Goal: Task Accomplishment & Management: Manage account settings

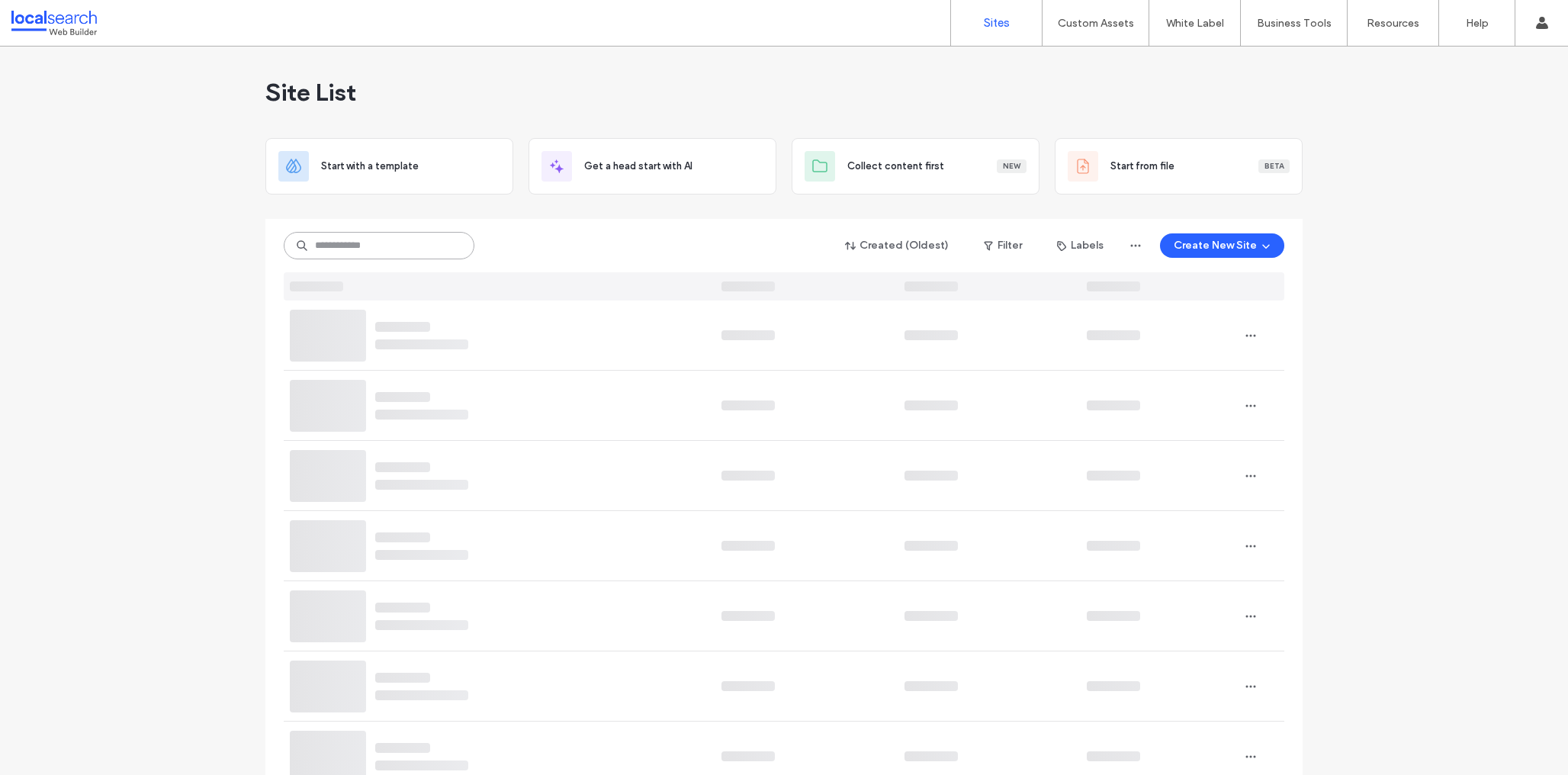
click at [387, 241] on input at bounding box center [379, 245] width 191 height 27
paste input "********"
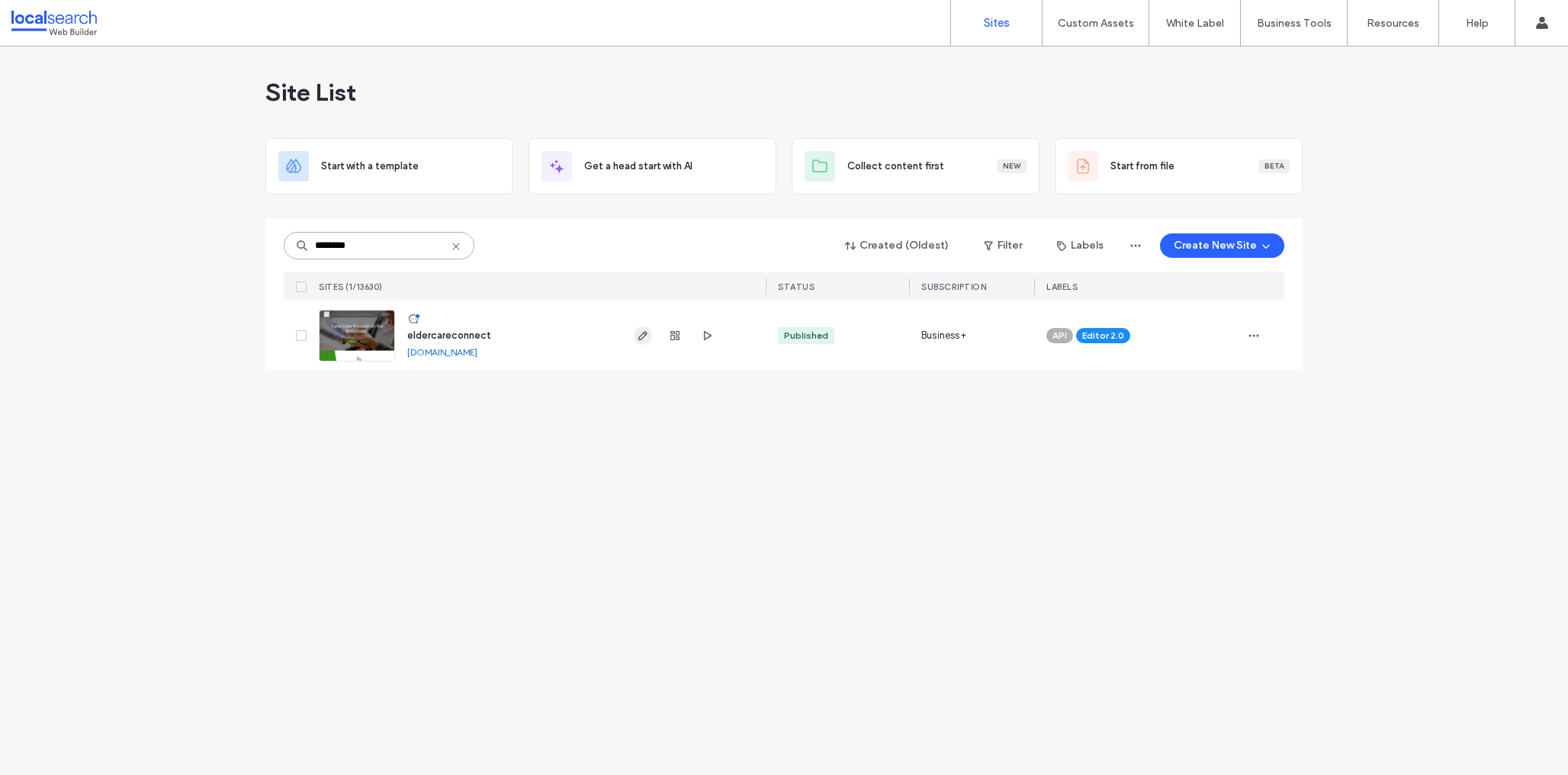
type input "********"
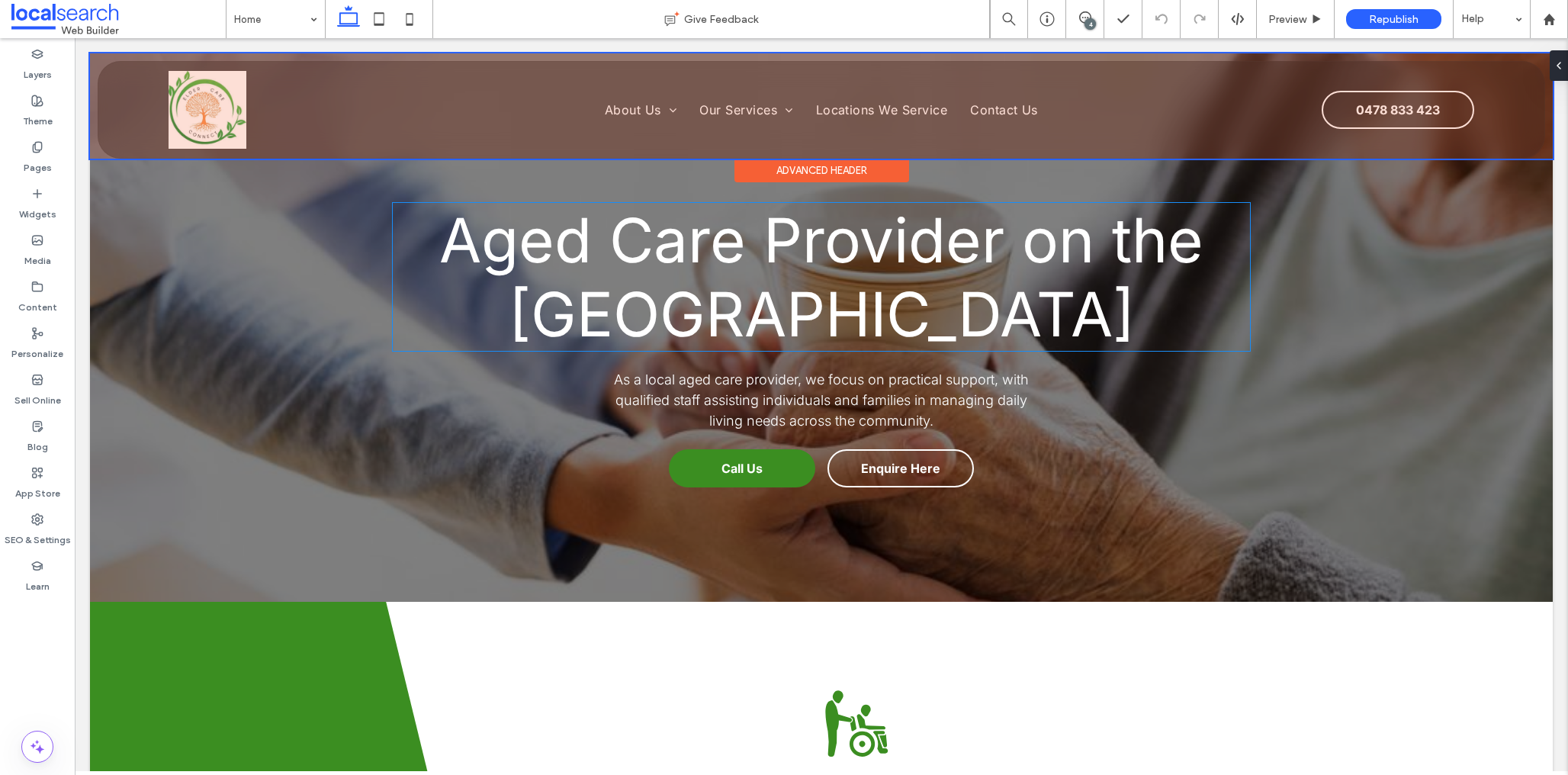
scroll to position [44, 0]
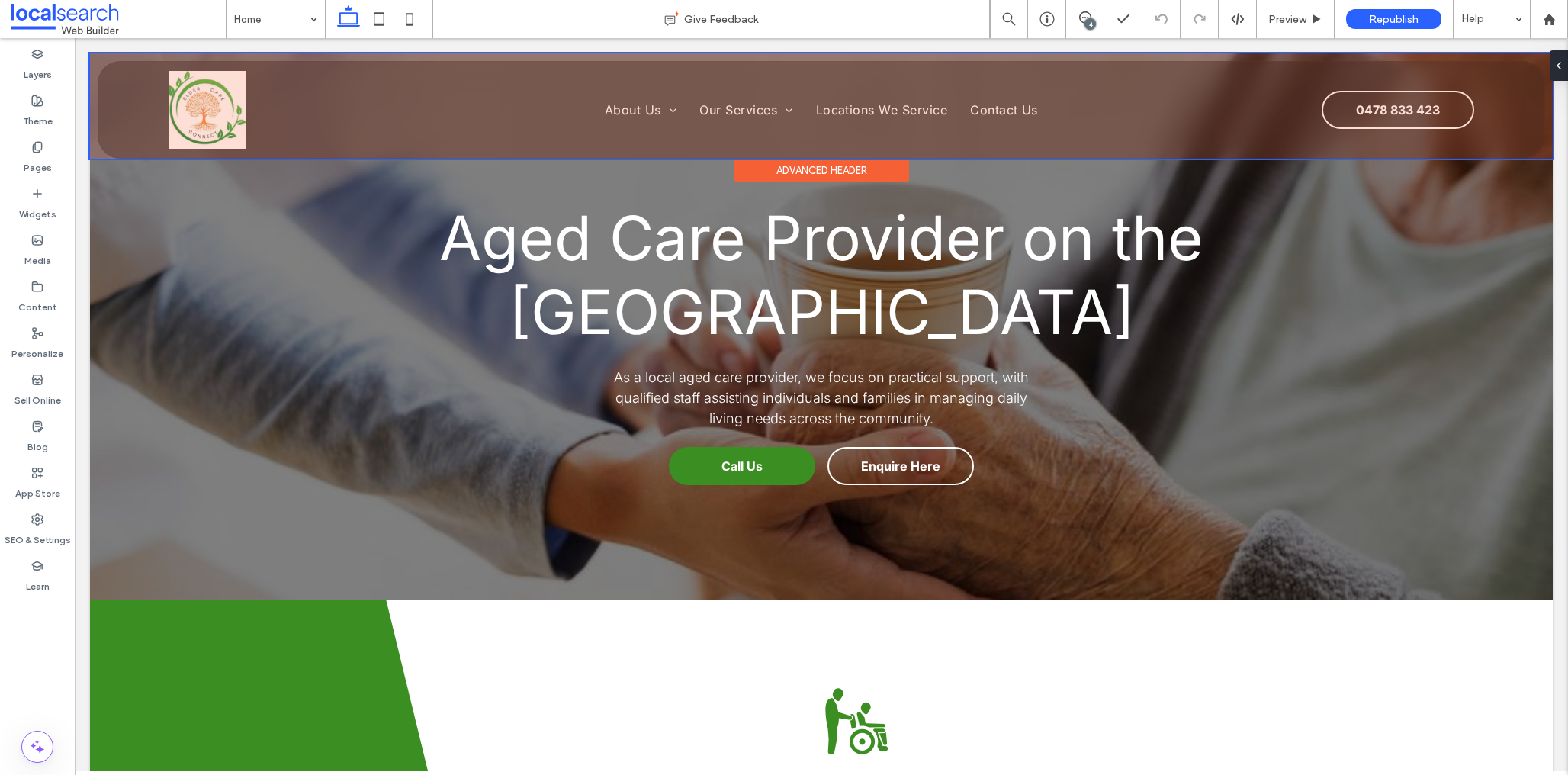
click at [208, 101] on div at bounding box center [821, 105] width 1463 height 105
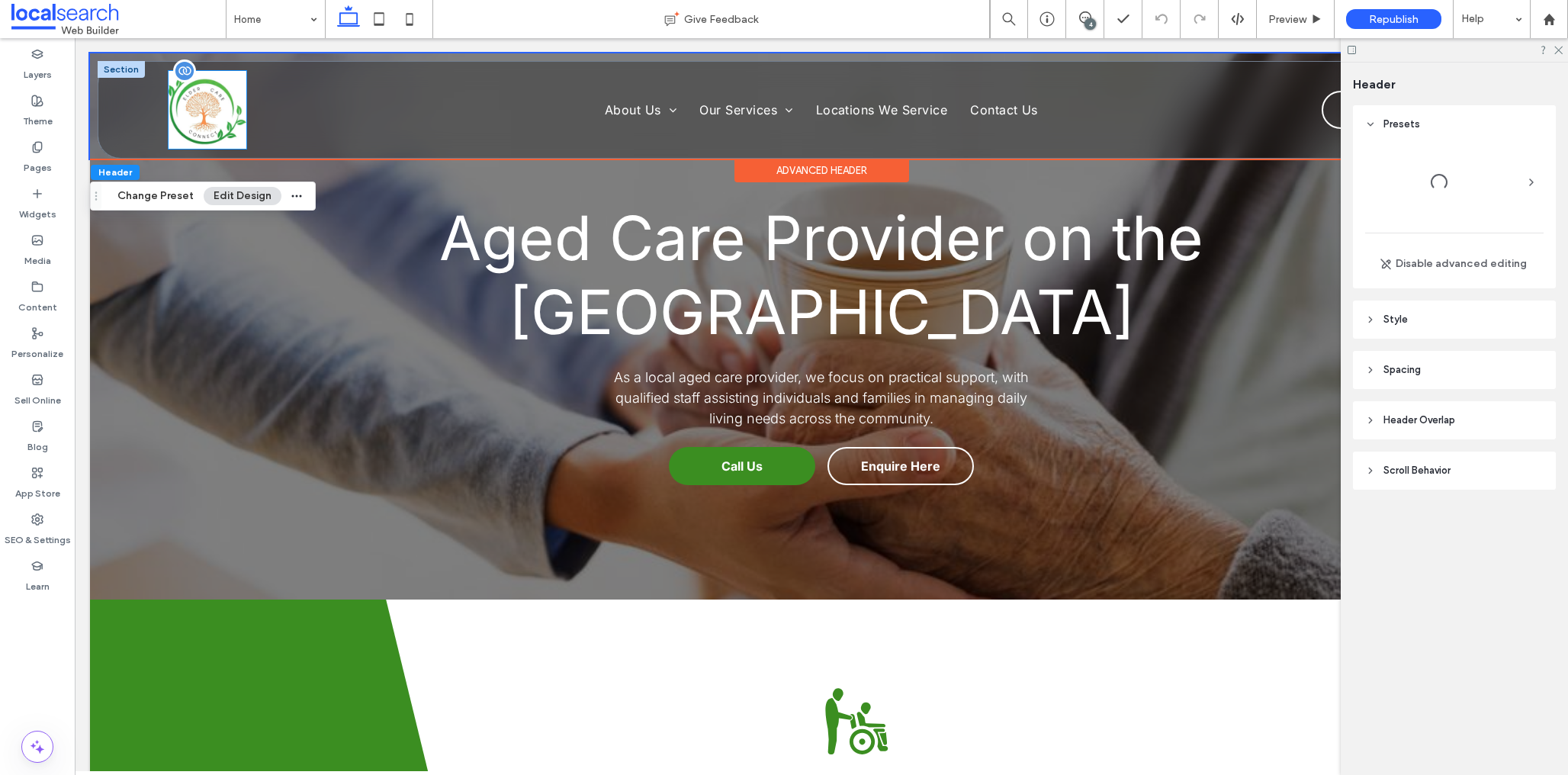
click at [210, 112] on img at bounding box center [208, 110] width 78 height 78
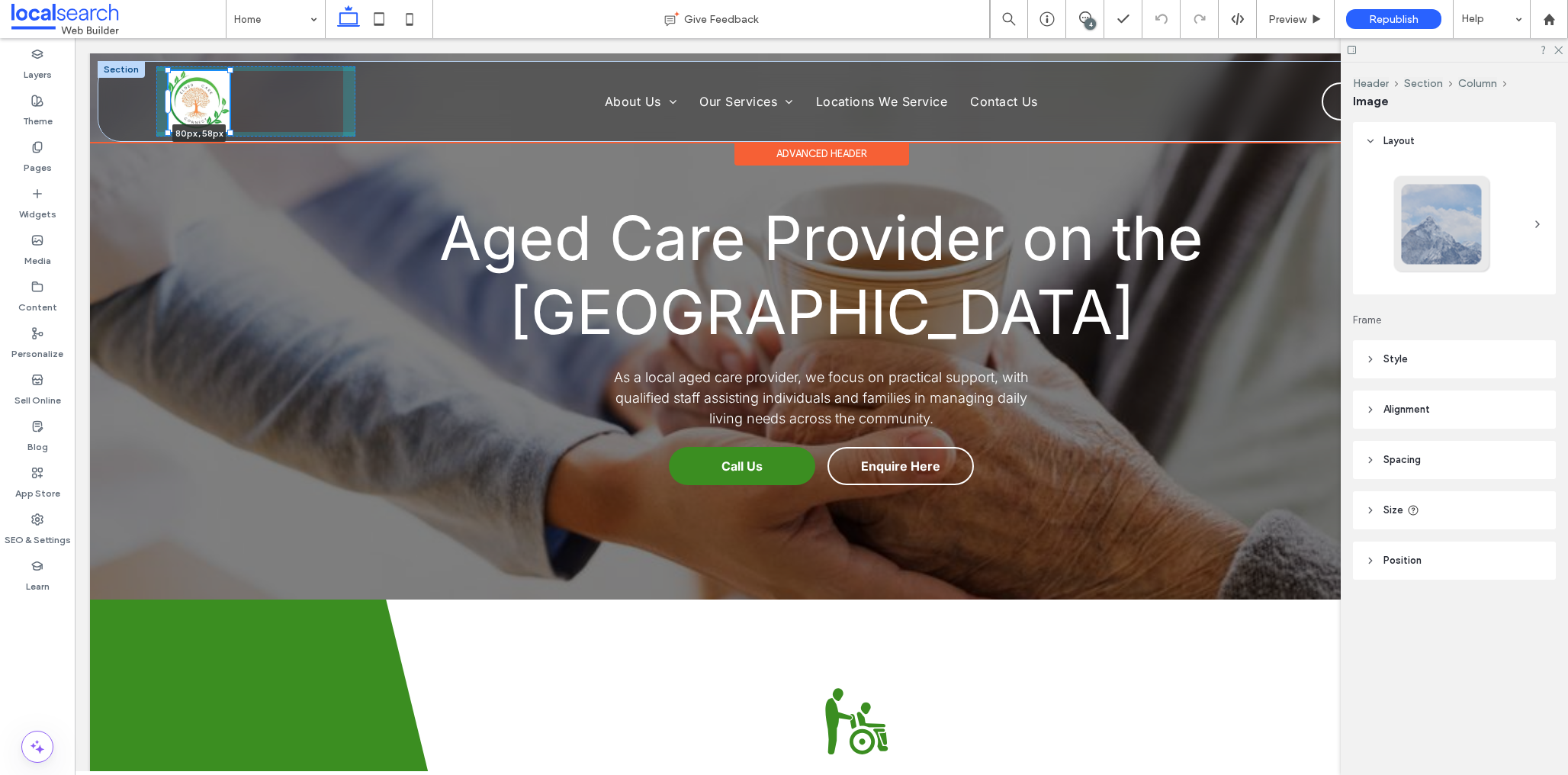
drag, startPoint x: 246, startPoint y: 147, endPoint x: 233, endPoint y: 125, distance: 25.6
click at [233, 125] on div "80px , 58px Home About Us Meet The Team Our Services Cleaning & Domestic Servic…" at bounding box center [821, 102] width 1446 height 80
type input "**"
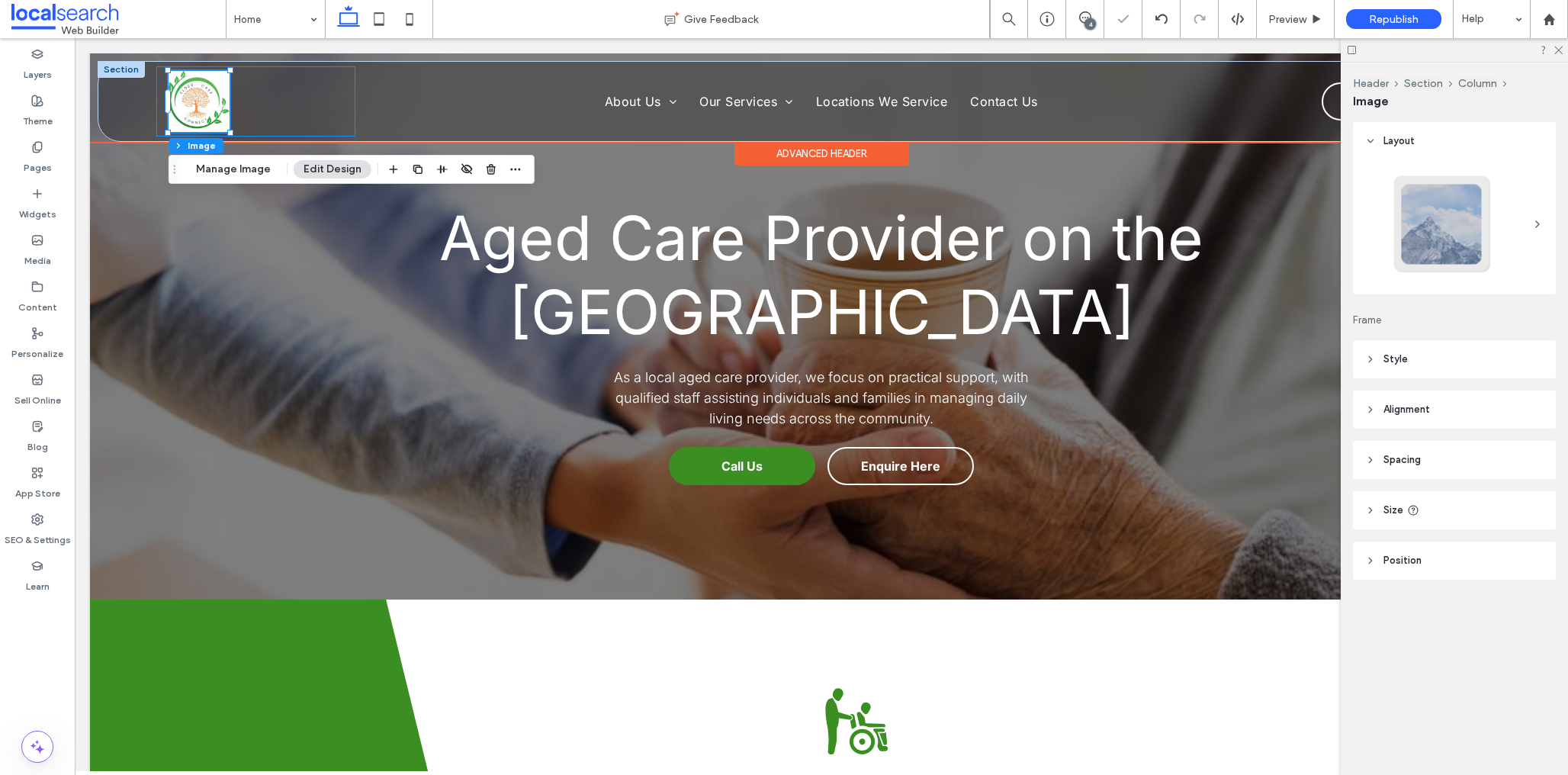
click at [255, 97] on div "80px , 58px" at bounding box center [256, 102] width 200 height 70
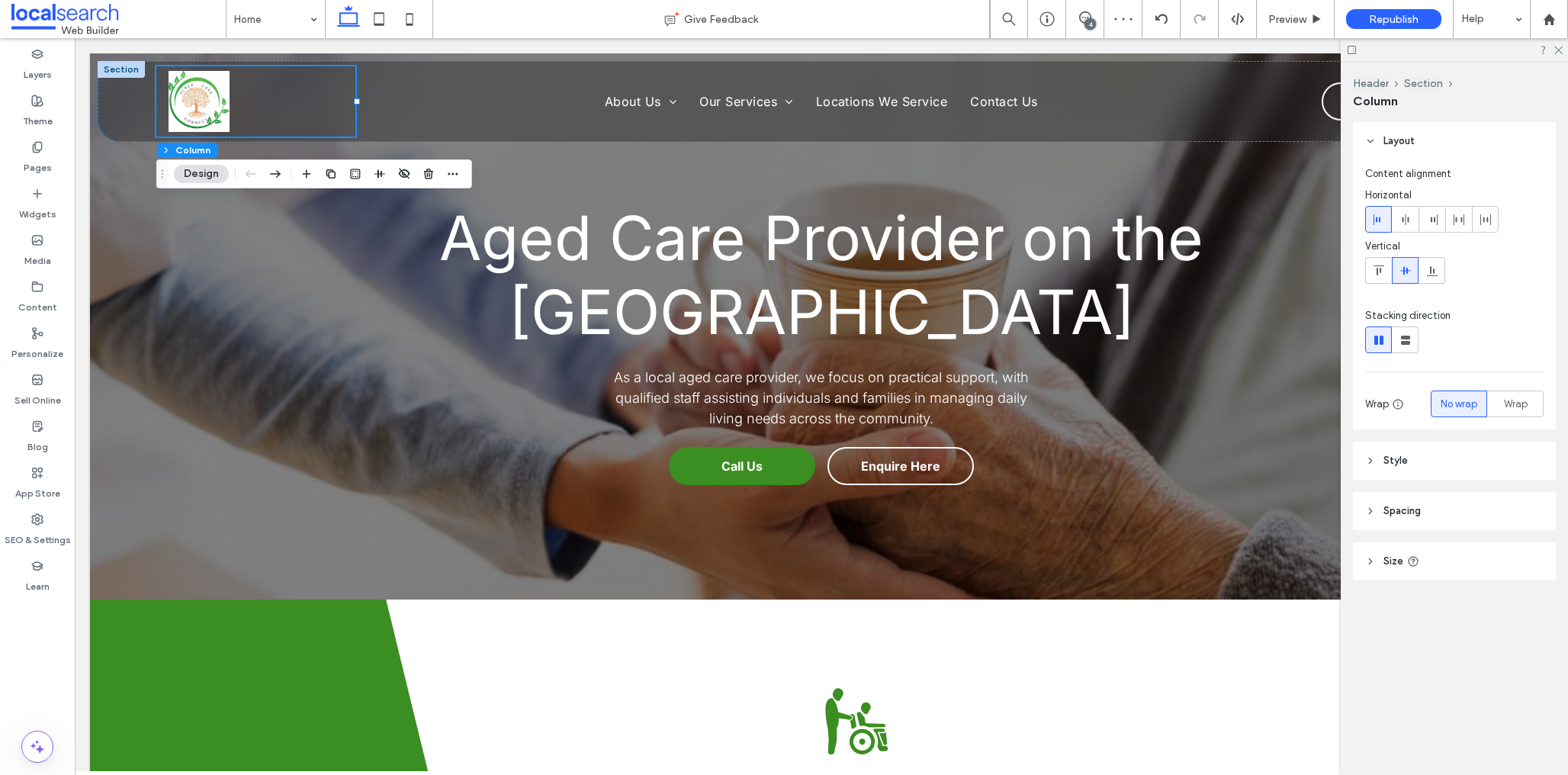
click at [1444, 562] on header "Size" at bounding box center [1455, 561] width 203 height 38
click at [1440, 459] on header "Style" at bounding box center [1455, 461] width 203 height 38
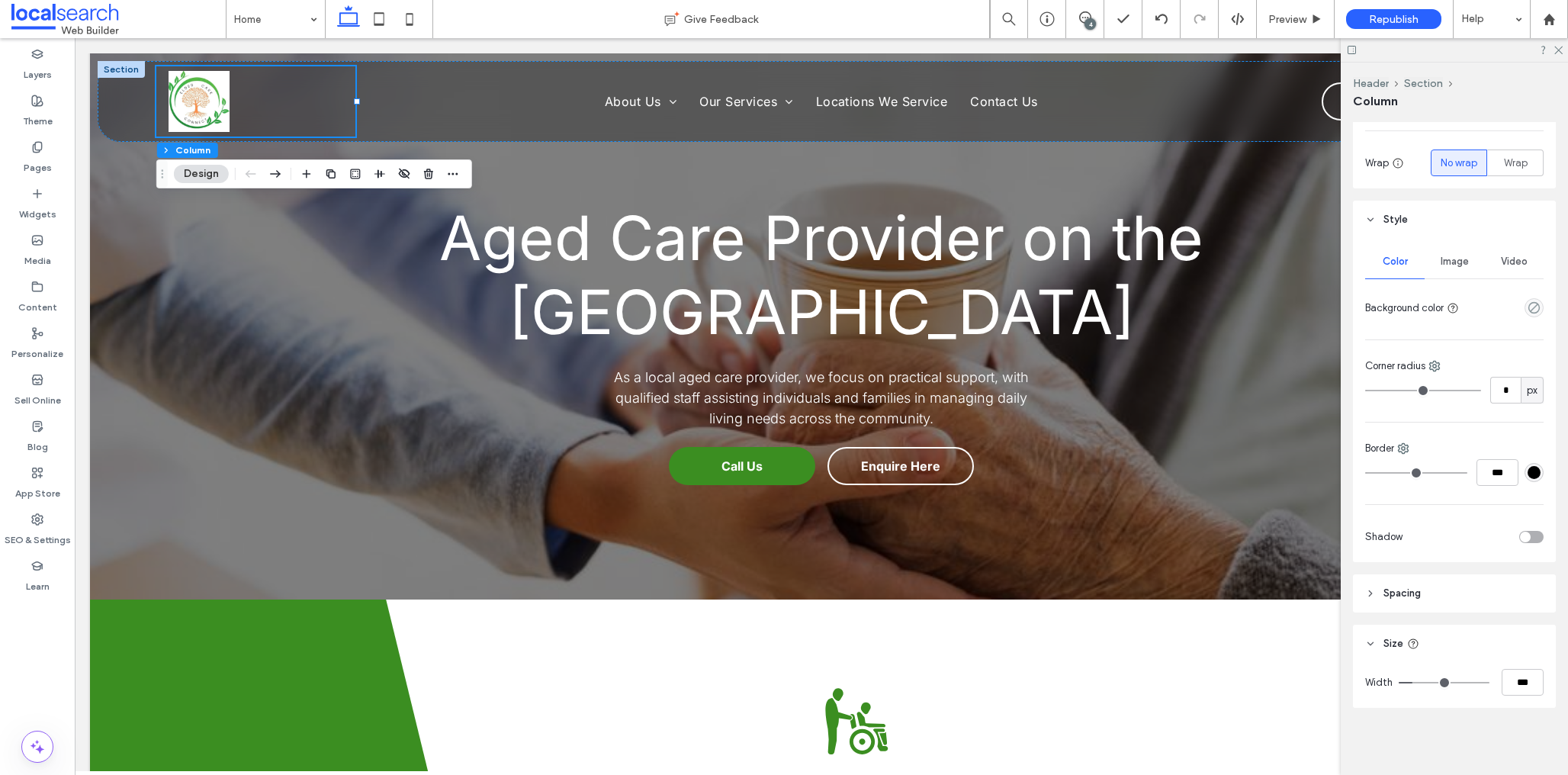
click at [1442, 602] on header "Spacing" at bounding box center [1455, 593] width 203 height 38
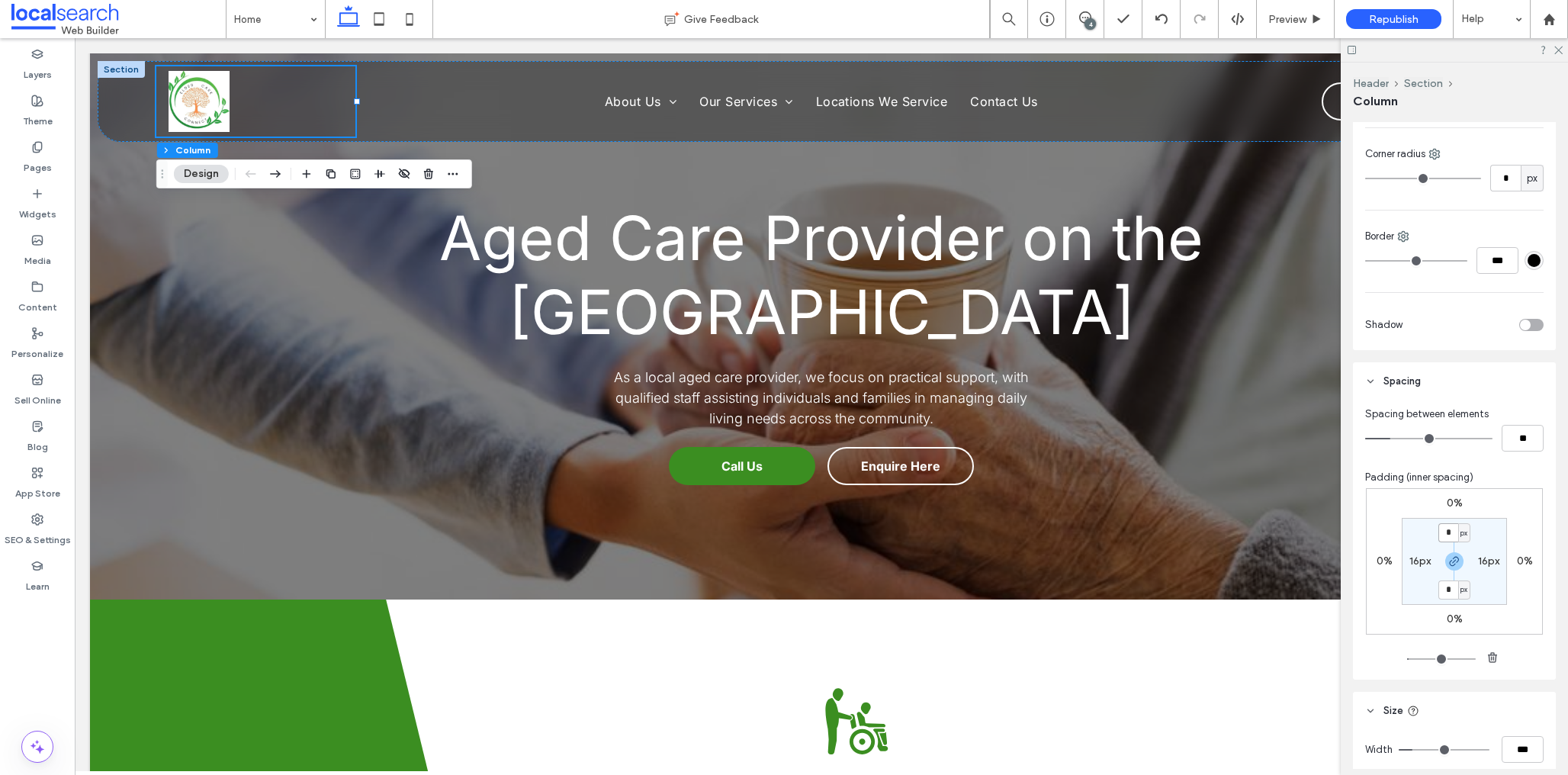
click at [1447, 532] on input "*" at bounding box center [1448, 533] width 20 height 19
type input "*"
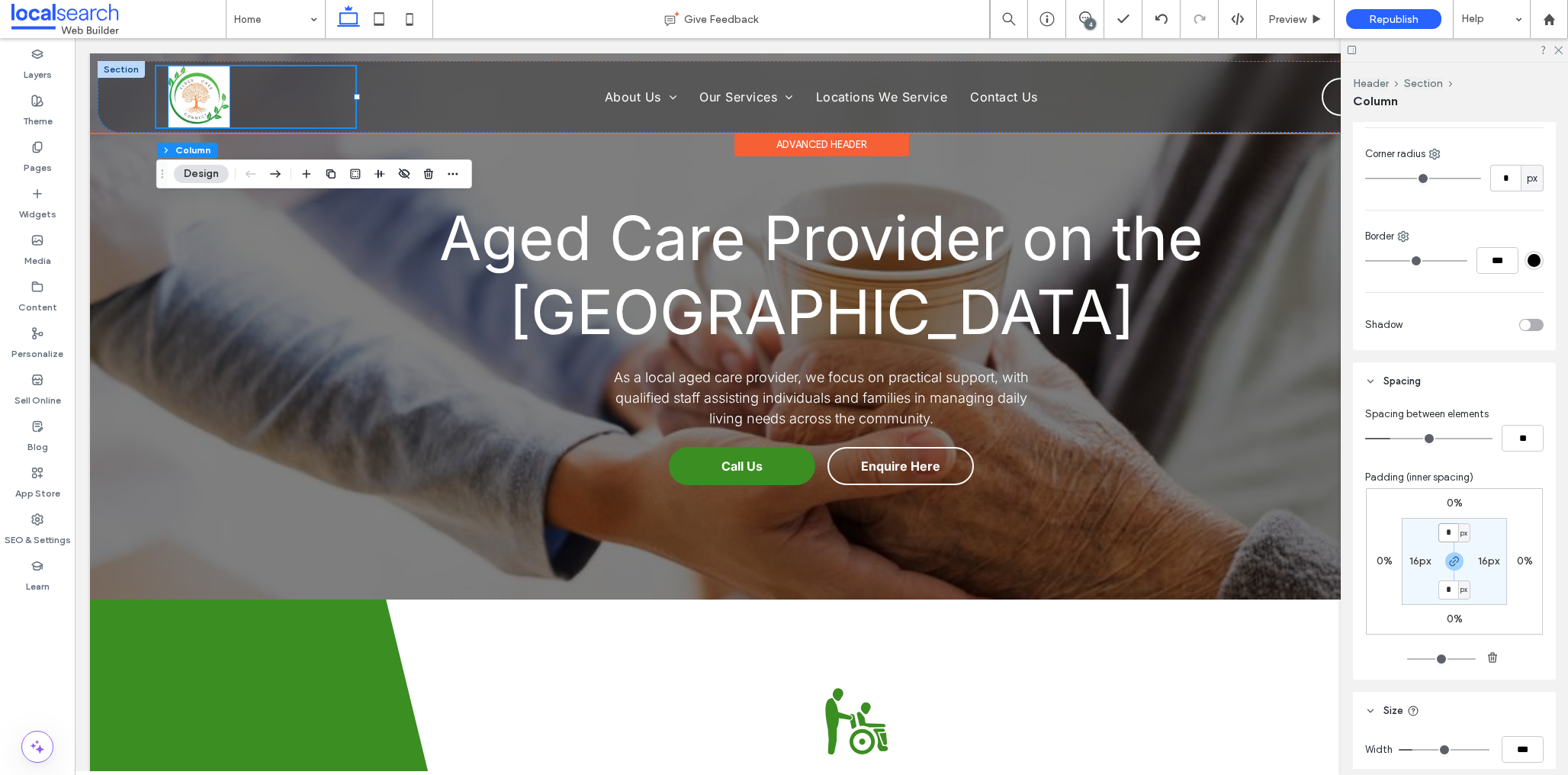
click at [198, 104] on img at bounding box center [199, 97] width 61 height 61
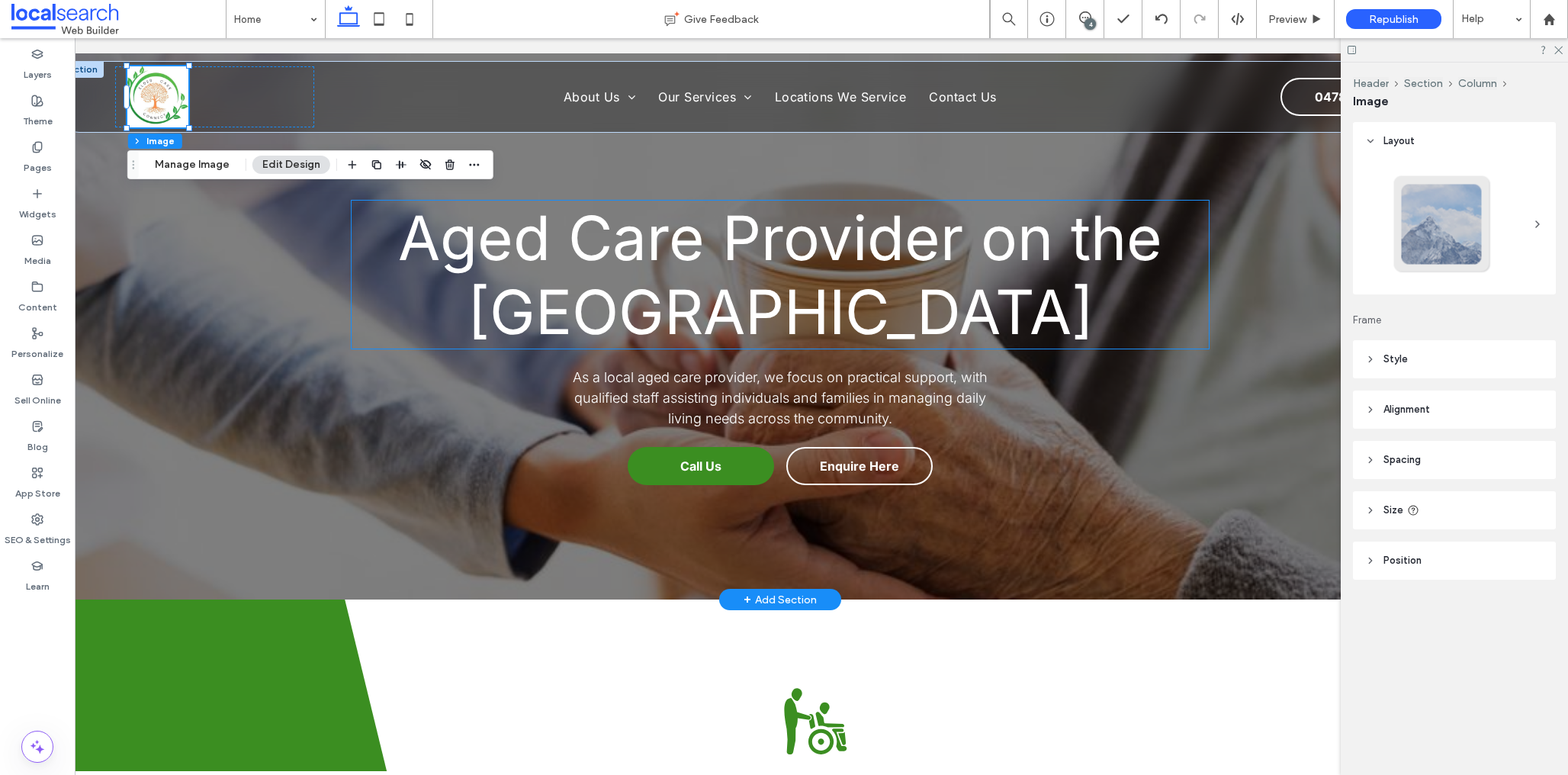
scroll to position [0, 0]
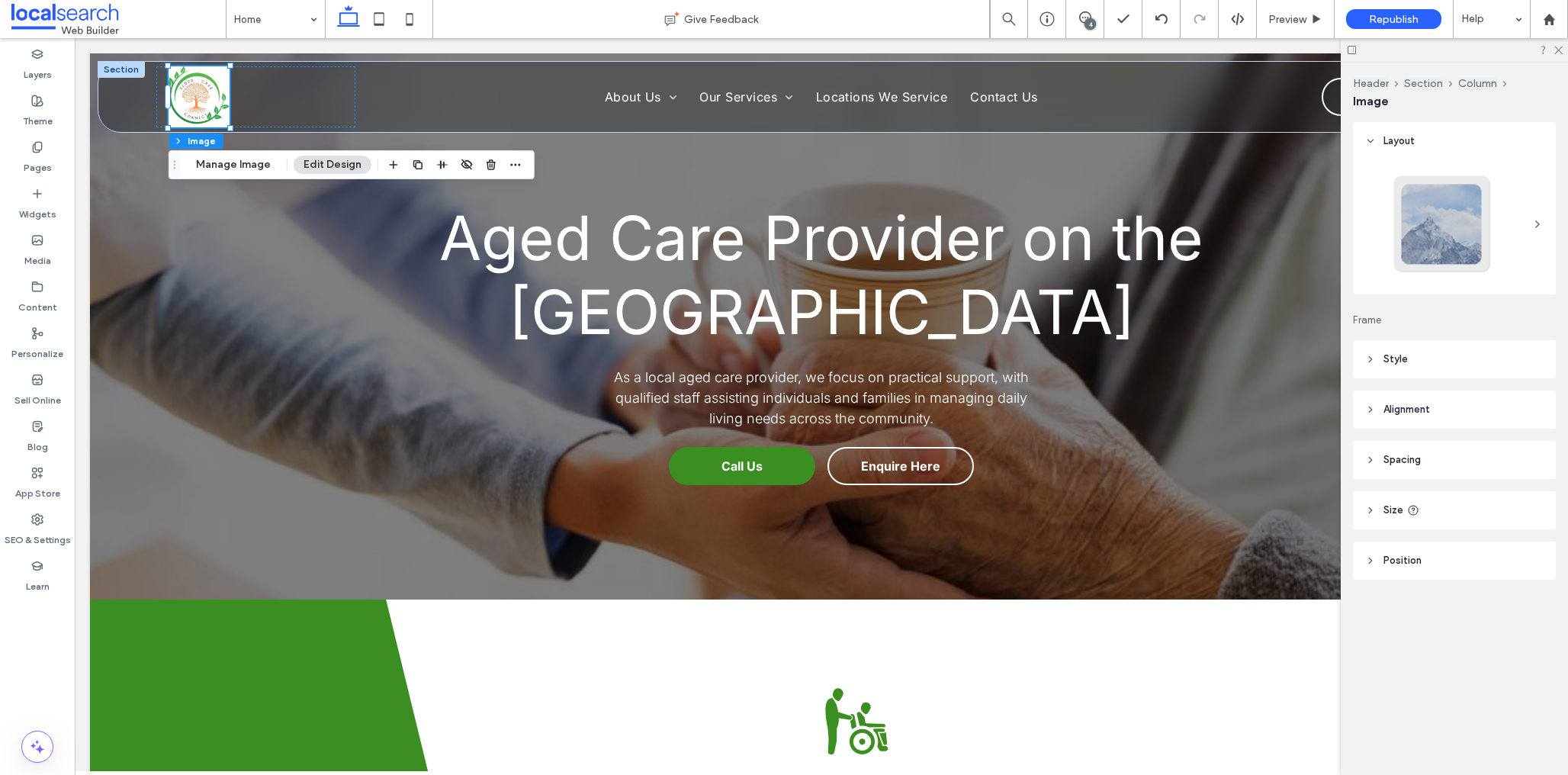
click at [1489, 359] on header "Style" at bounding box center [1455, 359] width 203 height 38
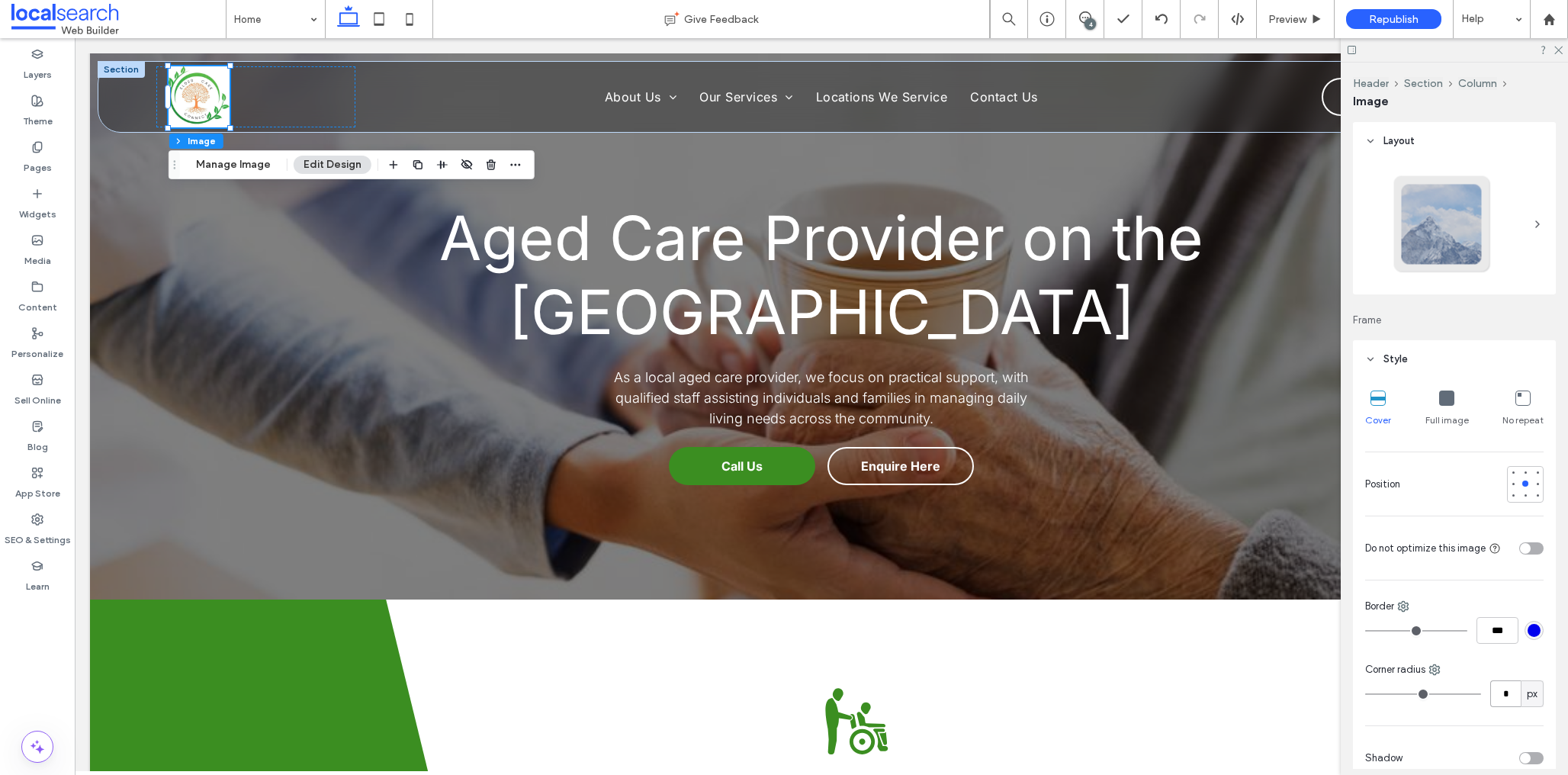
click at [1508, 691] on input "*" at bounding box center [1506, 694] width 30 height 27
type input "**"
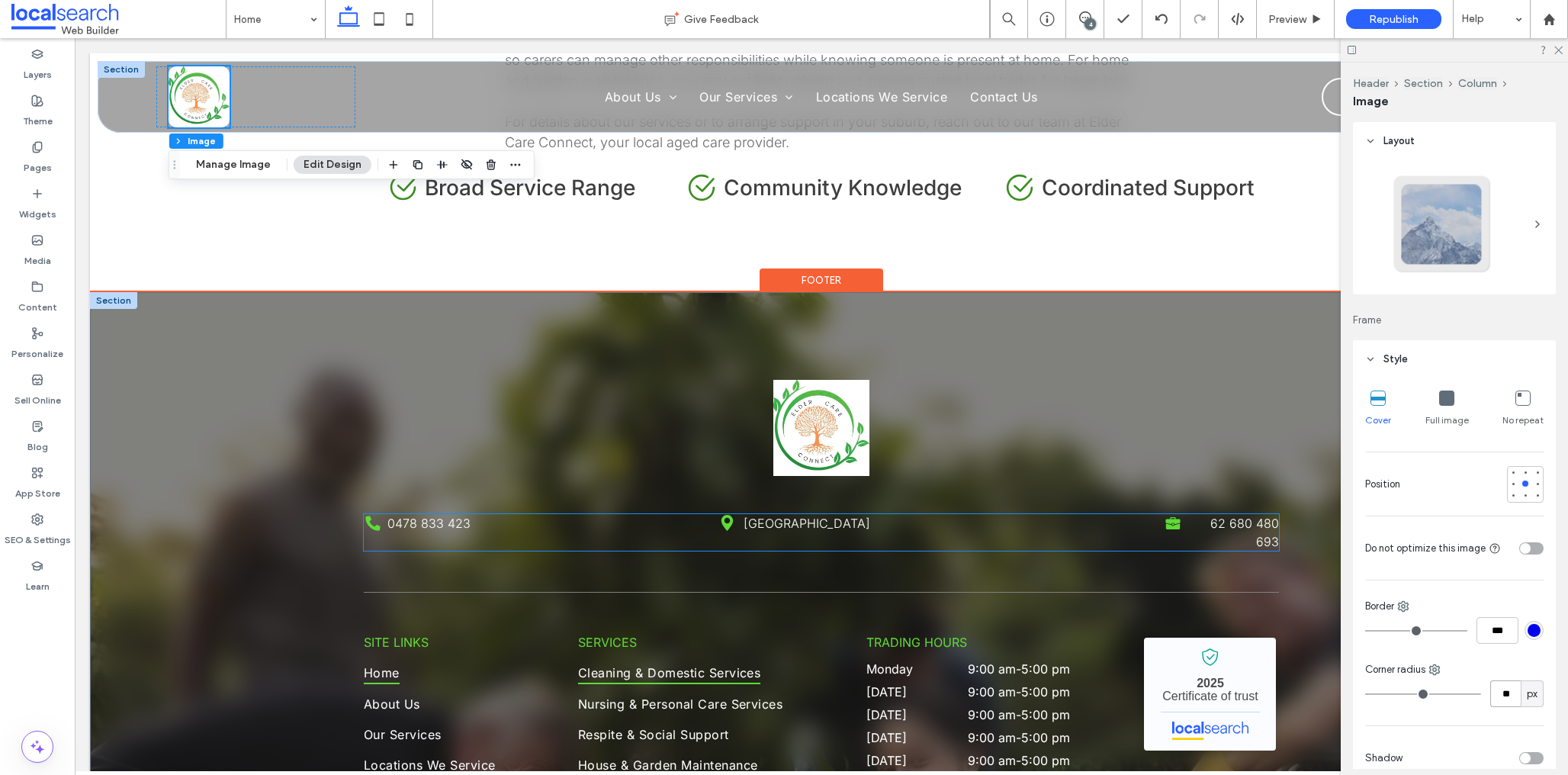
scroll to position [3434, 0]
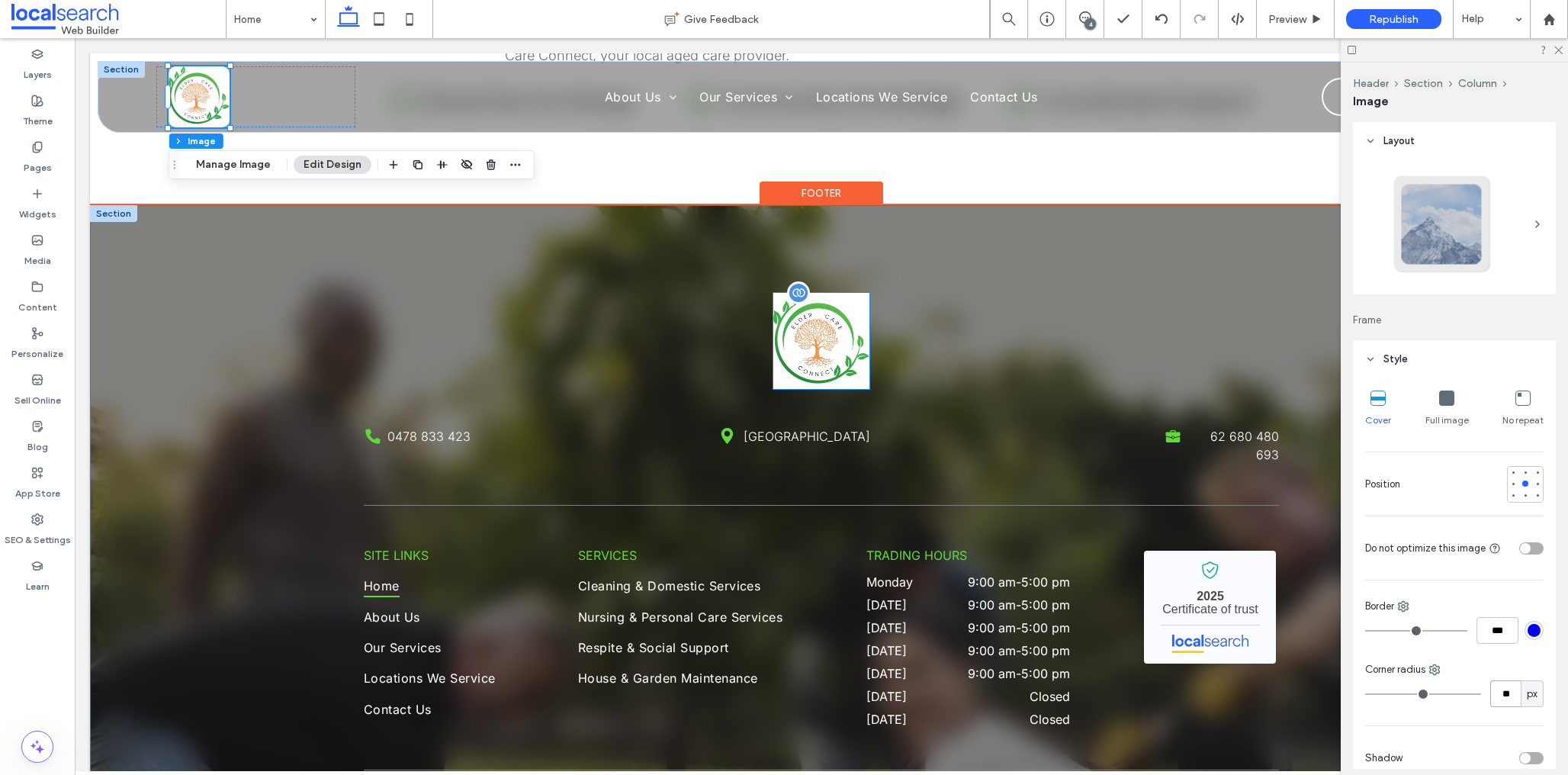
click at [822, 355] on img at bounding box center [821, 341] width 96 height 96
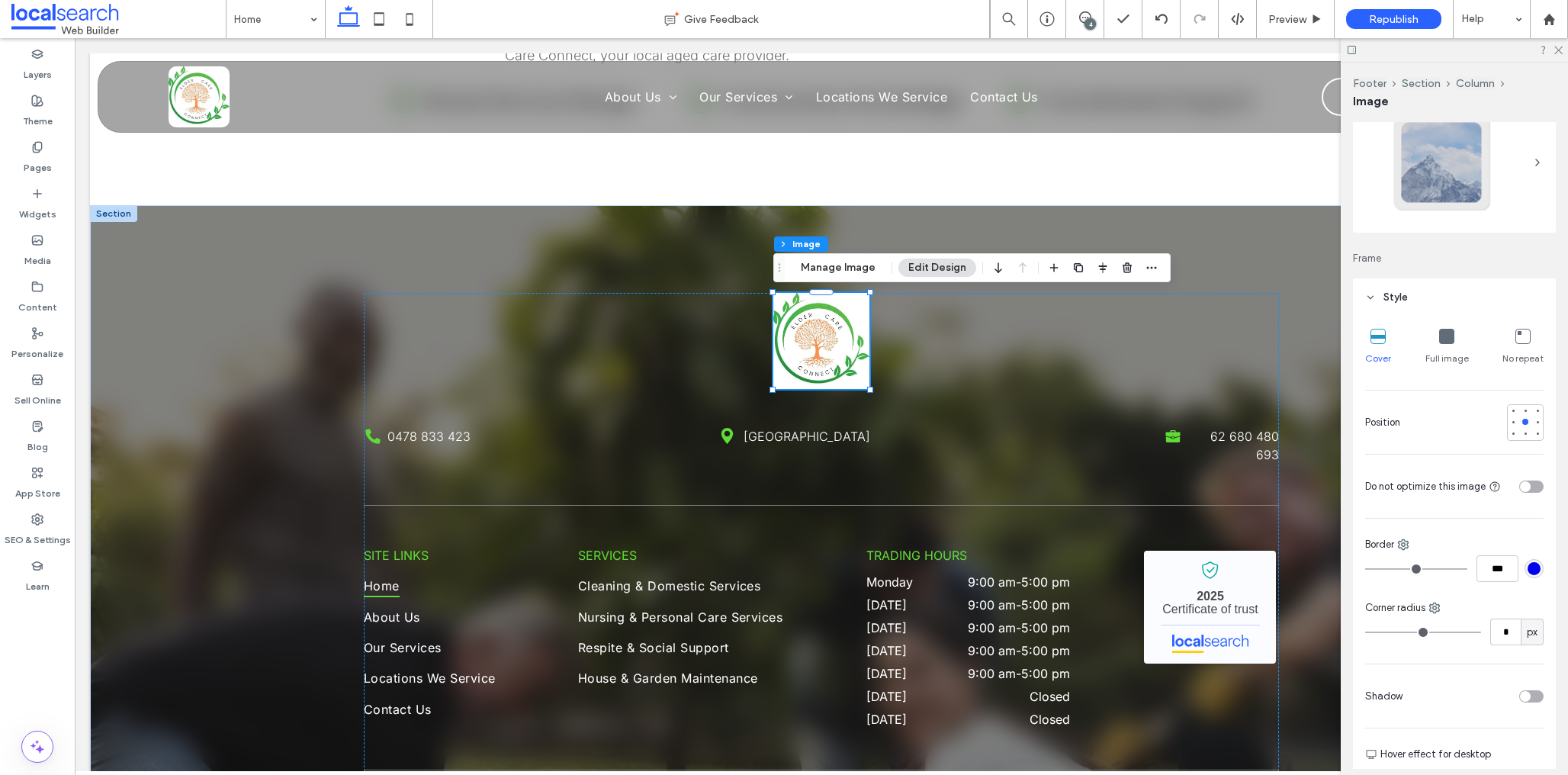
scroll to position [59, 0]
click at [1511, 631] on input "*" at bounding box center [1506, 634] width 30 height 27
type input "**"
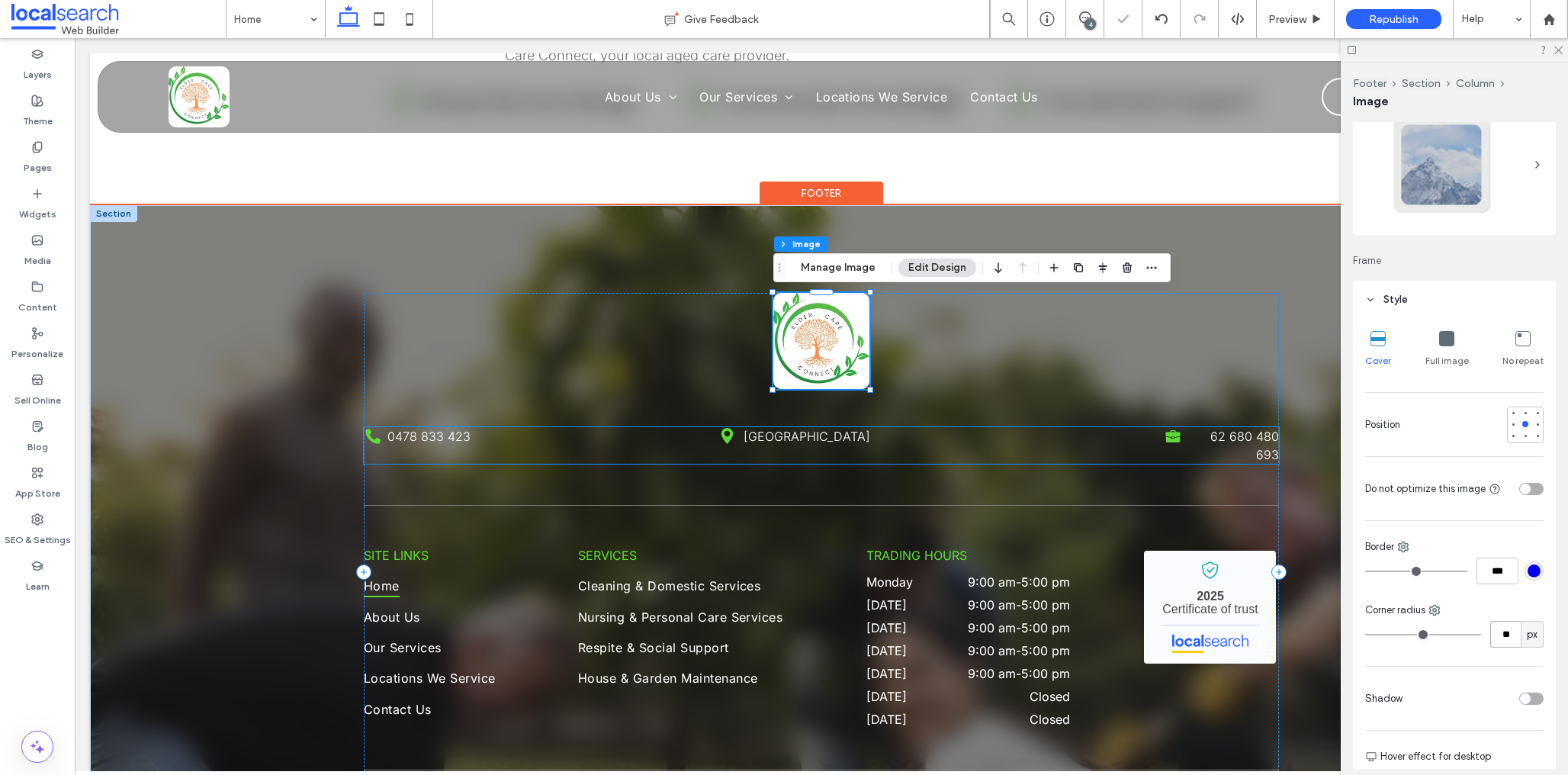
click at [672, 434] on div "Phone Icon 0478 833 423 Pin Icon Highland Park QLD 4211 Briefcase Icon 62 680 4…" at bounding box center [821, 445] width 915 height 37
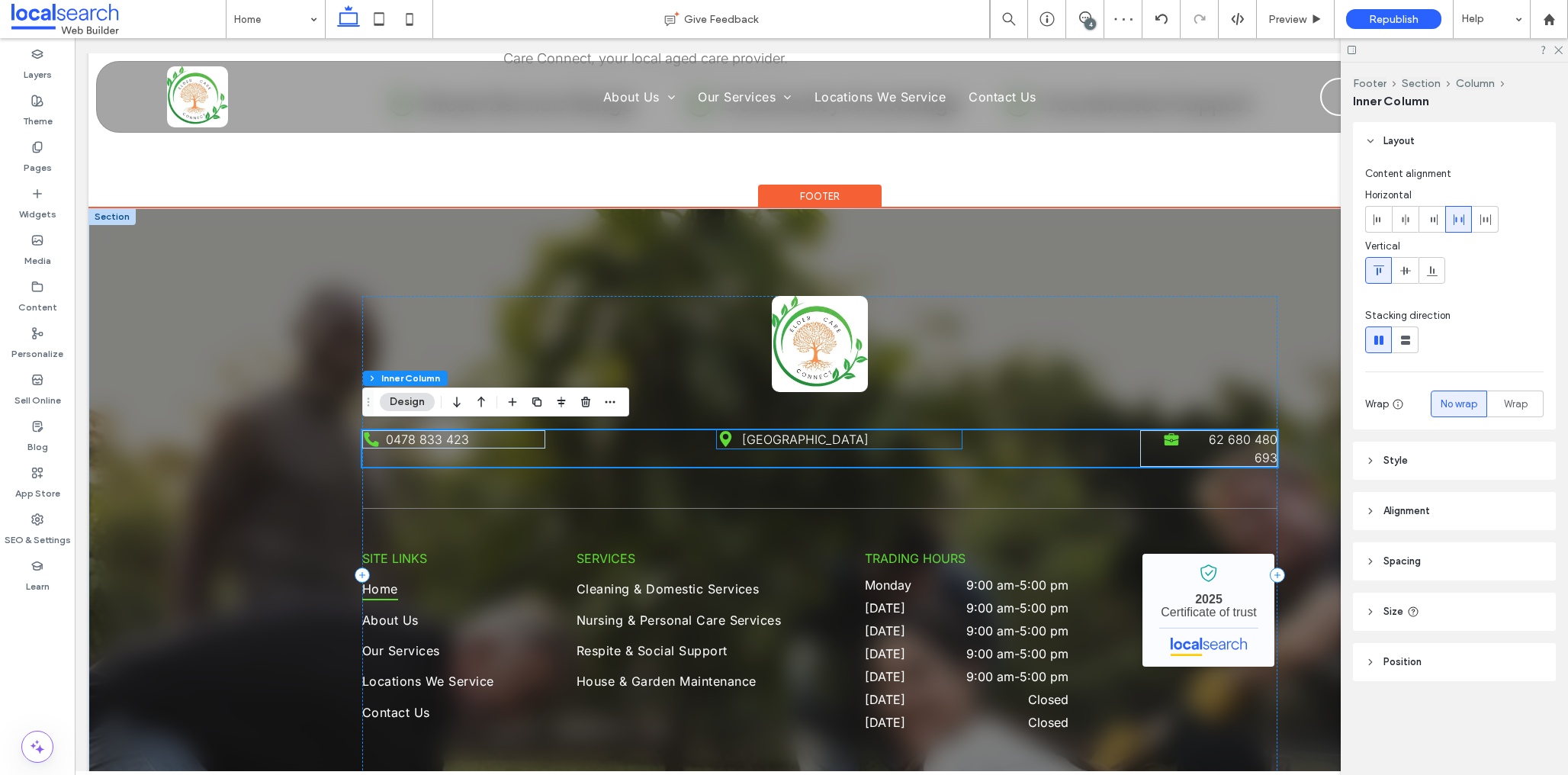
scroll to position [3430, 0]
drag, startPoint x: 864, startPoint y: 436, endPoint x: 907, endPoint y: 442, distance: 43.4
click at [864, 436] on link "[GEOGRAPHIC_DATA]" at bounding box center [805, 441] width 127 height 16
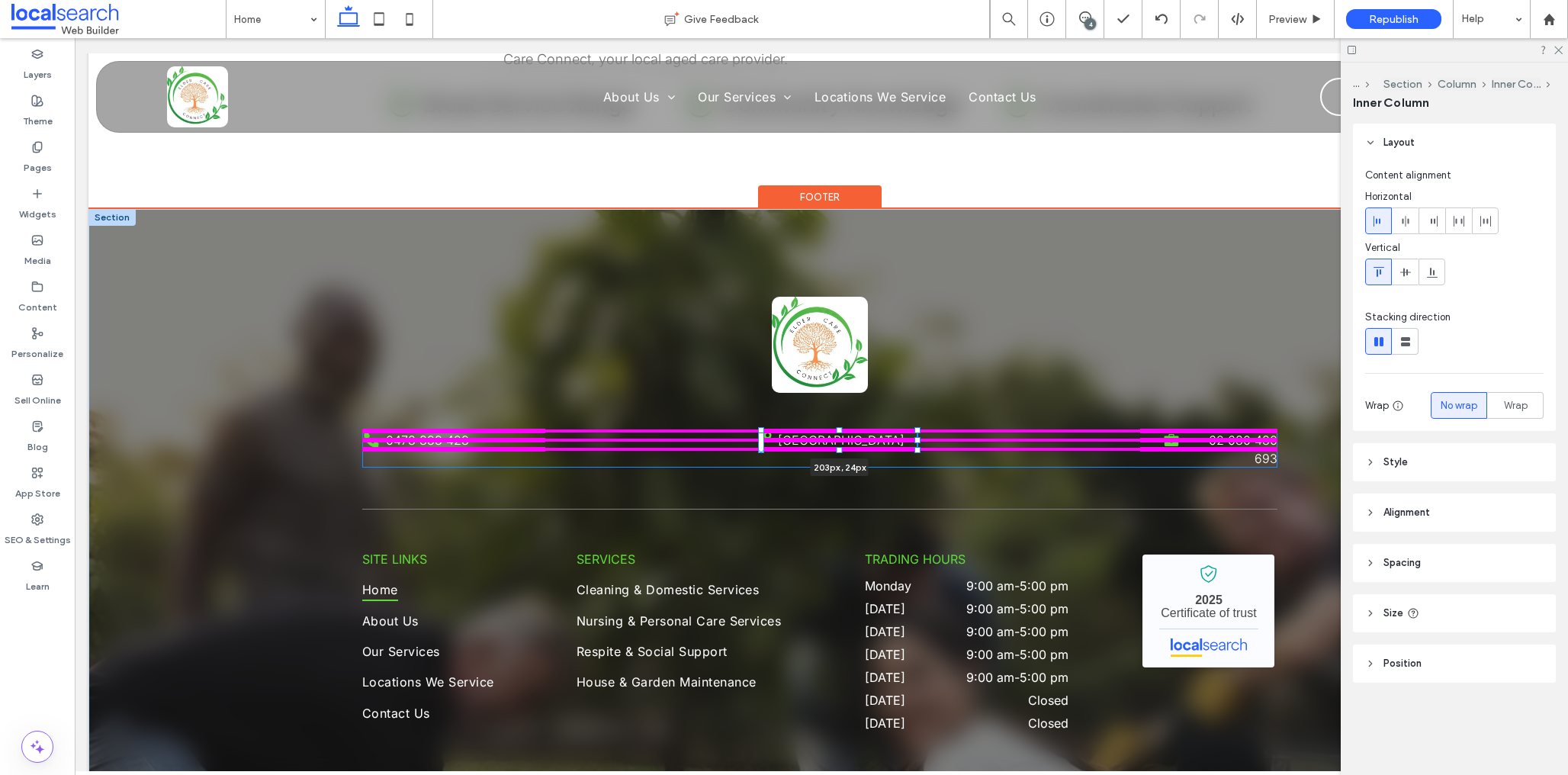
drag, startPoint x: 965, startPoint y: 441, endPoint x: 875, endPoint y: 442, distance: 90.0
click at [875, 442] on div "Phone Icon 0478 833 423 Pin Icon Highland Park QLD 4211 203px , 24px Briefcase …" at bounding box center [820, 577] width 915 height 734
type input "***"
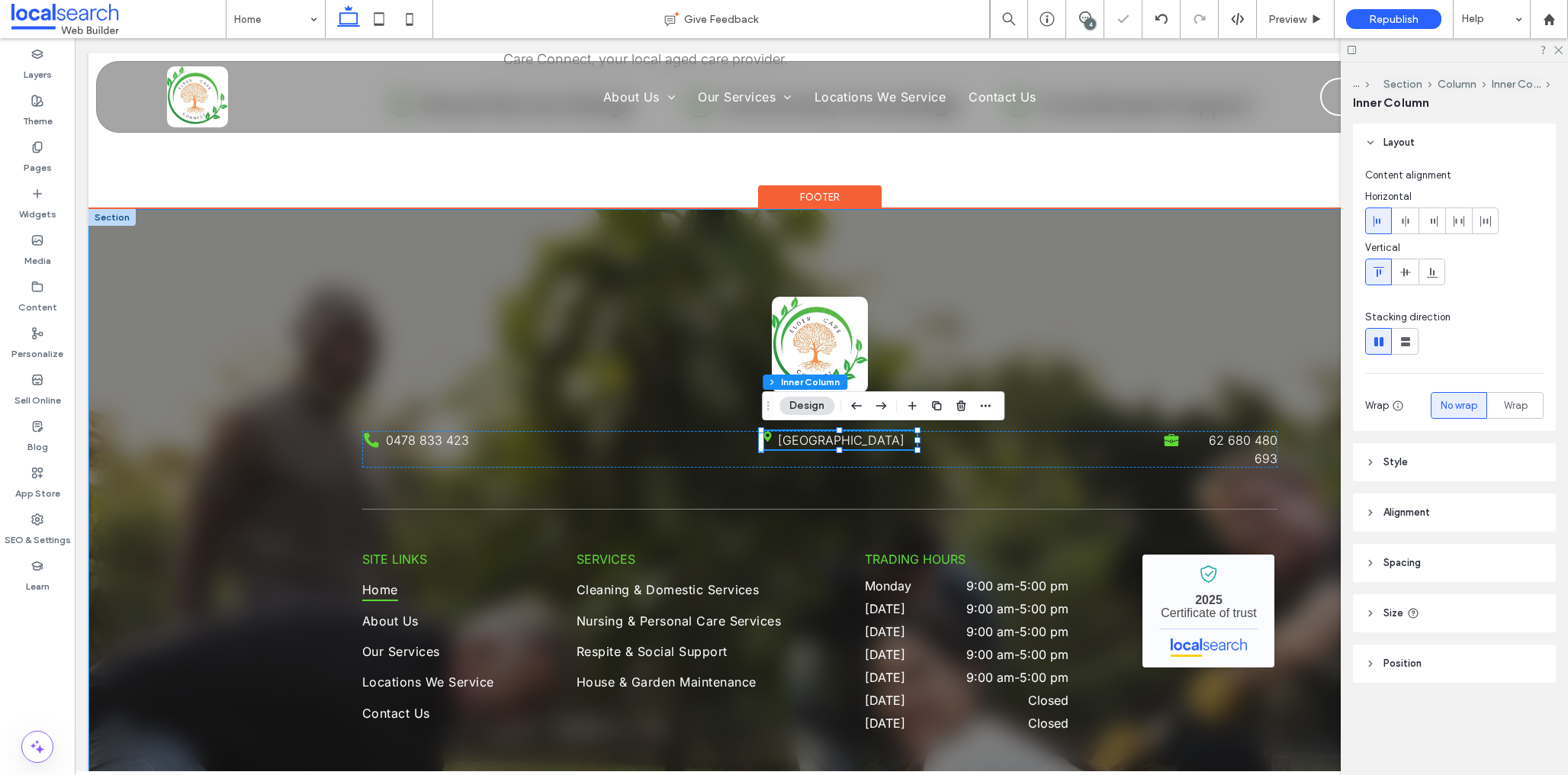
click at [279, 450] on div "Phone Icon 0478 833 423 Pin Icon Highland Park QLD 4211 203px , 24px Briefcase …" at bounding box center [819, 577] width 1463 height 734
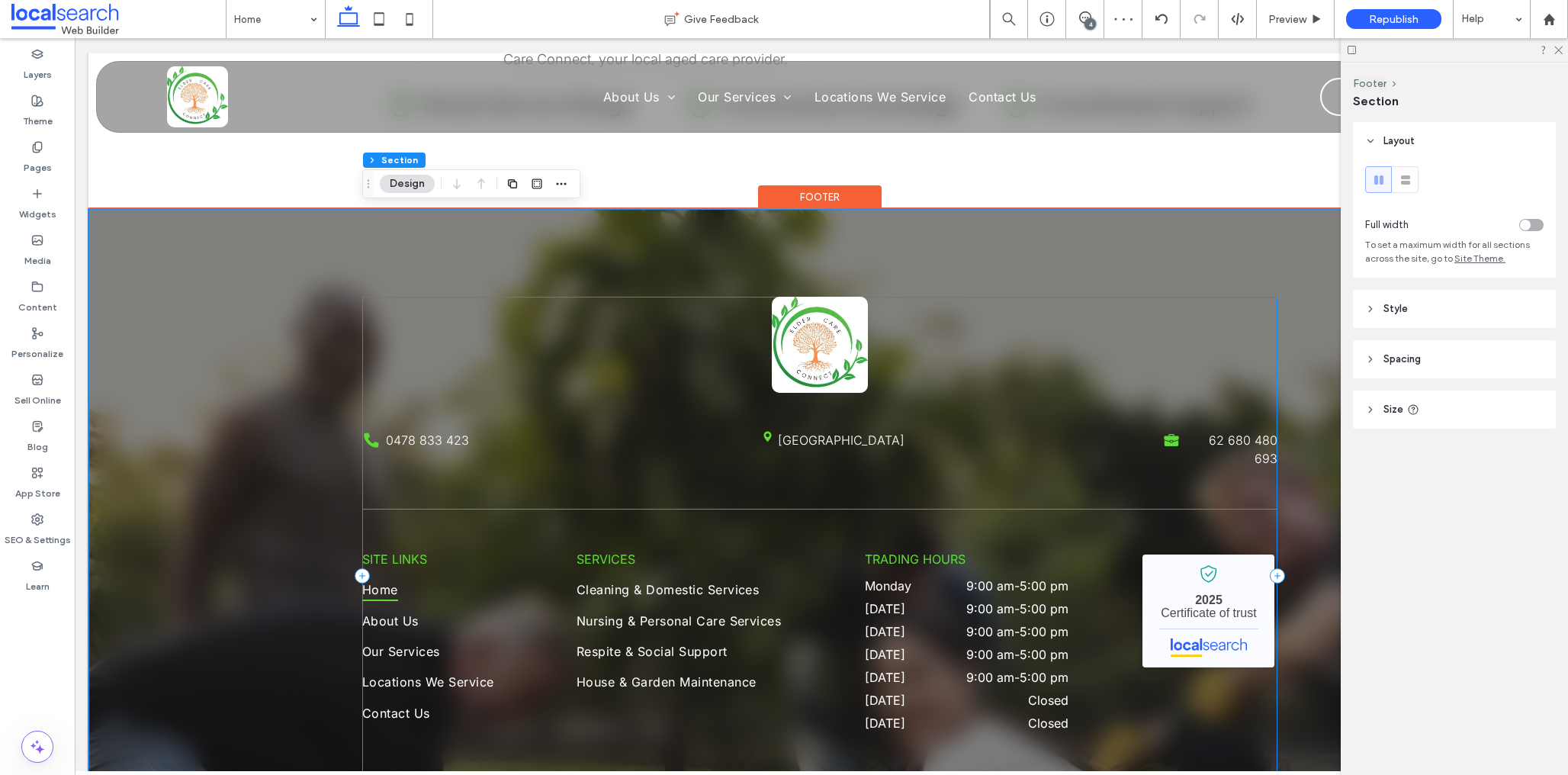
drag, startPoint x: 763, startPoint y: 429, endPoint x: 772, endPoint y: 437, distance: 12.0
click at [763, 430] on div "Phone Icon 0478 833 423 Pin Icon Highland Park QLD 4211 Briefcase Icon 62 680 4…" at bounding box center [820, 576] width 915 height 559
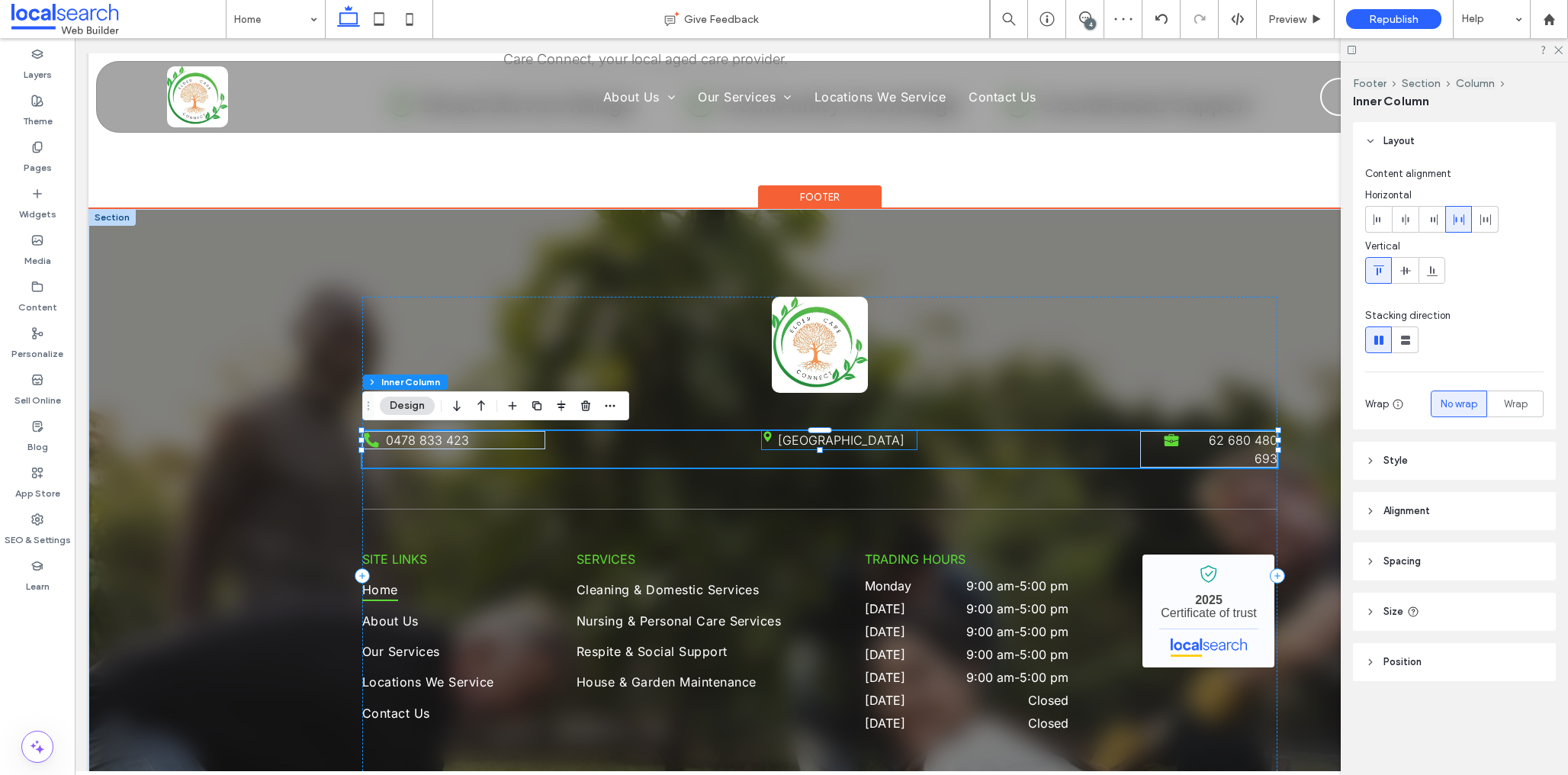
click at [768, 435] on icon "Pin Icon" at bounding box center [768, 437] width 12 height 12
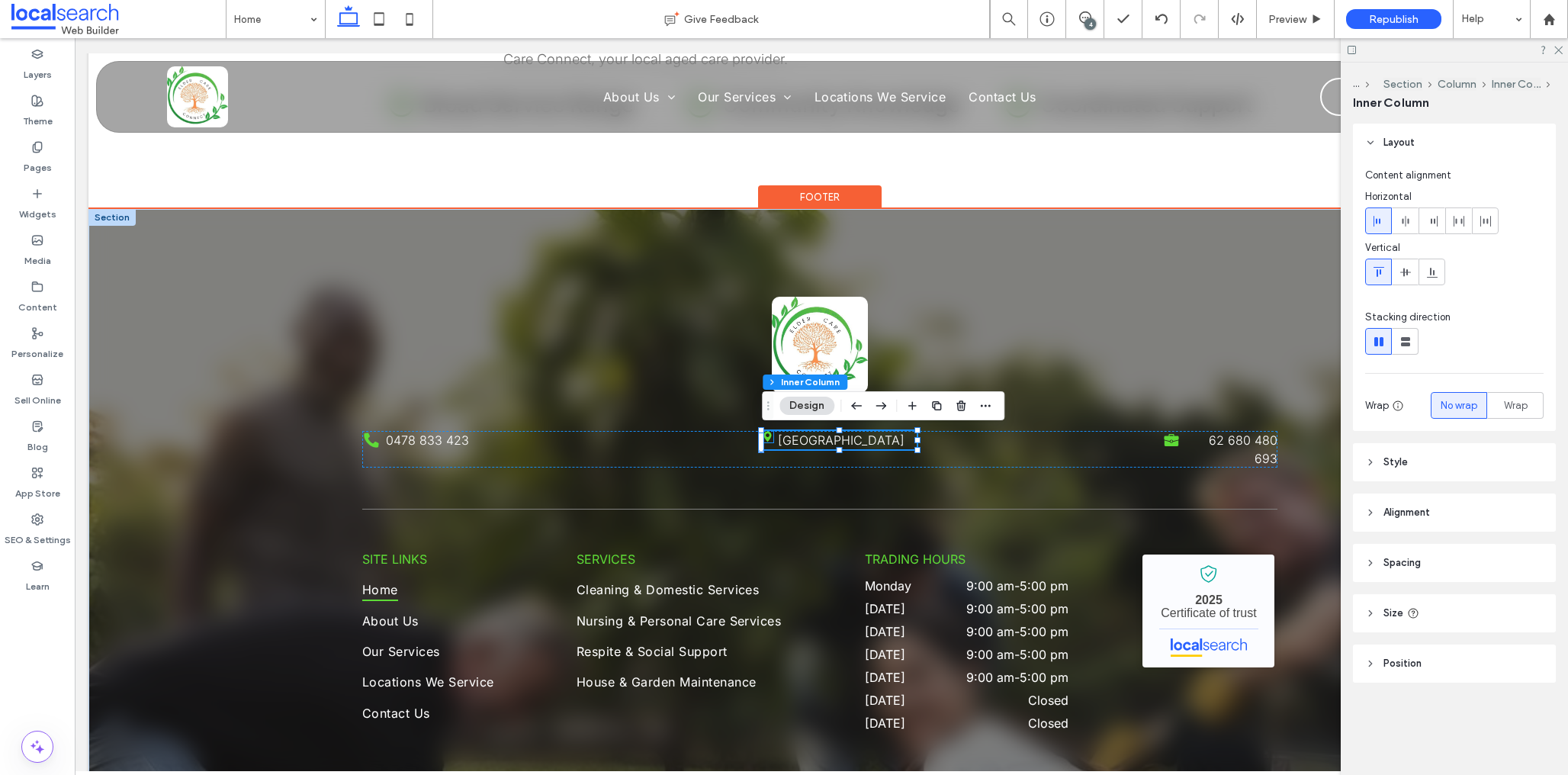
click at [769, 437] on icon at bounding box center [768, 438] width 8 height 11
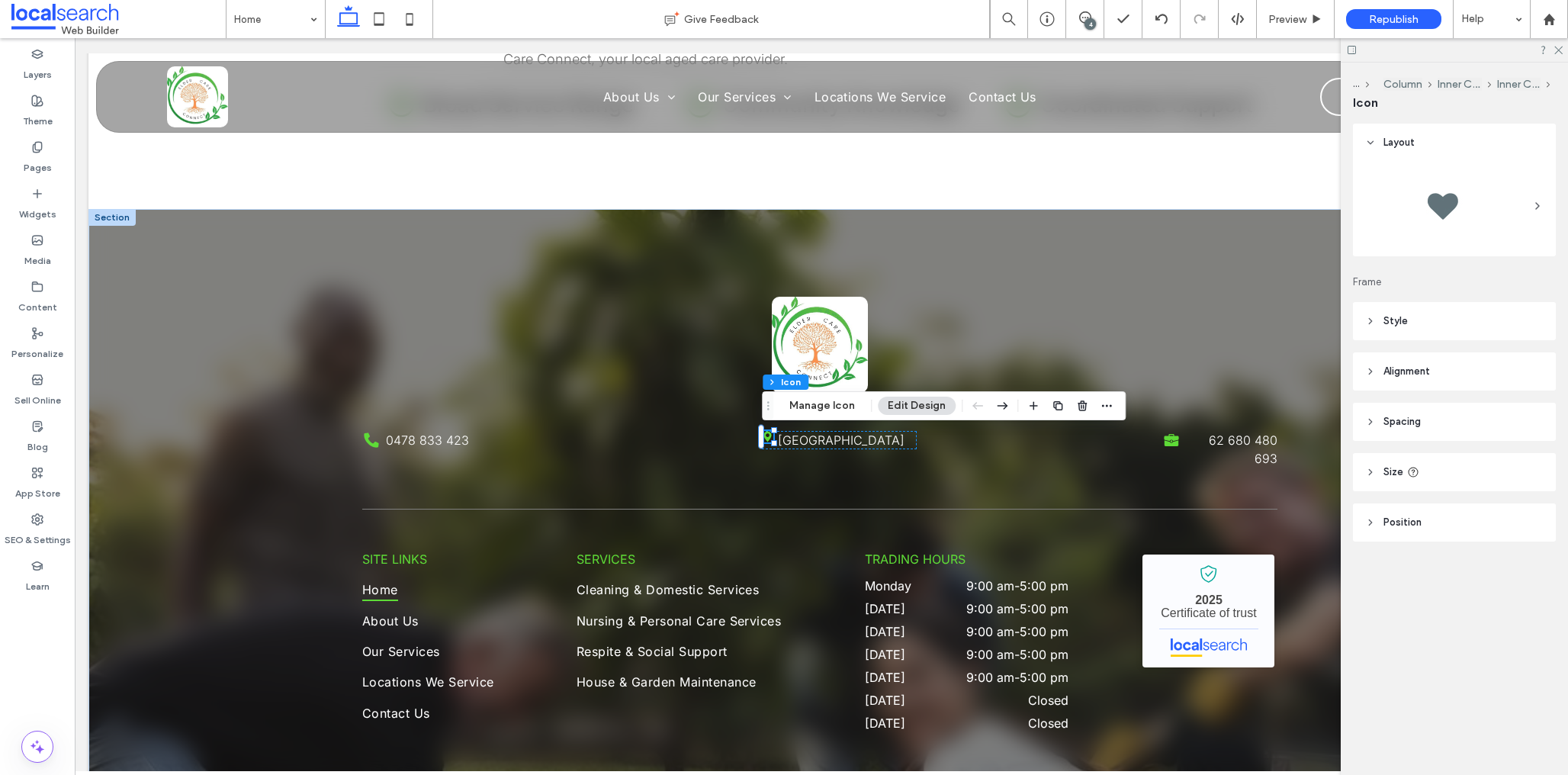
click at [1445, 476] on header "Size" at bounding box center [1455, 472] width 203 height 38
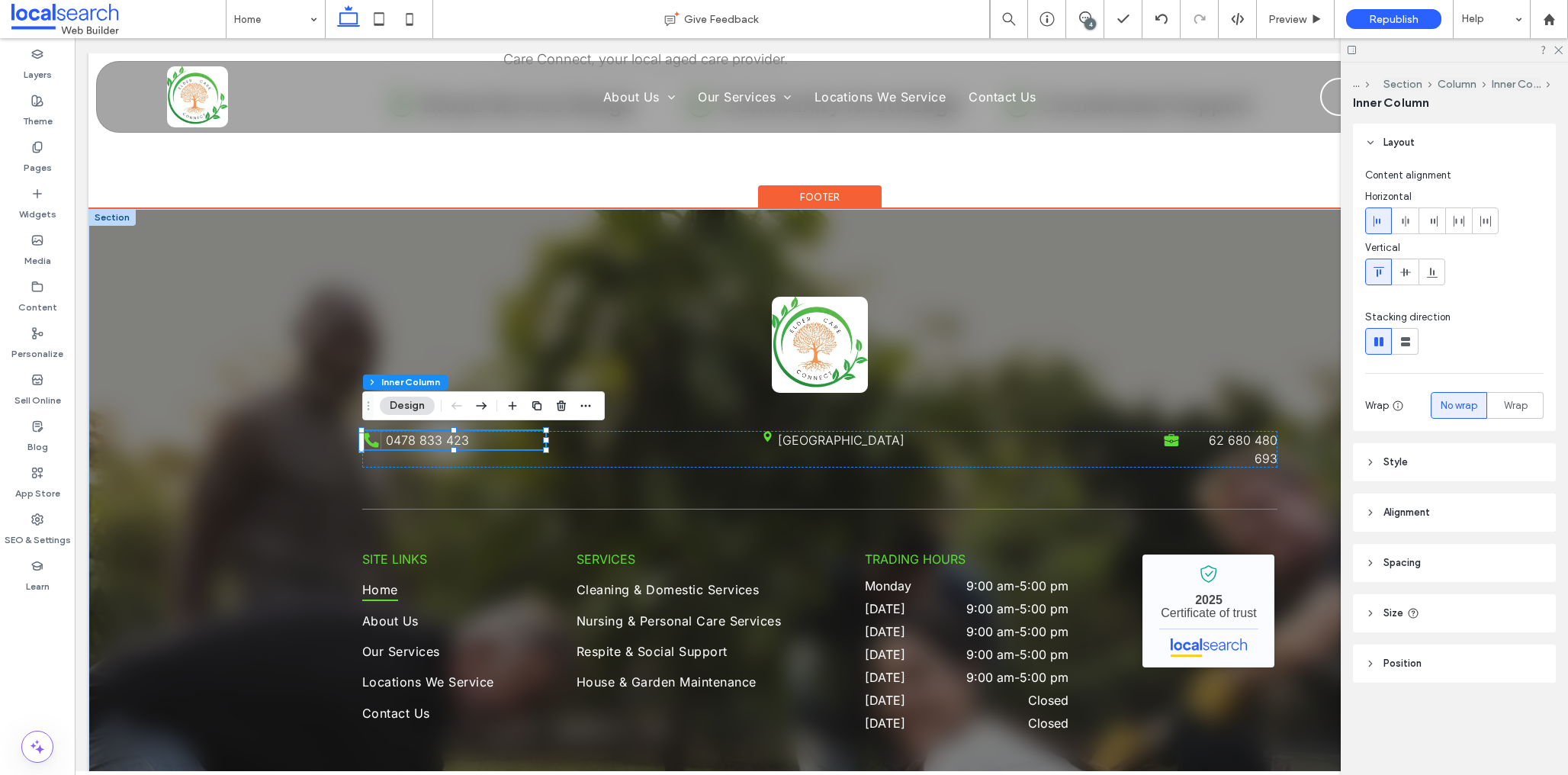
click at [369, 440] on icon "Phone Icon" at bounding box center [371, 440] width 18 height 18
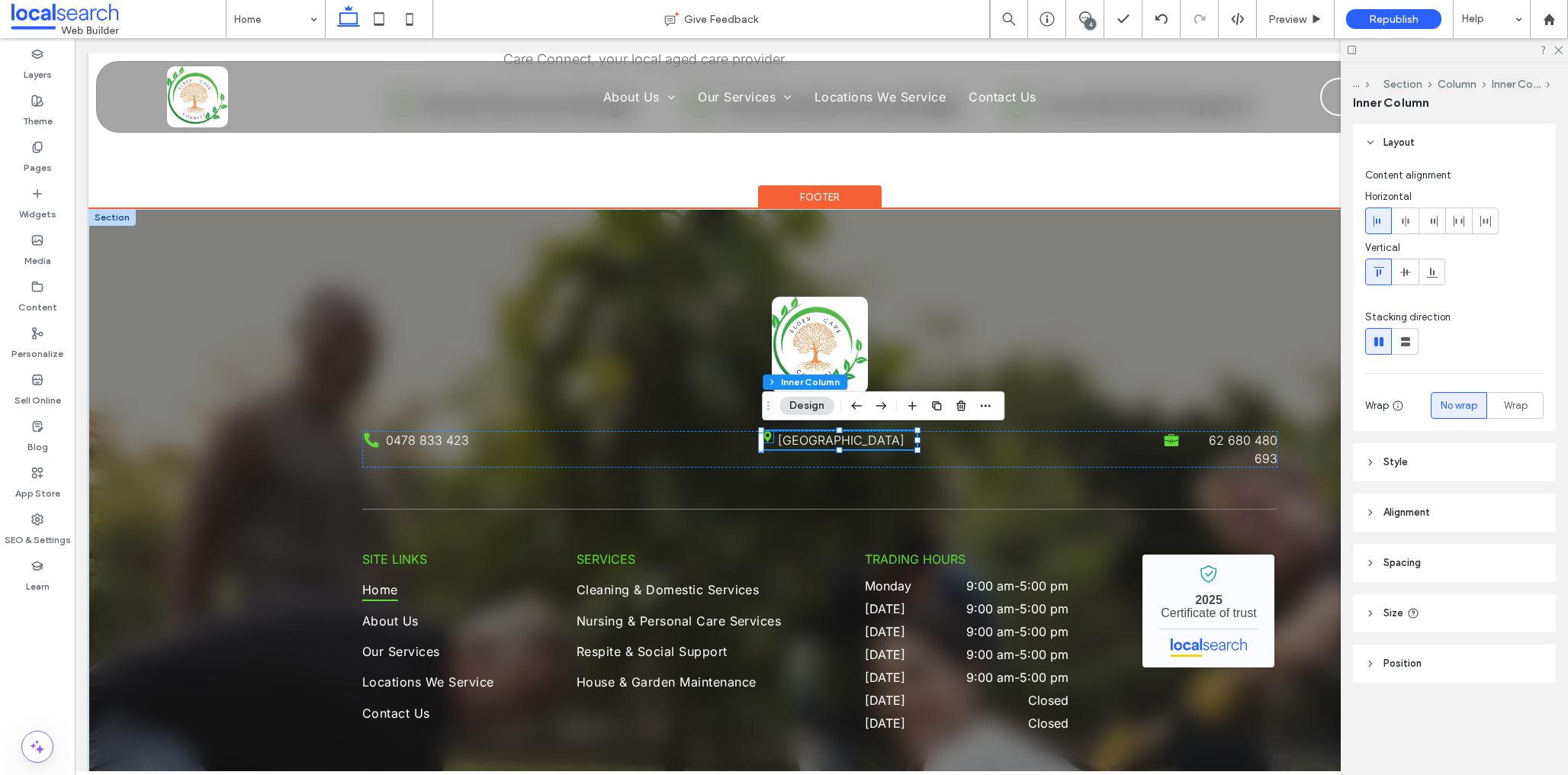
click at [768, 438] on icon at bounding box center [768, 438] width 8 height 11
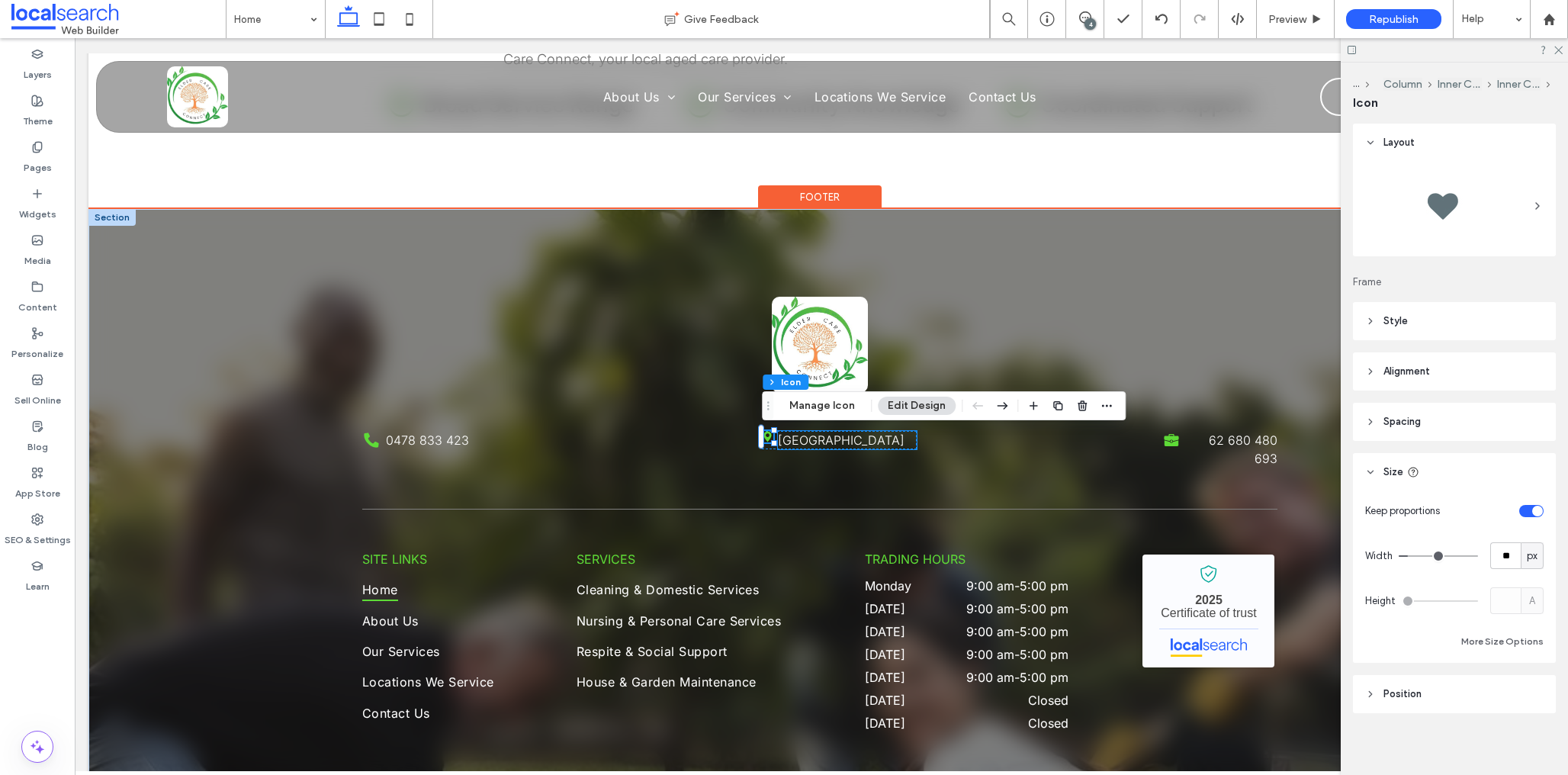
click at [901, 445] on link "[GEOGRAPHIC_DATA]" at bounding box center [841, 441] width 127 height 16
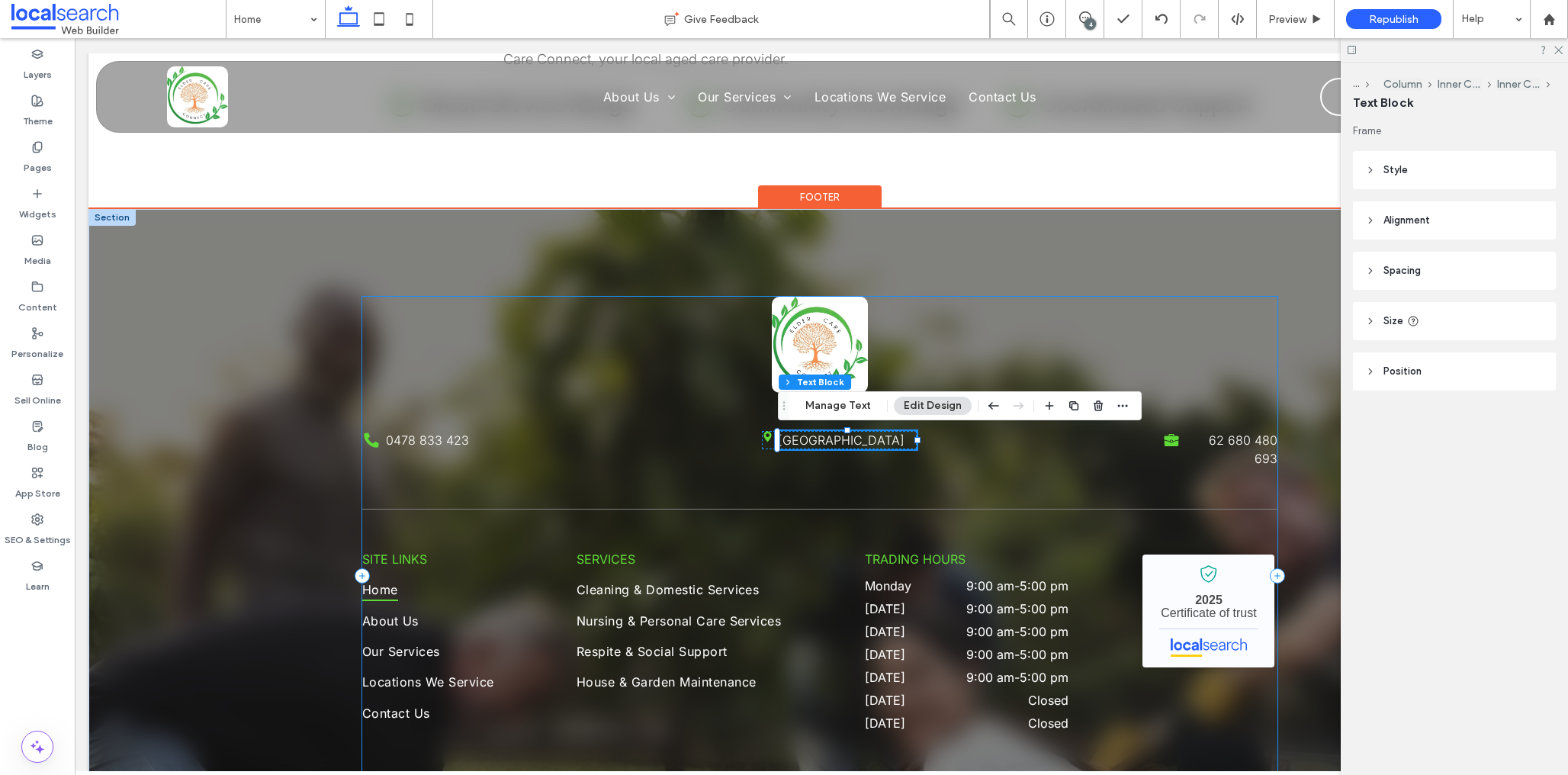
click at [786, 506] on div at bounding box center [820, 510] width 915 height 8
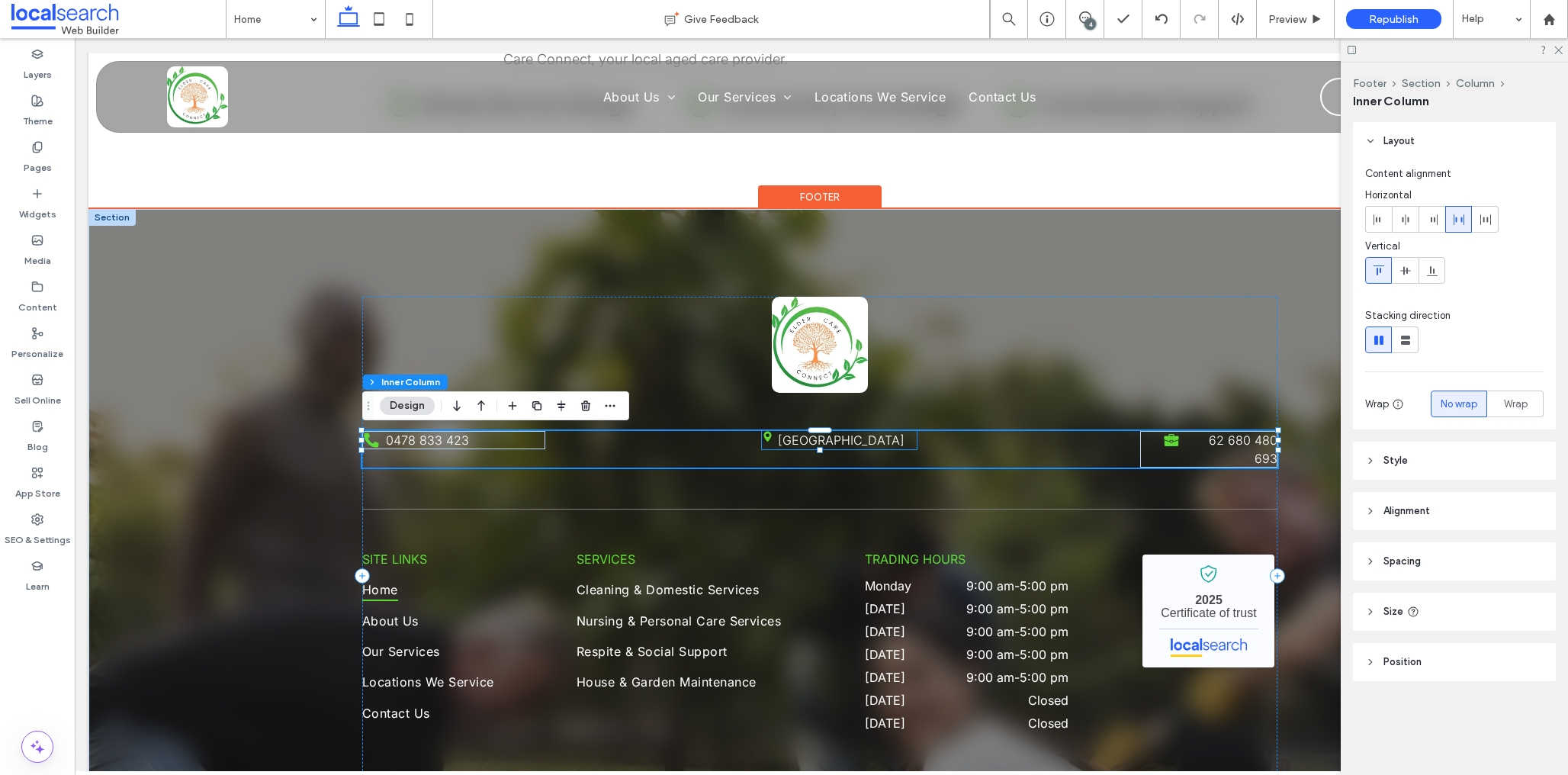
drag, startPoint x: 796, startPoint y: 432, endPoint x: 807, endPoint y: 434, distance: 11.2
click at [796, 433] on link "[GEOGRAPHIC_DATA]" at bounding box center [841, 441] width 127 height 16
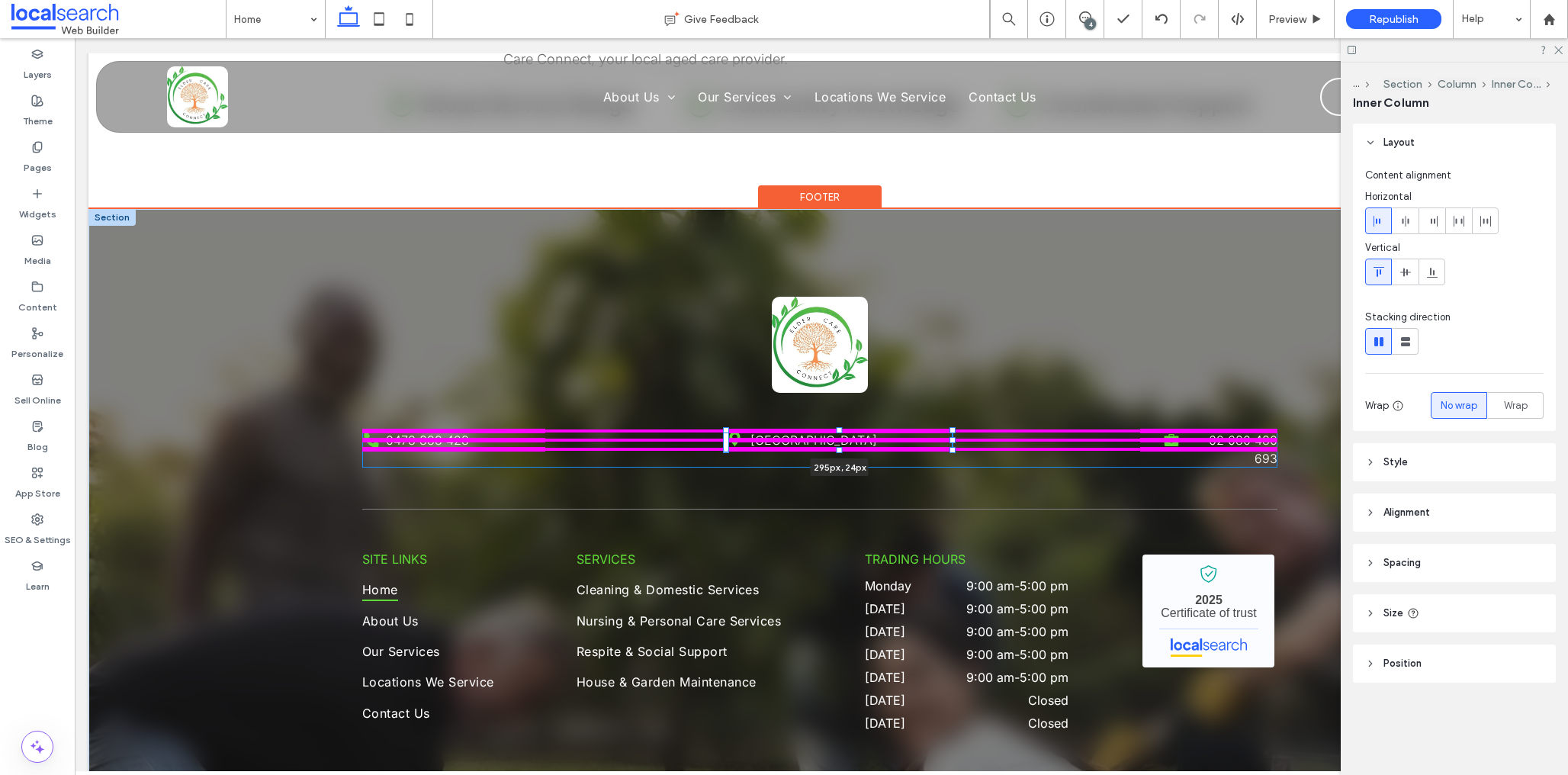
drag, startPoint x: 927, startPoint y: 440, endPoint x: 898, endPoint y: 448, distance: 30.1
click at [989, 441] on div "Phone Icon 0478 833 423 Pin Icon Highland Park QLD 4211 295px , 24px Briefcase …" at bounding box center [820, 577] width 915 height 734
type input "***"
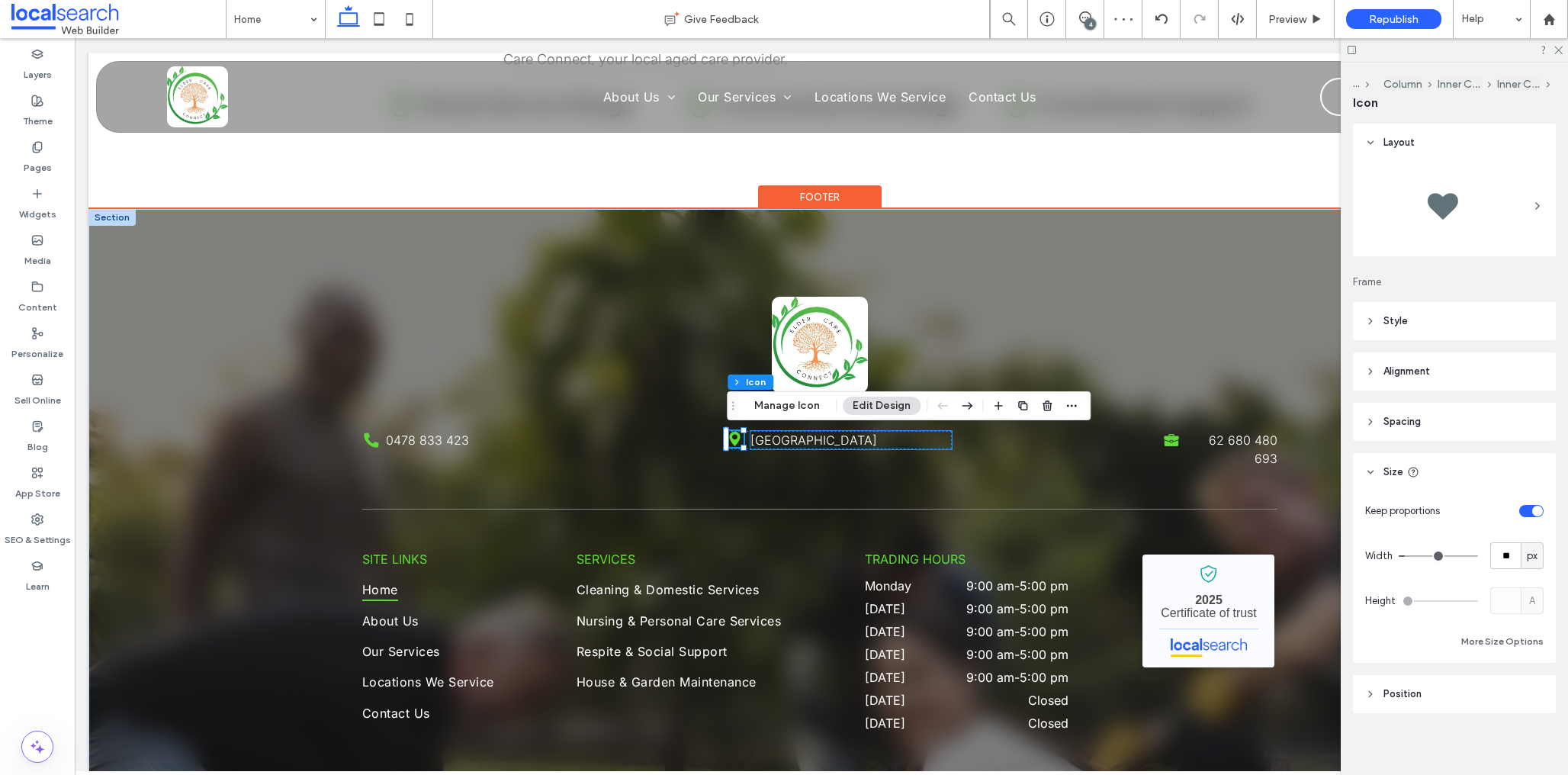
click at [864, 445] on link "[GEOGRAPHIC_DATA]" at bounding box center [814, 441] width 127 height 16
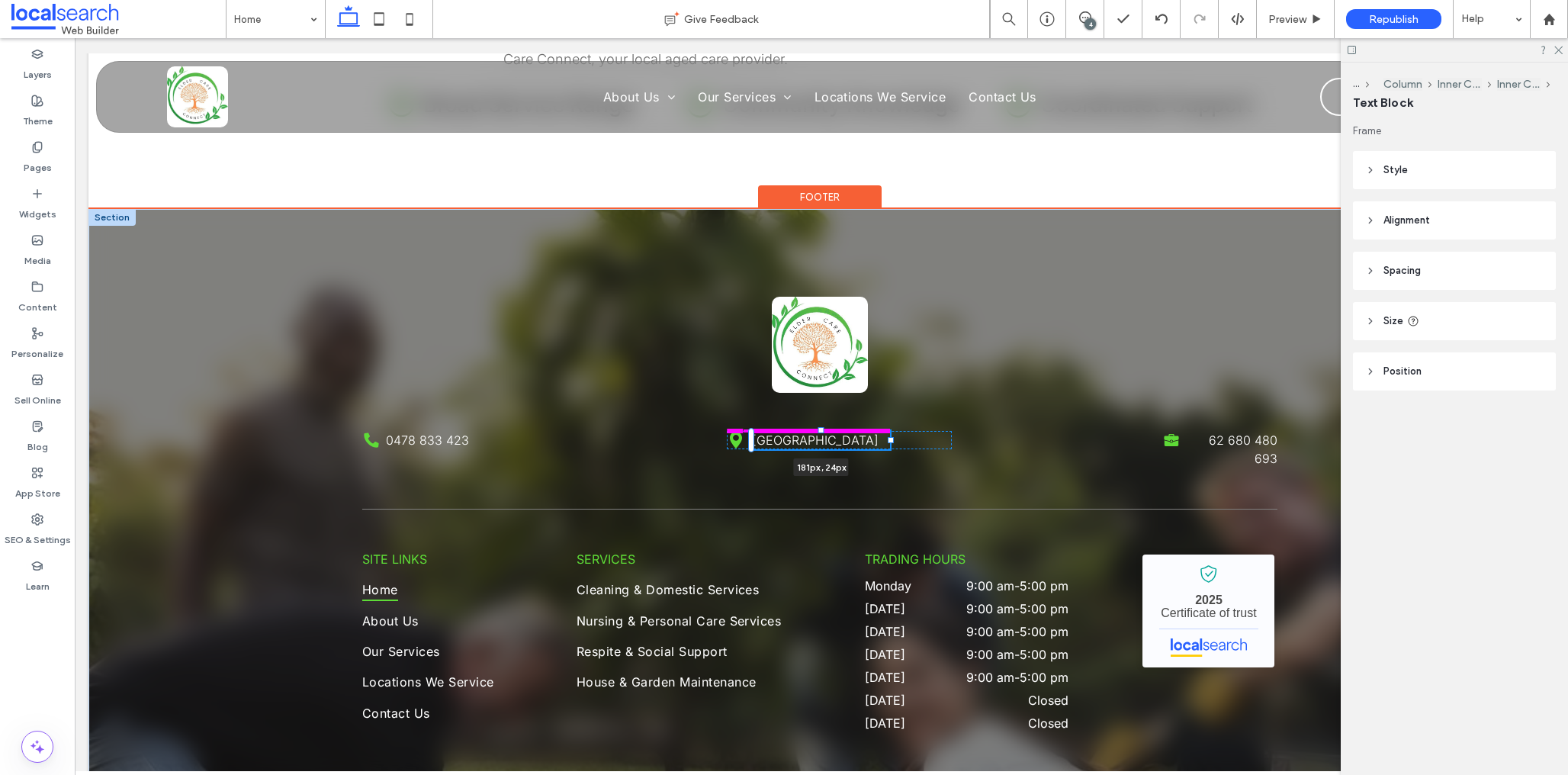
drag, startPoint x: 953, startPoint y: 441, endPoint x: 889, endPoint y: 437, distance: 64.1
click at [889, 438] on div at bounding box center [891, 441] width 6 height 6
type input "***"
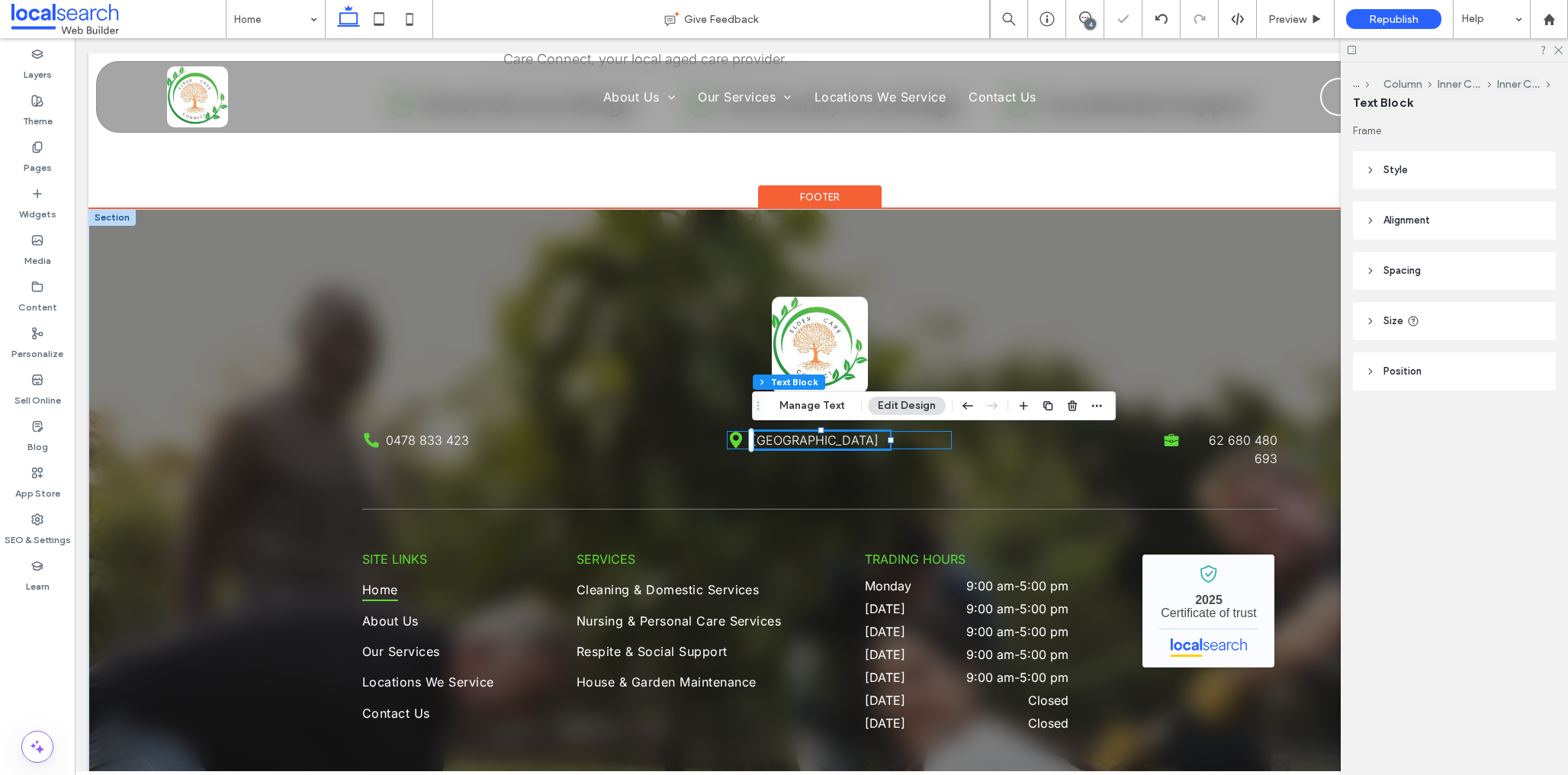
click at [927, 443] on div "Pin Icon Highland Park QLD 4211 181px , 24px" at bounding box center [839, 440] width 225 height 18
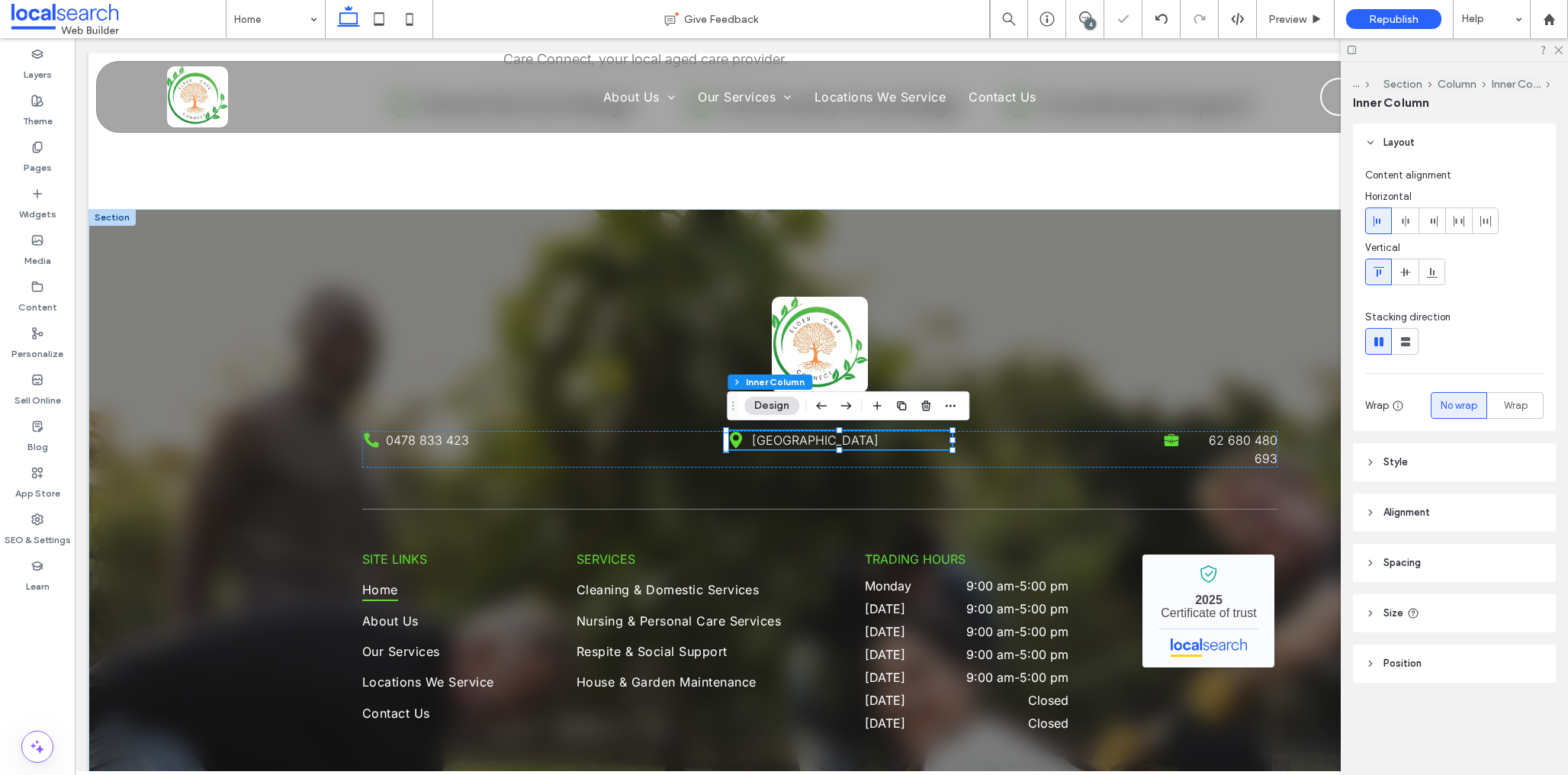
click at [1438, 613] on header "Size" at bounding box center [1455, 613] width 203 height 38
drag, startPoint x: 1539, startPoint y: 651, endPoint x: 1538, endPoint y: 659, distance: 8.1
click at [1539, 651] on div "px" at bounding box center [1532, 652] width 16 height 16
click at [1531, 630] on span "A" at bounding box center [1532, 626] width 6 height 16
type input "*"
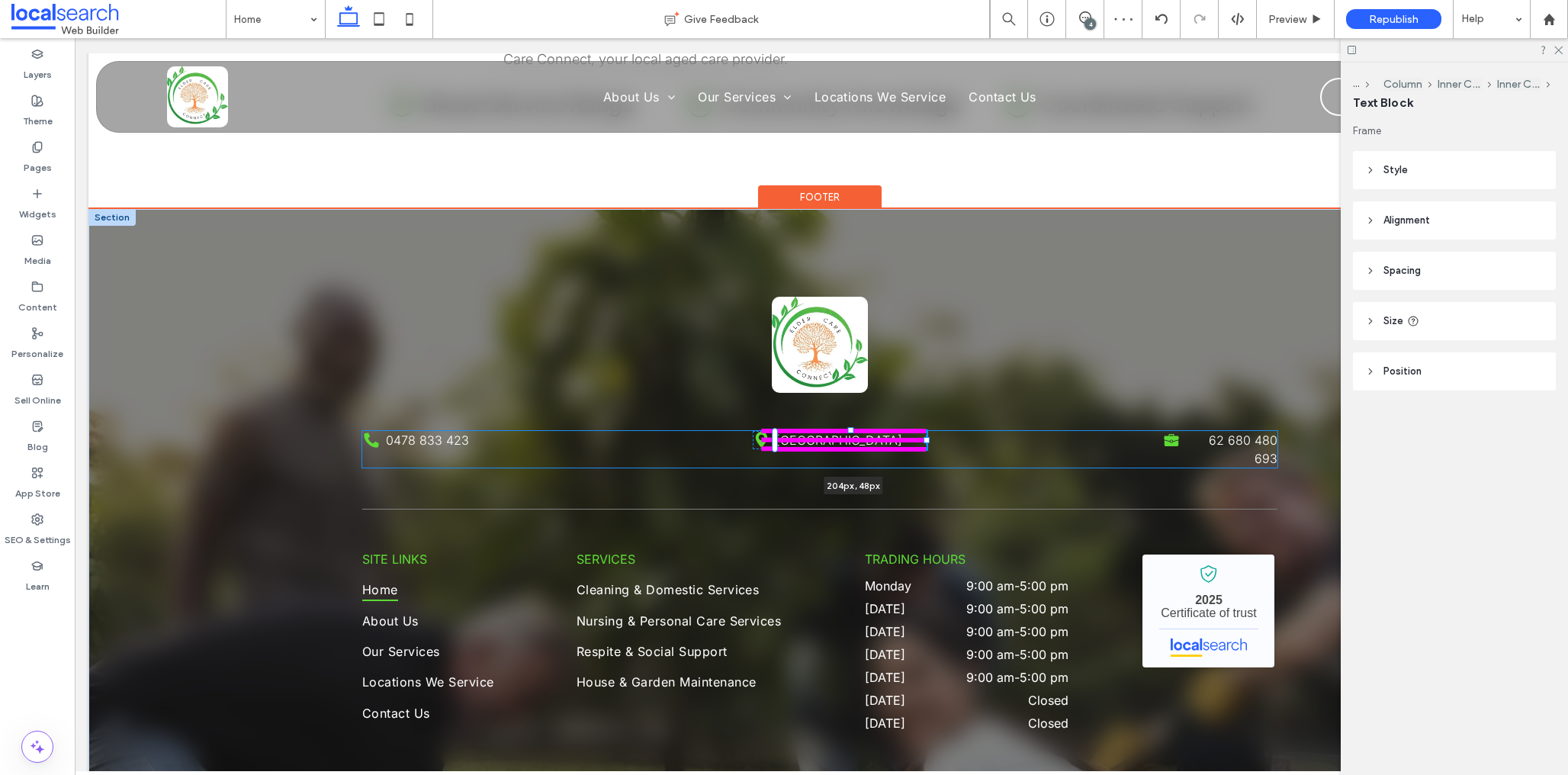
drag, startPoint x: 927, startPoint y: 449, endPoint x: 939, endPoint y: 449, distance: 12.0
click at [939, 449] on div "Phone Icon 0478 833 423 Pin Icon Highland Park QLD 4211 204px , 48px Briefcase …" at bounding box center [820, 577] width 915 height 734
type input "***"
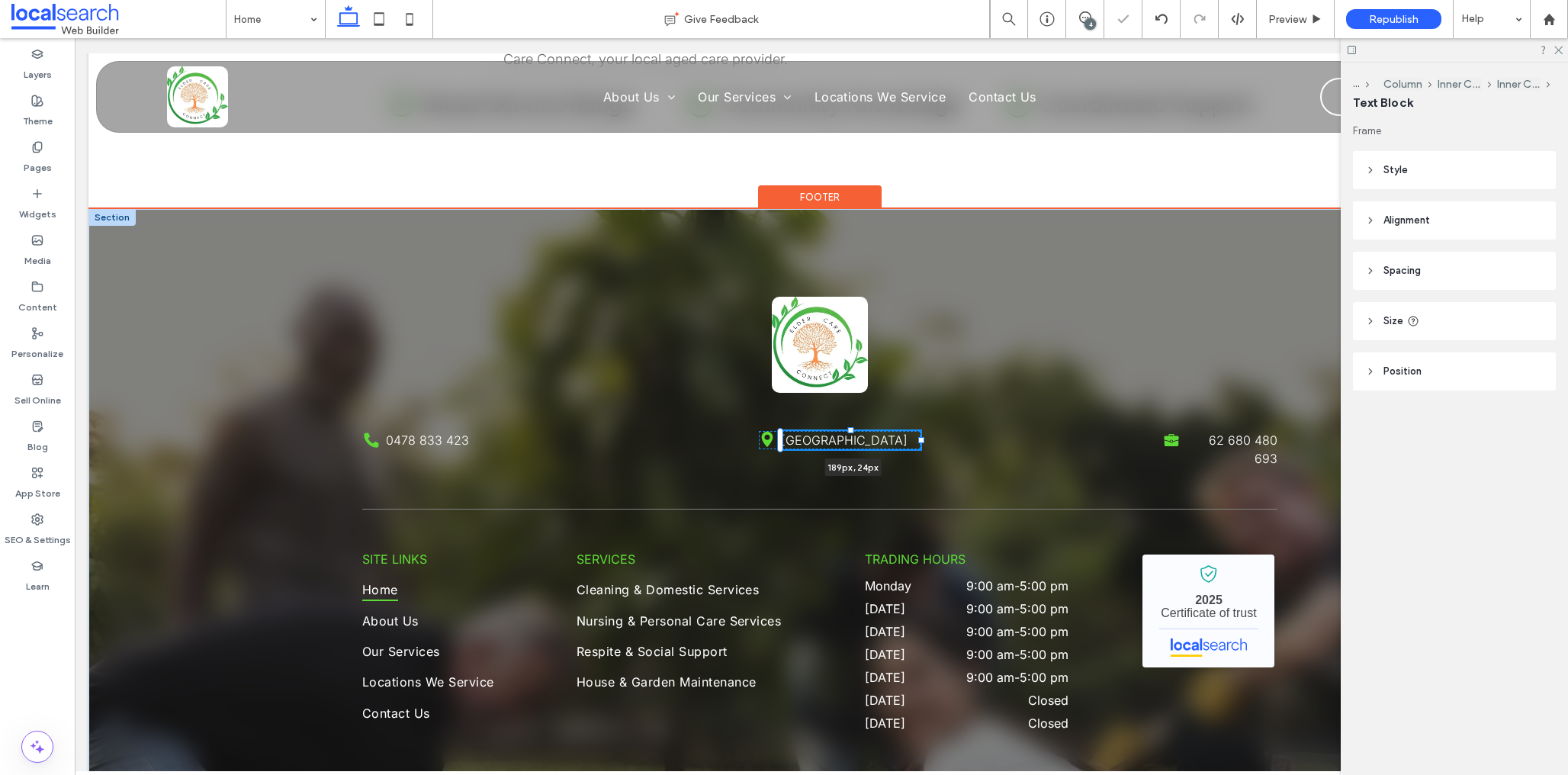
click at [925, 439] on div "Phone Icon 0478 833 423 Pin Icon Highland Park QLD 4211 189px , 24px Briefcase …" at bounding box center [820, 577] width 915 height 734
type input "***"
drag, startPoint x: 919, startPoint y: 452, endPoint x: 932, endPoint y: 446, distance: 14.3
click at [932, 446] on div "Phone Icon 0478 833 423 Pin Icon Highland Park QLD 4211 194px , 48px Briefcase …" at bounding box center [820, 577] width 915 height 734
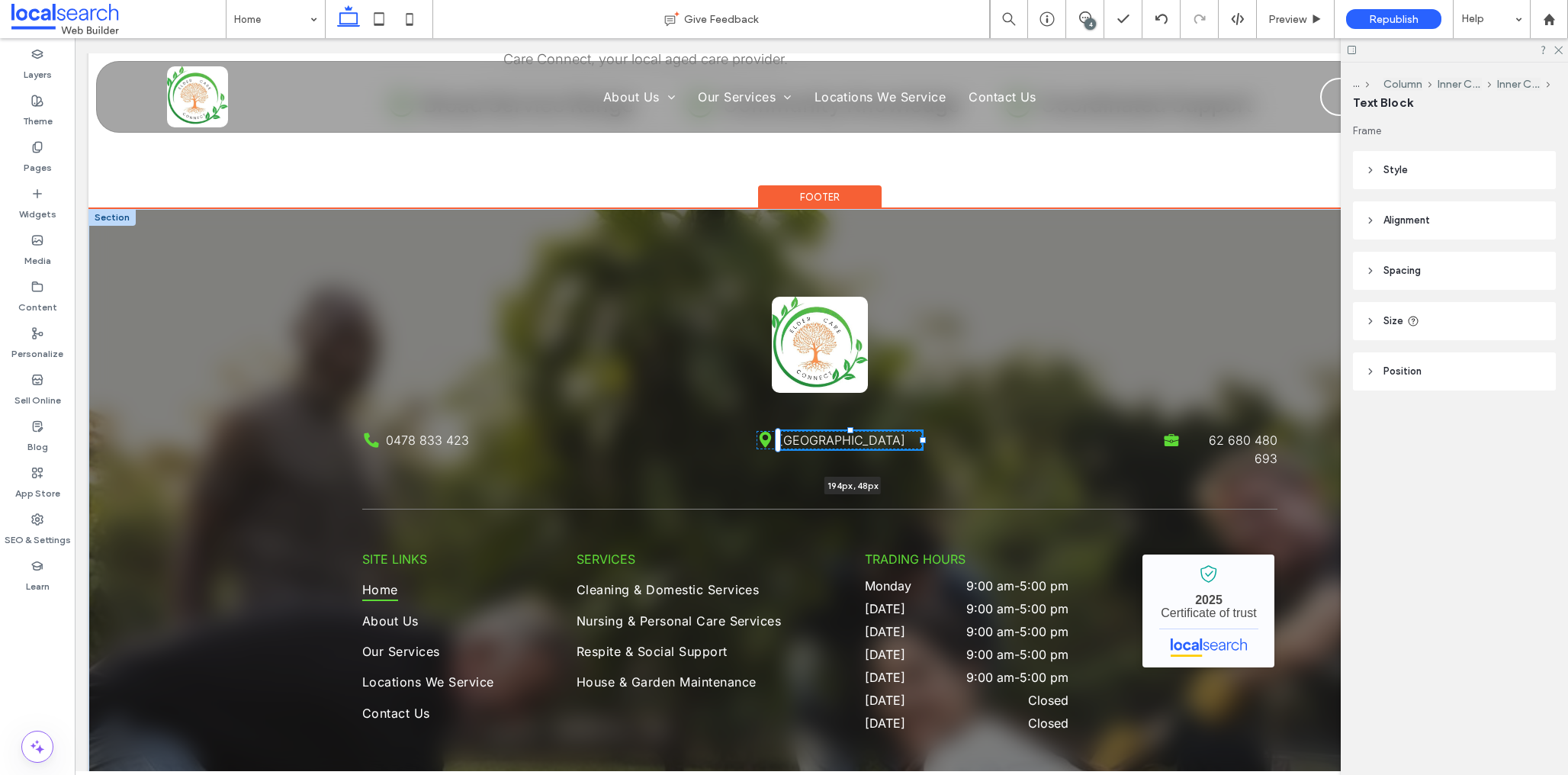
type input "***"
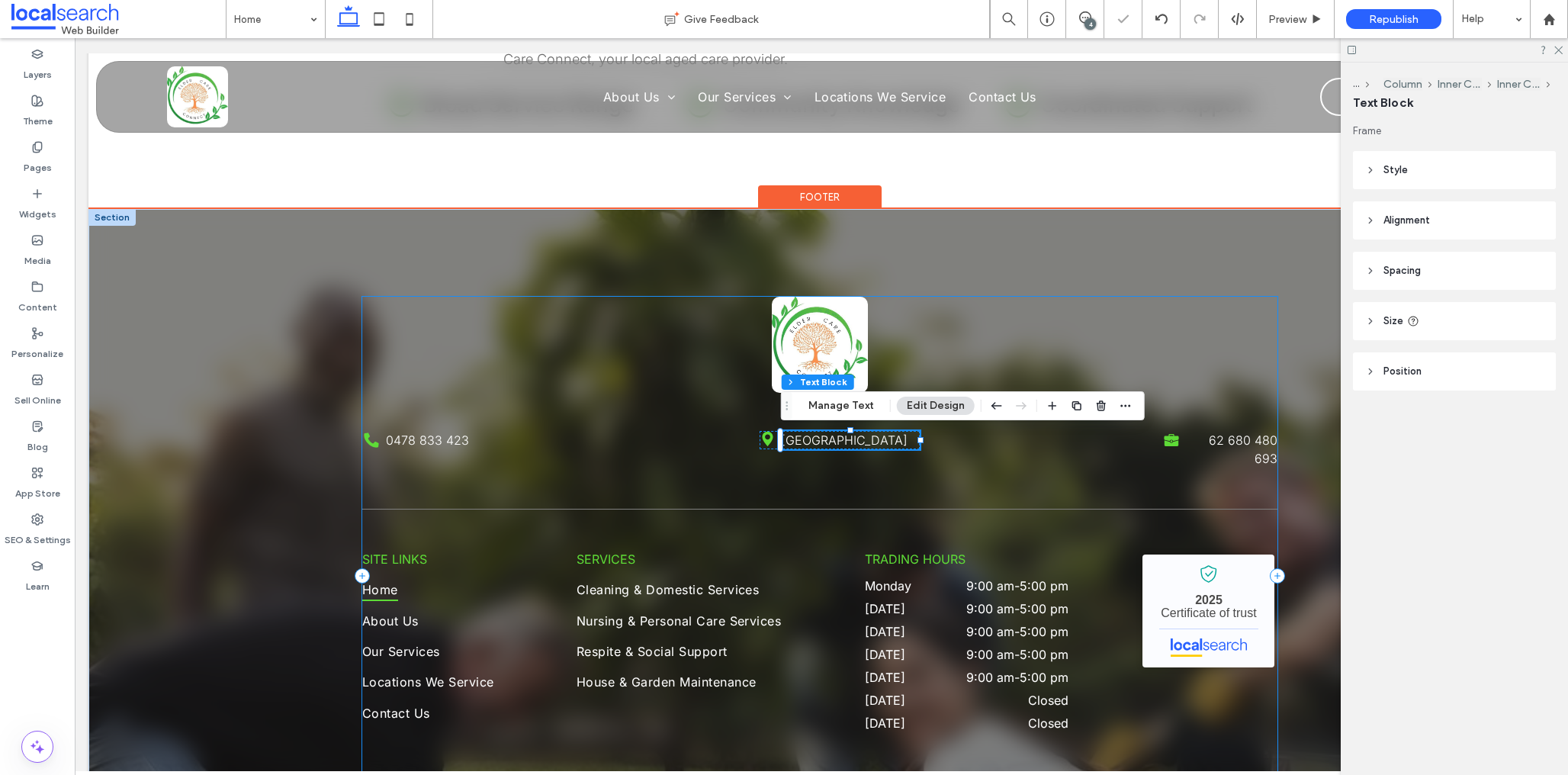
click at [948, 482] on div "Phone Icon 0478 833 423 Pin Icon Highland Park QLD 4211 194px , 48px Briefcase …" at bounding box center [820, 576] width 915 height 559
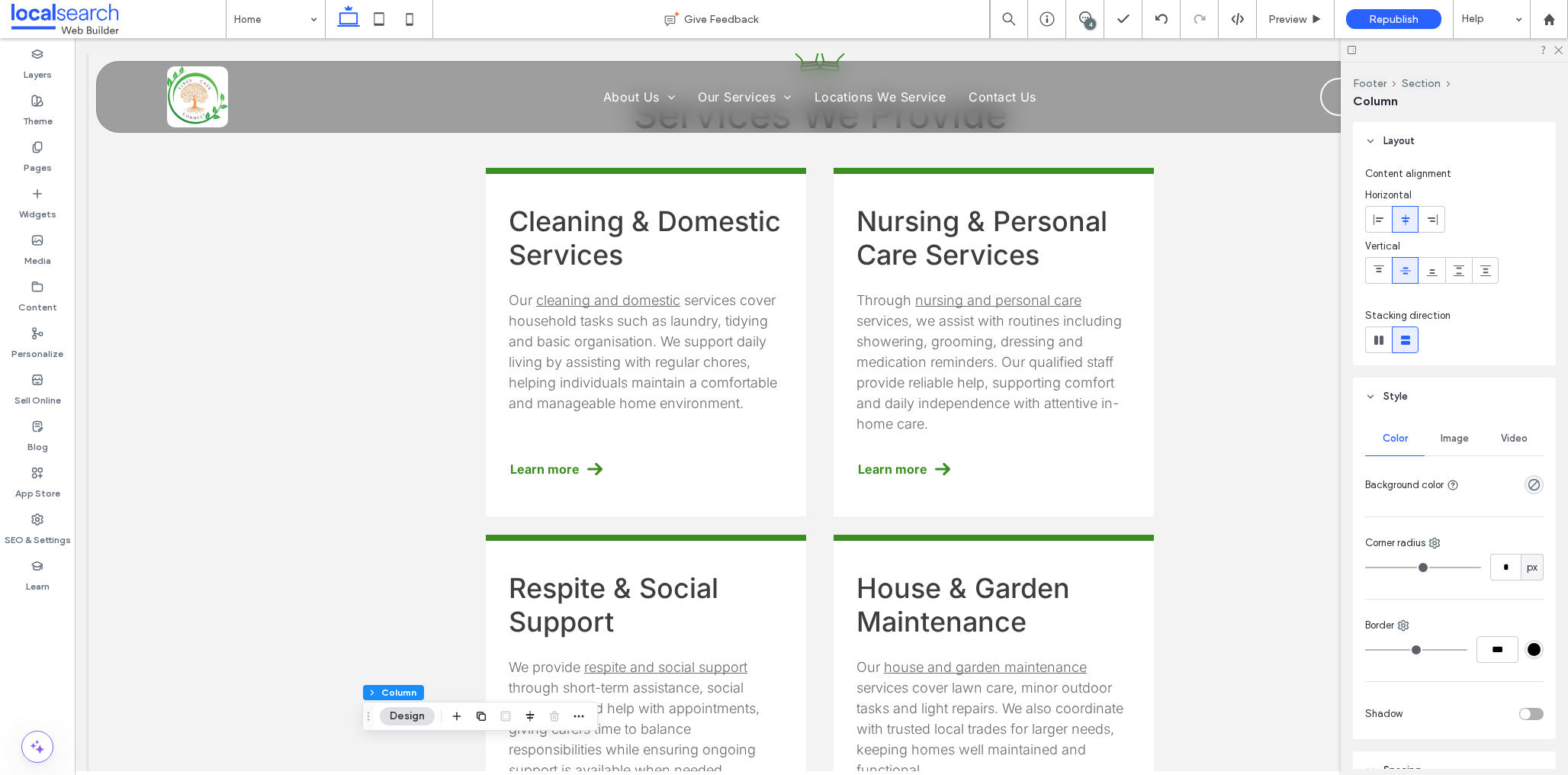
scroll to position [1533, 0]
click at [1081, 22] on icon at bounding box center [1085, 18] width 12 height 12
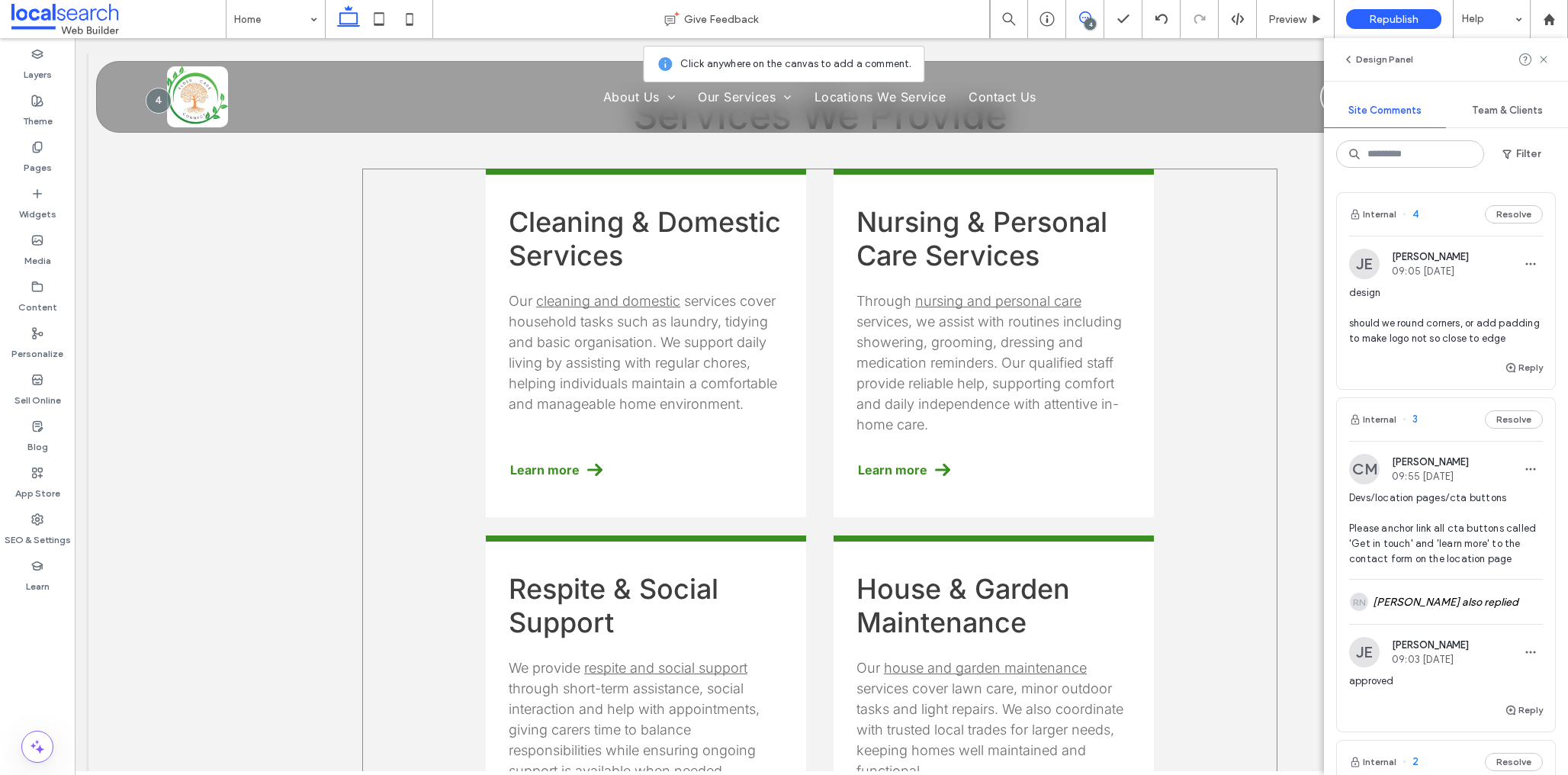
click at [1168, 290] on div "Cleaning & Domestic Services Our cleaning and domestic services cover household…" at bounding box center [820, 527] width 915 height 716
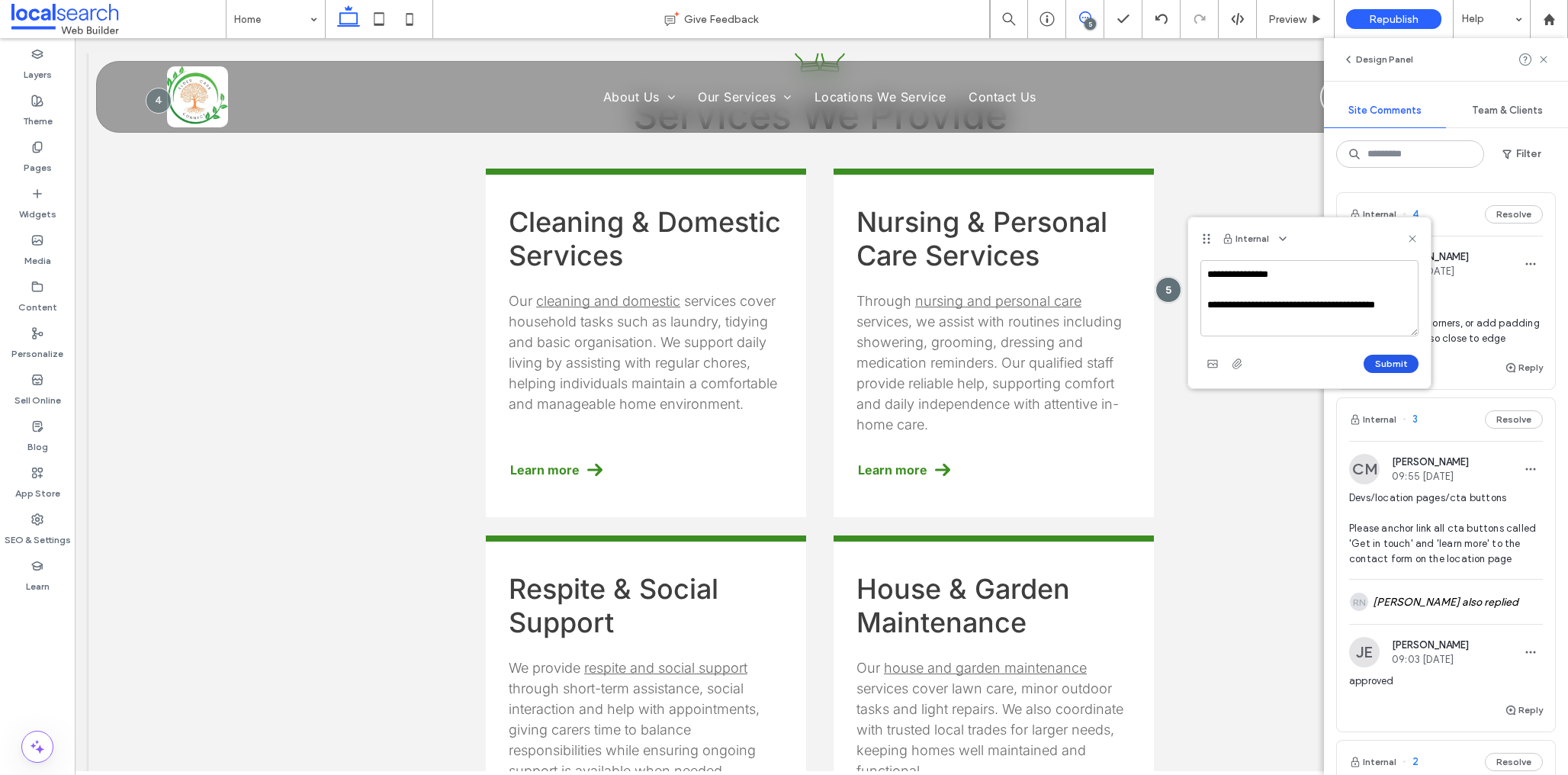
type textarea "**********"
click at [1387, 366] on button "Submit" at bounding box center [1391, 363] width 55 height 18
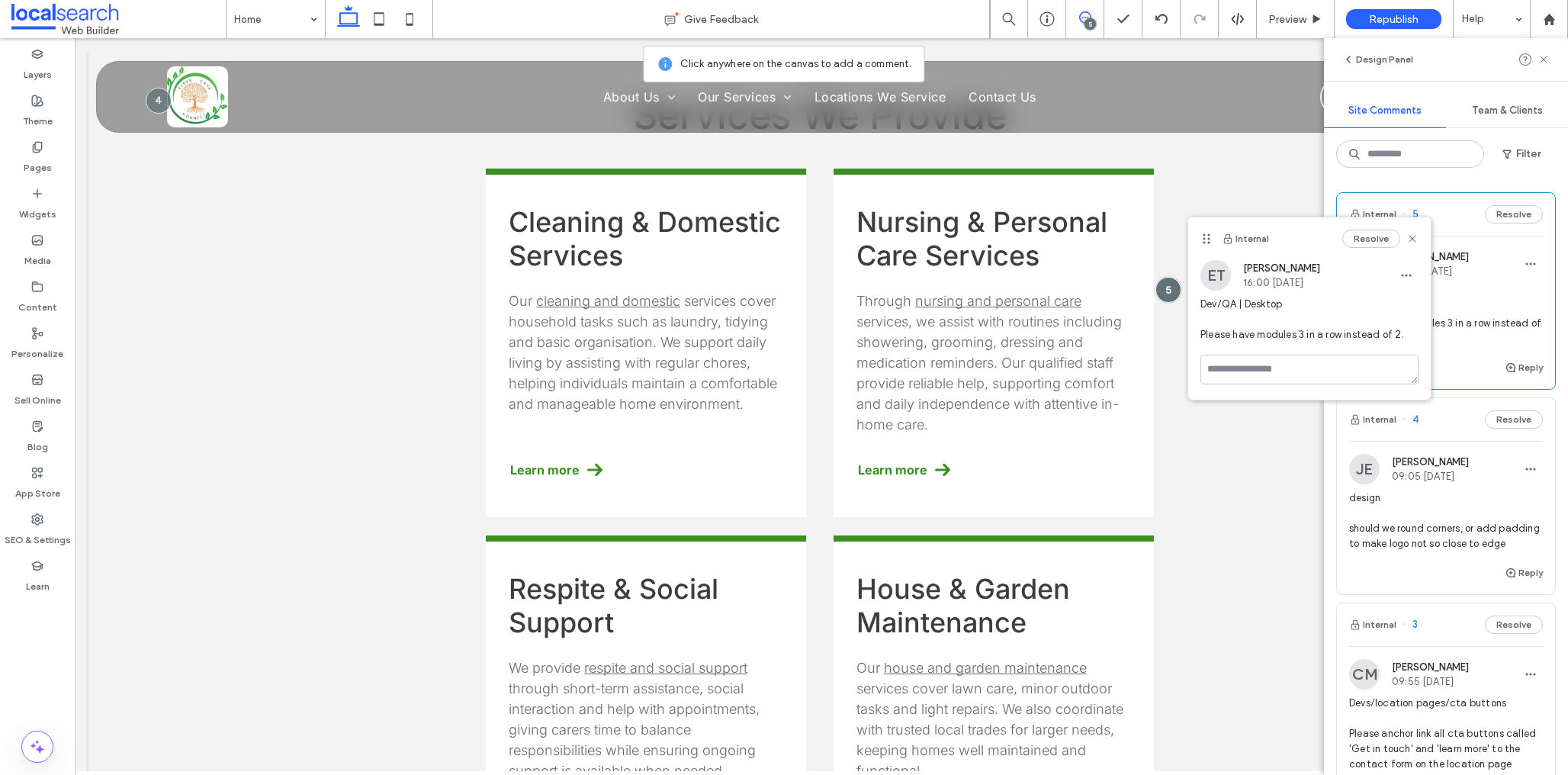
click at [1409, 243] on icon at bounding box center [1413, 239] width 12 height 12
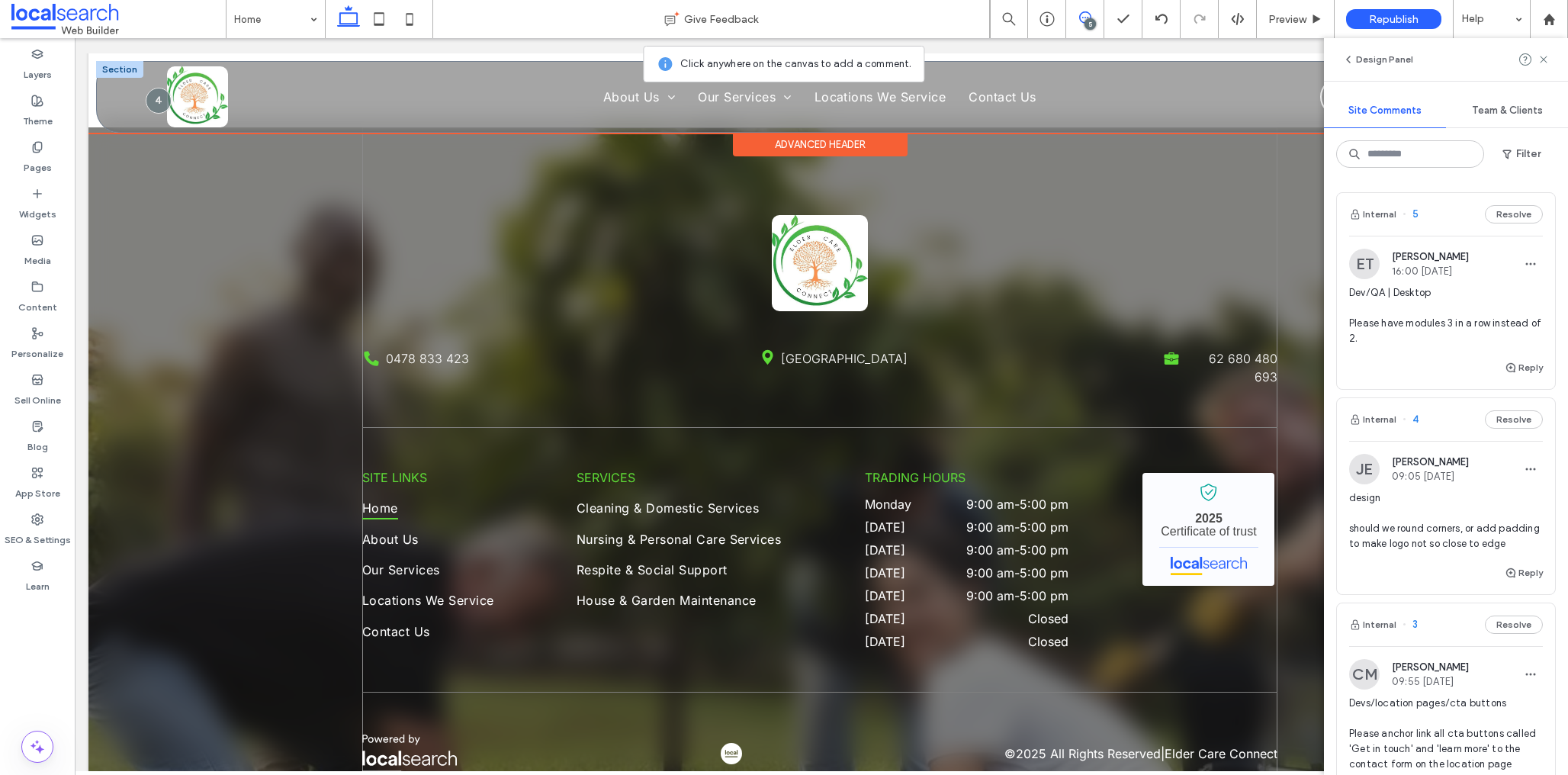
scroll to position [3502, 0]
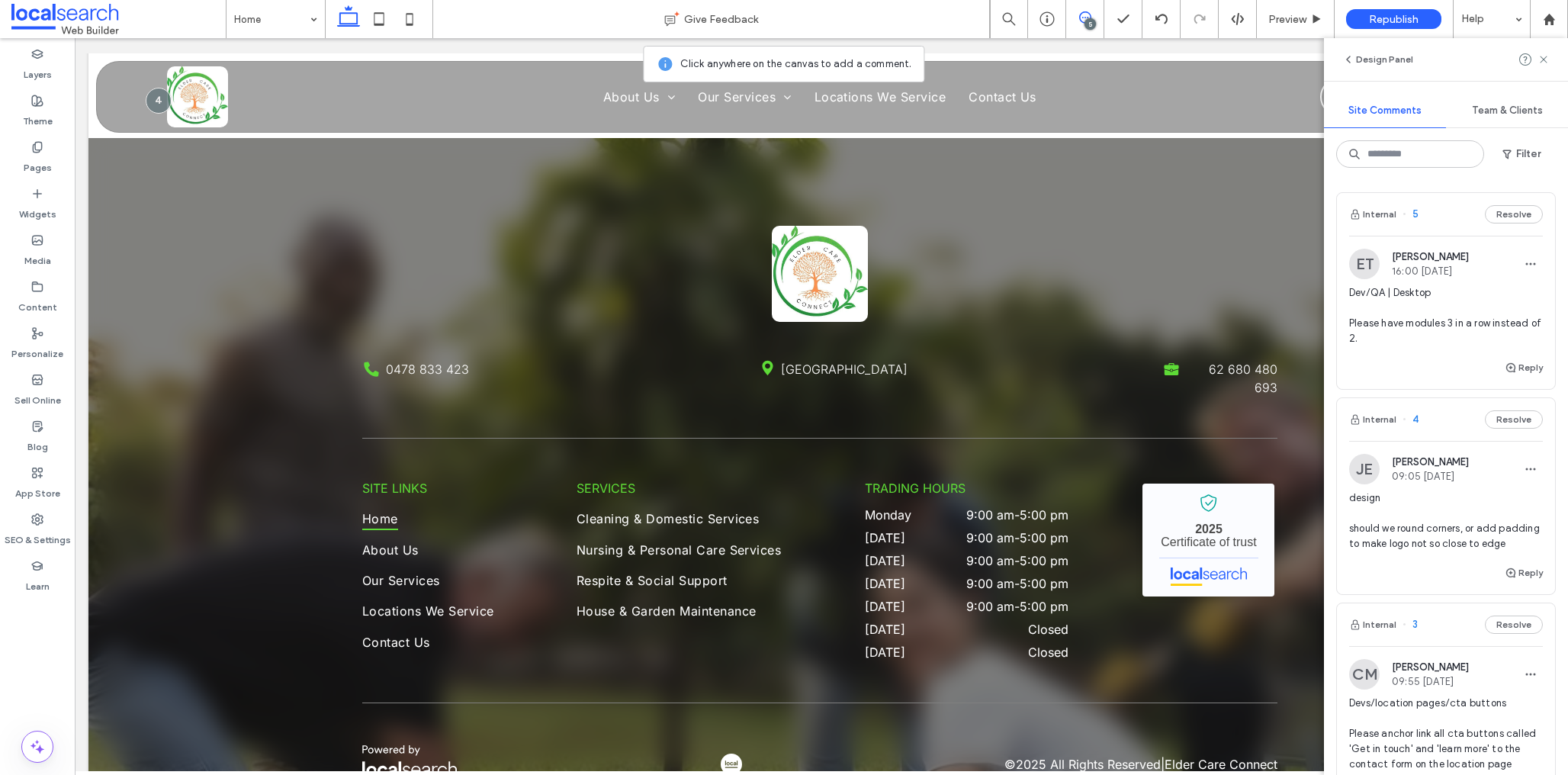
click at [1085, 20] on div "5" at bounding box center [1090, 23] width 12 height 12
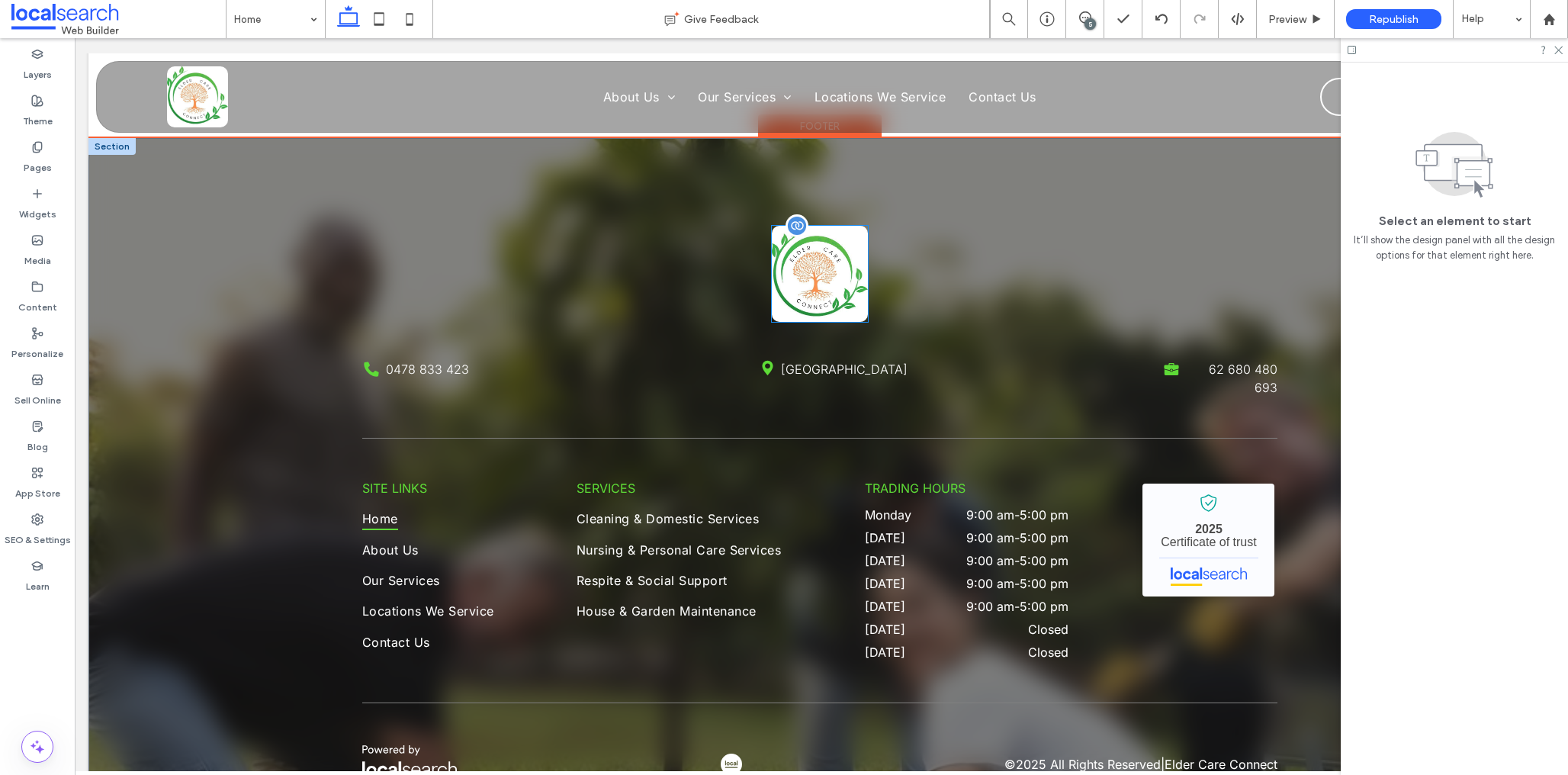
click at [816, 269] on img at bounding box center [819, 273] width 96 height 96
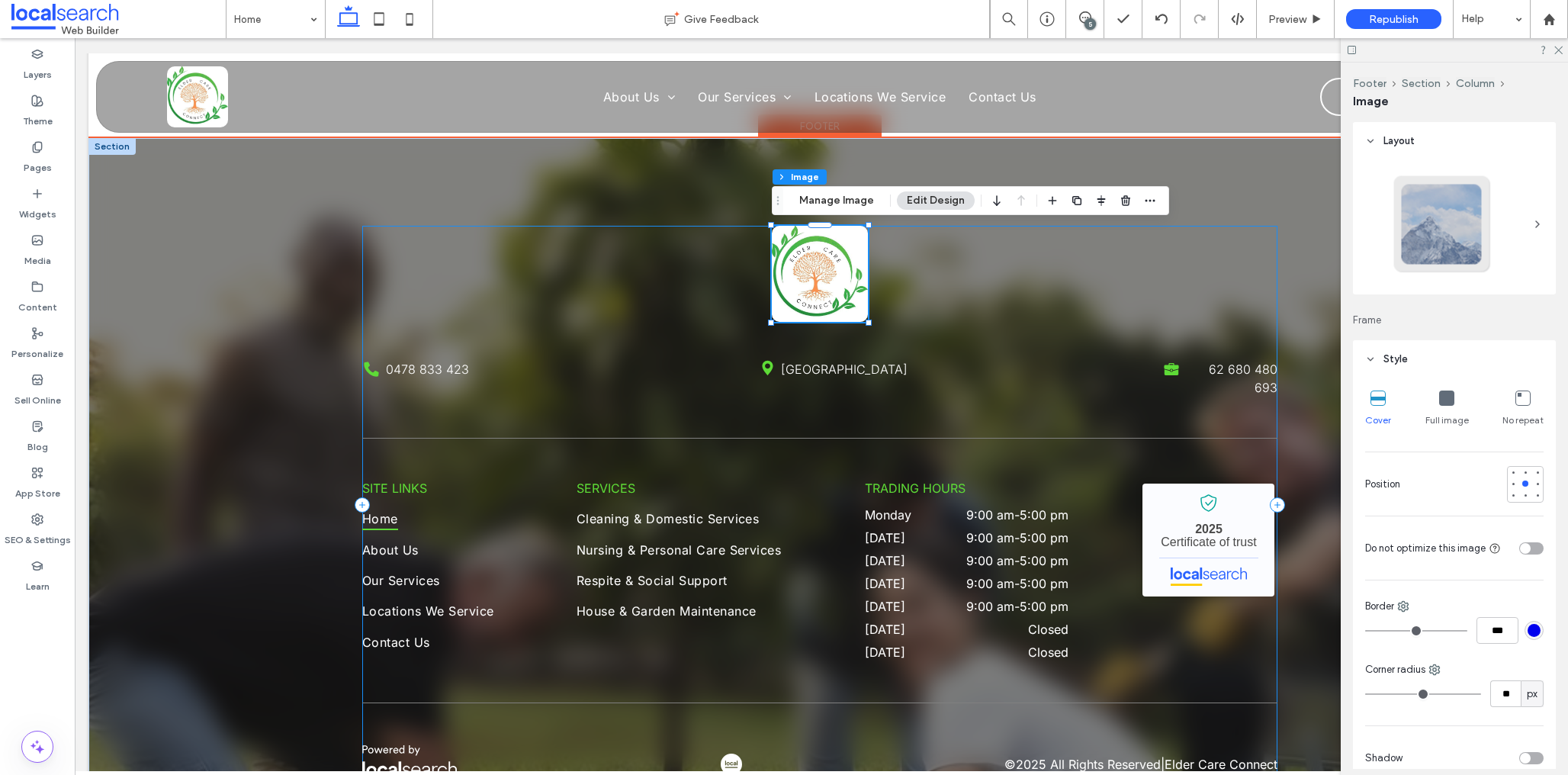
click at [955, 274] on div "Phone Icon 0478 833 423 Pin Icon Highland Park QLD 4211 Briefcase Icon 62 680 4…" at bounding box center [820, 505] width 915 height 559
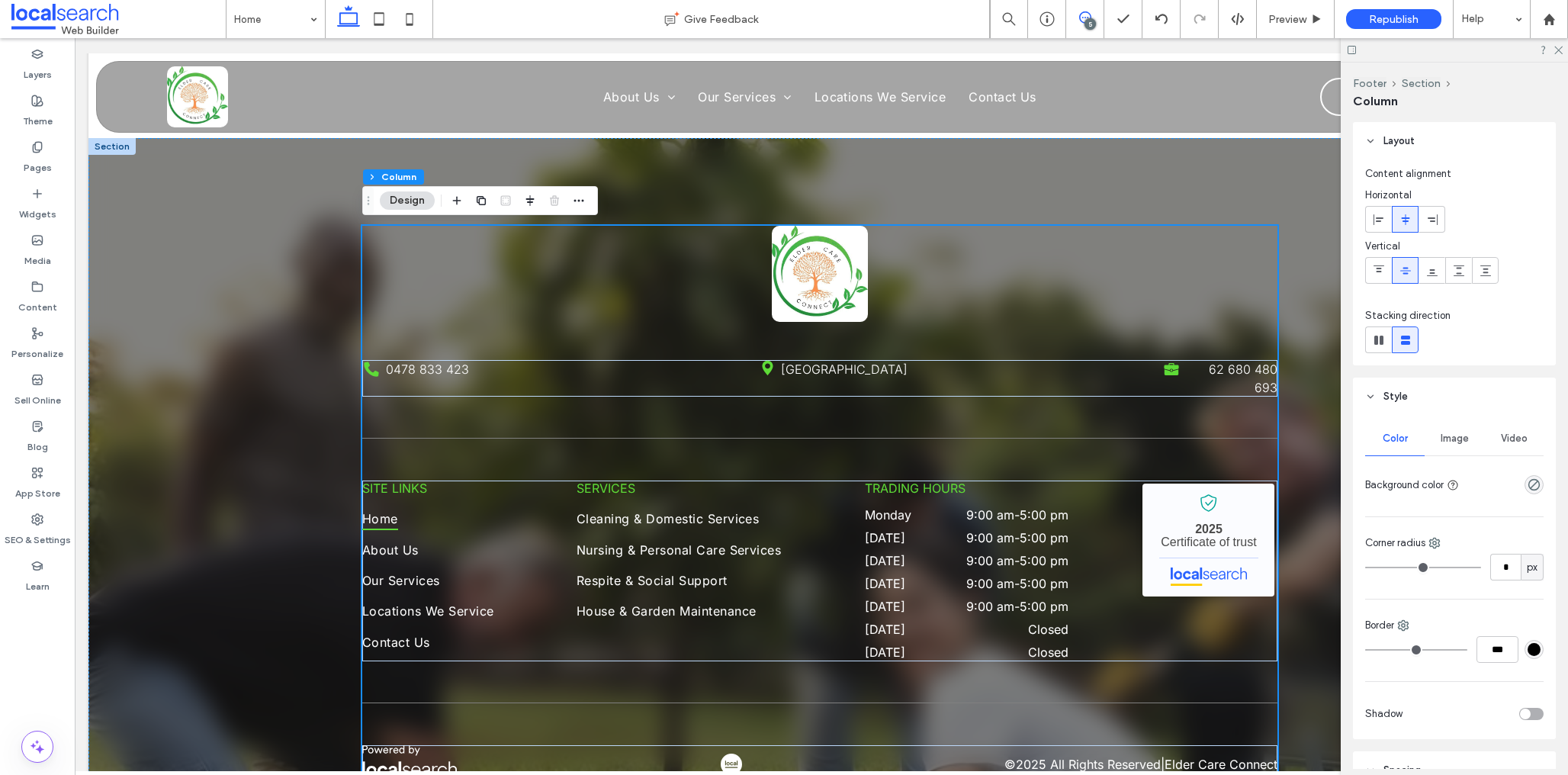
click at [1084, 21] on div "5" at bounding box center [1085, 18] width 37 height 12
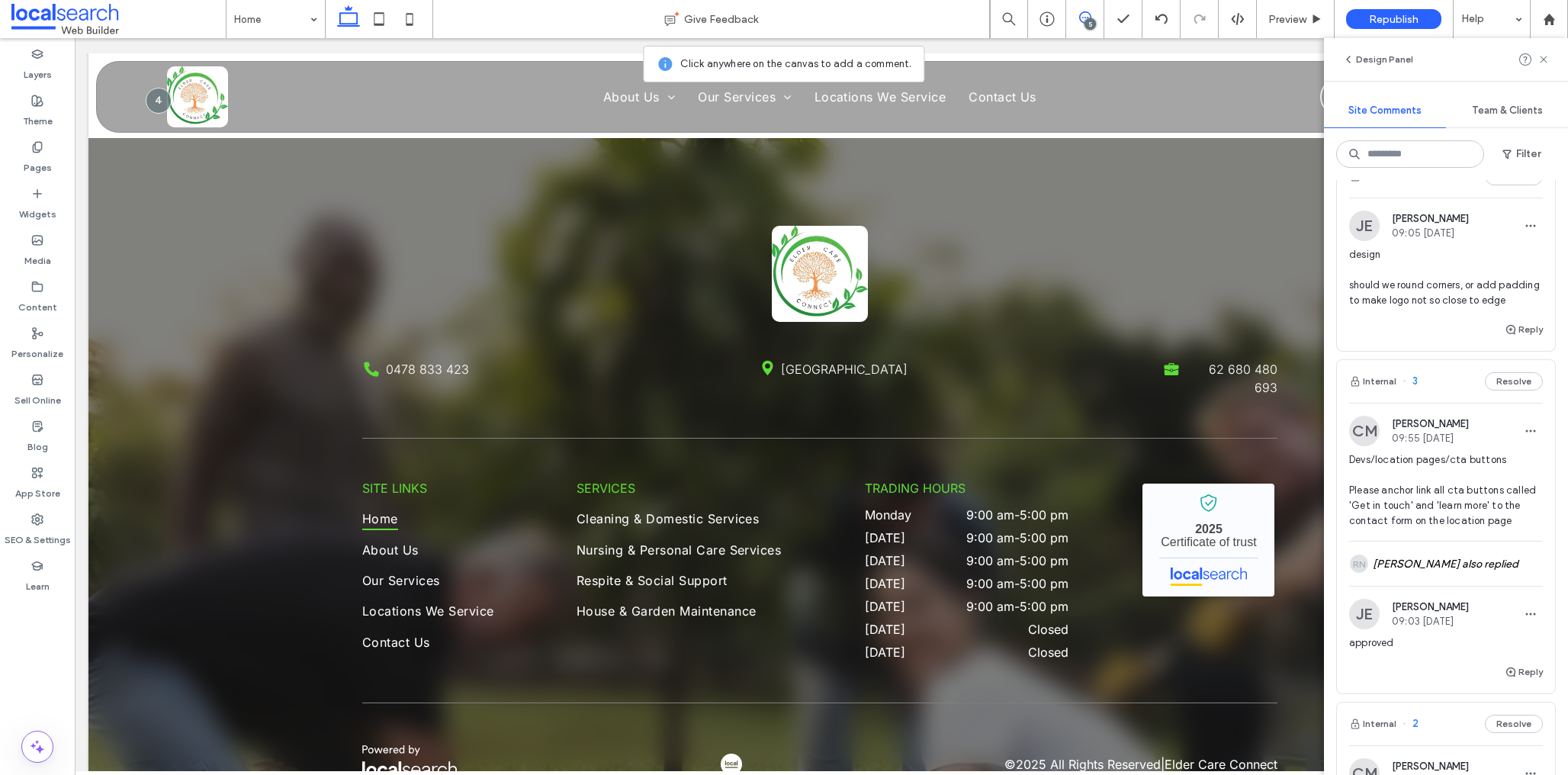
scroll to position [253, 0]
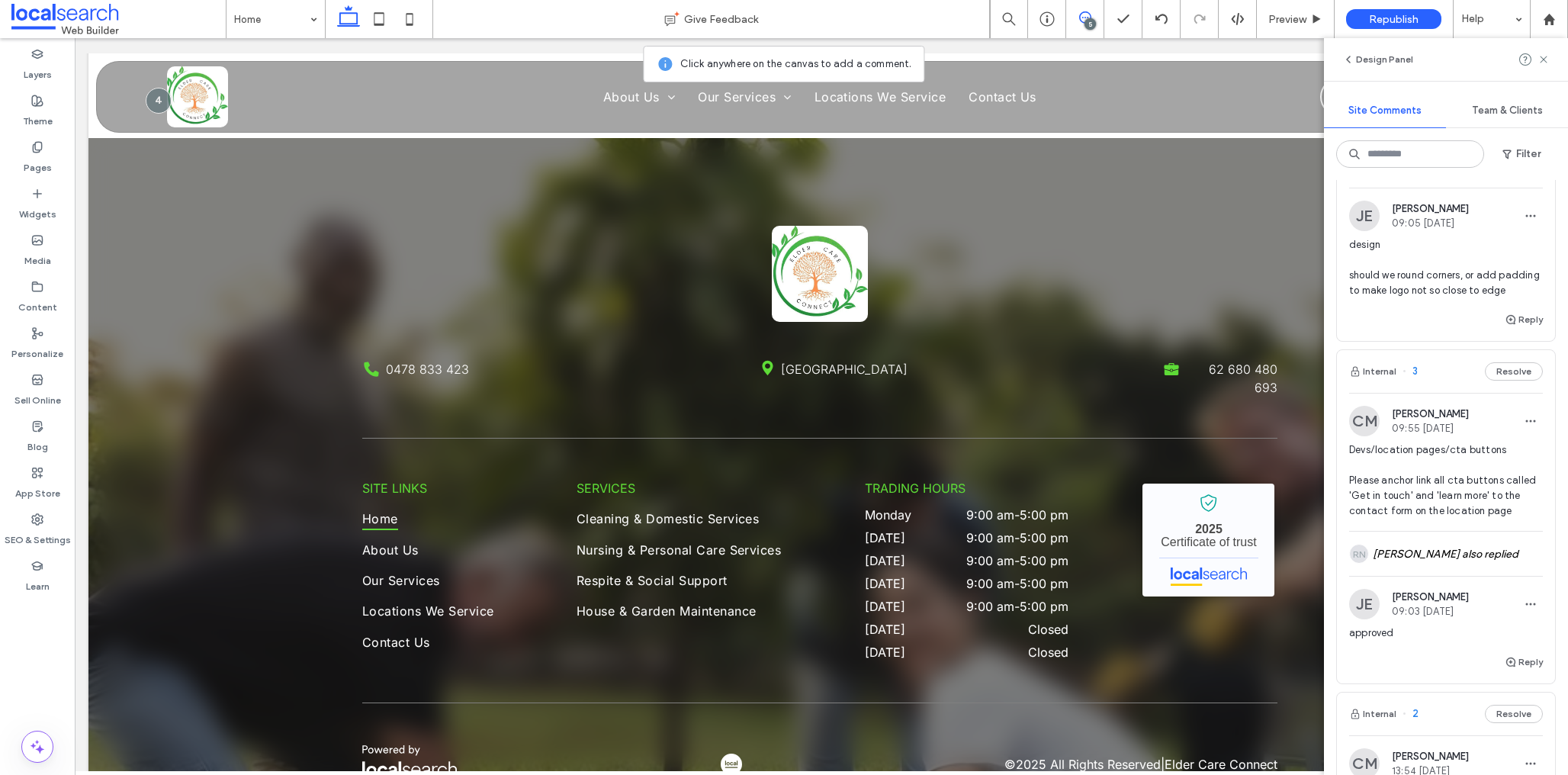
click at [1423, 279] on span "design should we round corners, or add padding to make logo not so close to edge" at bounding box center [1446, 268] width 194 height 61
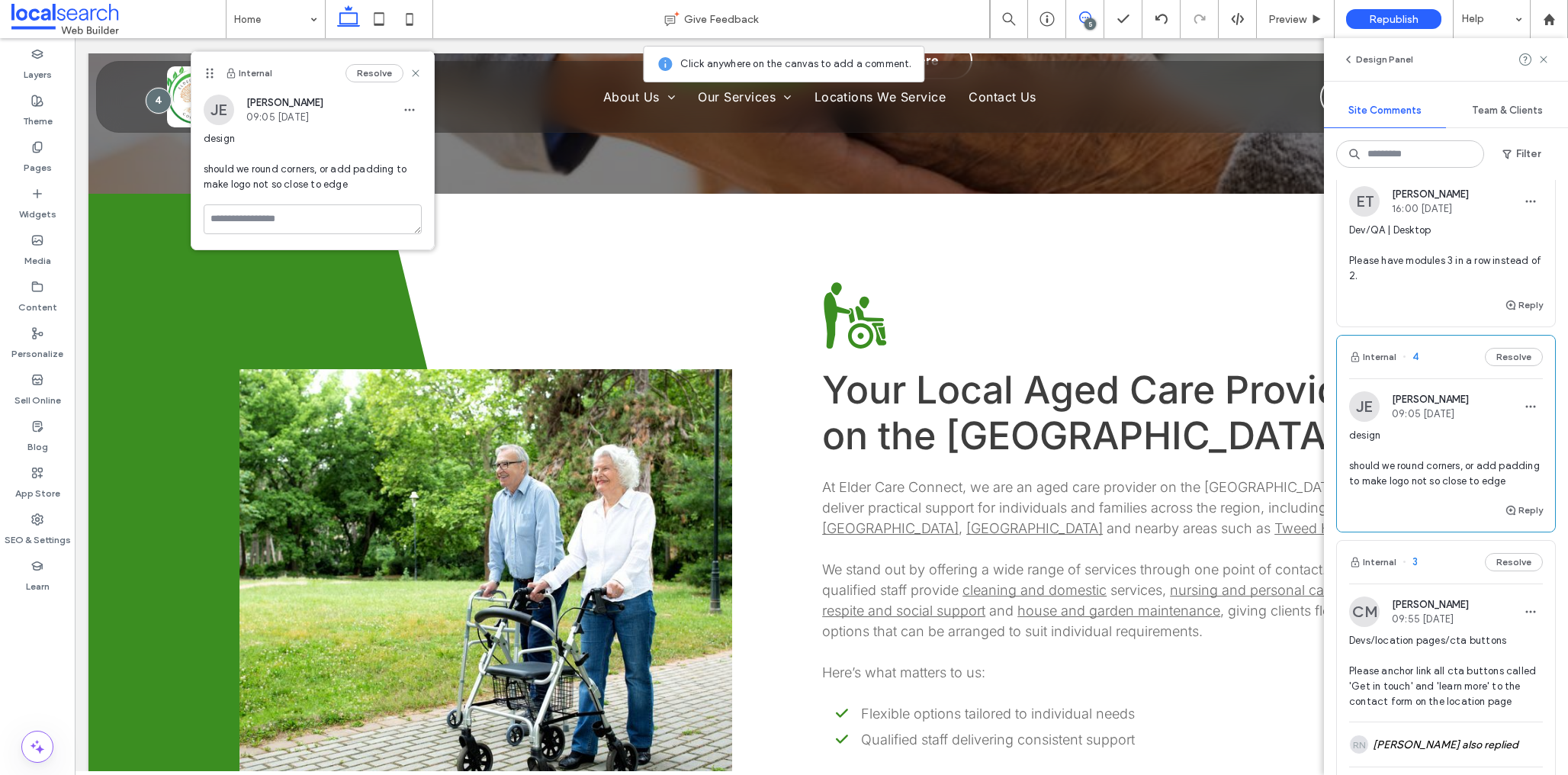
scroll to position [0, 0]
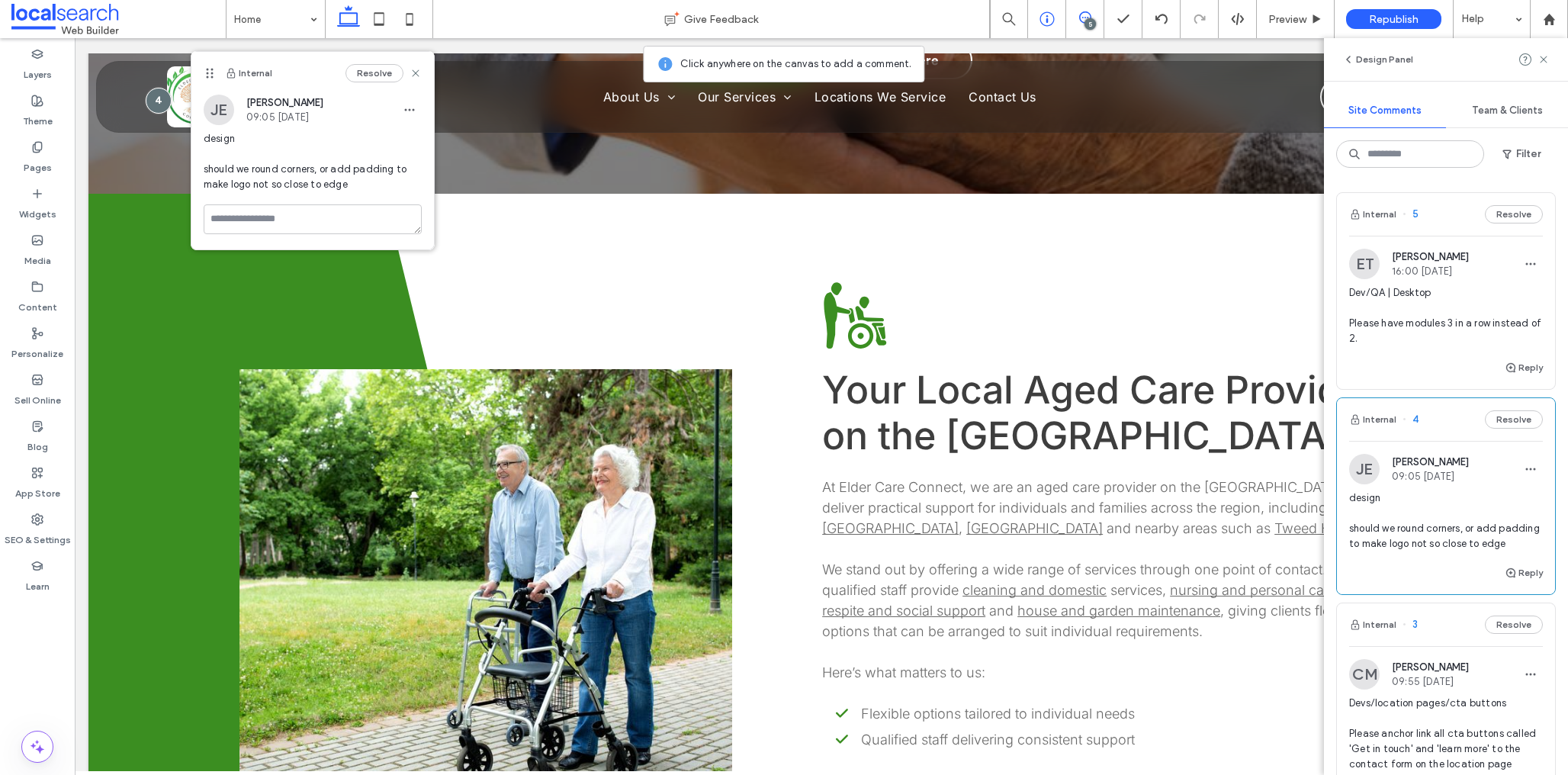
drag, startPoint x: 1086, startPoint y: 21, endPoint x: 1050, endPoint y: 30, distance: 37.1
click at [1085, 21] on div "5" at bounding box center [1090, 23] width 12 height 12
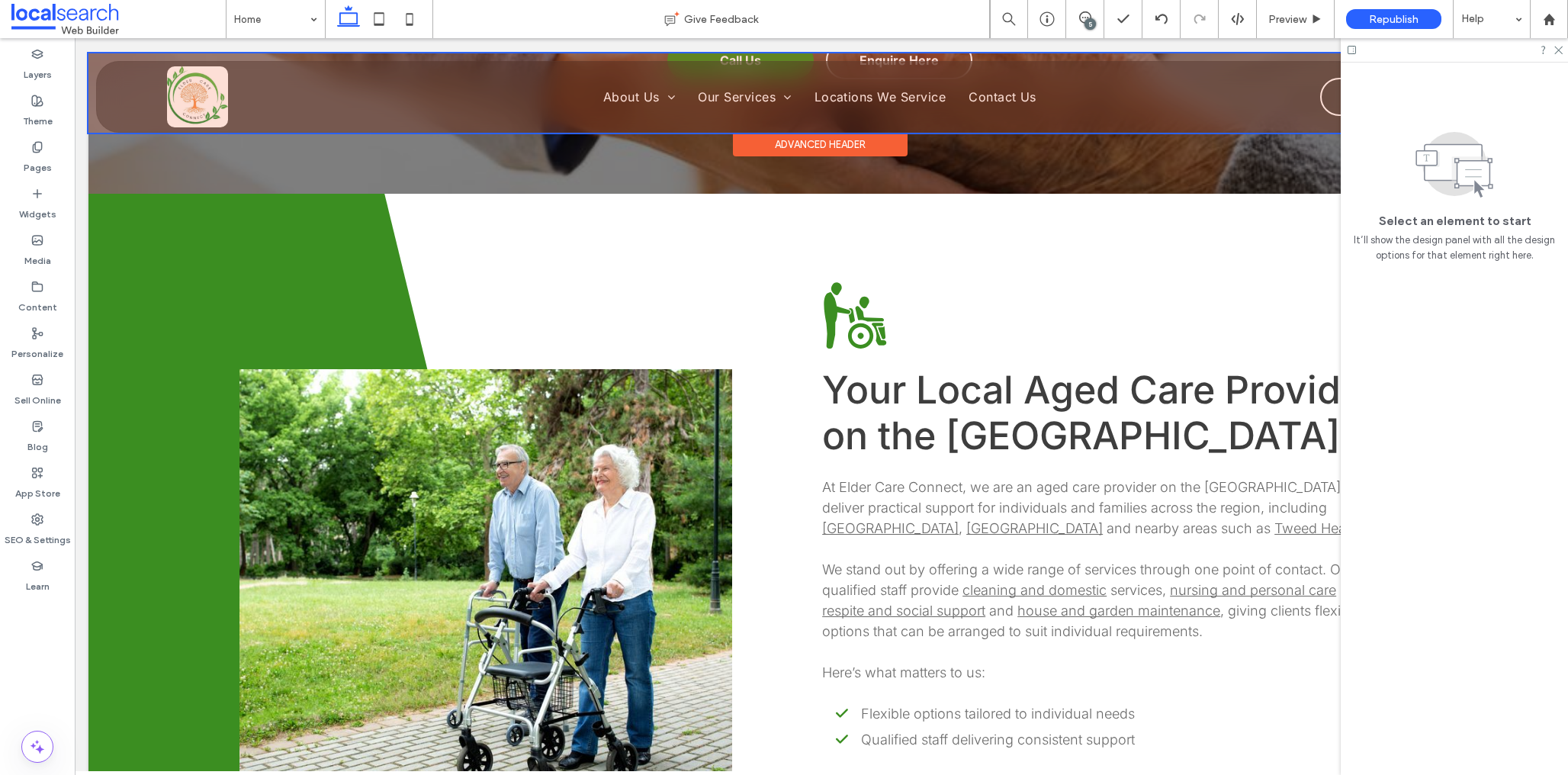
click at [176, 87] on div at bounding box center [819, 93] width 1463 height 80
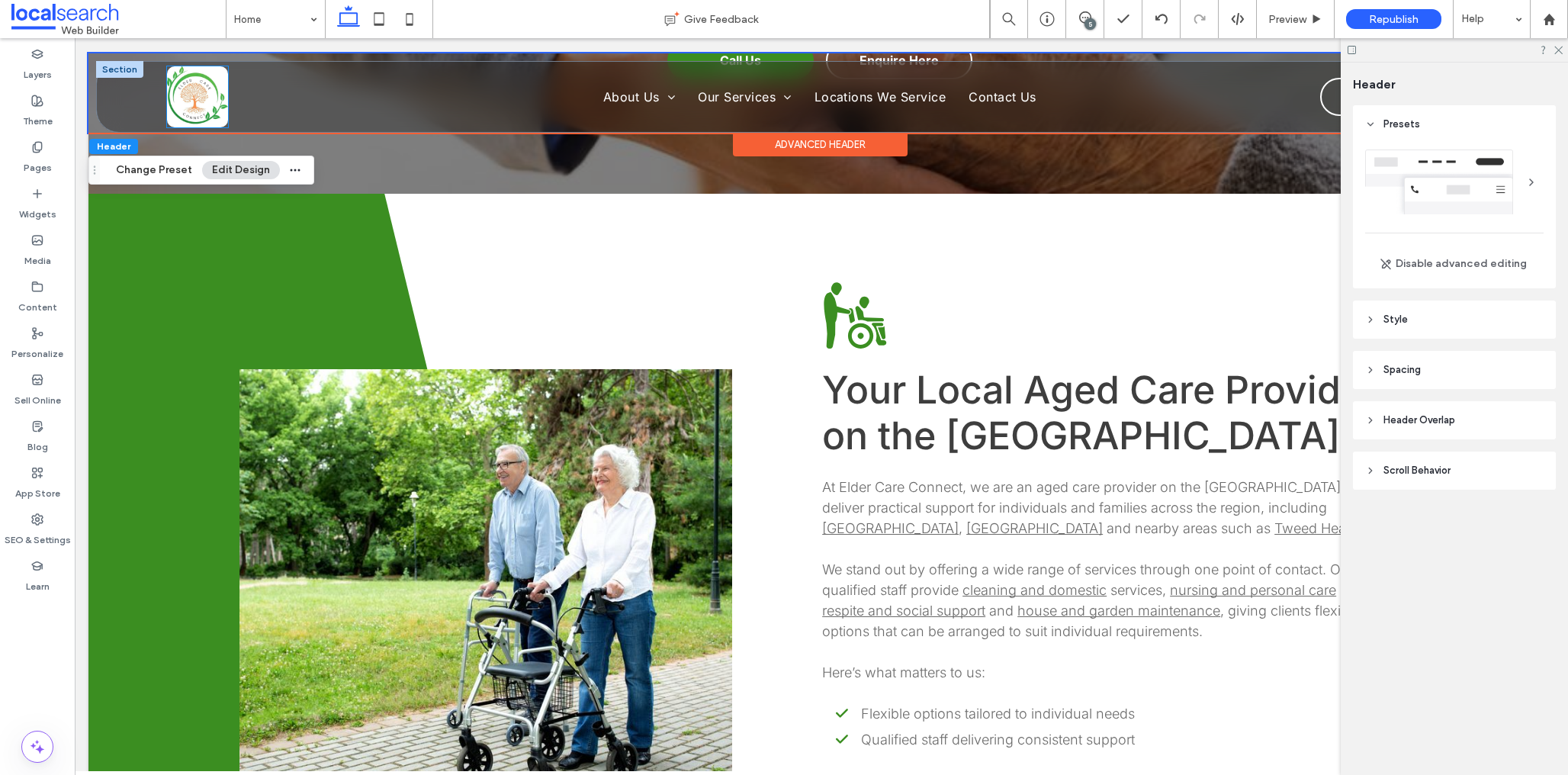
click at [187, 99] on img at bounding box center [198, 97] width 61 height 61
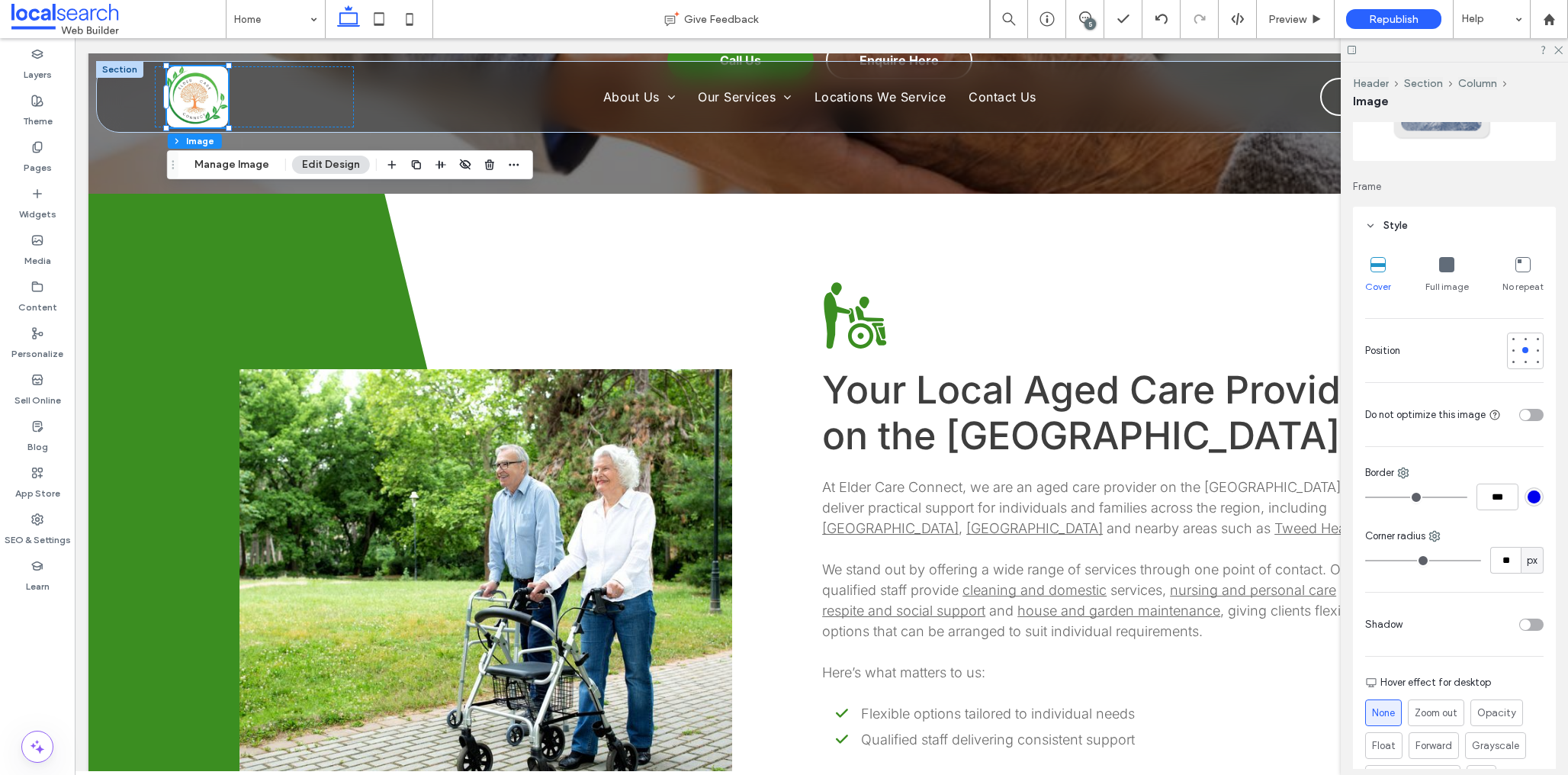
scroll to position [204, 0]
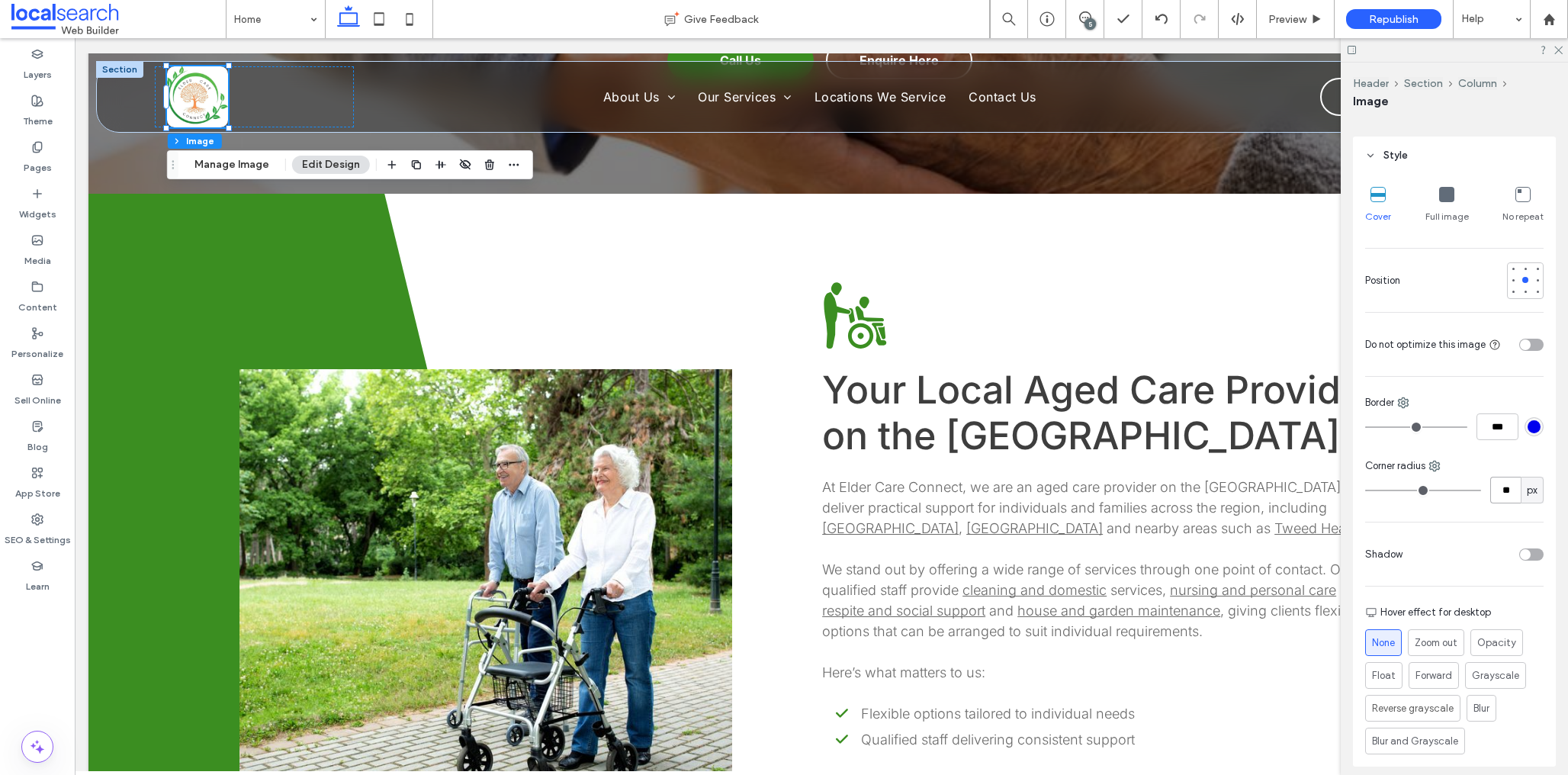
click at [1510, 491] on input "**" at bounding box center [1506, 490] width 30 height 27
type input "*"
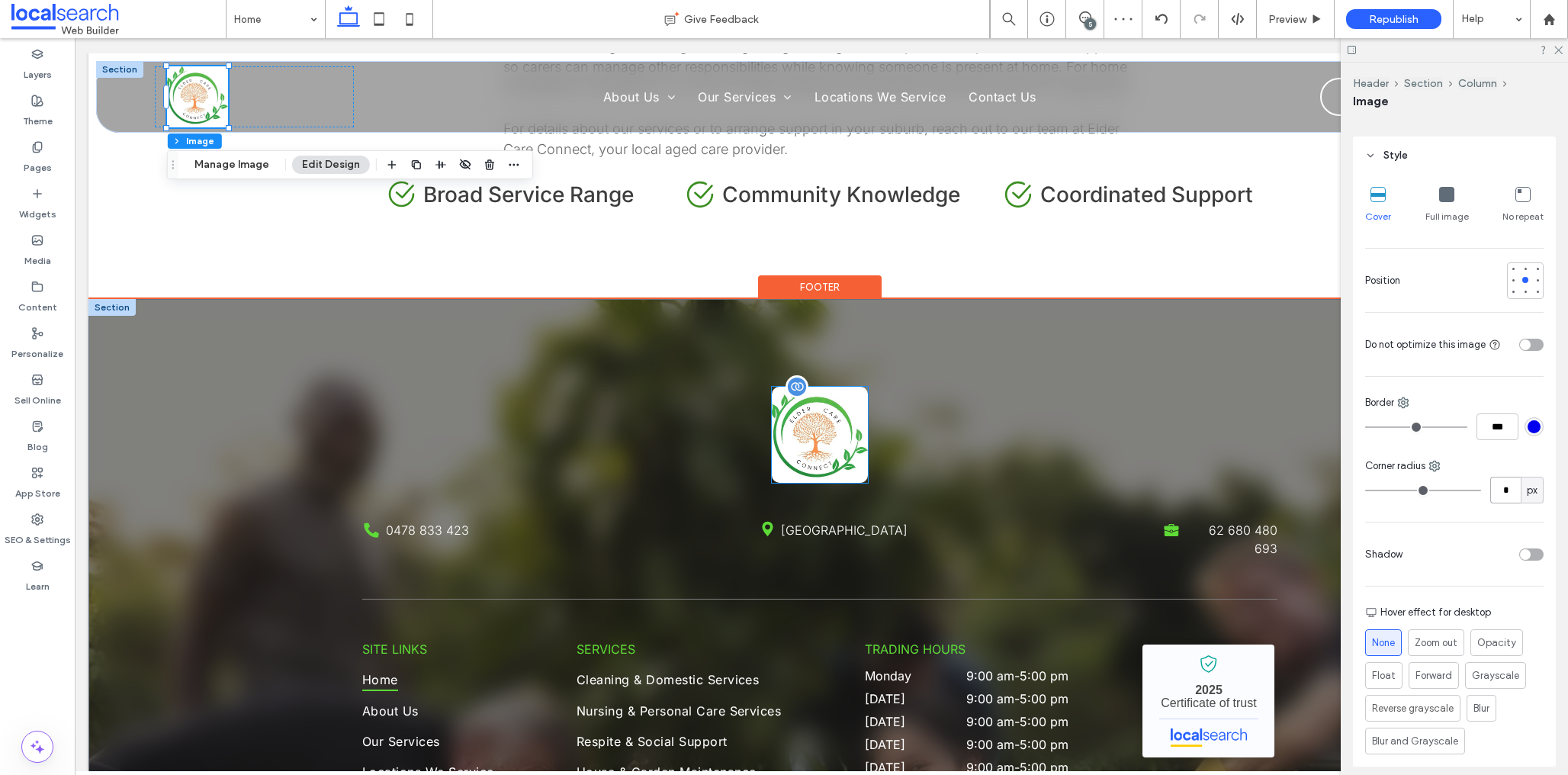
click at [813, 403] on img at bounding box center [819, 434] width 96 height 96
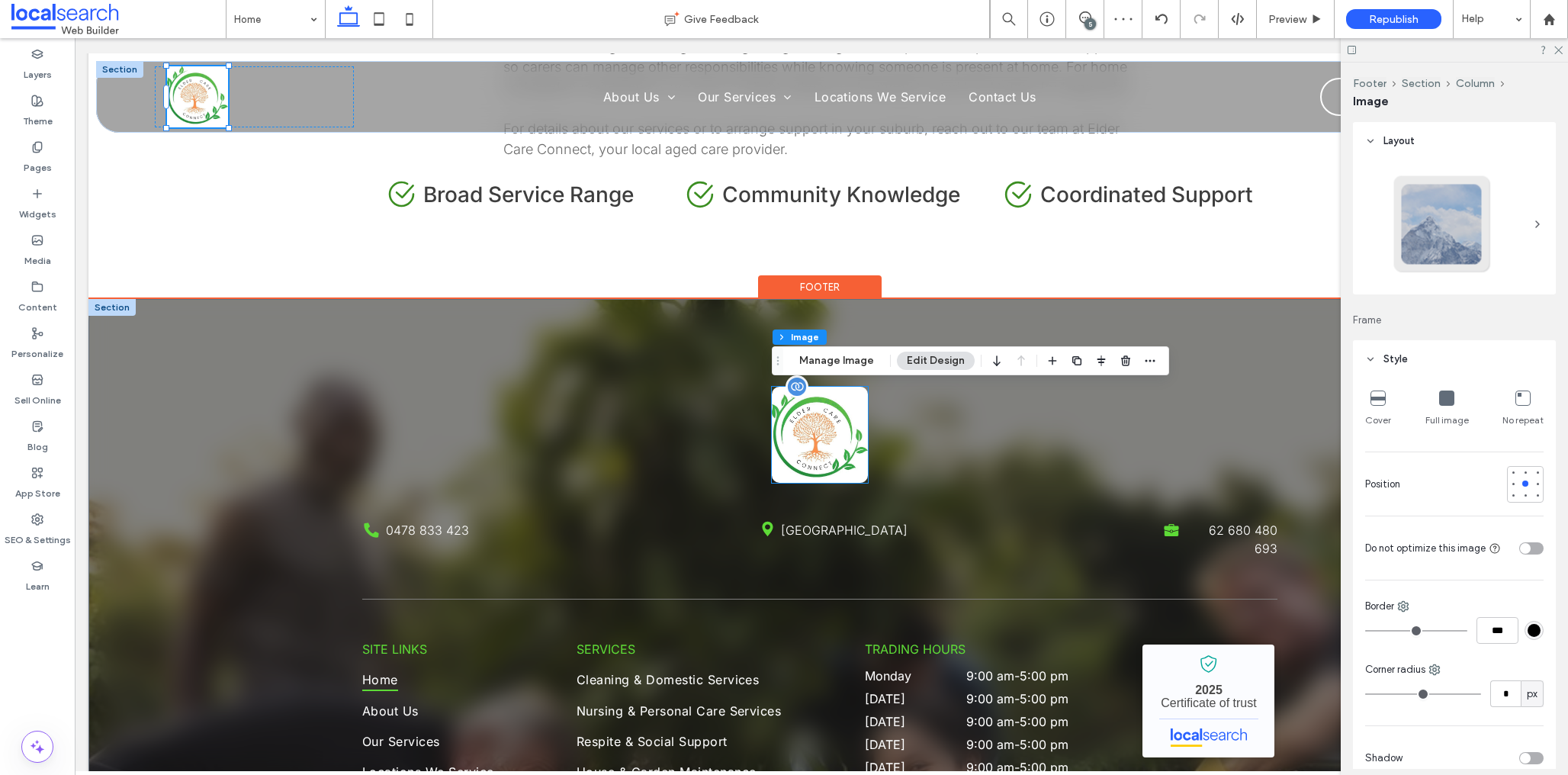
scroll to position [3341, 0]
type input "**"
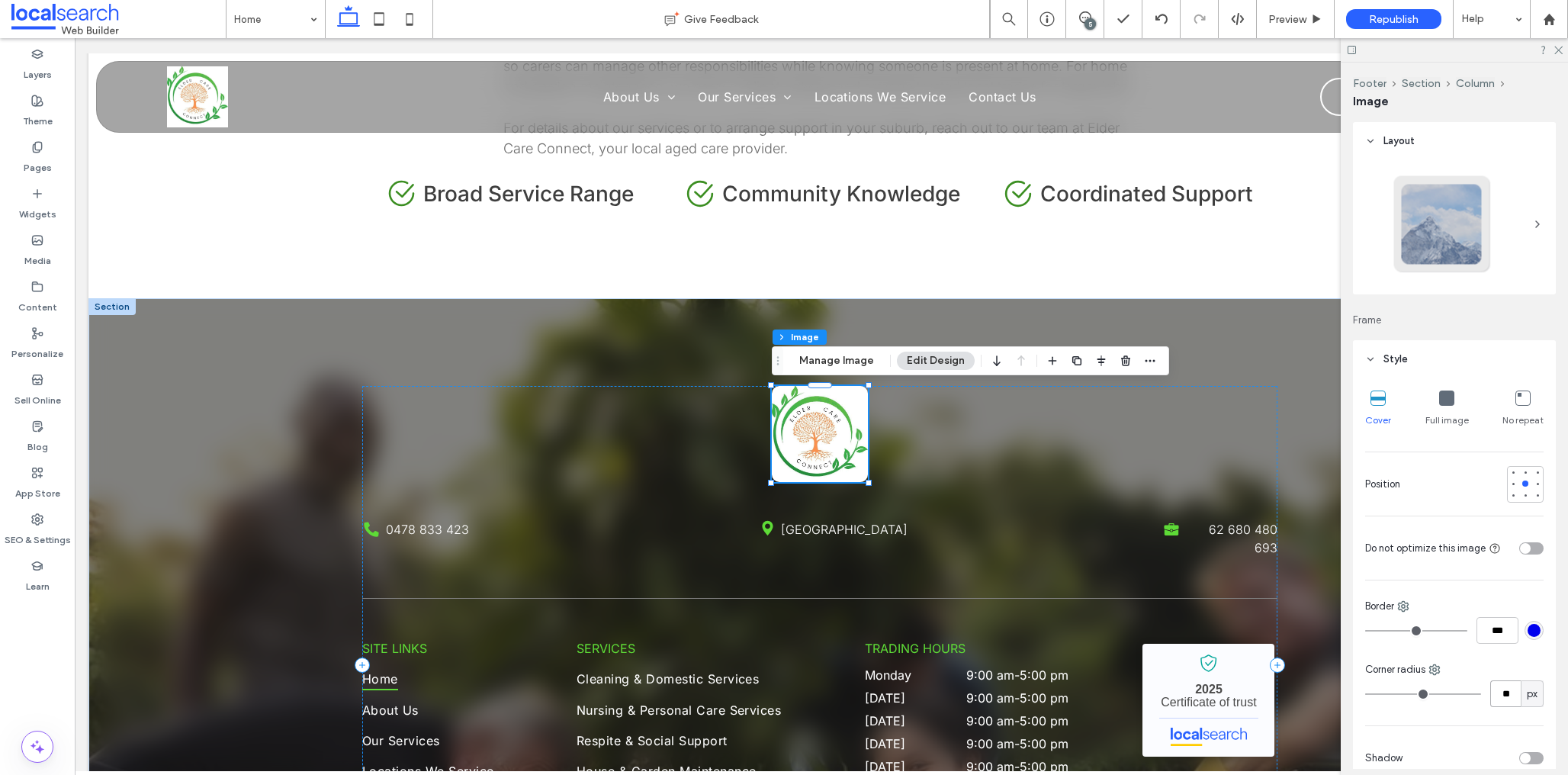
click at [1505, 691] on input "**" at bounding box center [1506, 694] width 30 height 27
type input "*"
click at [1274, 16] on span "Preview" at bounding box center [1287, 20] width 38 height 13
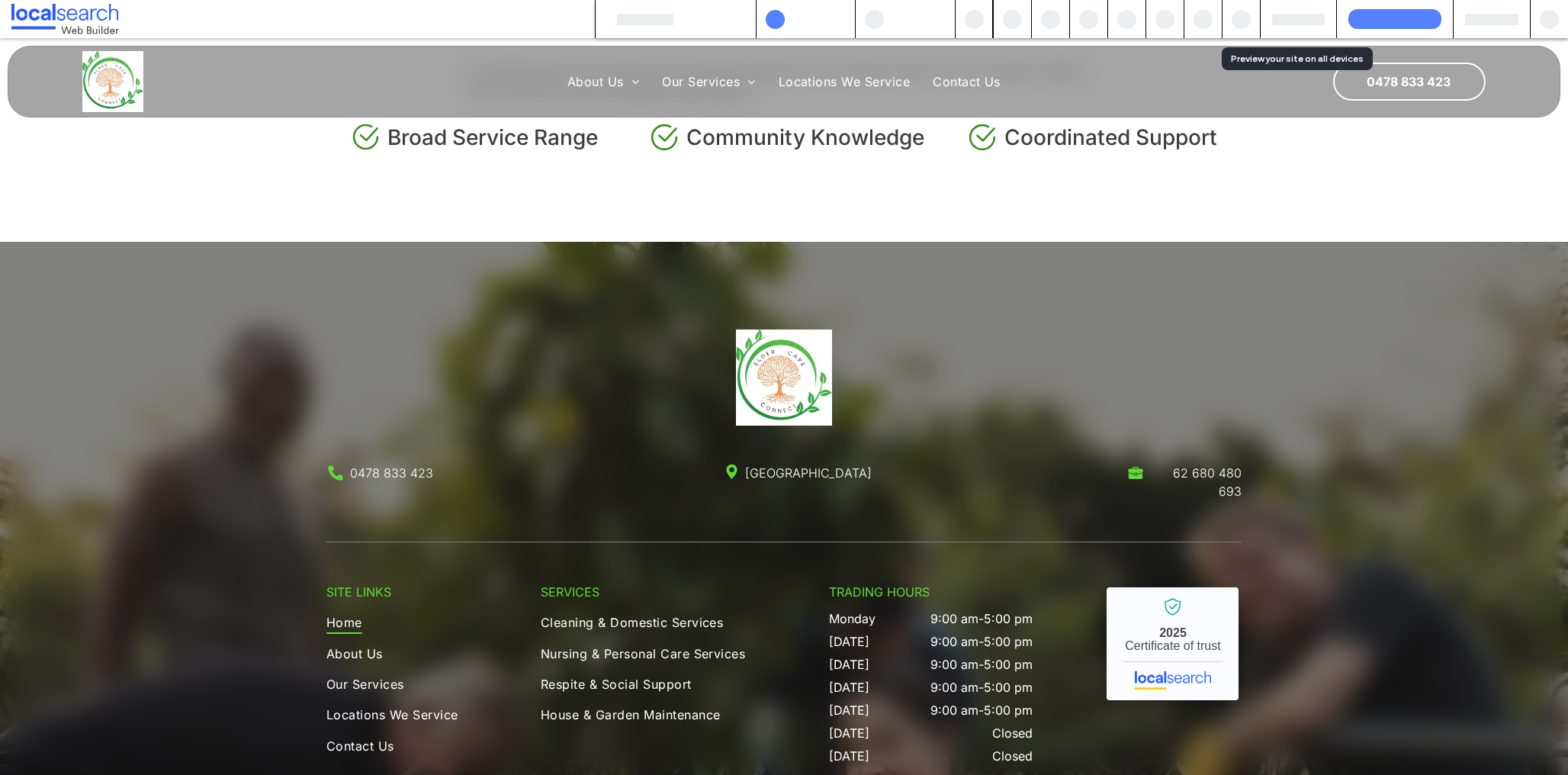
scroll to position [3285, 0]
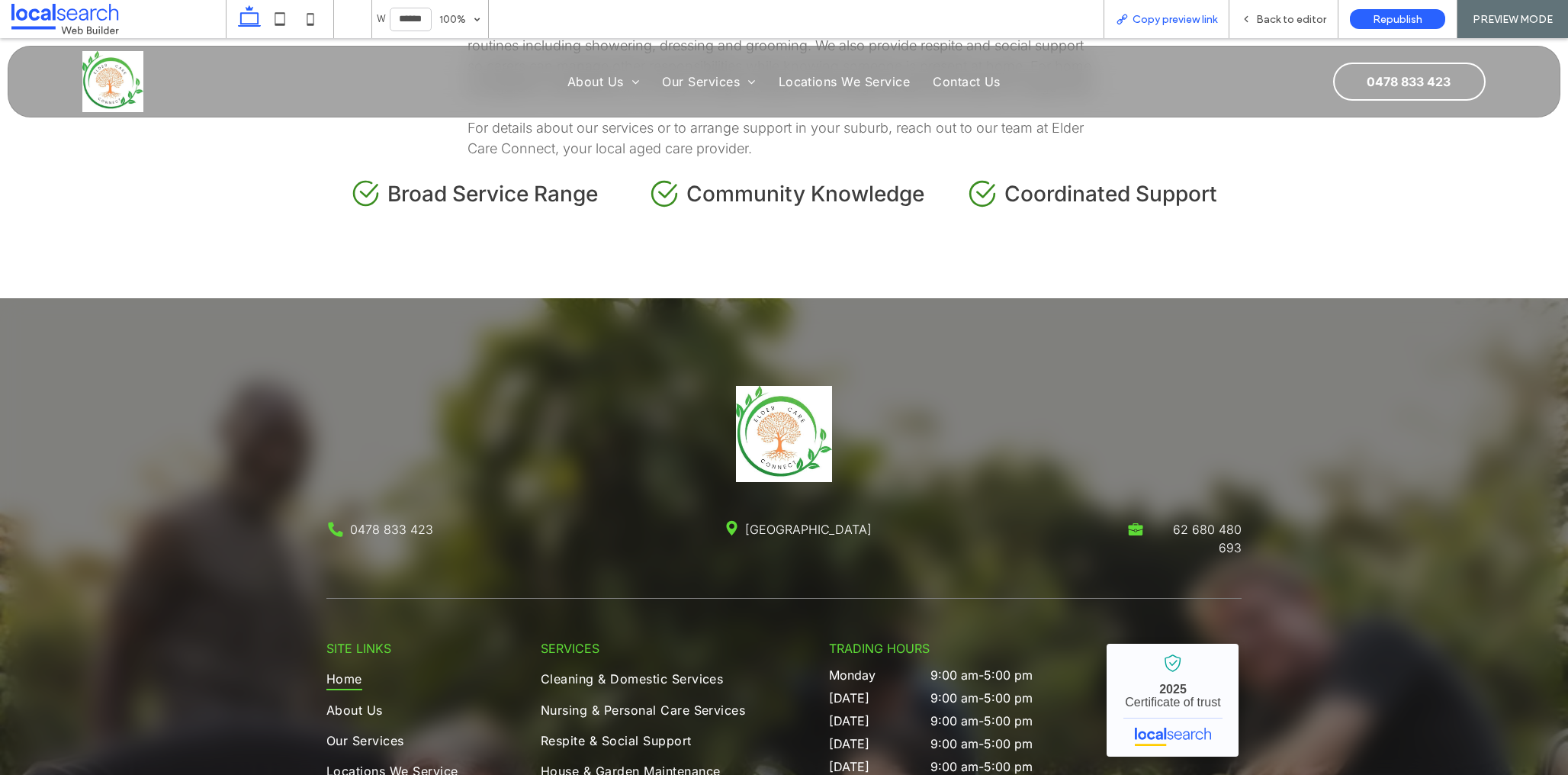
click at [1189, 16] on span "Copy preview link" at bounding box center [1174, 20] width 84 height 13
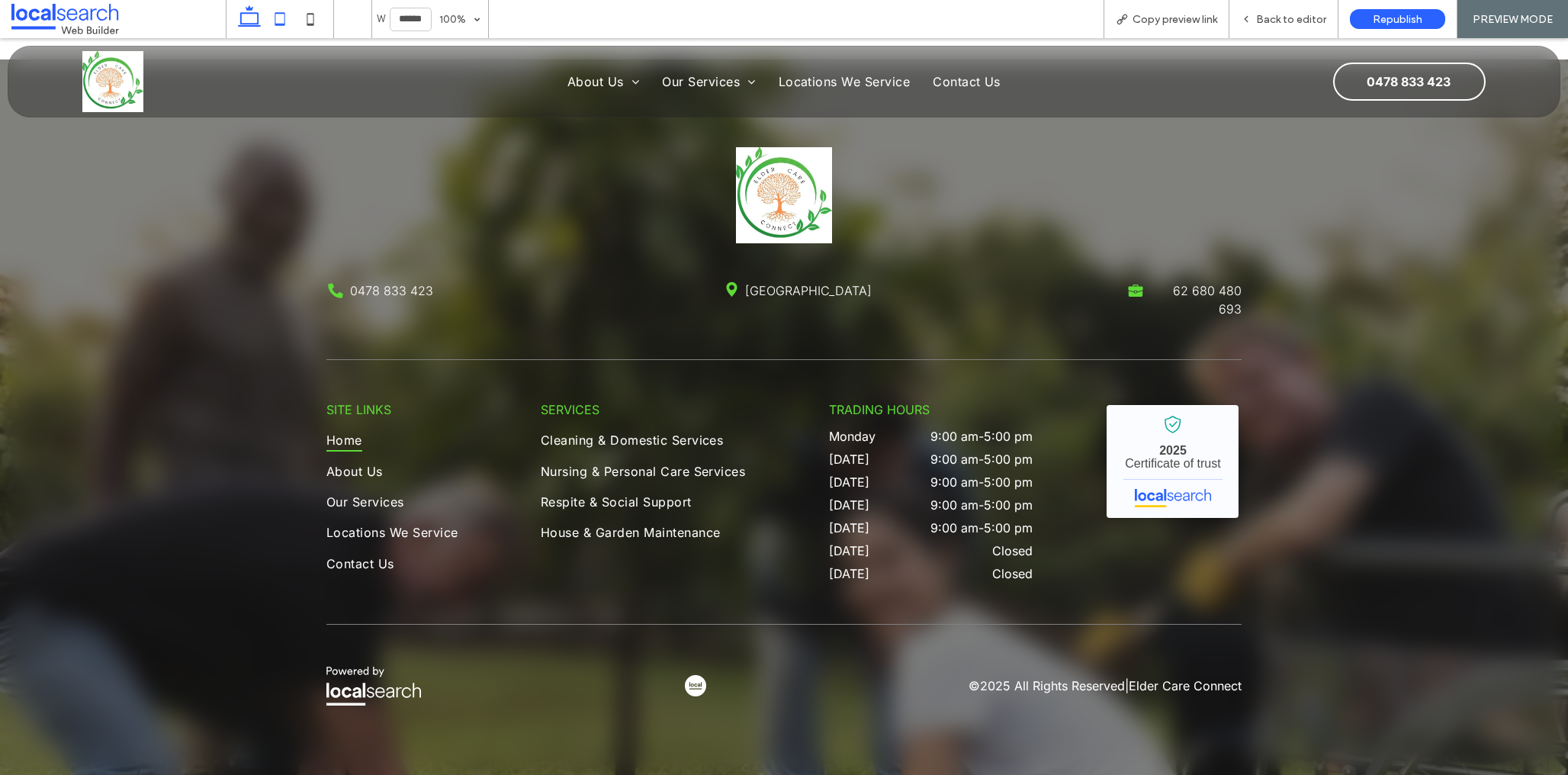
click at [279, 22] on icon at bounding box center [280, 19] width 30 height 30
type input "*****"
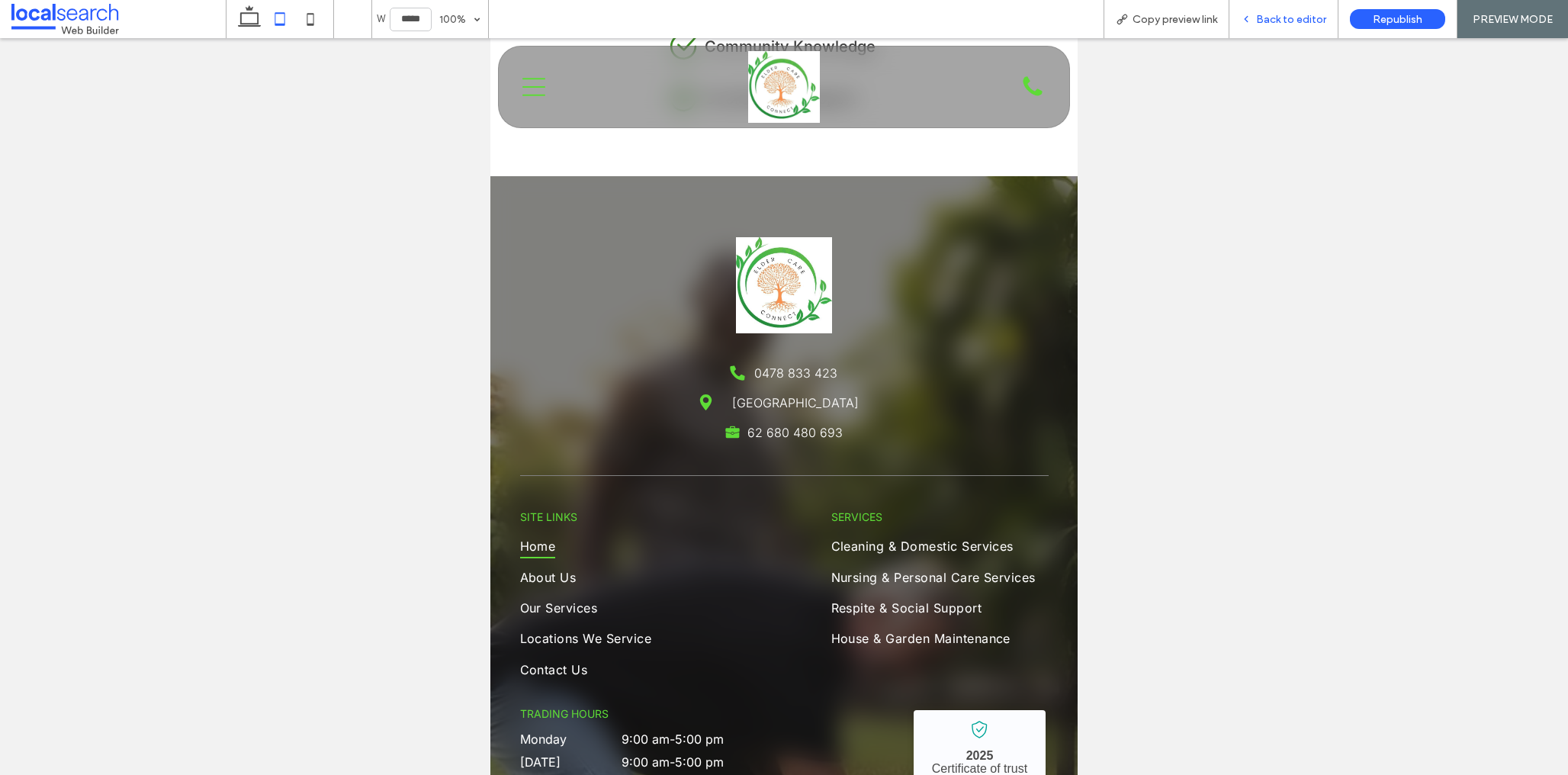
click at [1286, 16] on span "Back to editor" at bounding box center [1292, 20] width 70 height 13
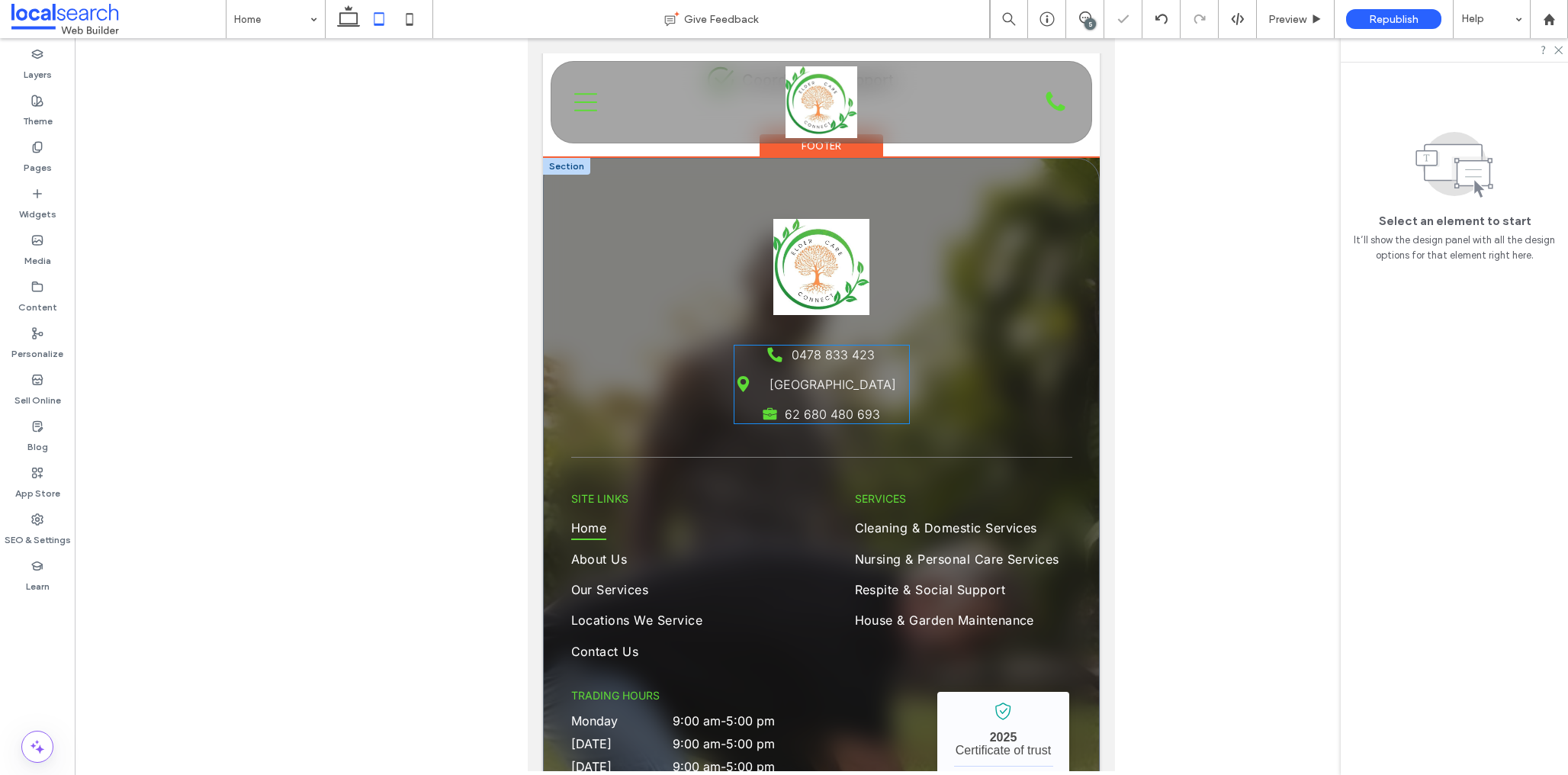
click at [788, 384] on link "[GEOGRAPHIC_DATA]" at bounding box center [833, 385] width 127 height 16
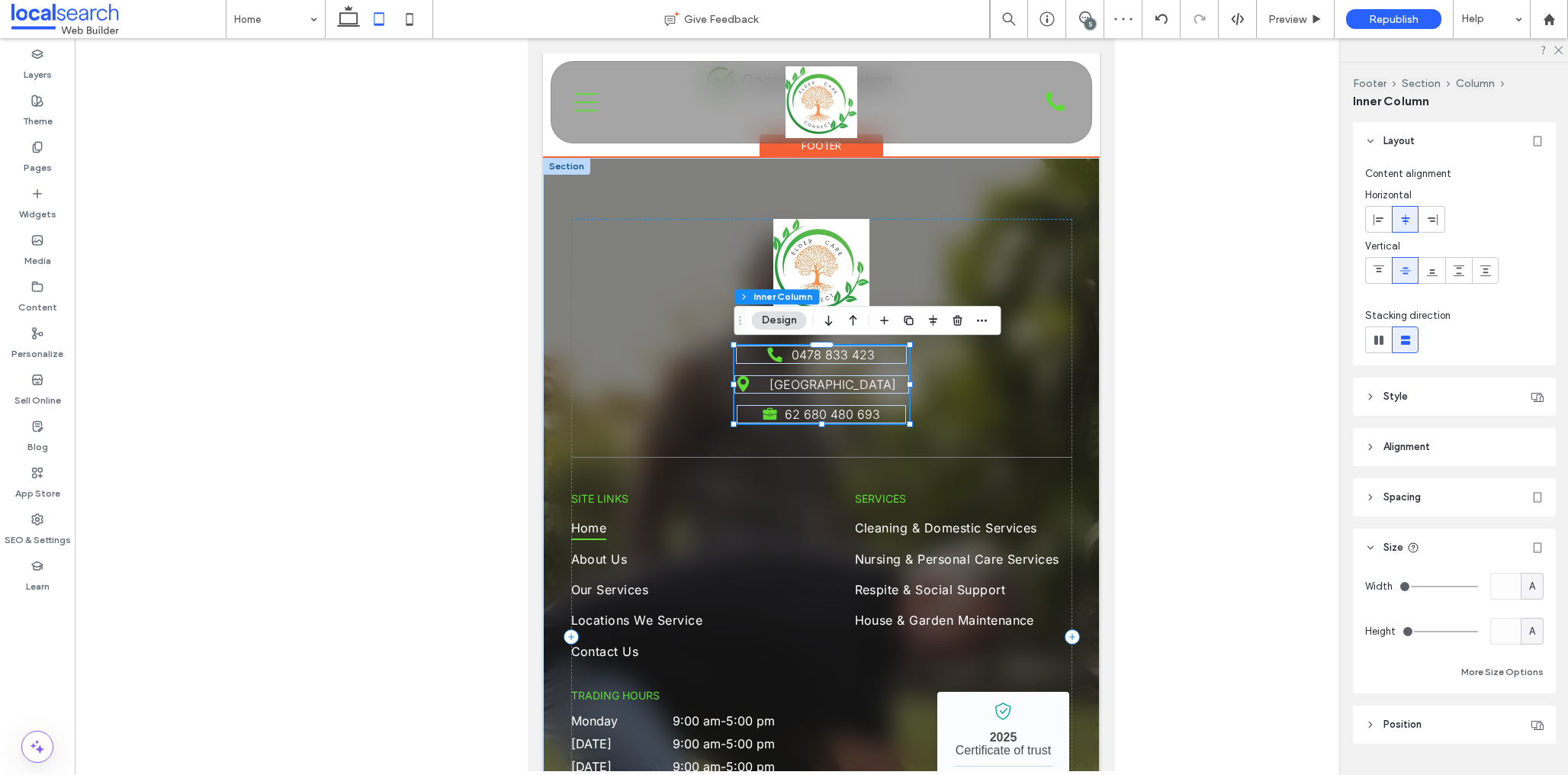
click at [778, 380] on link "[GEOGRAPHIC_DATA]" at bounding box center [833, 385] width 127 height 16
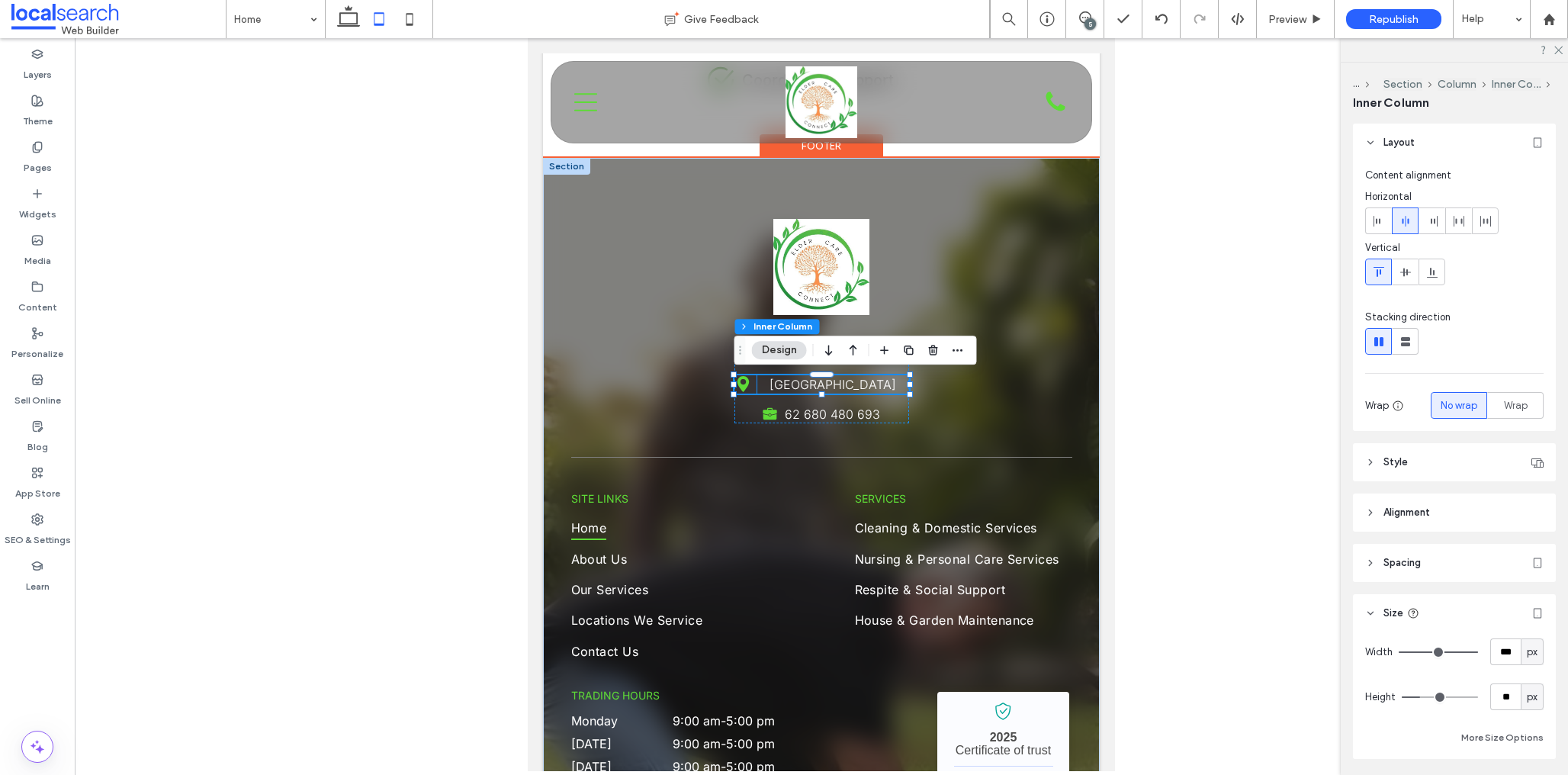
click at [757, 387] on p "[GEOGRAPHIC_DATA]" at bounding box center [833, 384] width 151 height 18
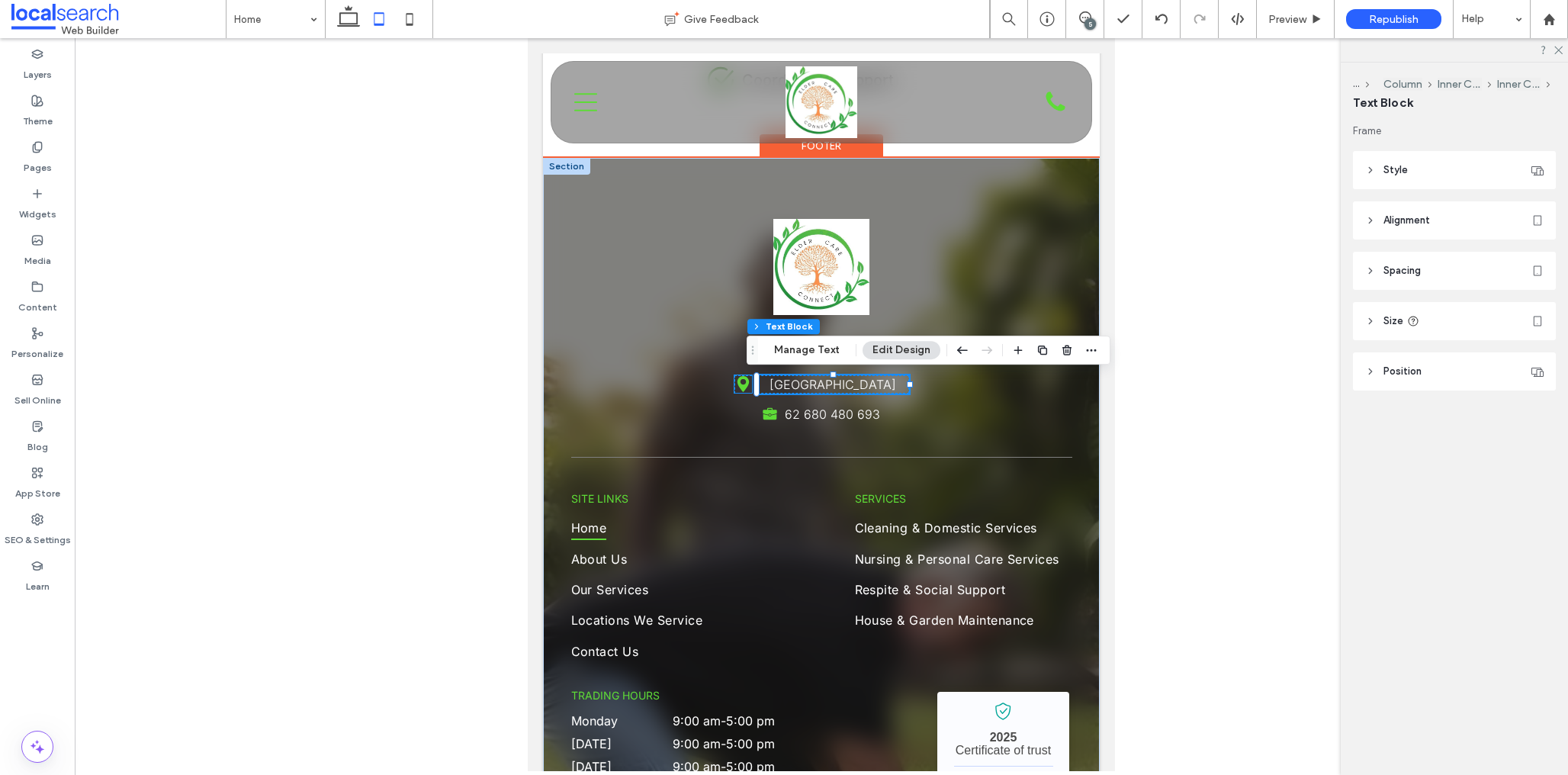
click at [743, 387] on icon at bounding box center [743, 384] width 12 height 16
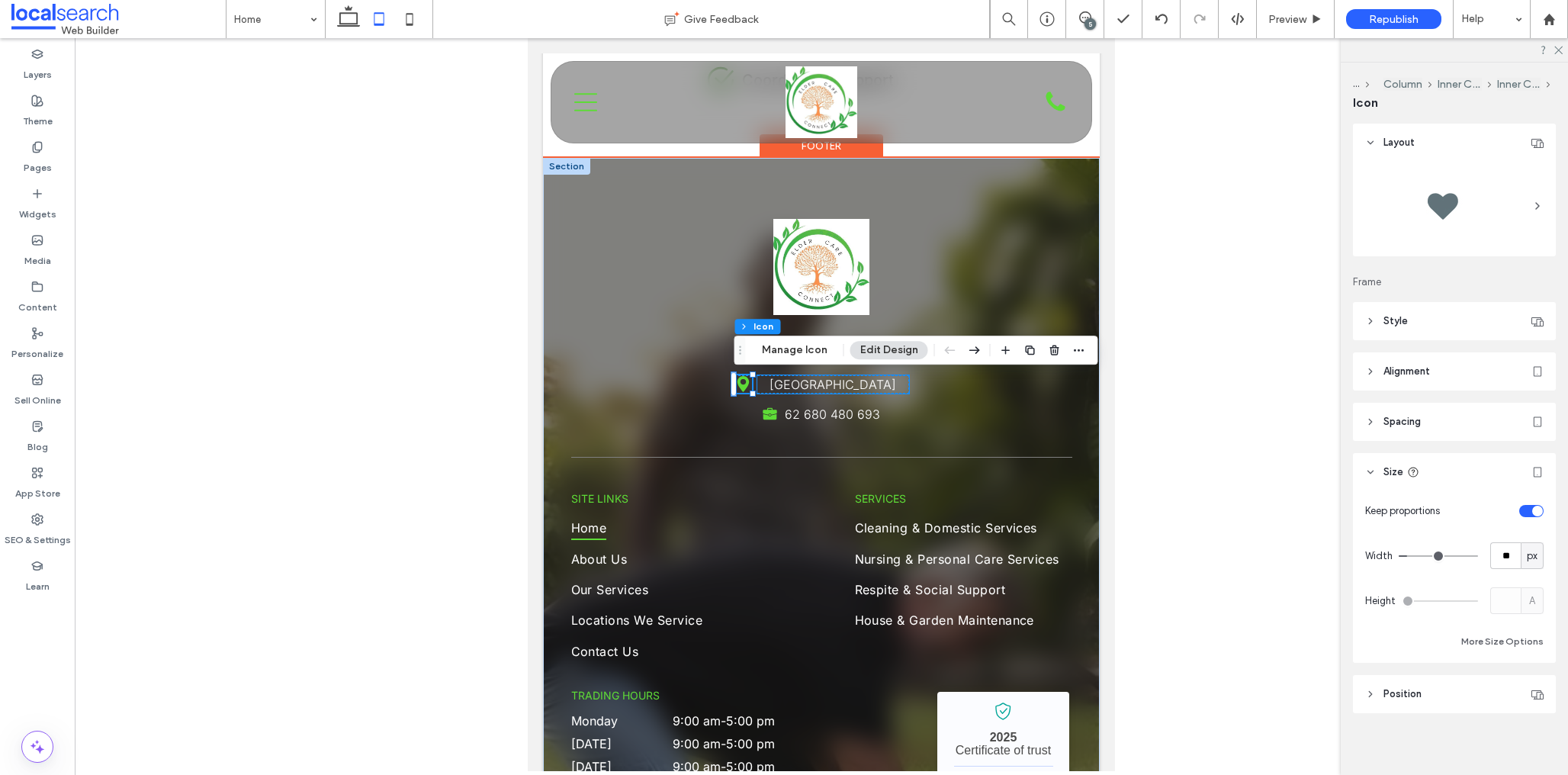
click at [761, 388] on p "[GEOGRAPHIC_DATA]" at bounding box center [833, 384] width 151 height 18
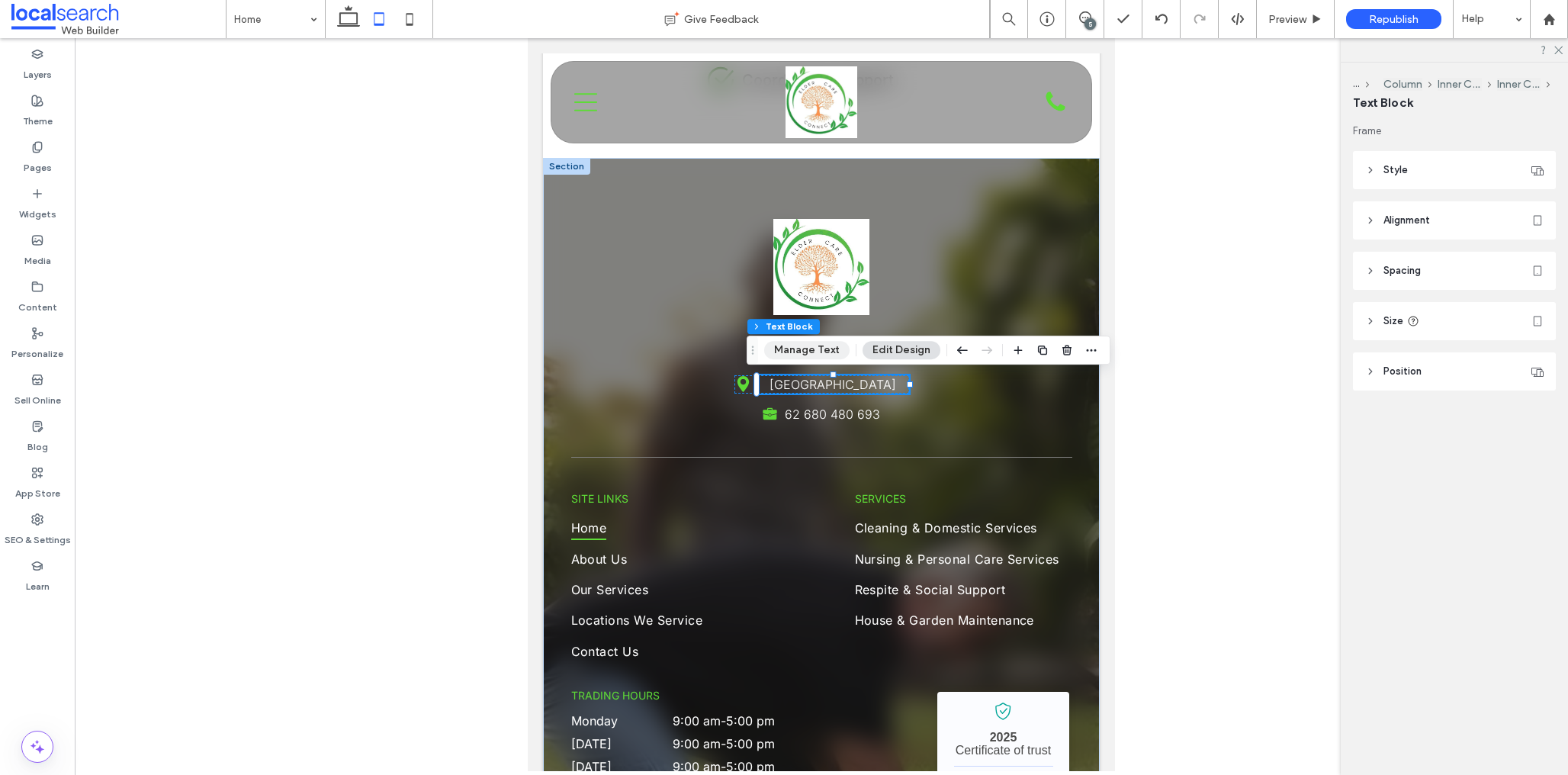
click at [816, 357] on button "Manage Text" at bounding box center [807, 350] width 85 height 18
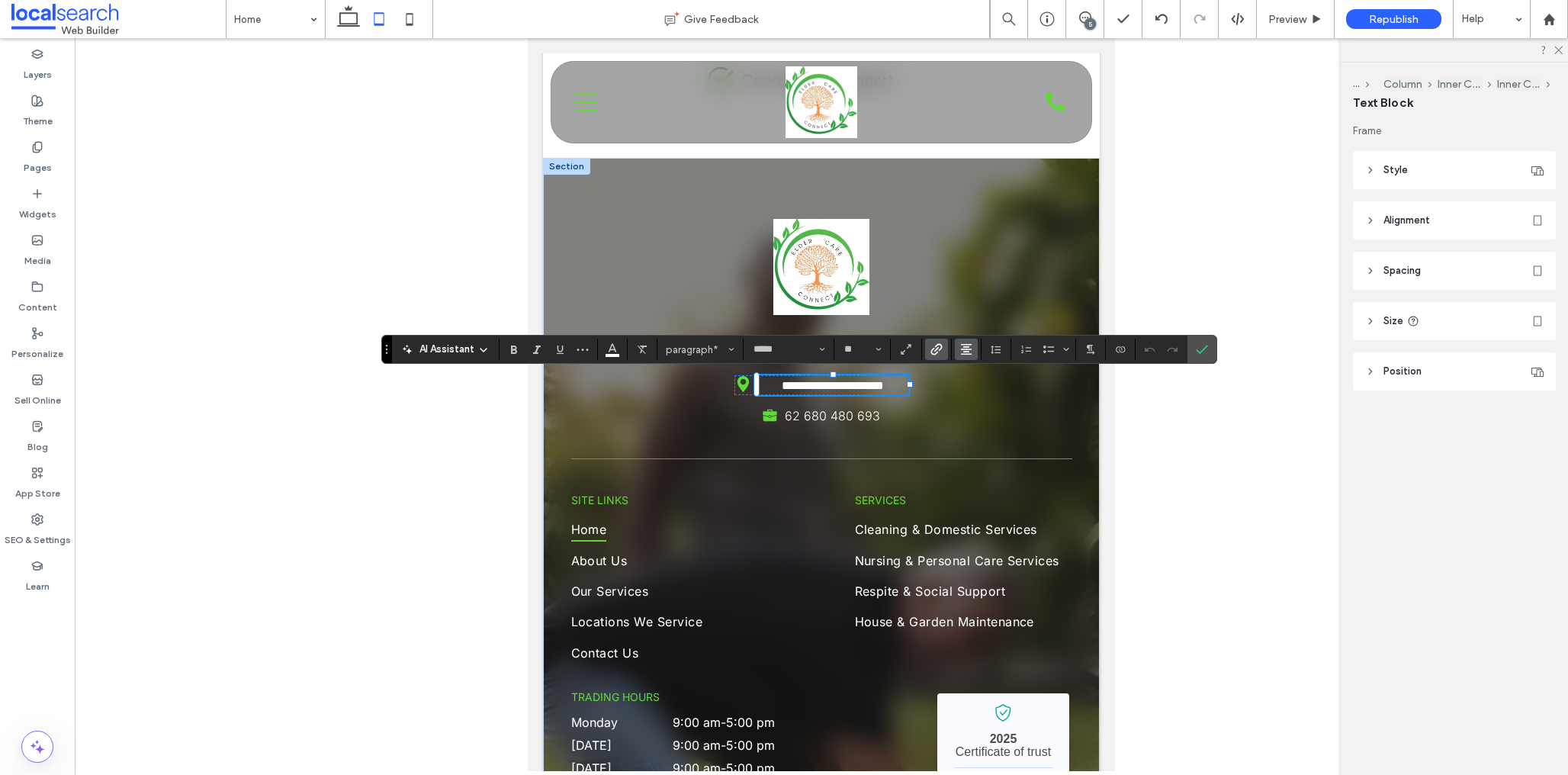
click at [963, 348] on use "Alignment" at bounding box center [967, 350] width 11 height 11
click at [971, 373] on icon "ui.textEditor.alignment.left" at bounding box center [978, 375] width 12 height 12
click at [1186, 353] on section at bounding box center [1161, 349] width 52 height 21
drag, startPoint x: 1201, startPoint y: 348, endPoint x: 1178, endPoint y: 354, distance: 23.8
click at [1200, 348] on icon "Confirm" at bounding box center [1203, 350] width 12 height 12
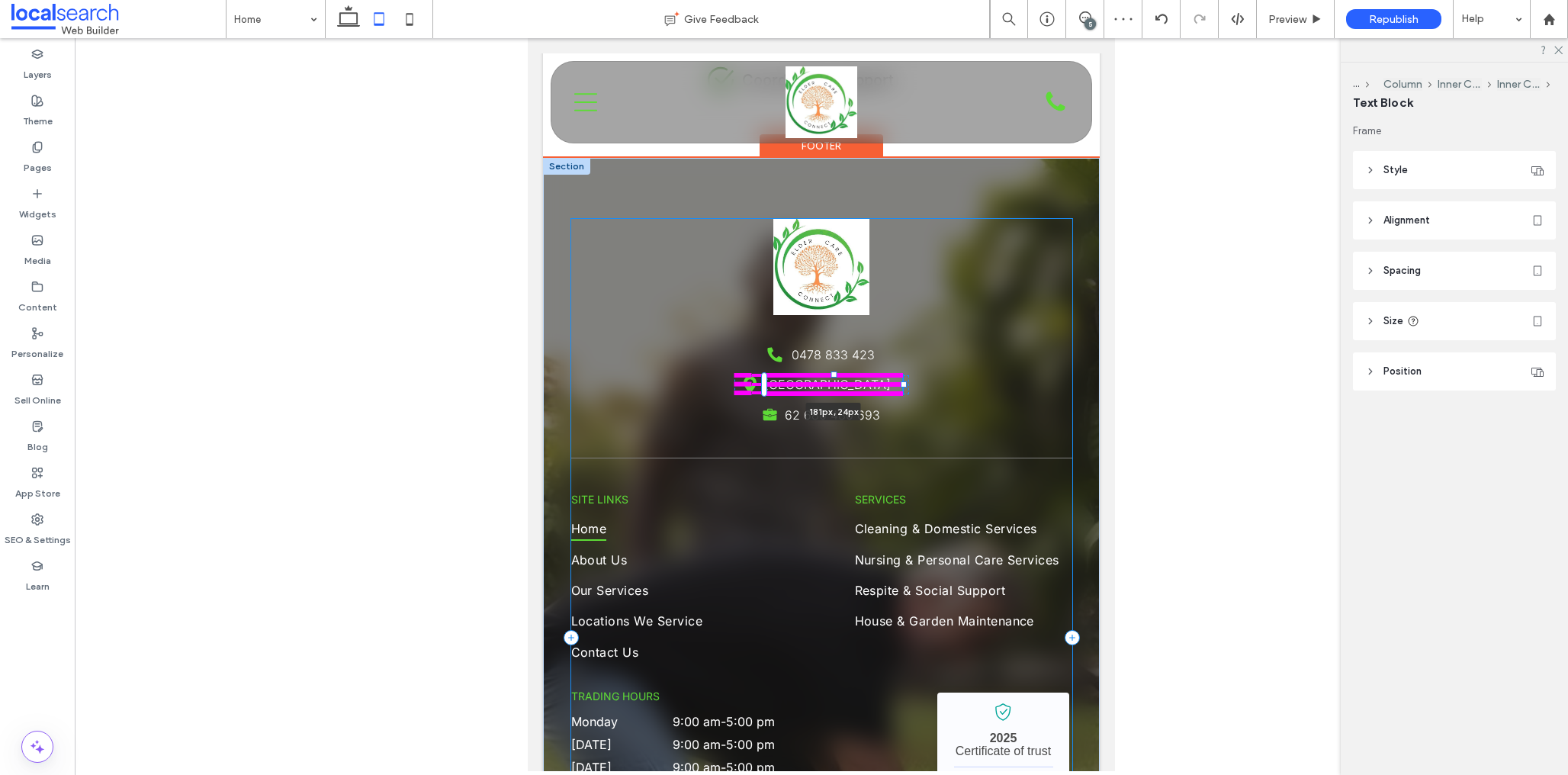
click at [901, 384] on div at bounding box center [904, 384] width 6 height 6
type input "***"
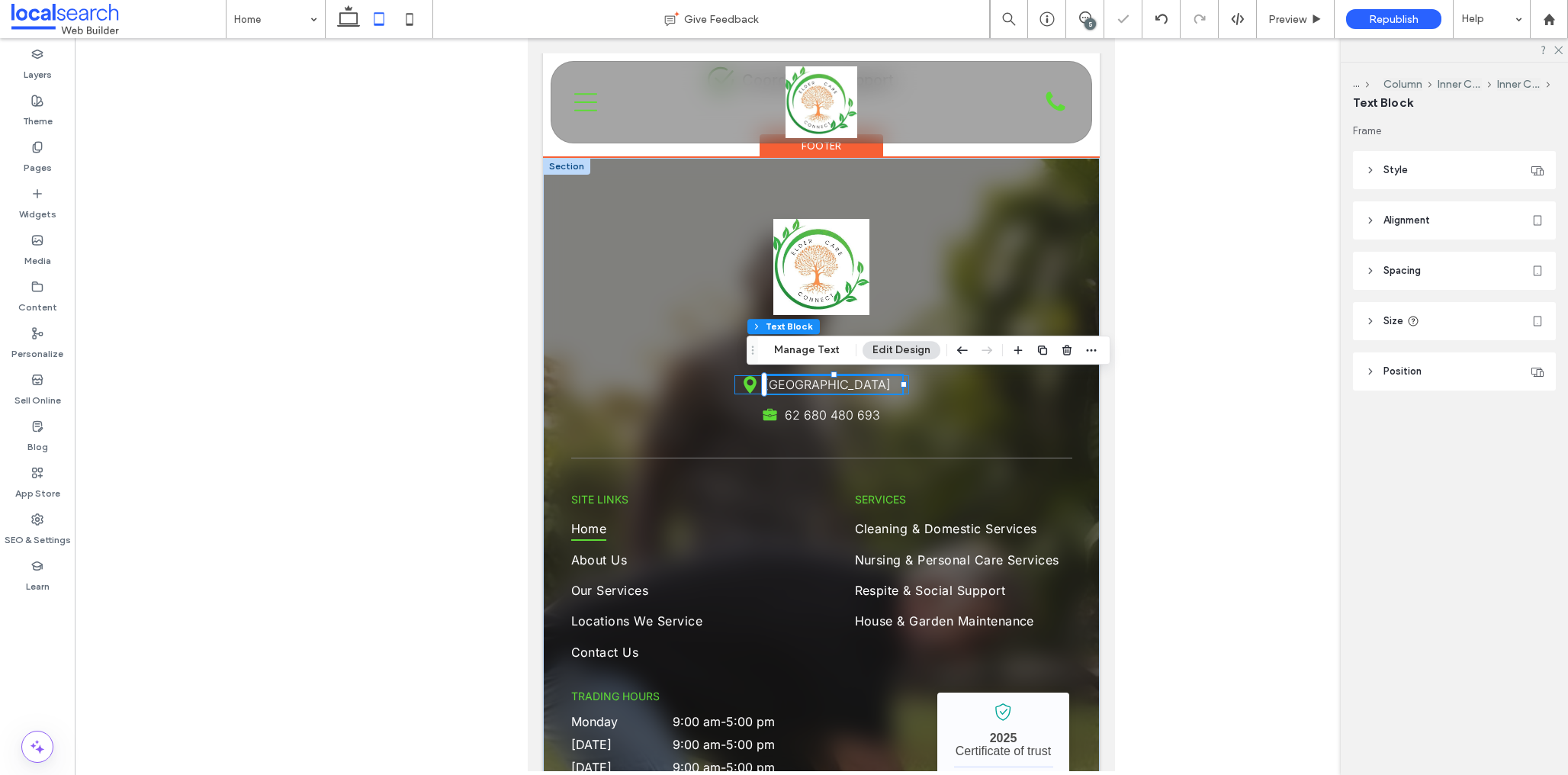
click at [907, 388] on div "Pin Icon Highland Park QLD 4211 181px , 24px" at bounding box center [822, 385] width 175 height 19
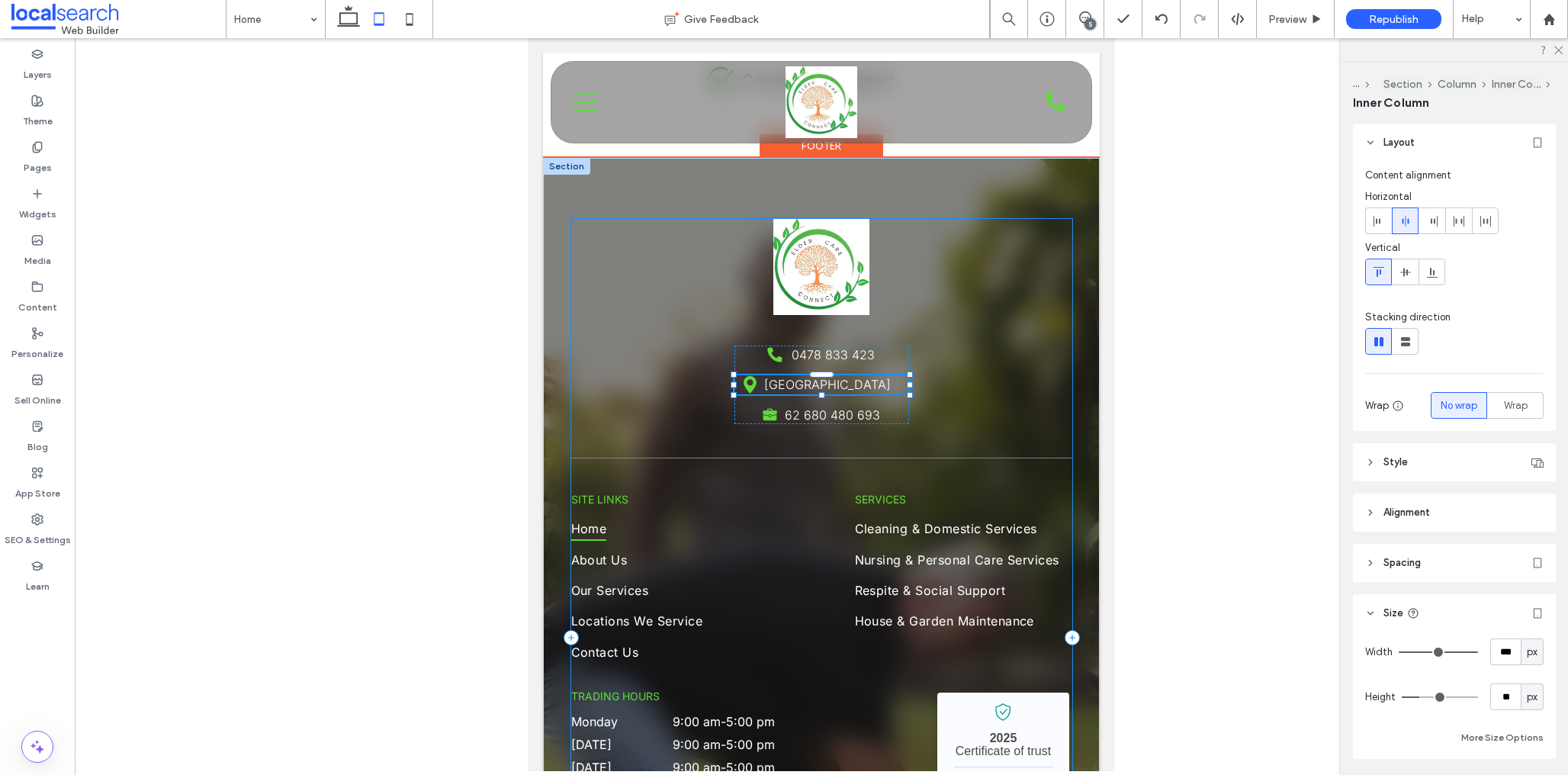
scroll to position [102, 0]
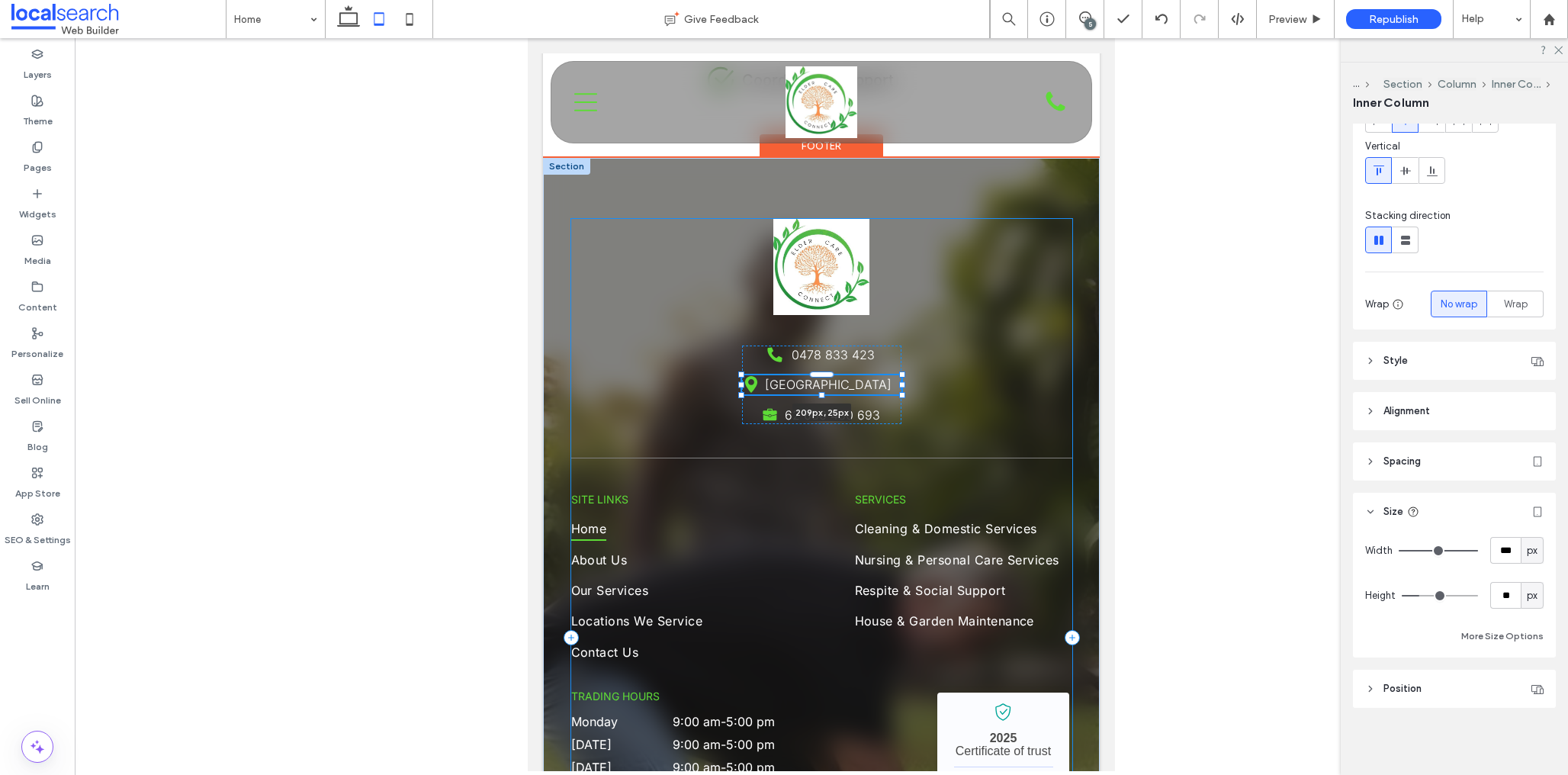
click at [903, 387] on div at bounding box center [903, 385] width 6 height 6
type input "***"
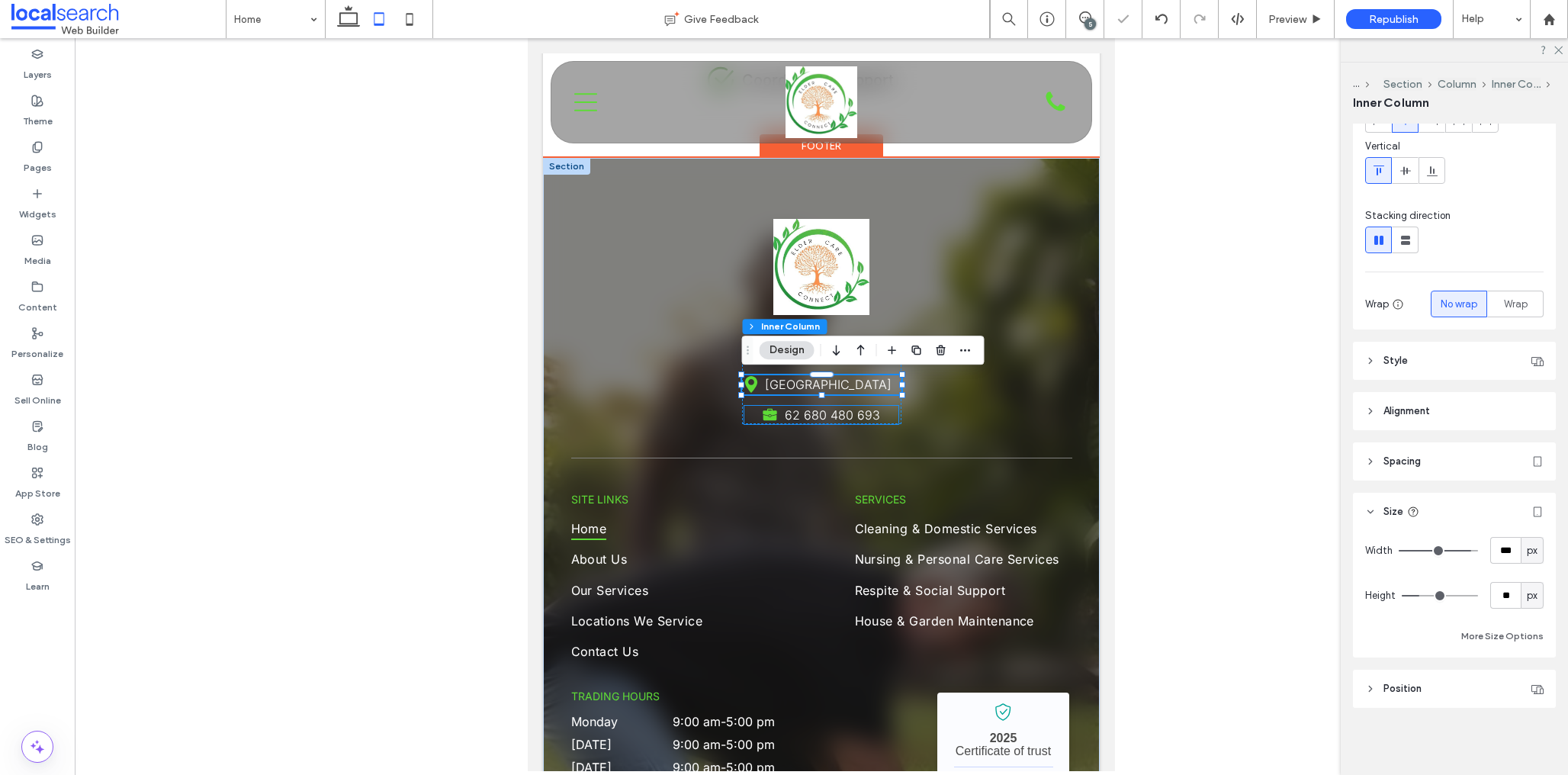
click at [814, 414] on span "62 680 480 693" at bounding box center [832, 416] width 95 height 16
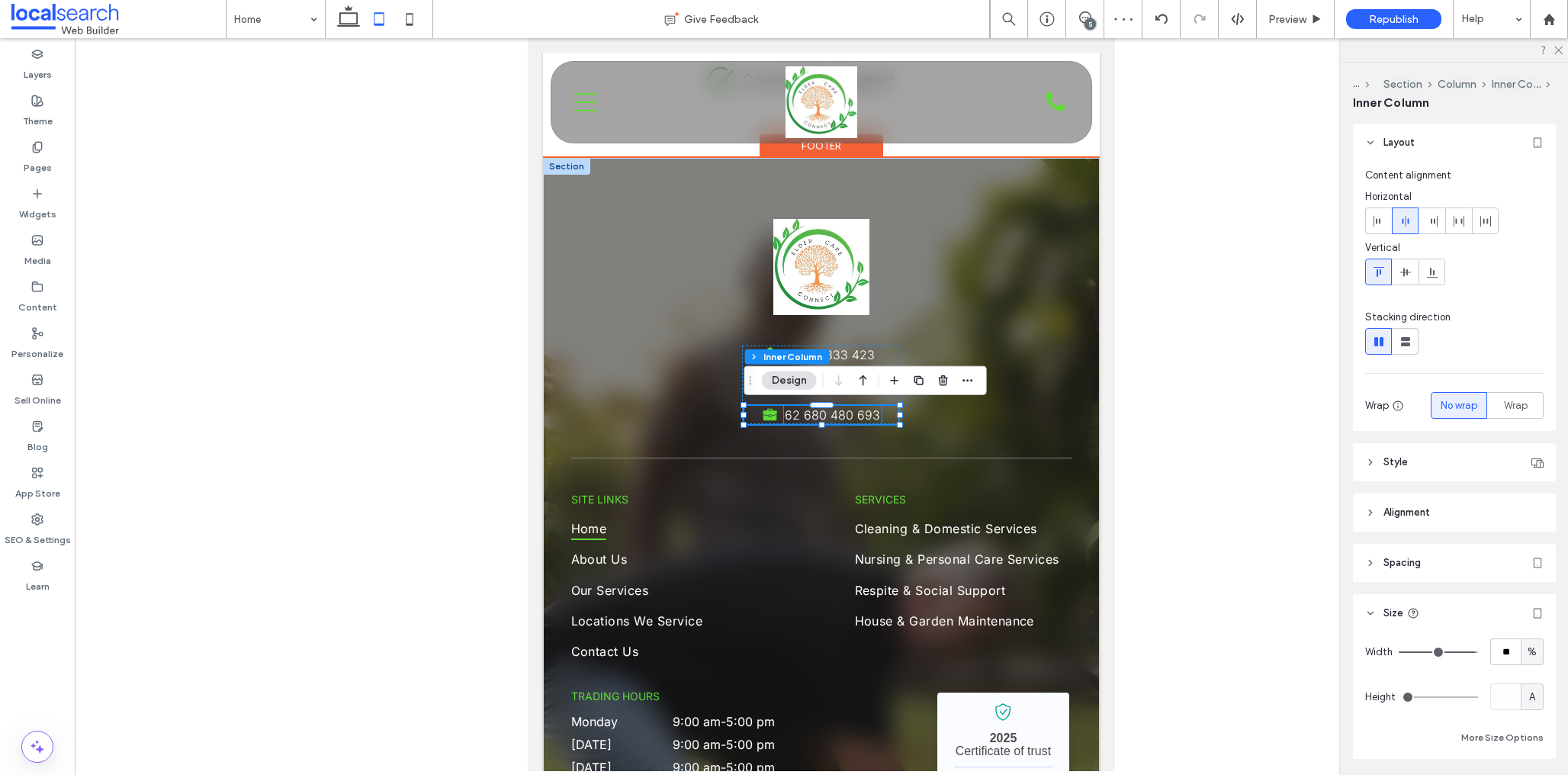
click at [865, 418] on span "62 680 480 693" at bounding box center [832, 416] width 95 height 16
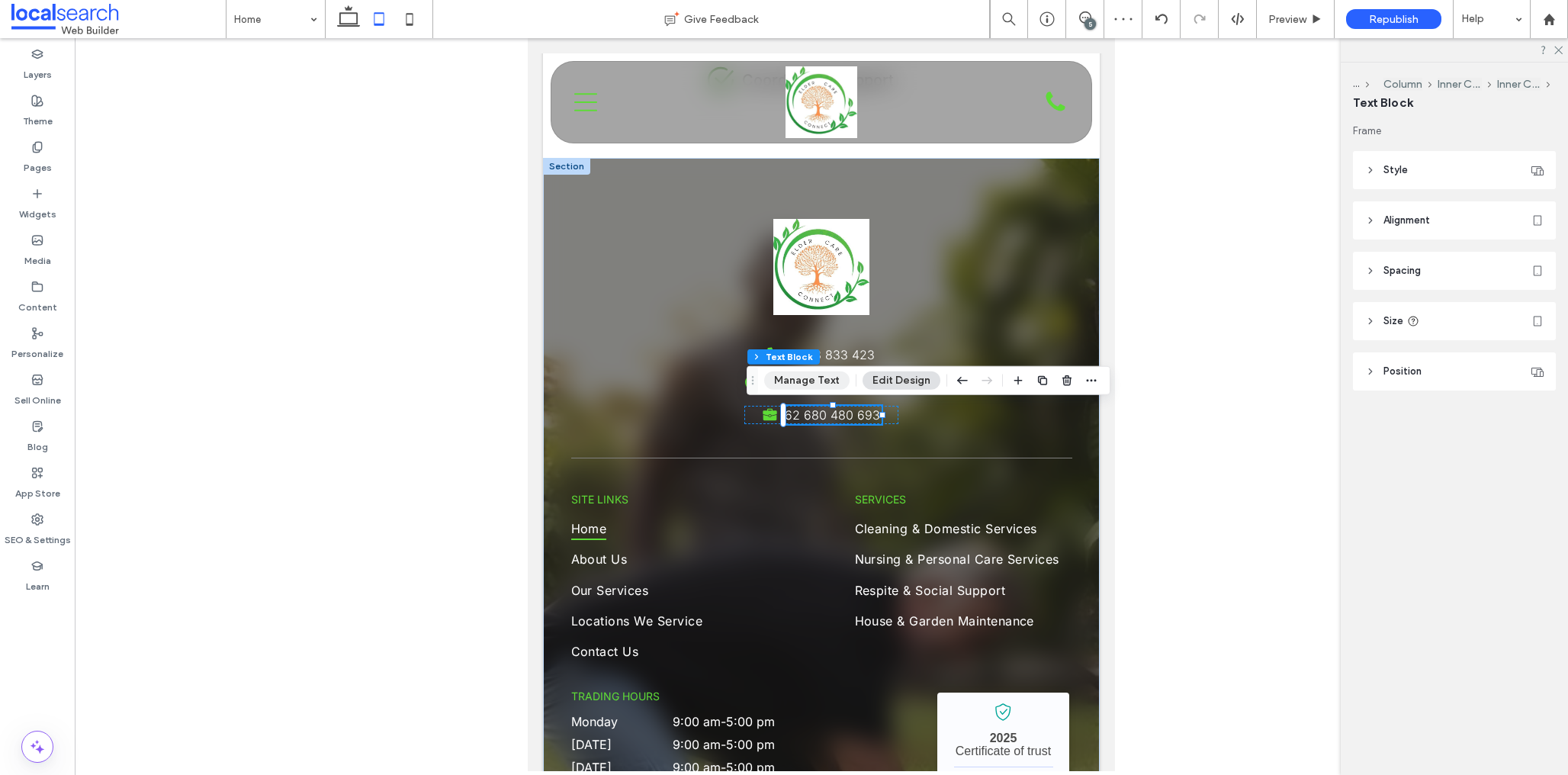
click at [803, 379] on button "Manage Text" at bounding box center [807, 380] width 85 height 18
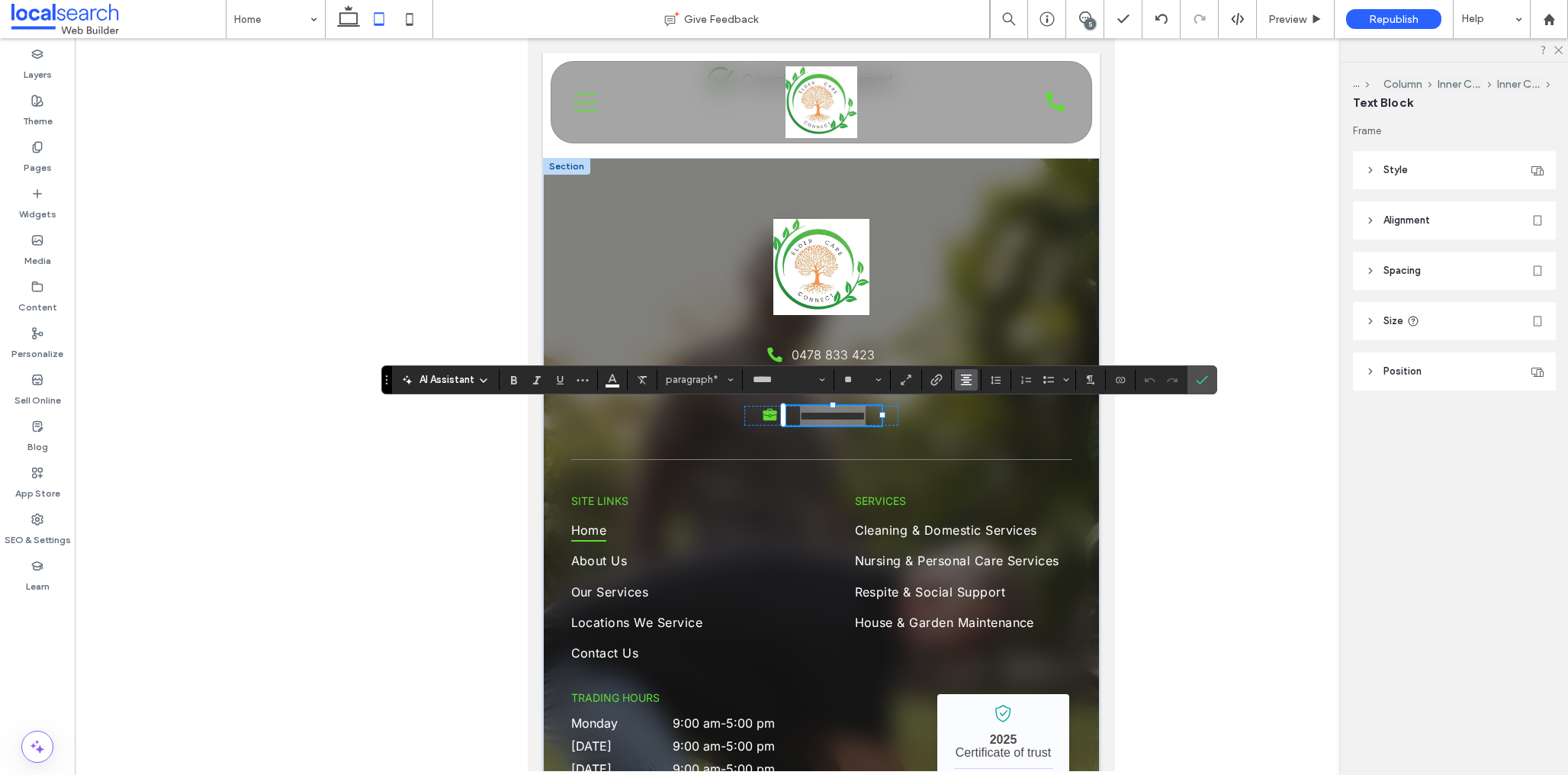
click at [971, 381] on icon "Alignment" at bounding box center [967, 380] width 12 height 12
click at [981, 405] on icon "ui.textEditor.alignment.left" at bounding box center [978, 405] width 12 height 12
drag, startPoint x: 1199, startPoint y: 380, endPoint x: 1164, endPoint y: 391, distance: 36.7
click at [1199, 380] on icon "Confirm" at bounding box center [1203, 380] width 12 height 12
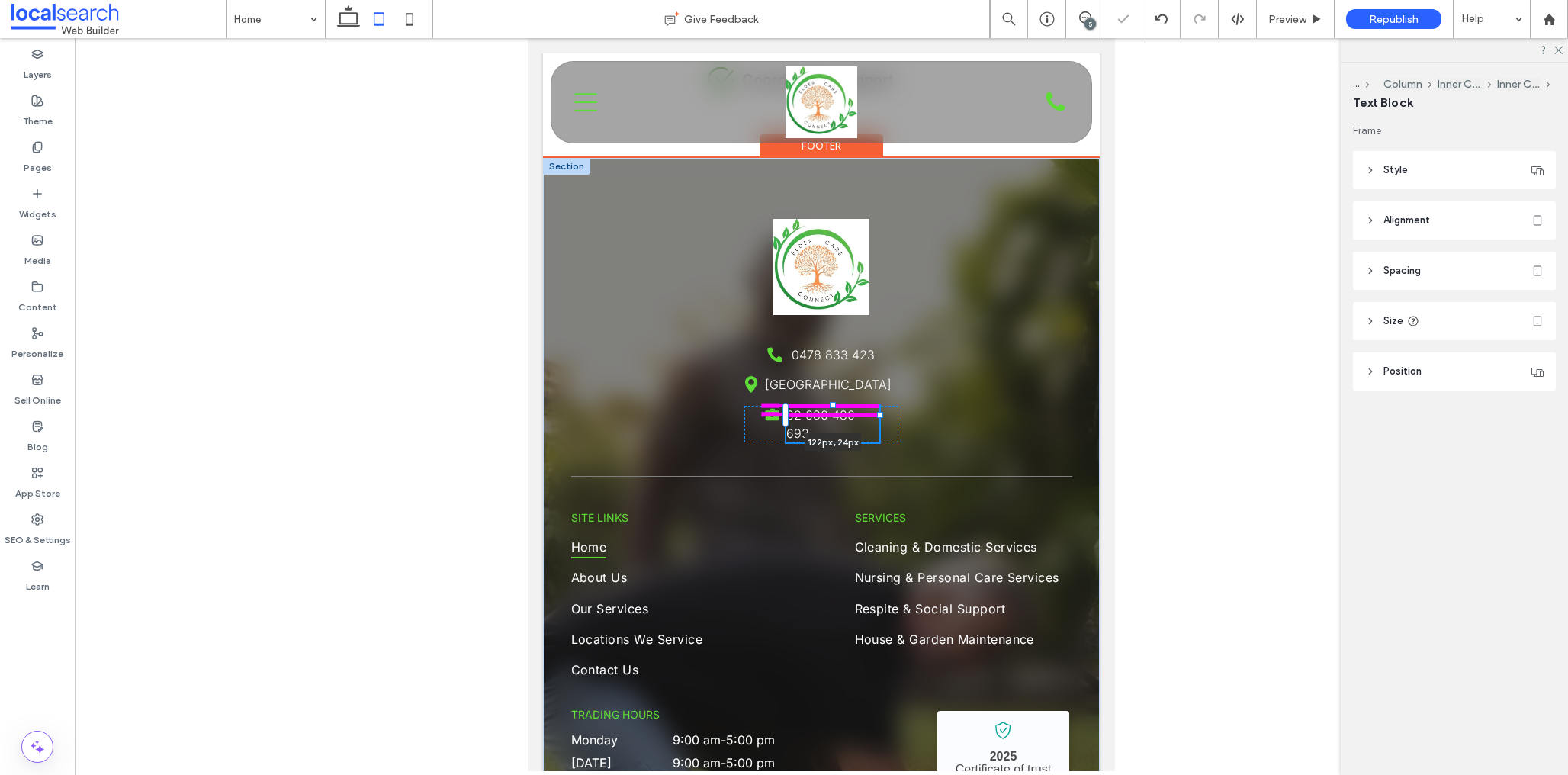
click at [880, 416] on div at bounding box center [880, 415] width 6 height 6
type input "***"
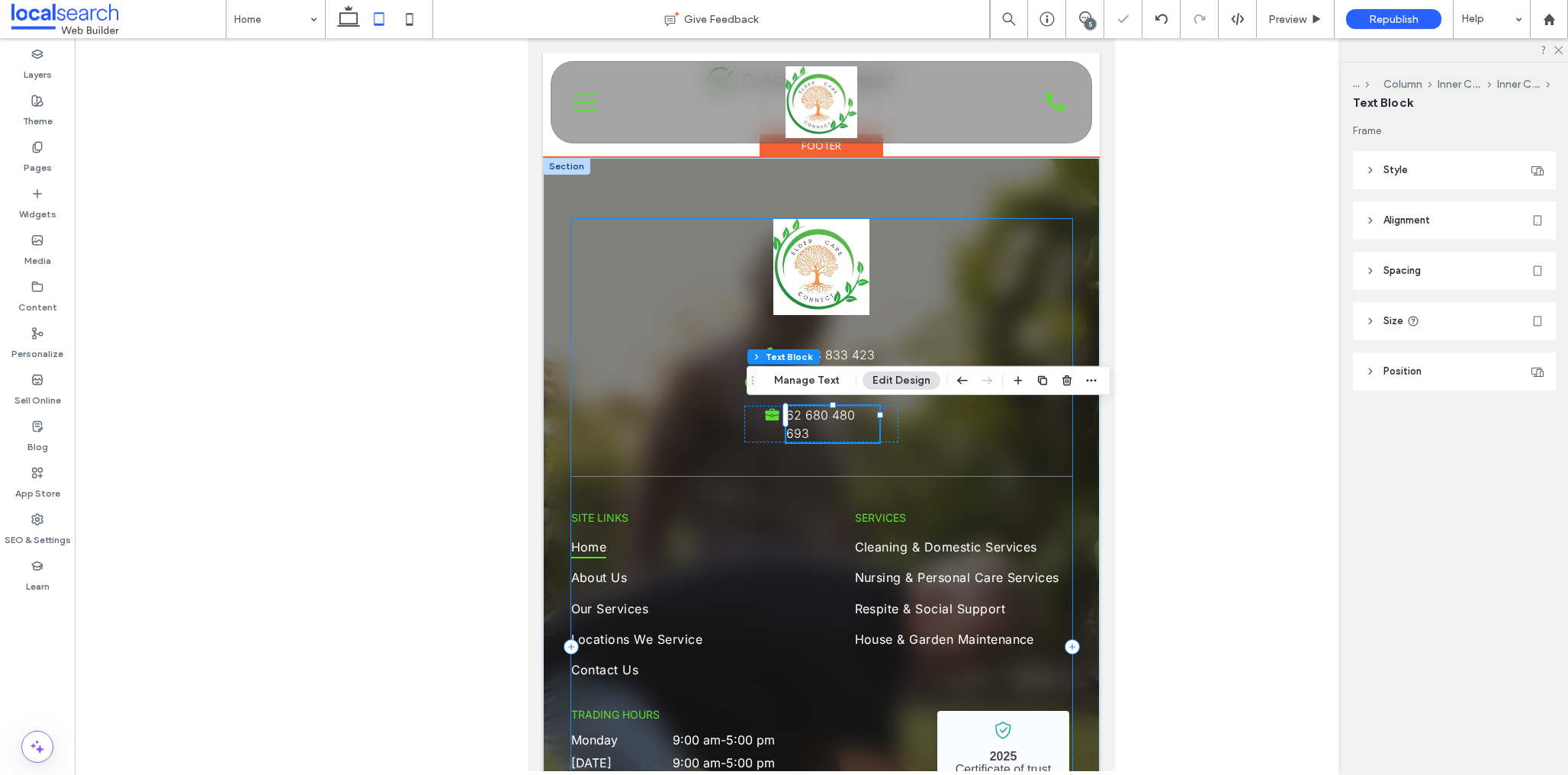
click at [934, 412] on div "Phone Icon 0478 833 423 Pin Icon Highland Park QLD 4211 Briefcase Icon 62 680 4…" at bounding box center [822, 646] width 501 height 855
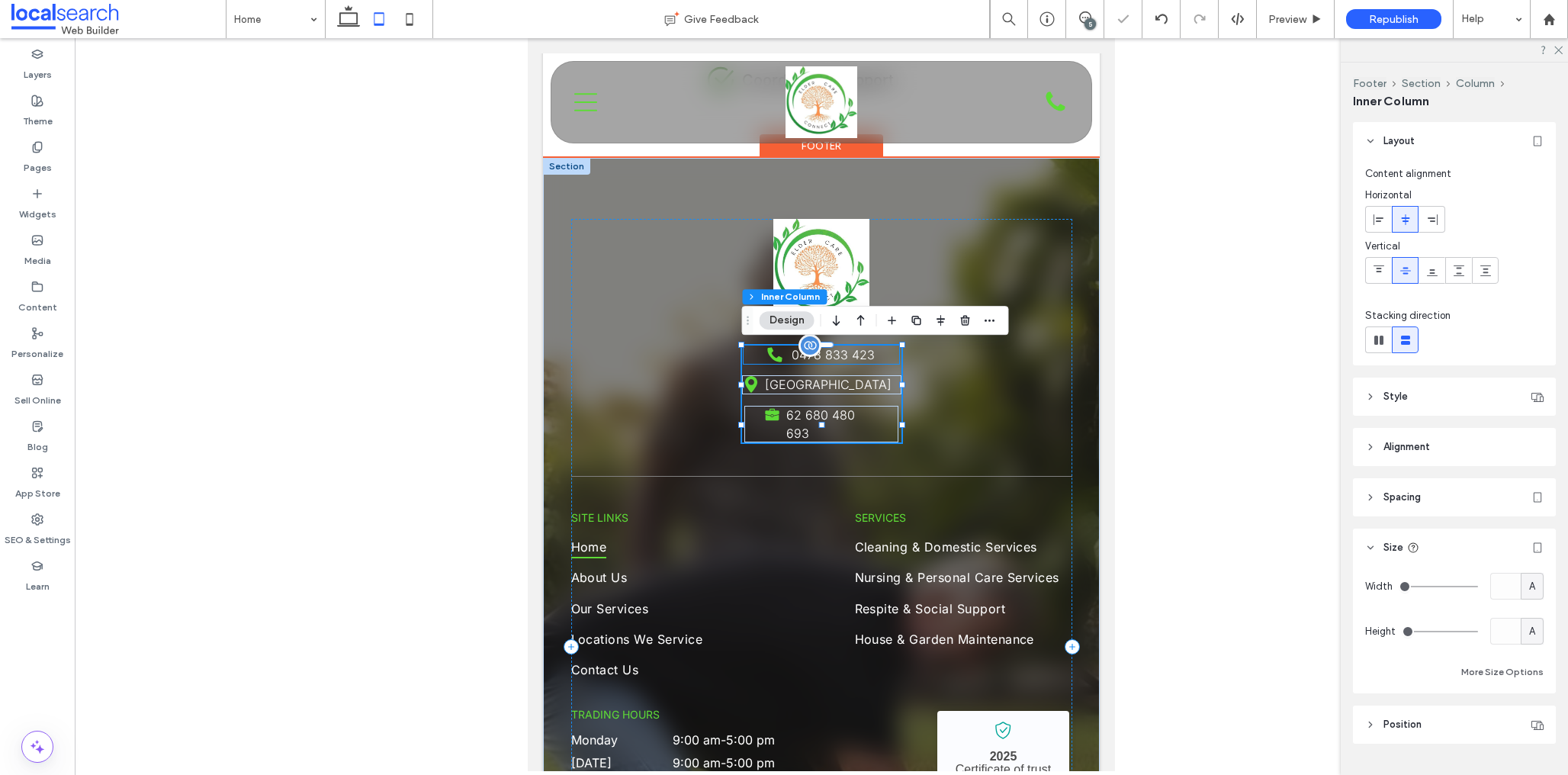
scroll to position [36, 0]
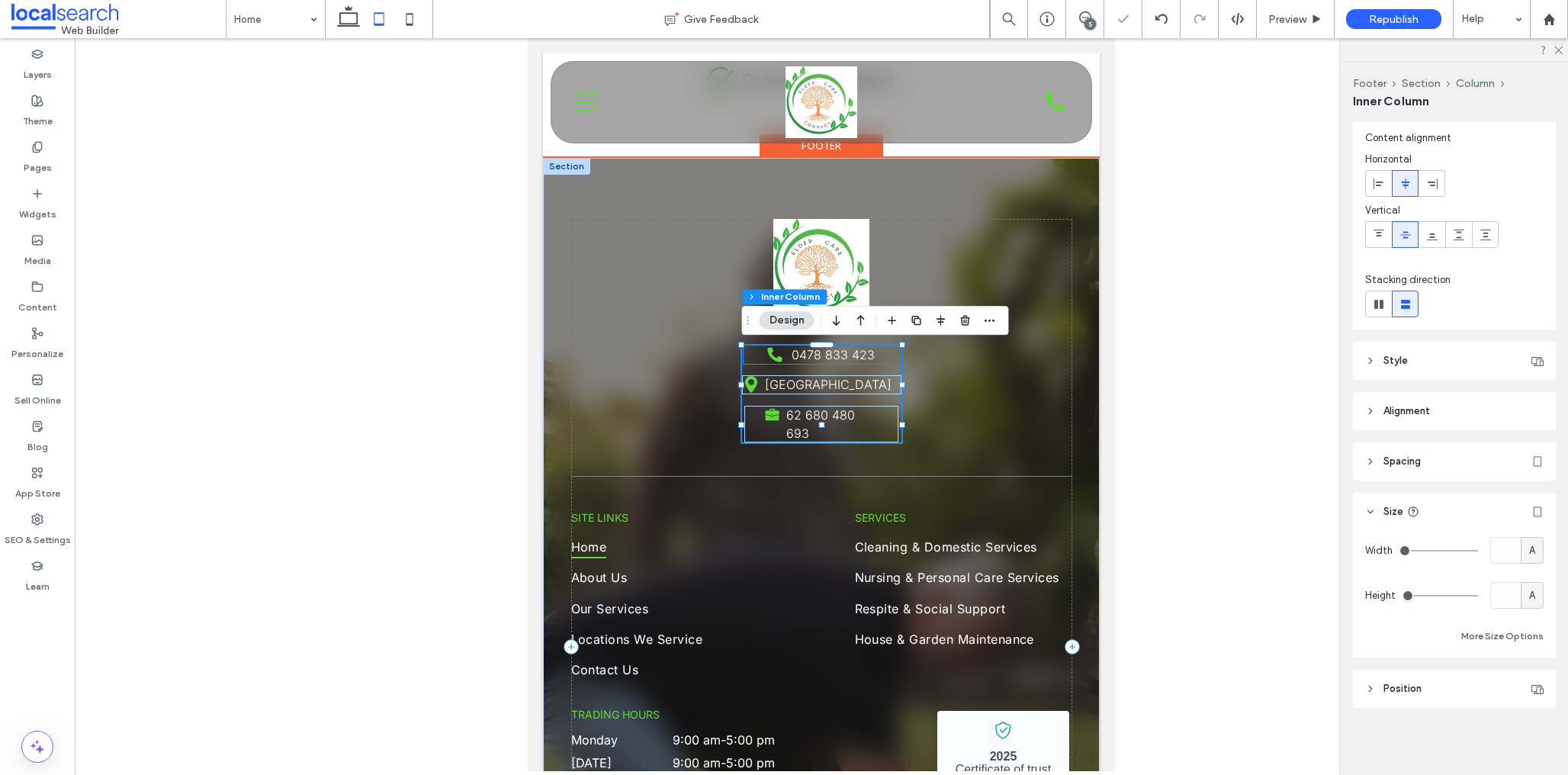
click at [783, 354] on icon "Phone Icon" at bounding box center [775, 354] width 18 height 18
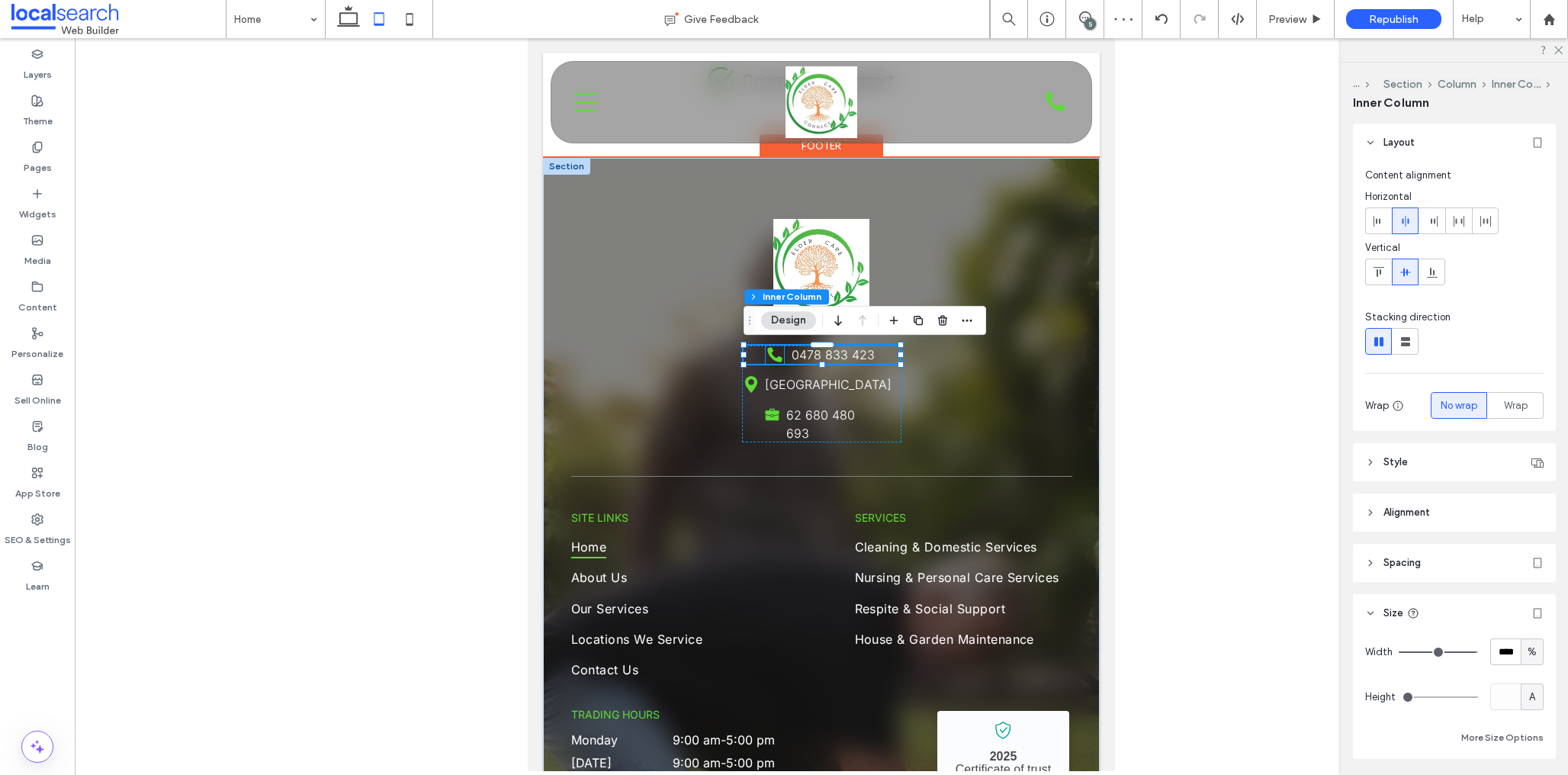
click at [772, 352] on icon "Phone Icon" at bounding box center [775, 354] width 18 height 18
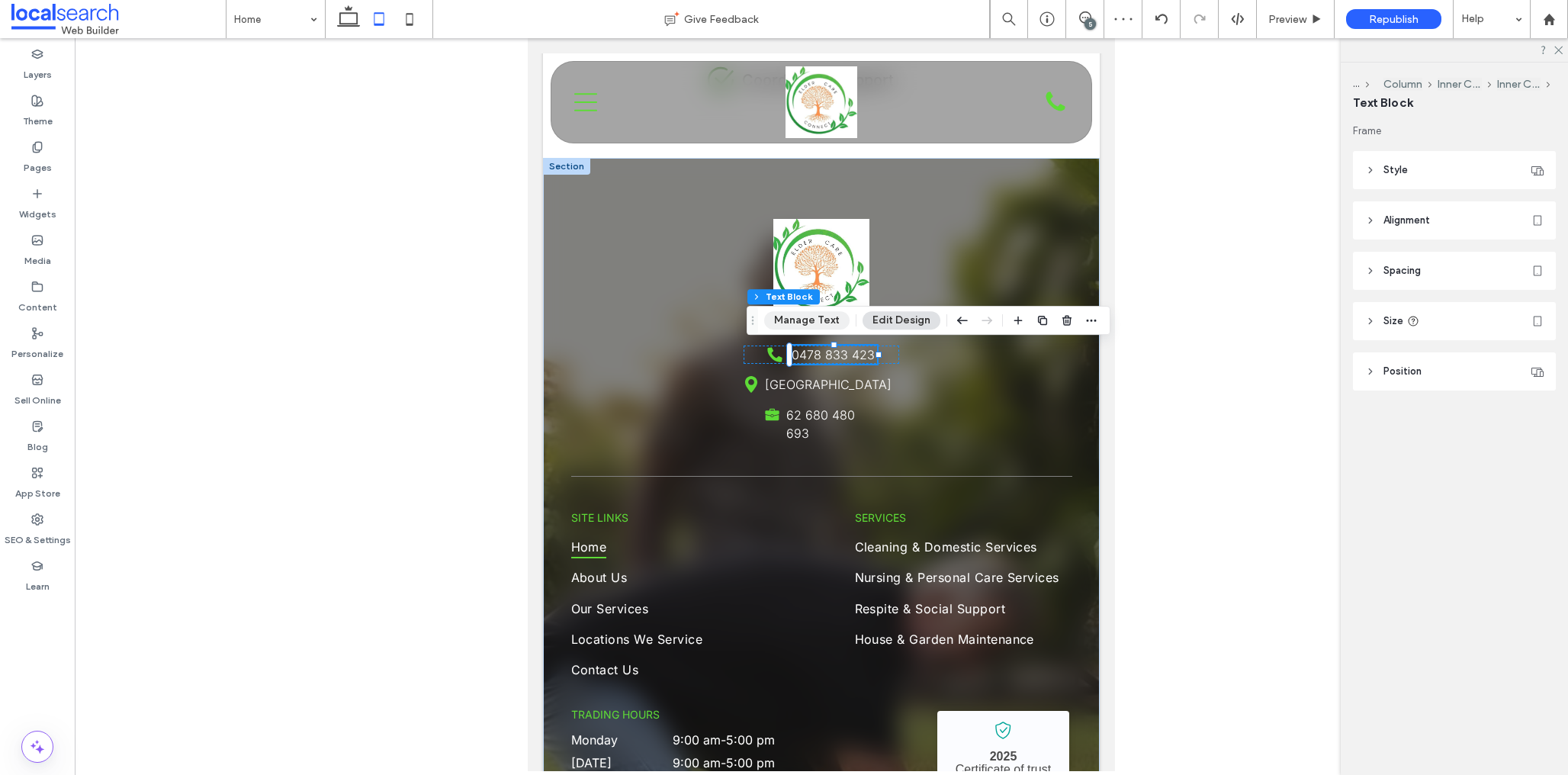
click at [807, 320] on button "Manage Text" at bounding box center [807, 320] width 85 height 18
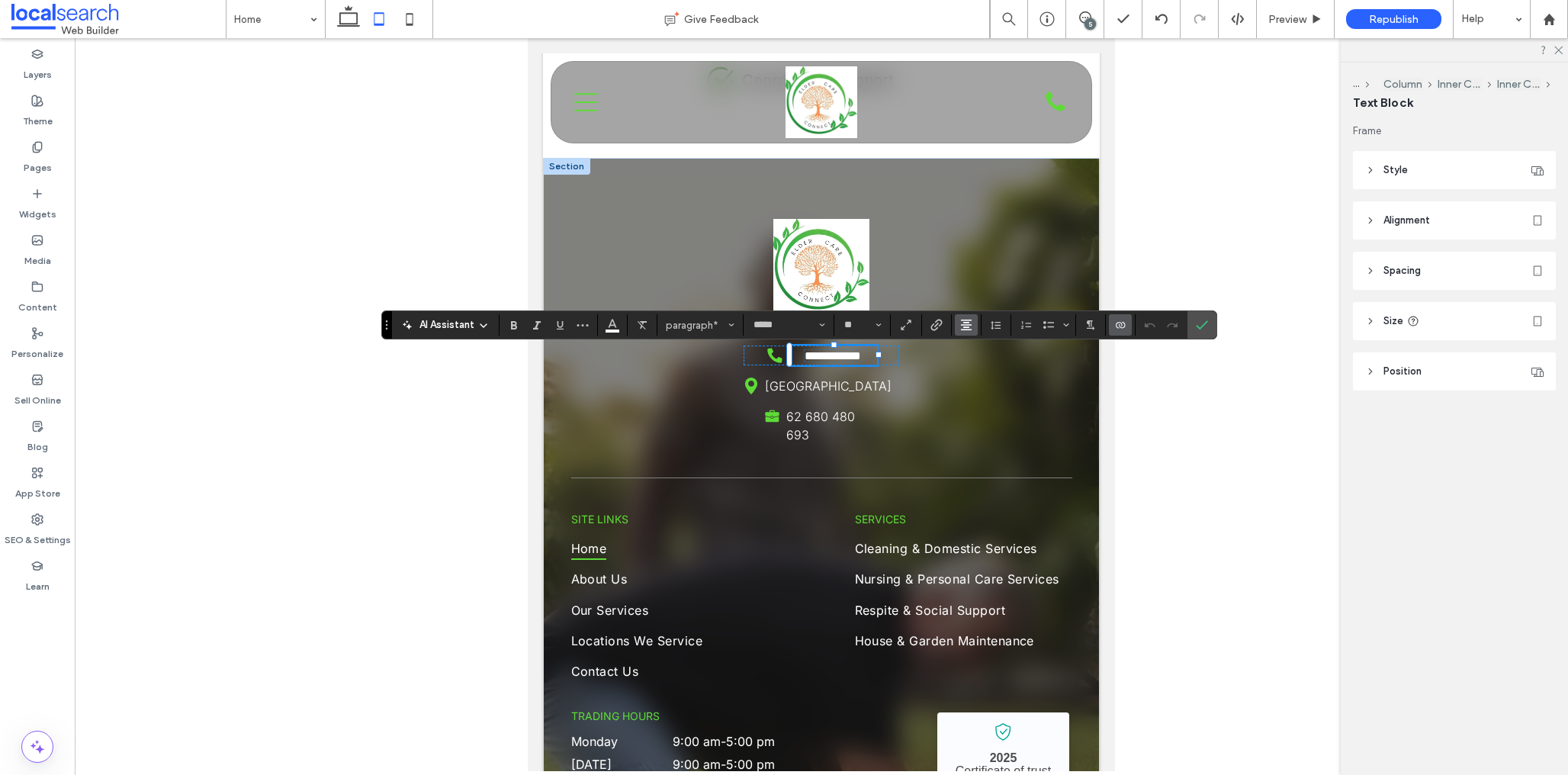
click at [964, 325] on use "Alignment" at bounding box center [967, 325] width 11 height 11
click at [972, 346] on use "ui.textEditor.alignment.left" at bounding box center [978, 350] width 11 height 11
click at [1208, 328] on label "Confirm" at bounding box center [1202, 325] width 23 height 27
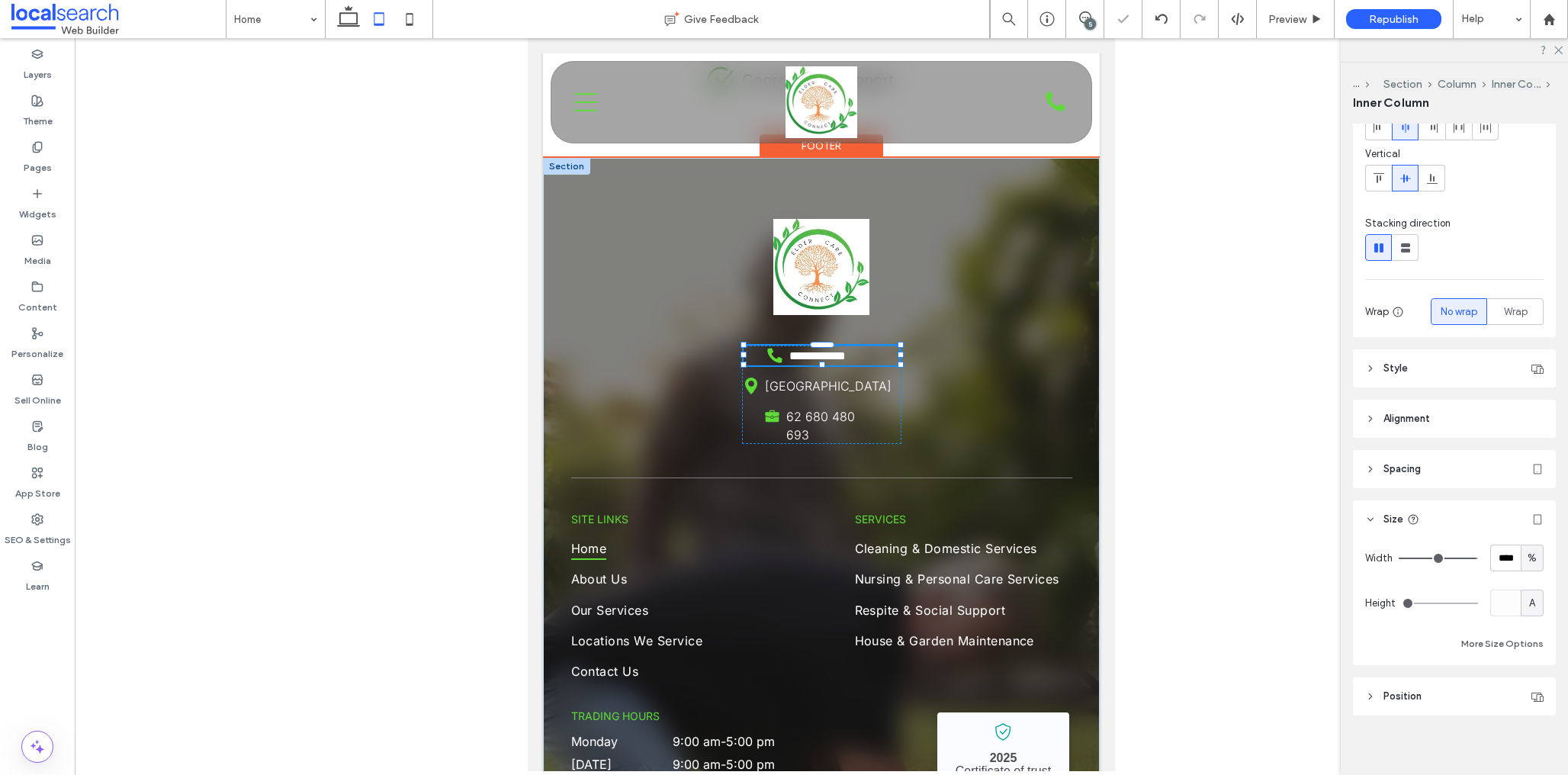
scroll to position [102, 0]
drag, startPoint x: 900, startPoint y: 355, endPoint x: 911, endPoint y: 372, distance: 20.2
click at [877, 355] on div at bounding box center [878, 355] width 6 height 6
type input "**"
type input "****"
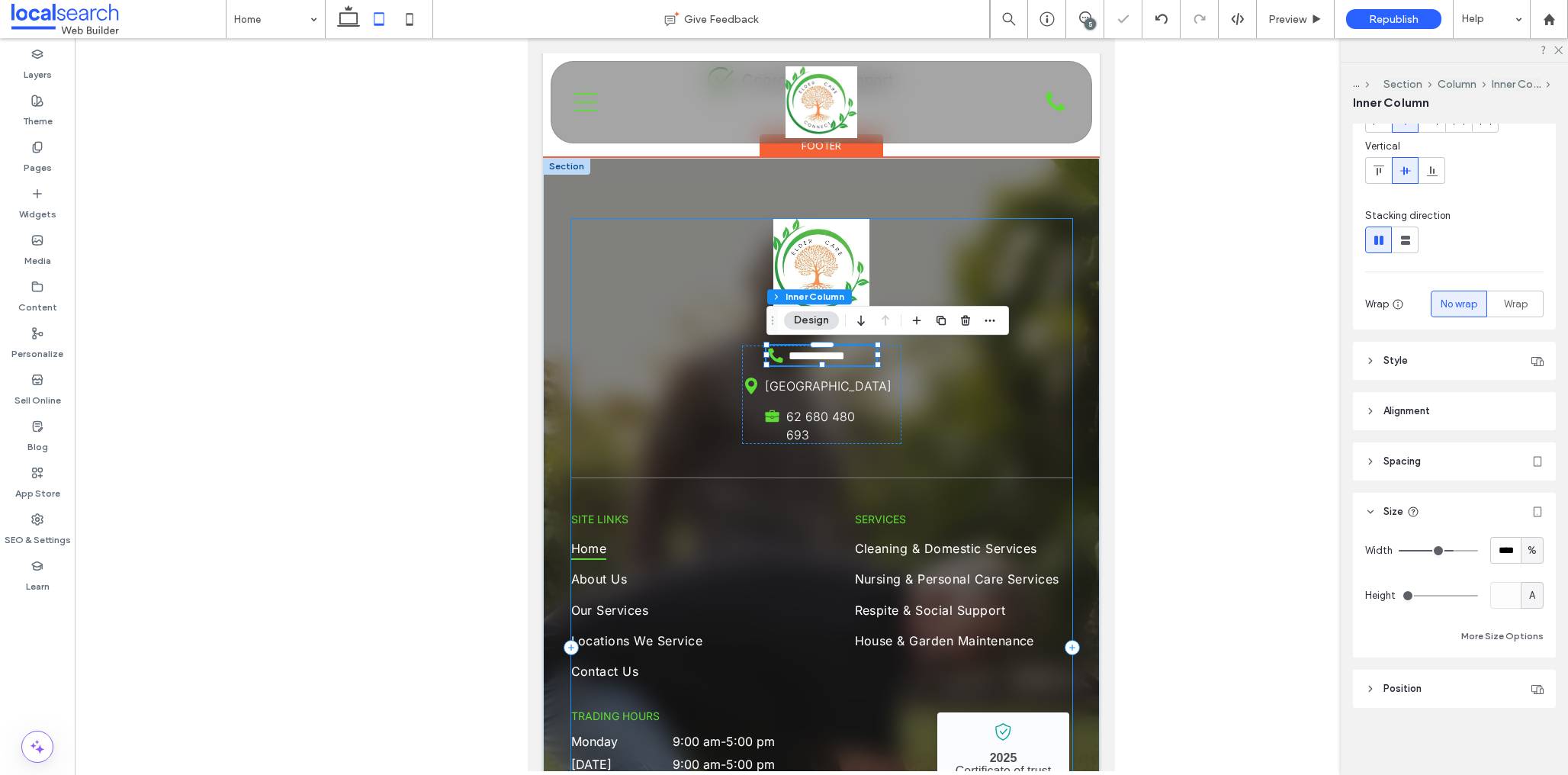
click at [1017, 406] on div "**********" at bounding box center [822, 647] width 501 height 857
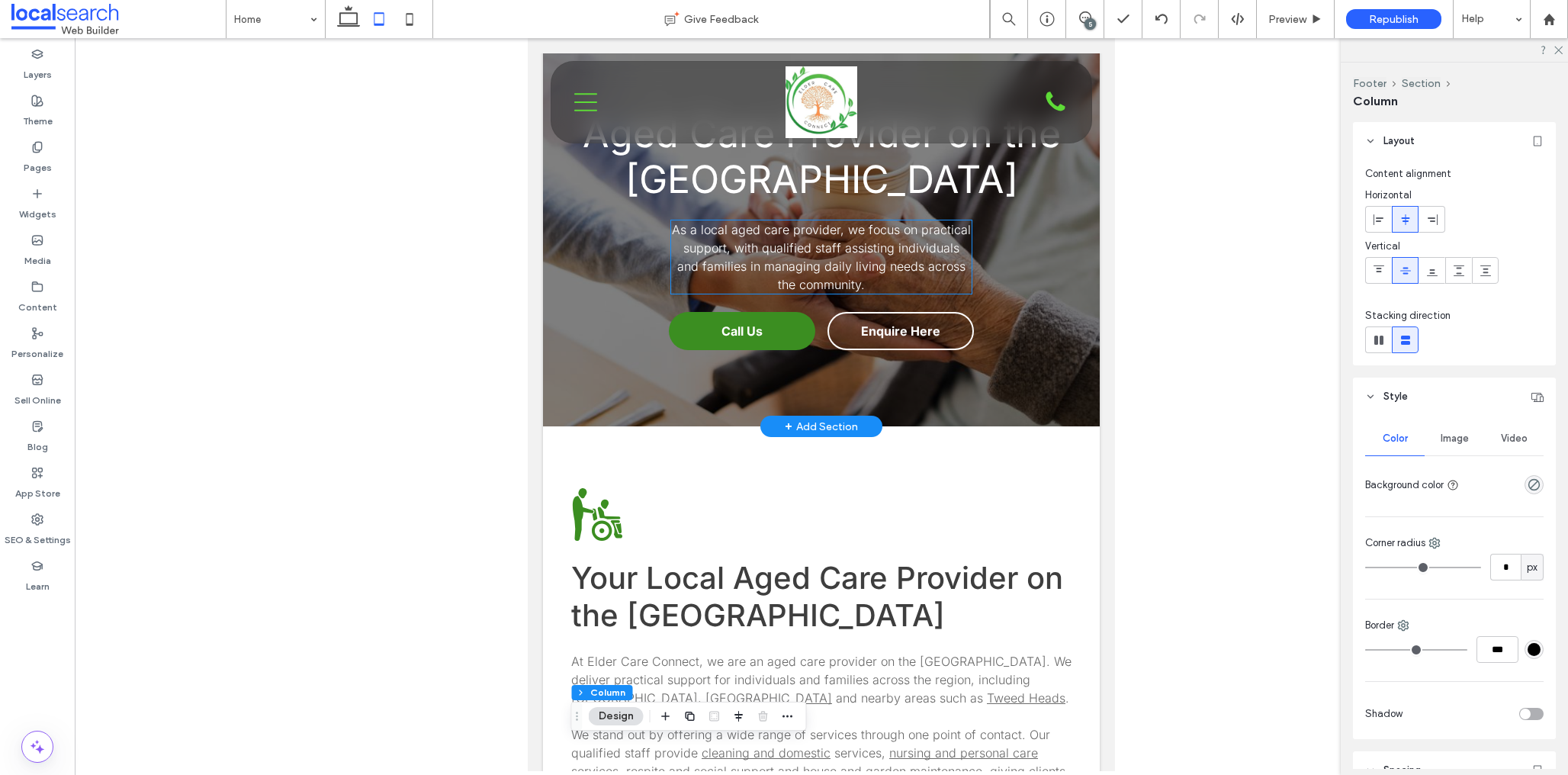
scroll to position [0, 0]
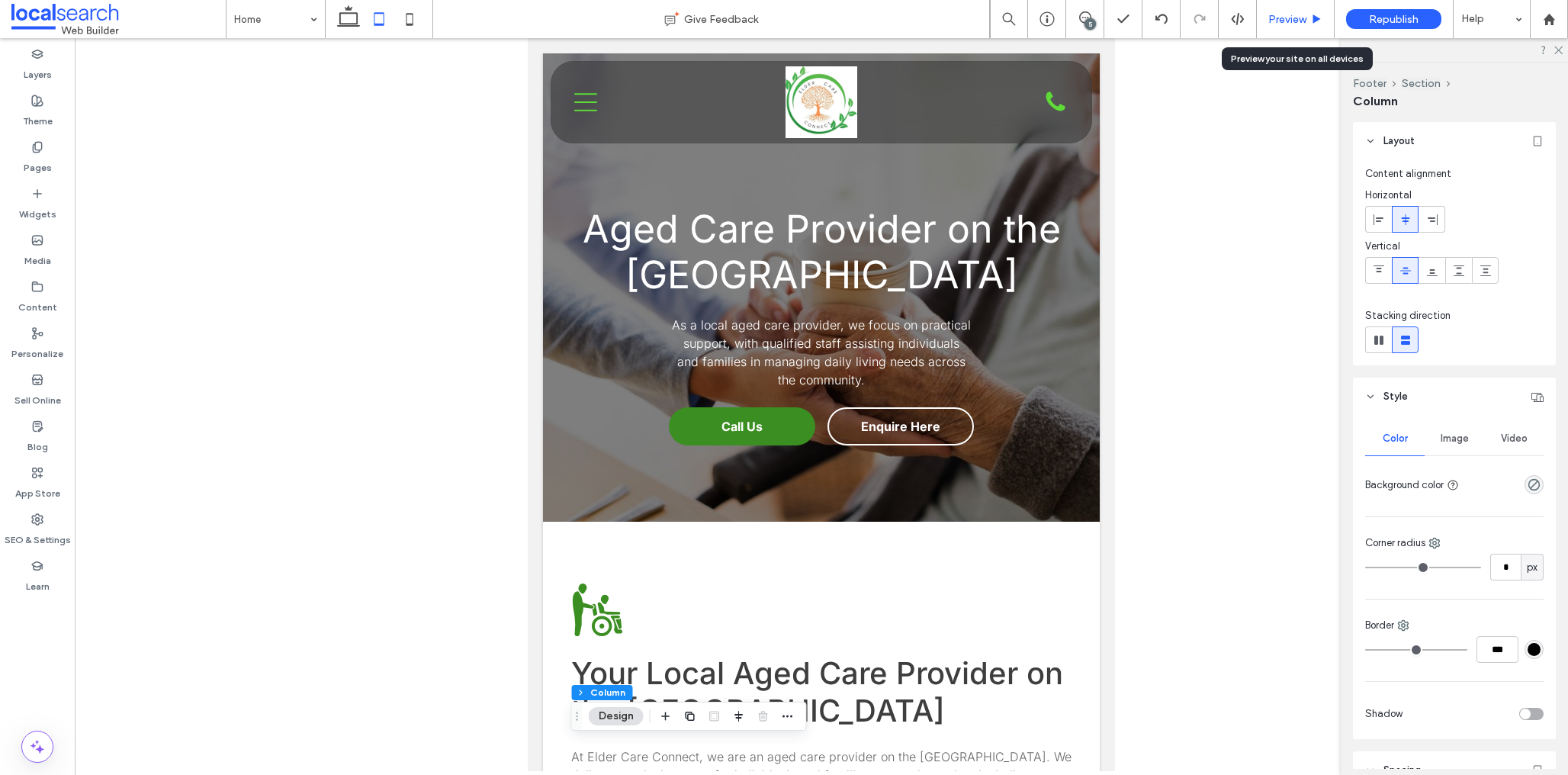
click at [1292, 17] on span "Preview" at bounding box center [1287, 20] width 38 height 13
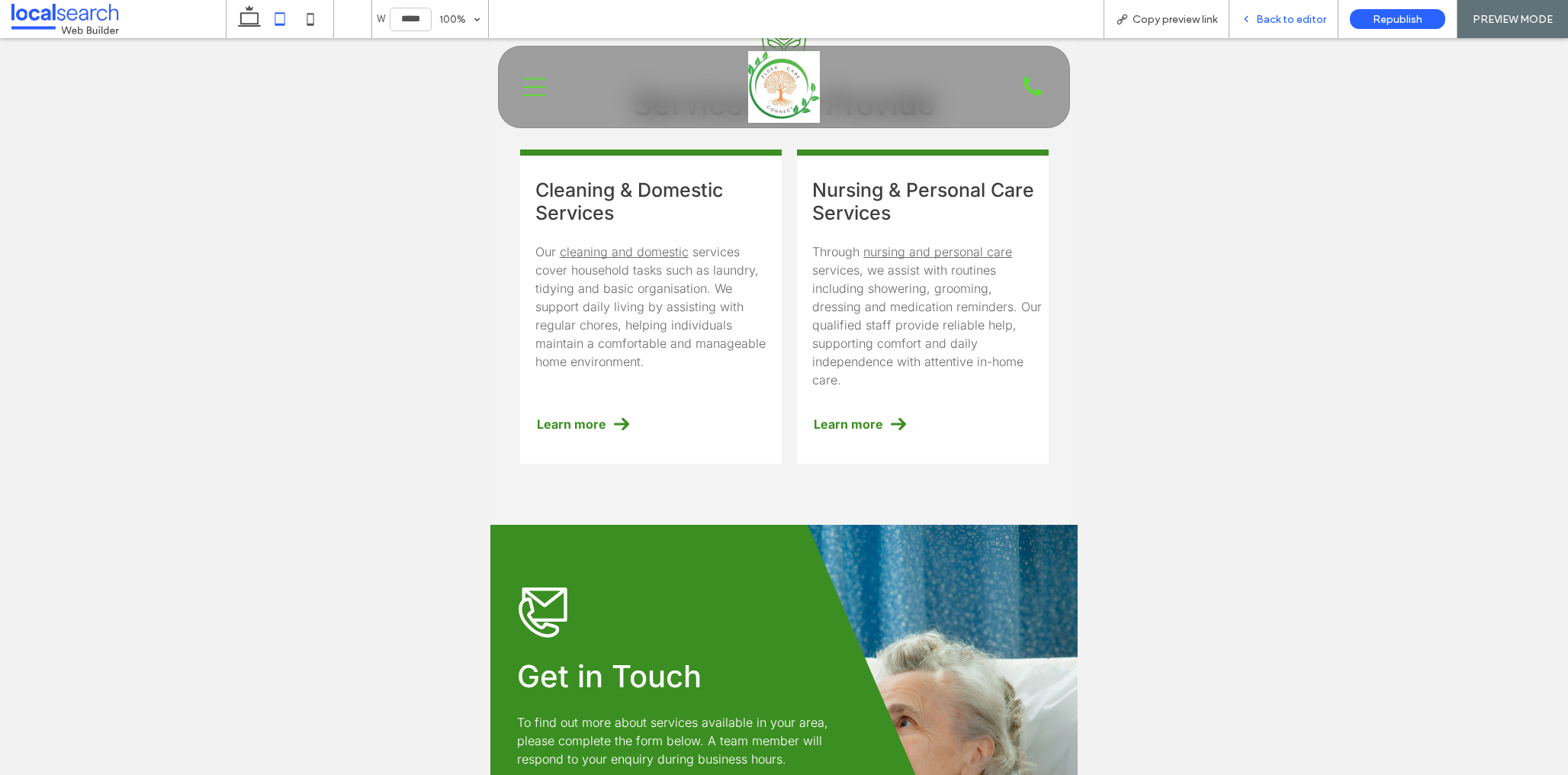
click at [1263, 15] on span "Back to editor" at bounding box center [1292, 20] width 70 height 13
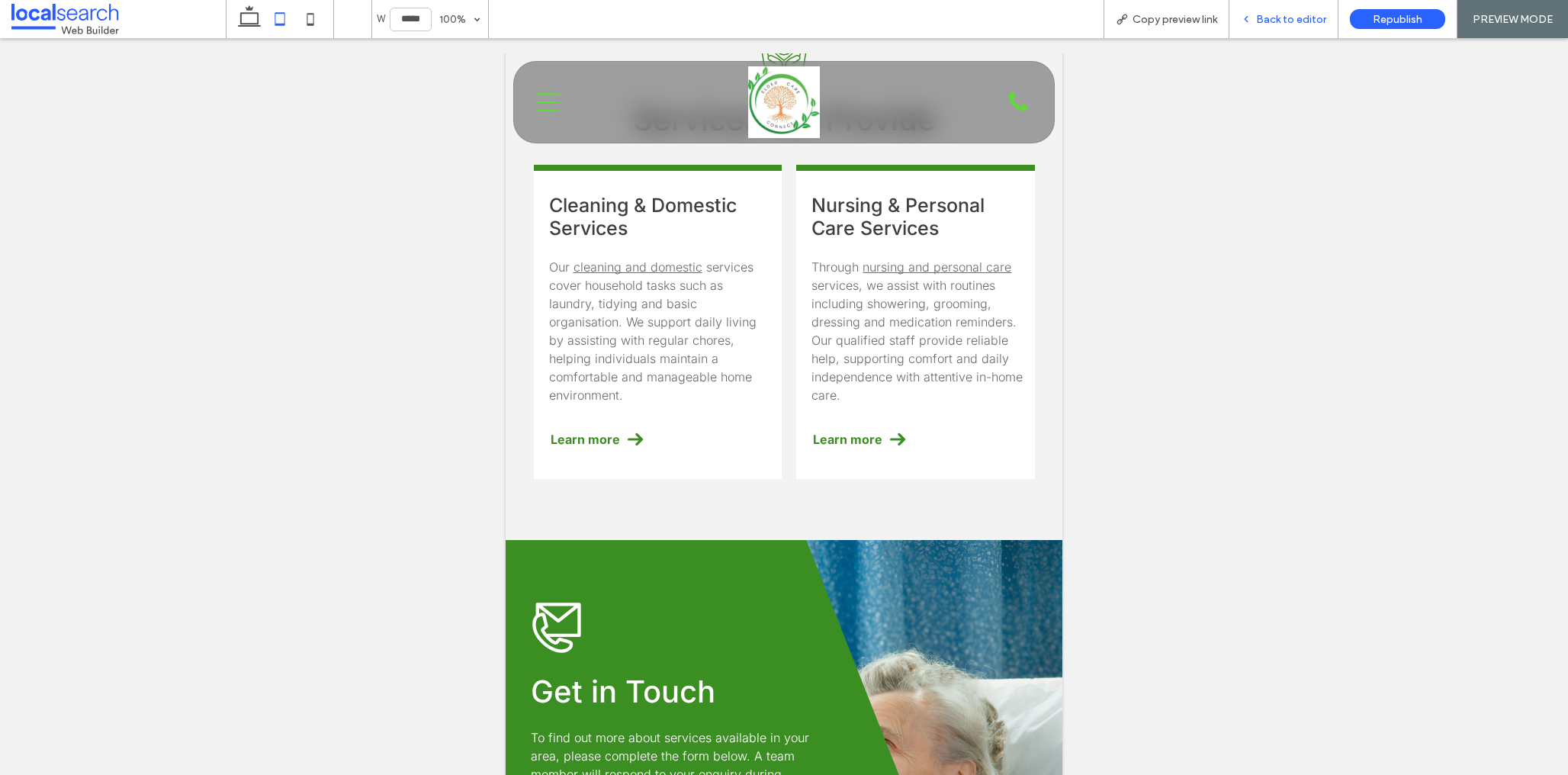
scroll to position [1603, 0]
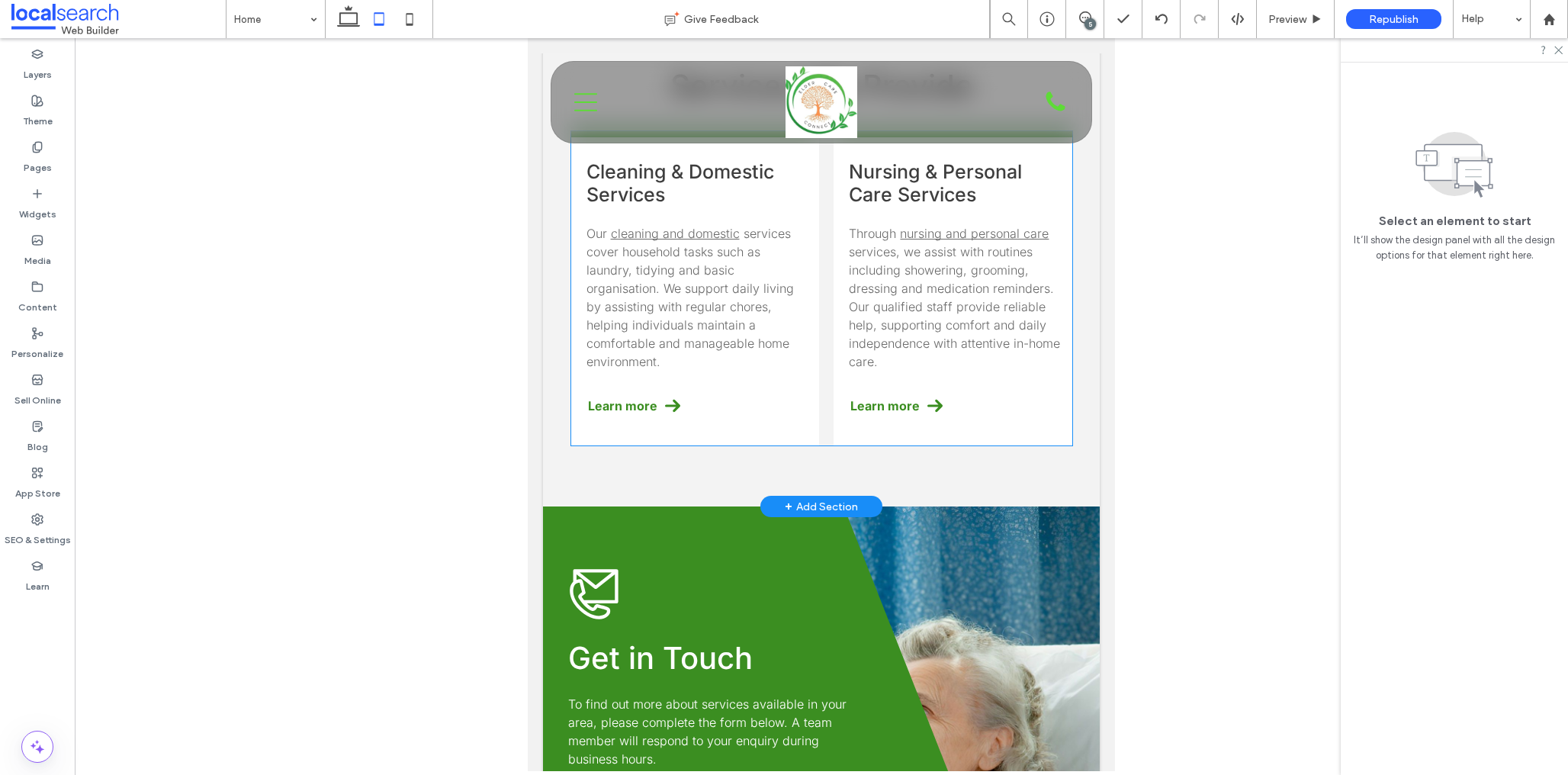
click at [666, 380] on div "Cleaning & Domestic Services Our cleaning and domestic services cover household…" at bounding box center [695, 288] width 248 height 314
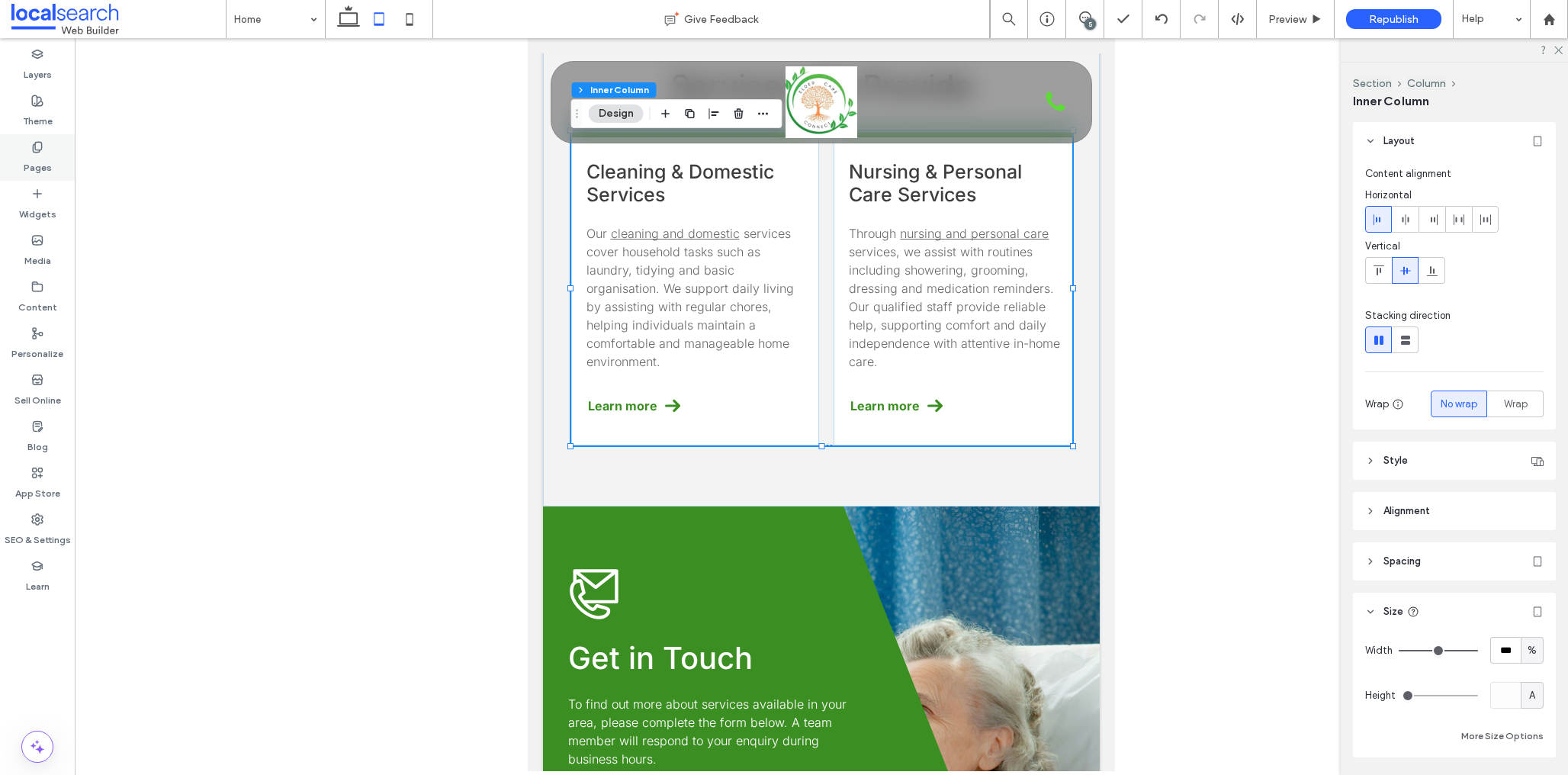
click at [23, 161] on label "Pages" at bounding box center [37, 163] width 28 height 21
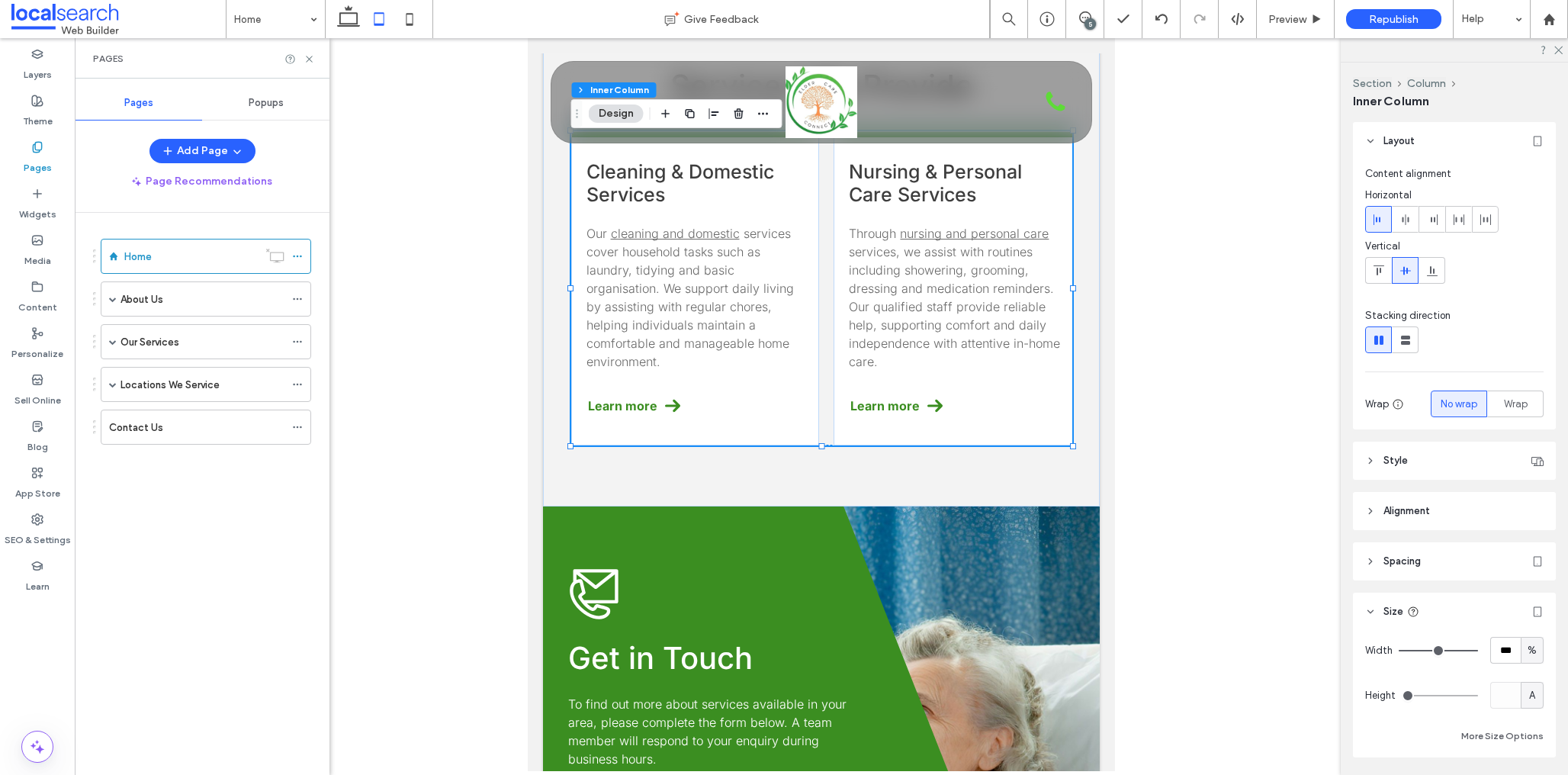
click at [169, 335] on label "Our Services" at bounding box center [149, 342] width 59 height 27
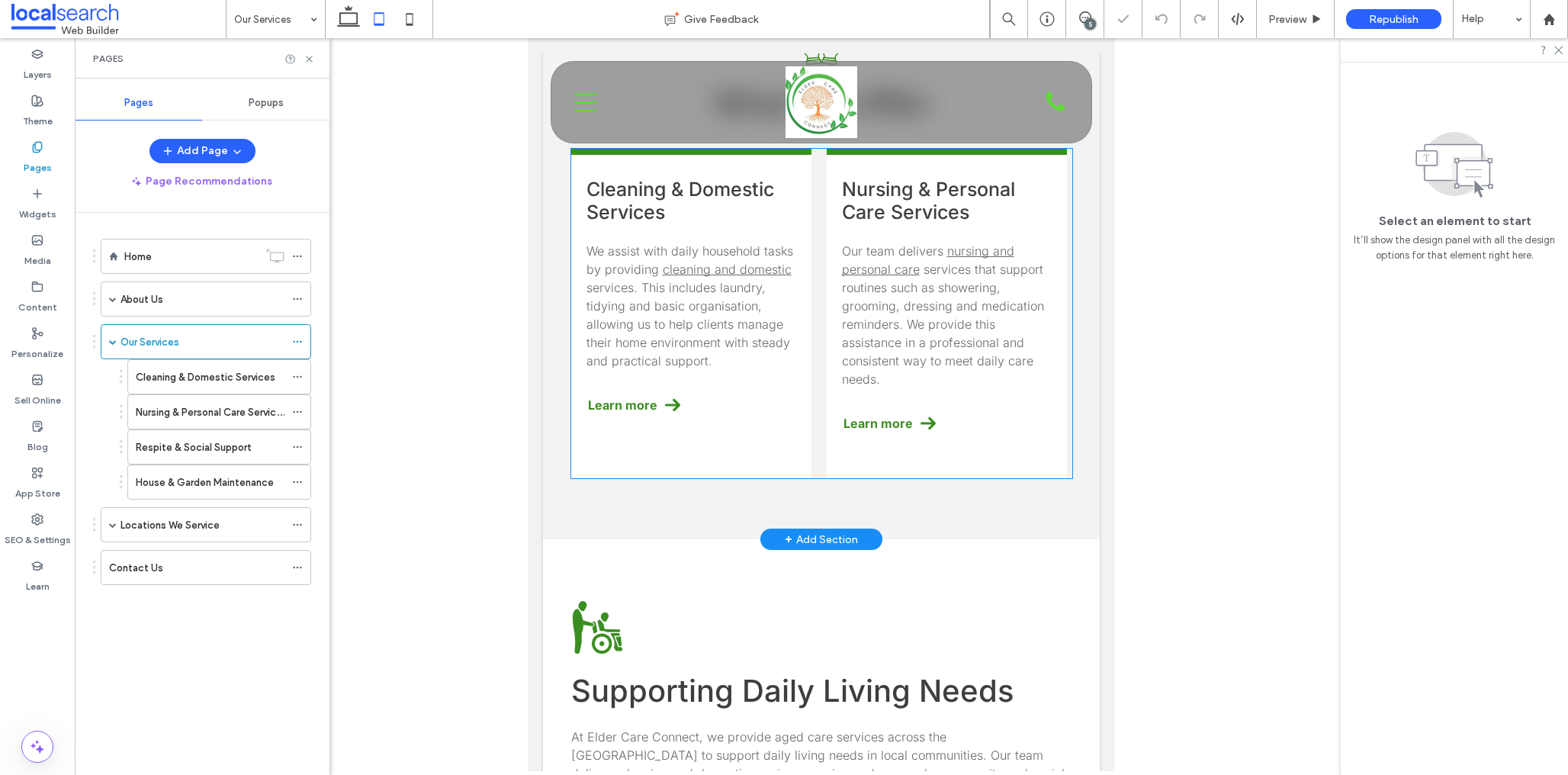
scroll to position [412, 0]
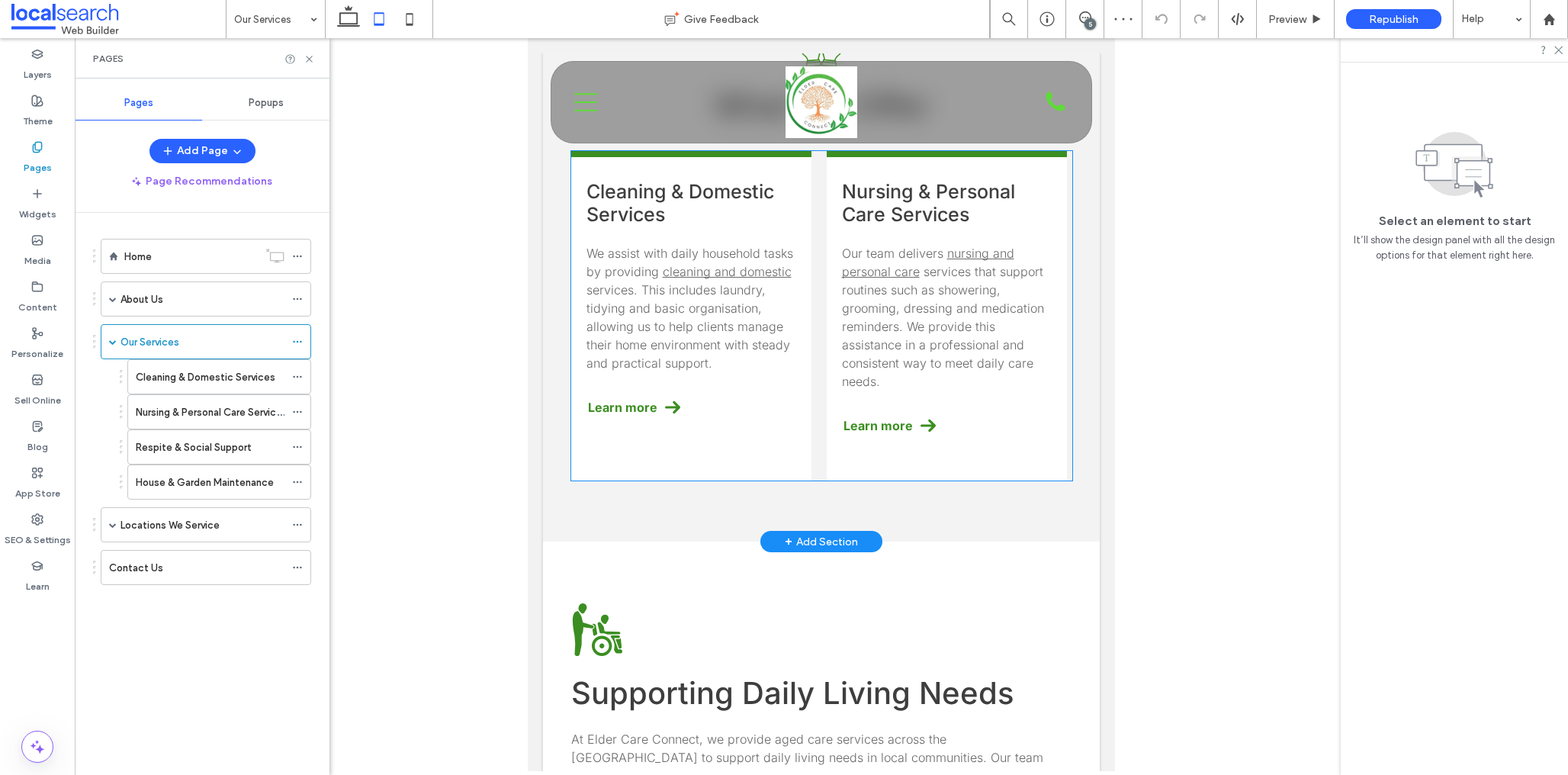
click at [747, 335] on p "We assist with daily household tasks by providing cleaning and domestic service…" at bounding box center [691, 309] width 210 height 128
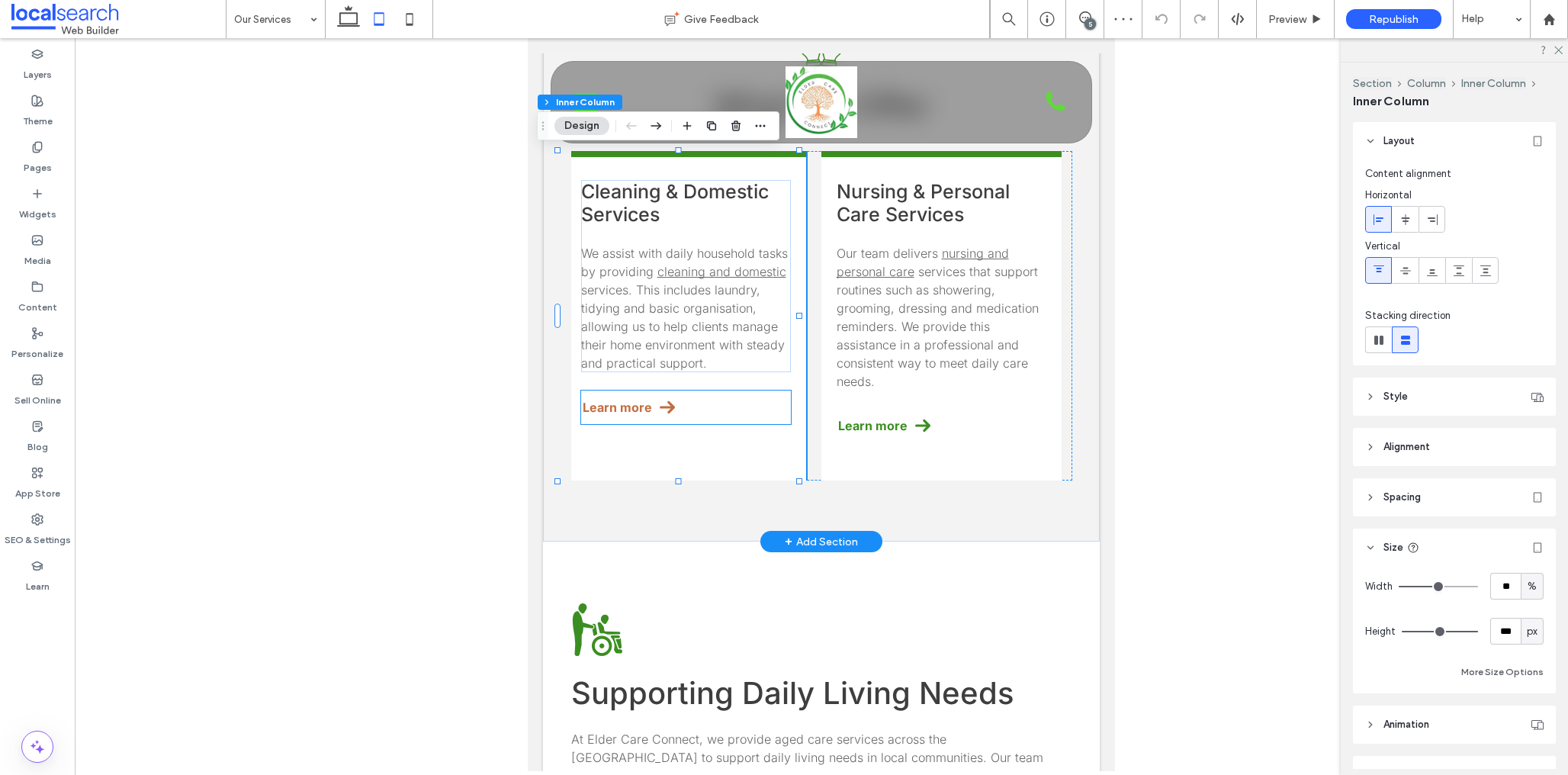
scroll to position [0, 0]
click at [732, 387] on div "Cleaning & Domestic Services We assist with daily household tasks by providing …" at bounding box center [692, 316] width 241 height 330
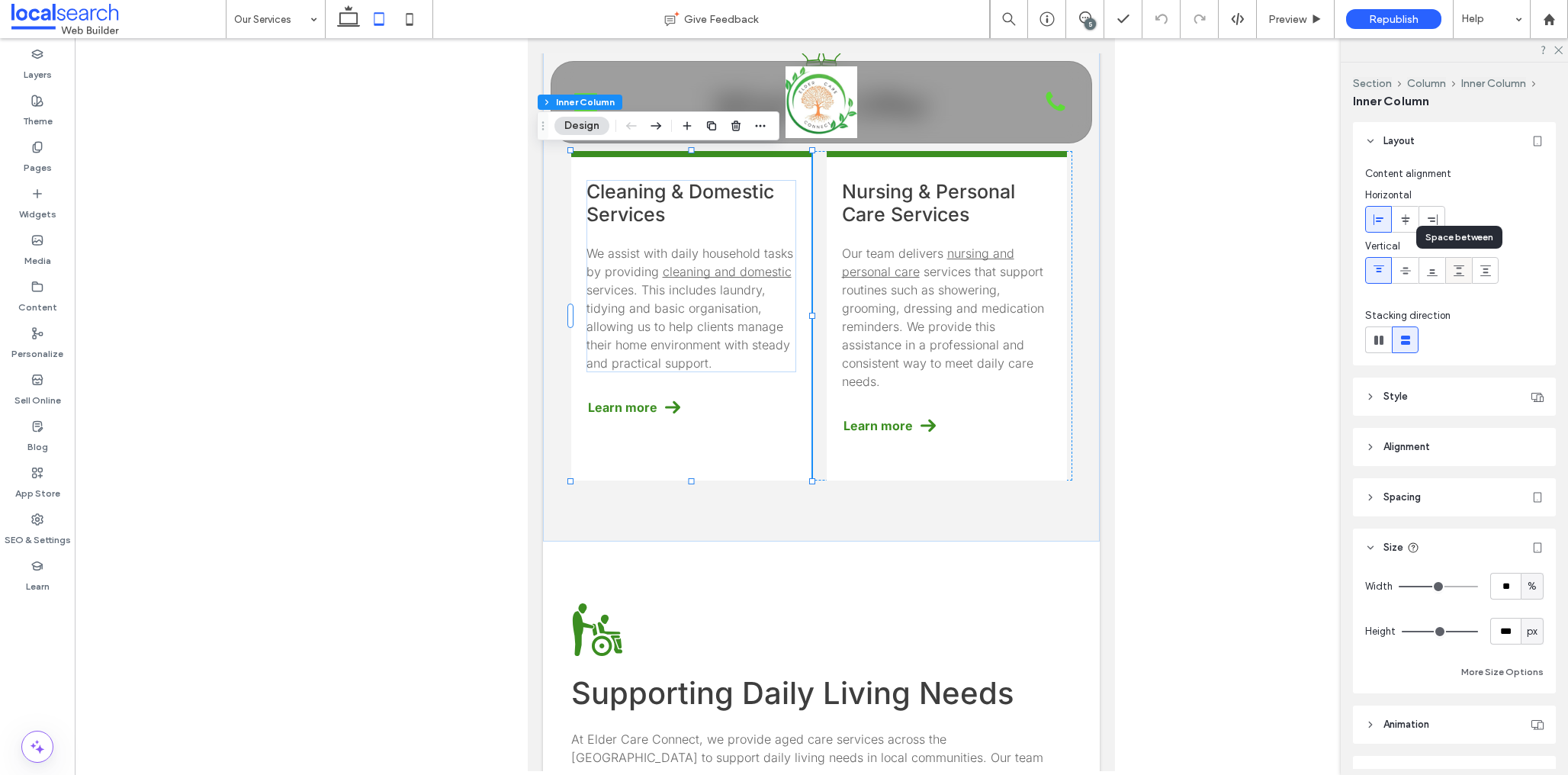
click at [1463, 273] on icon at bounding box center [1459, 271] width 12 height 12
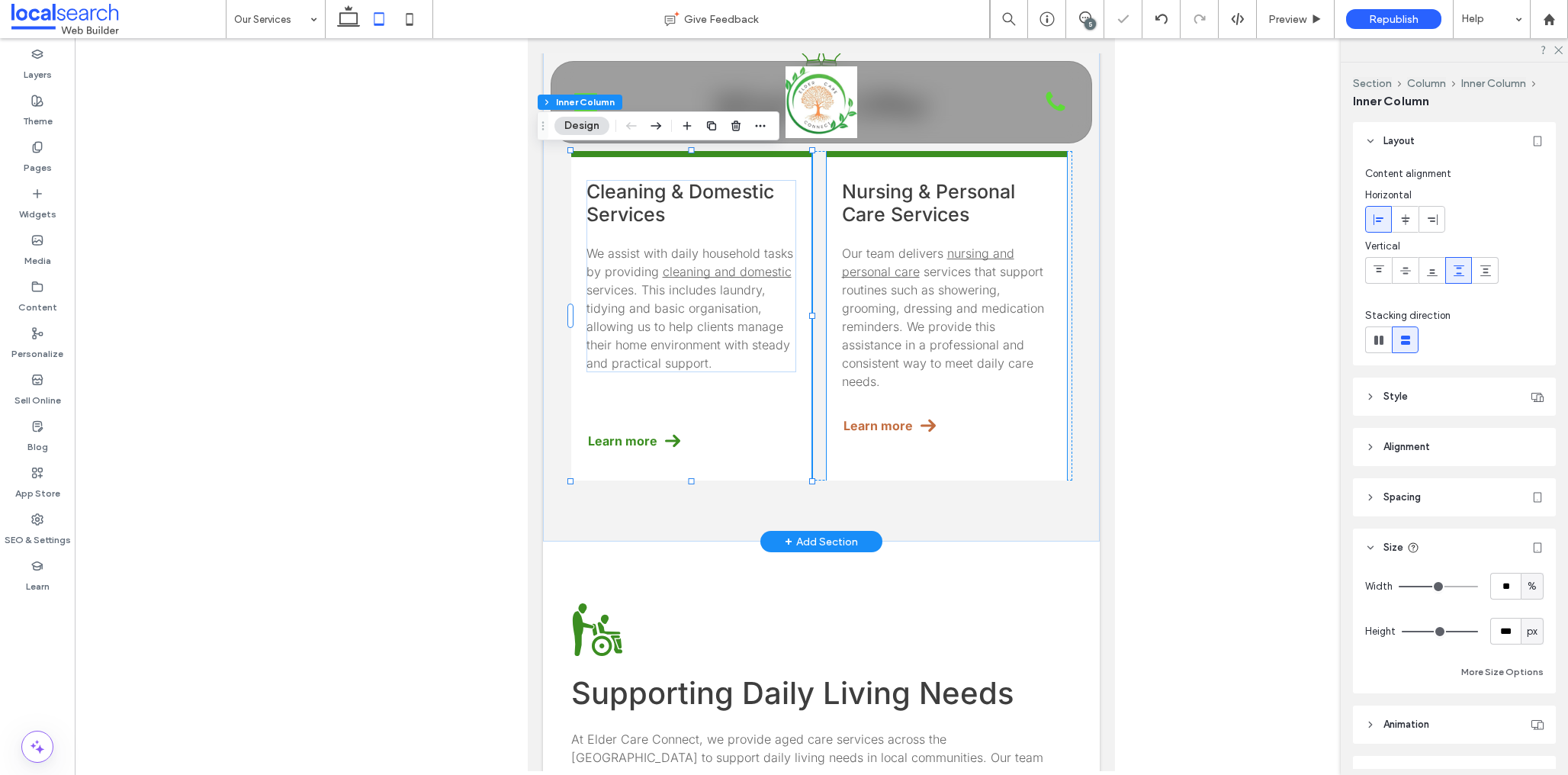
click at [978, 412] on link "Learn more" at bounding box center [946, 426] width 210 height 34
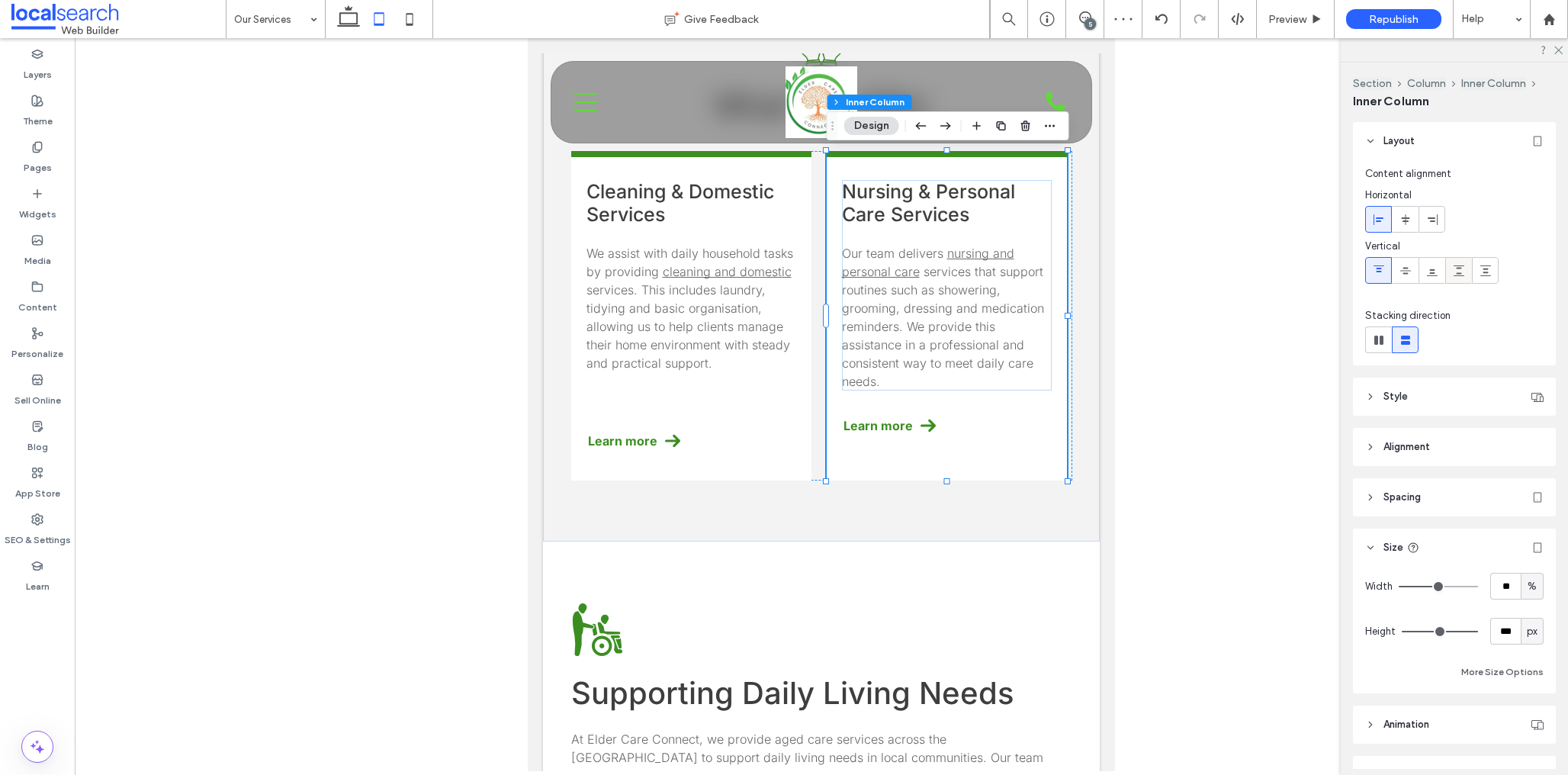
click at [1459, 274] on icon at bounding box center [1459, 271] width 12 height 12
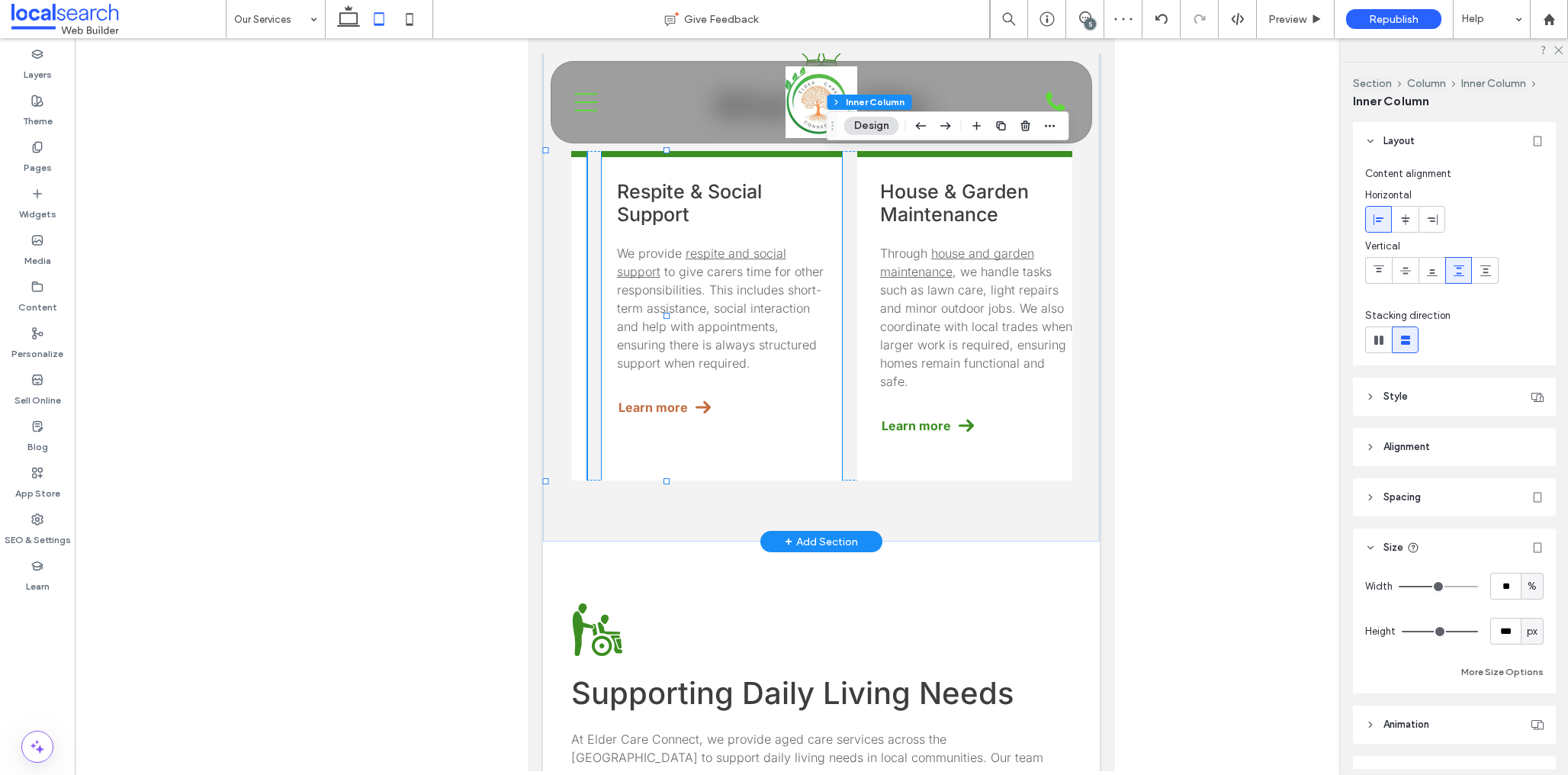
scroll to position [0, 496]
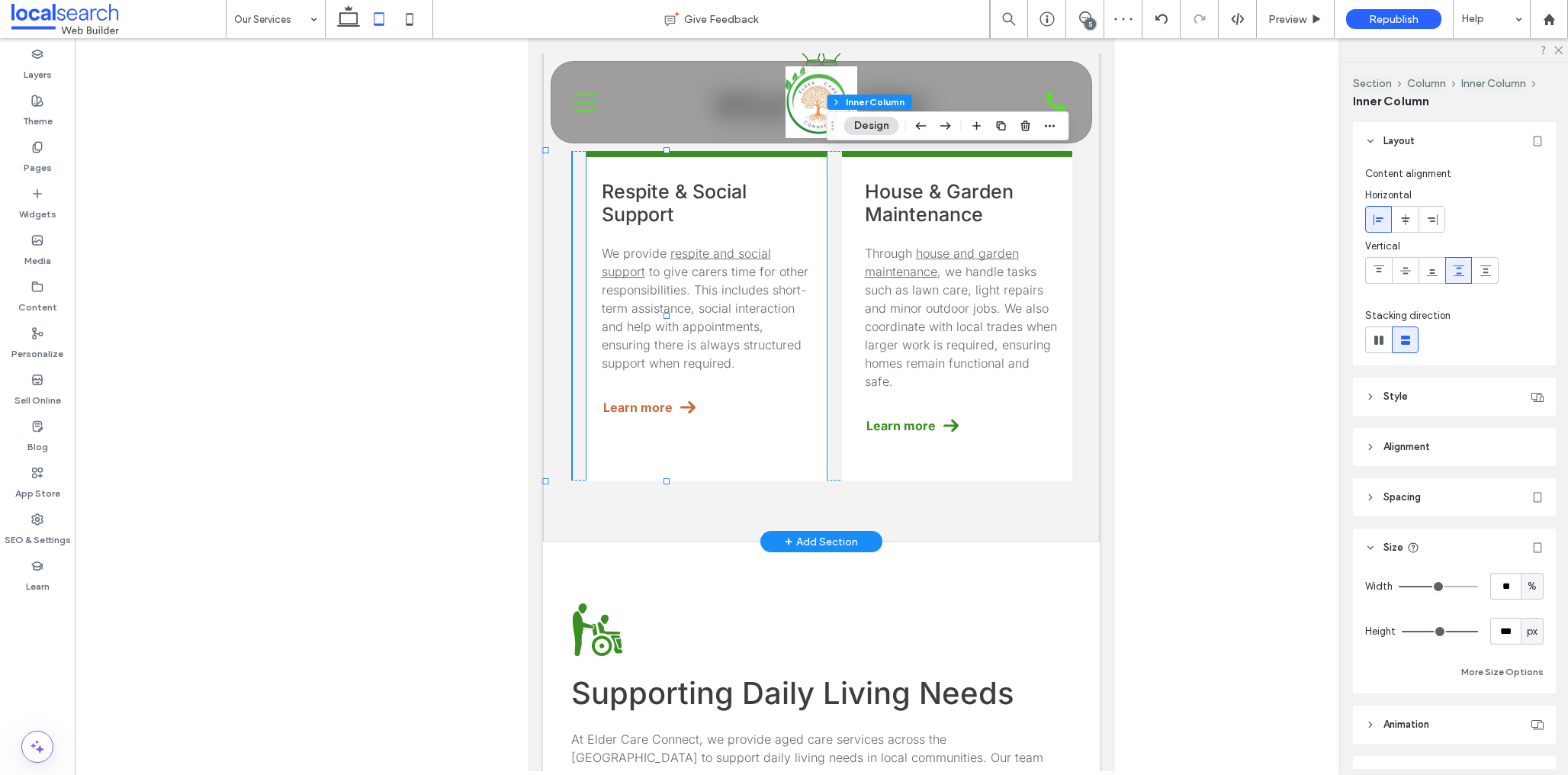
click at [763, 391] on link "Learn more" at bounding box center [707, 407] width 210 height 34
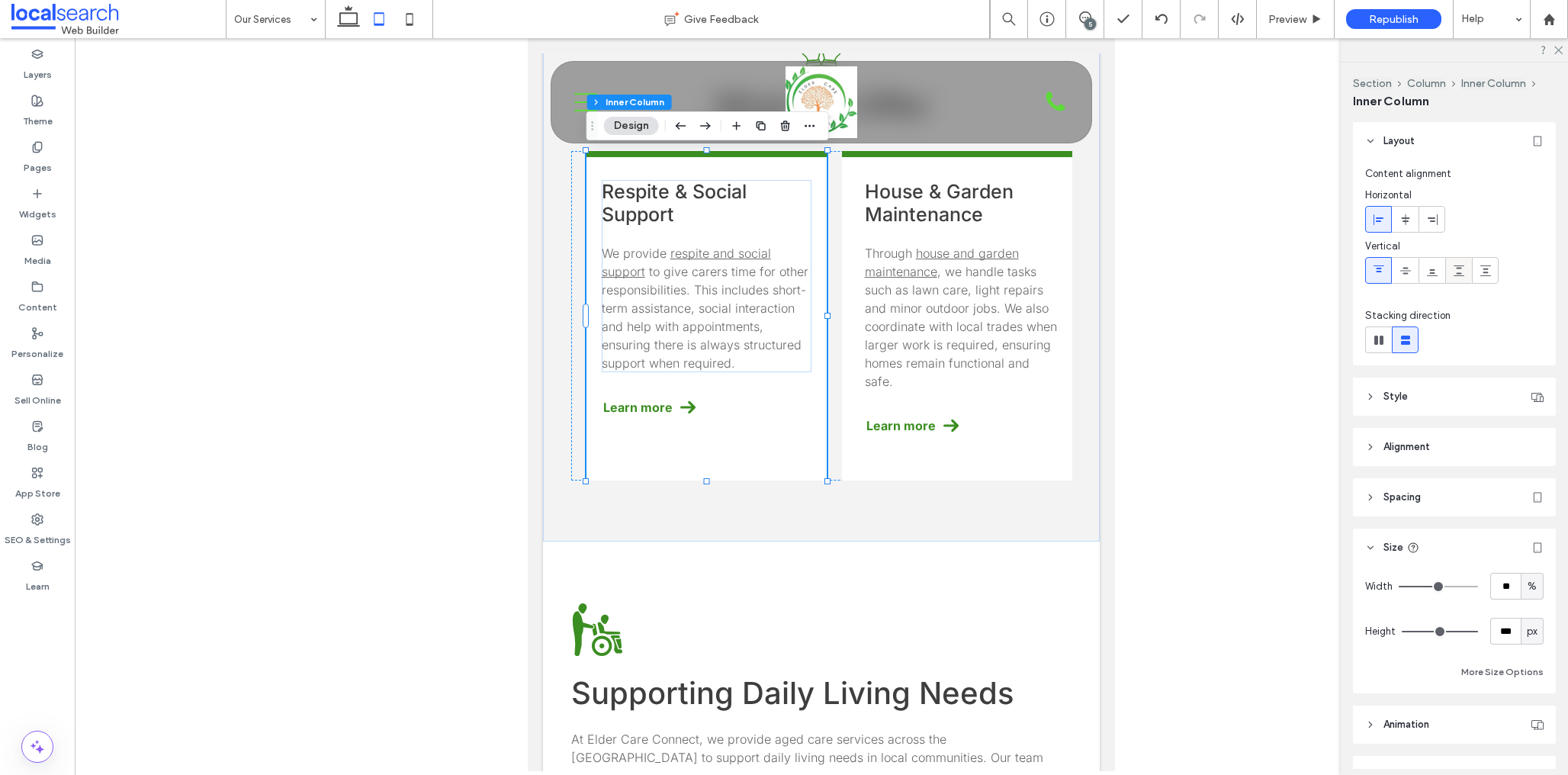
click at [1453, 272] on icon at bounding box center [1459, 271] width 12 height 12
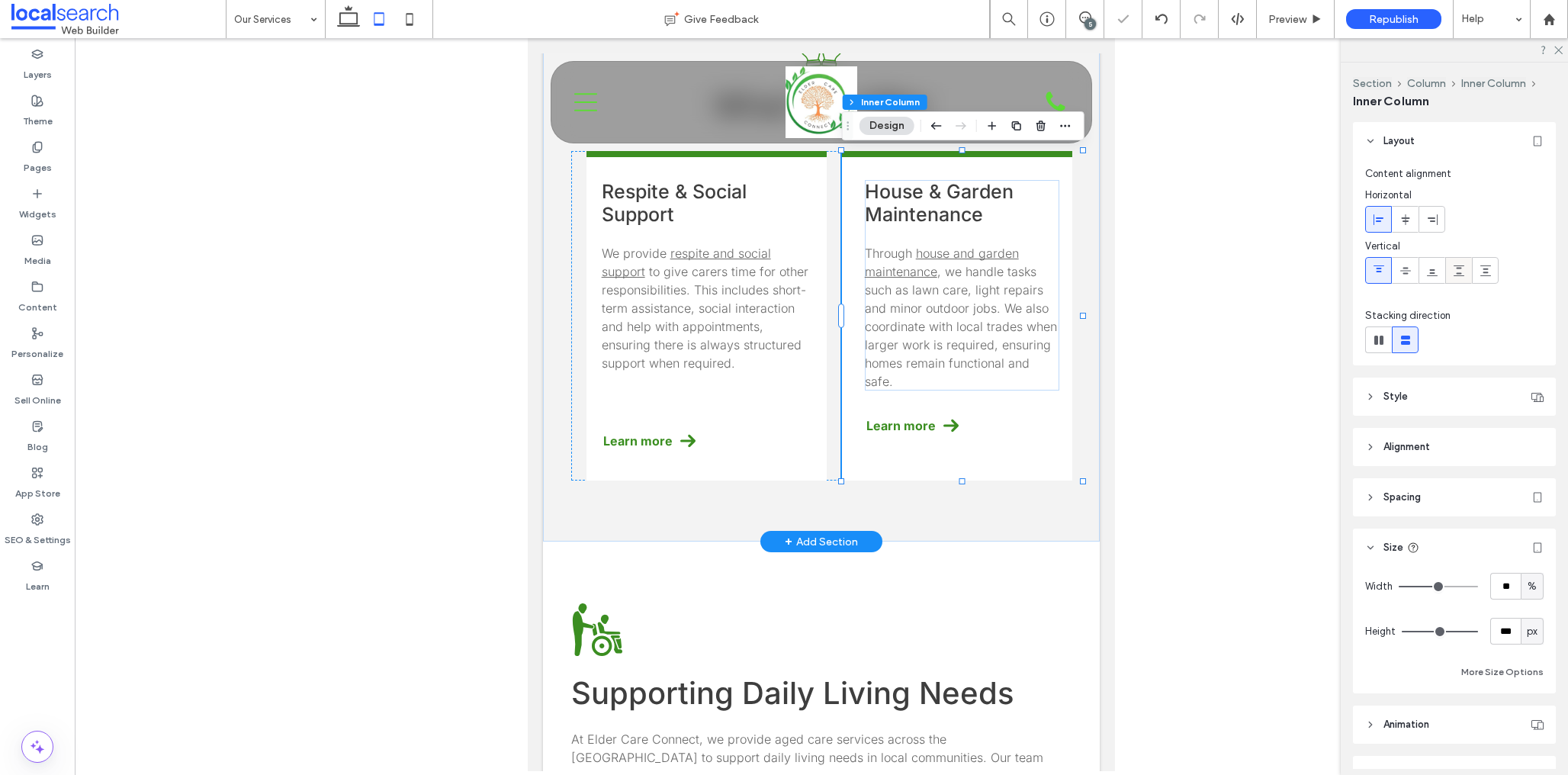
click at [1463, 271] on icon at bounding box center [1459, 271] width 12 height 12
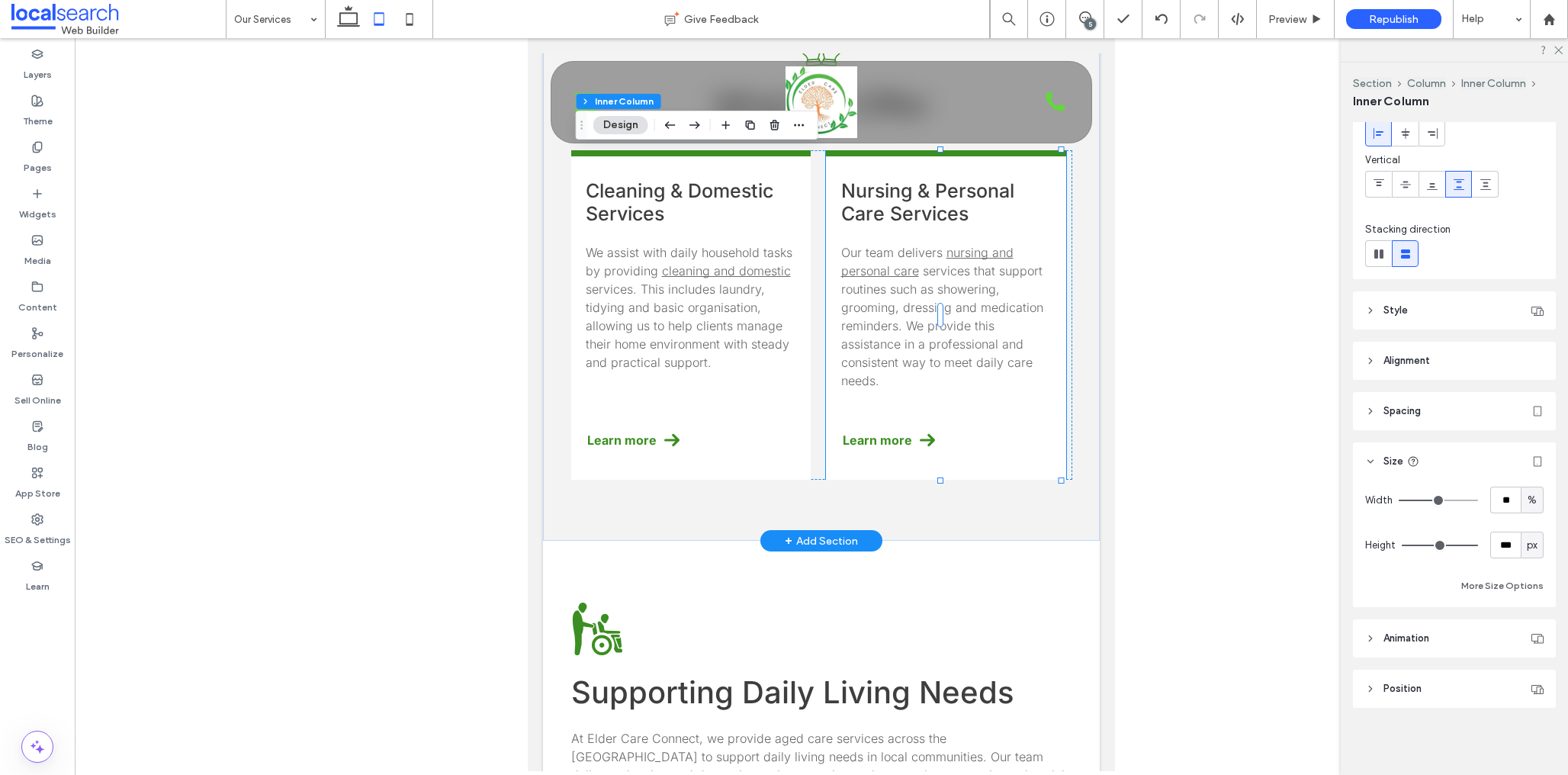
scroll to position [0, 0]
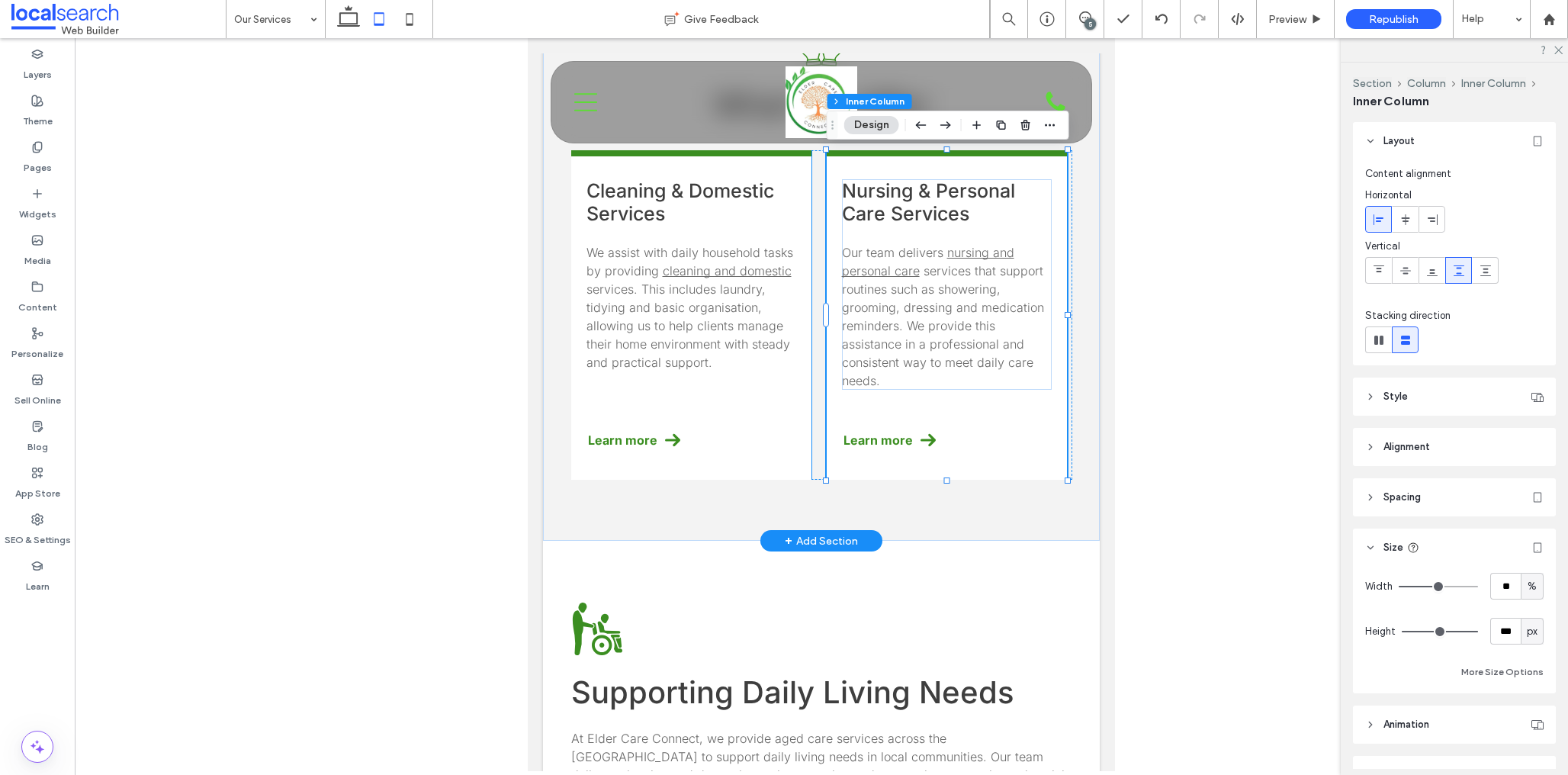
click at [736, 396] on div "Cleaning & Domestic Services We assist with daily household tasks by providing …" at bounding box center [692, 315] width 241 height 330
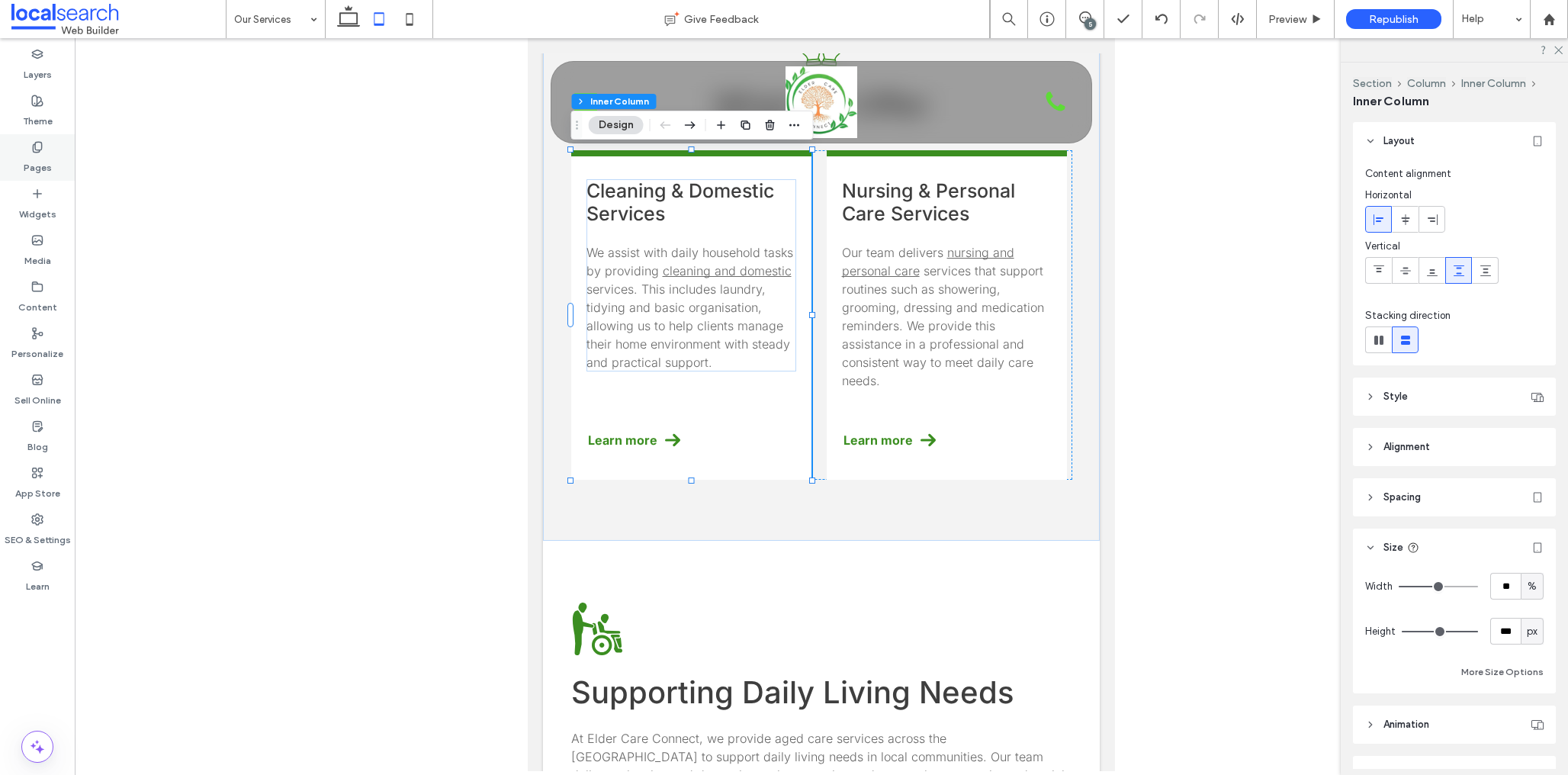
click at [40, 152] on div "Pages" at bounding box center [37, 158] width 75 height 47
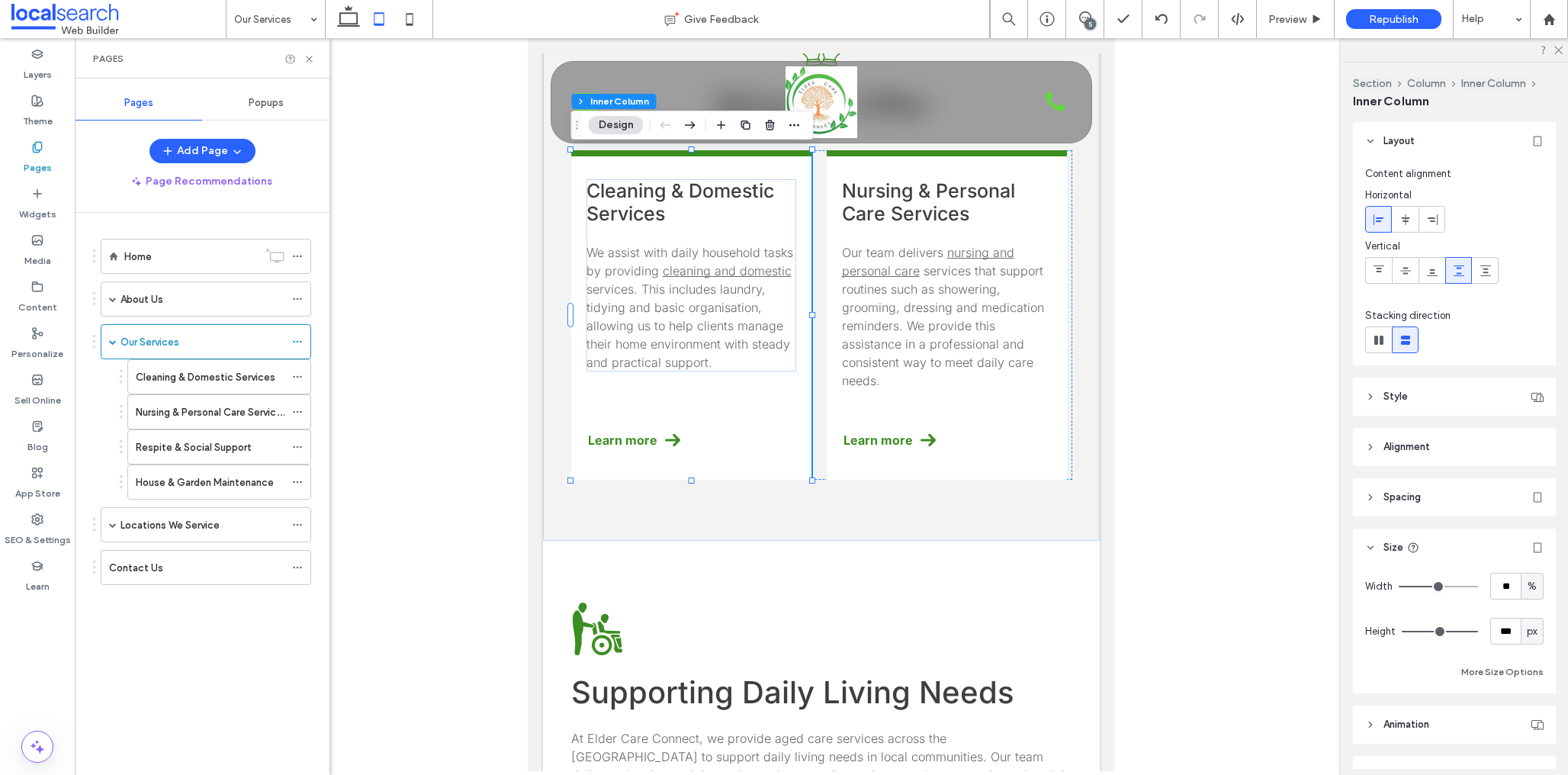
click at [172, 598] on div "Home About Us Meet The Team Our Services Cleaning & Domestic Services Nursing &…" at bounding box center [197, 417] width 230 height 373
click at [160, 563] on div "Contact Us" at bounding box center [197, 568] width 176 height 16
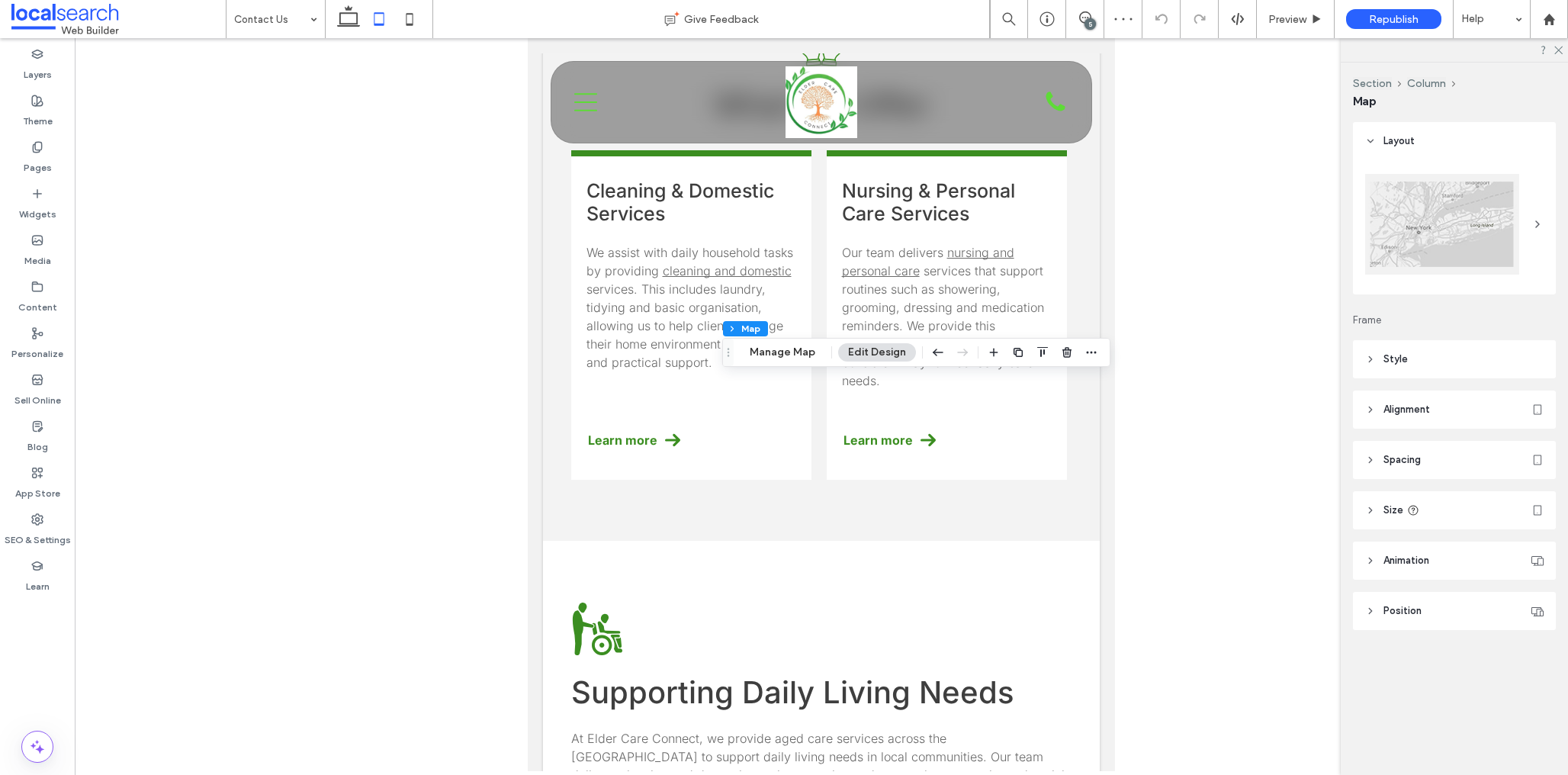
click at [1431, 508] on header "Size" at bounding box center [1455, 510] width 203 height 38
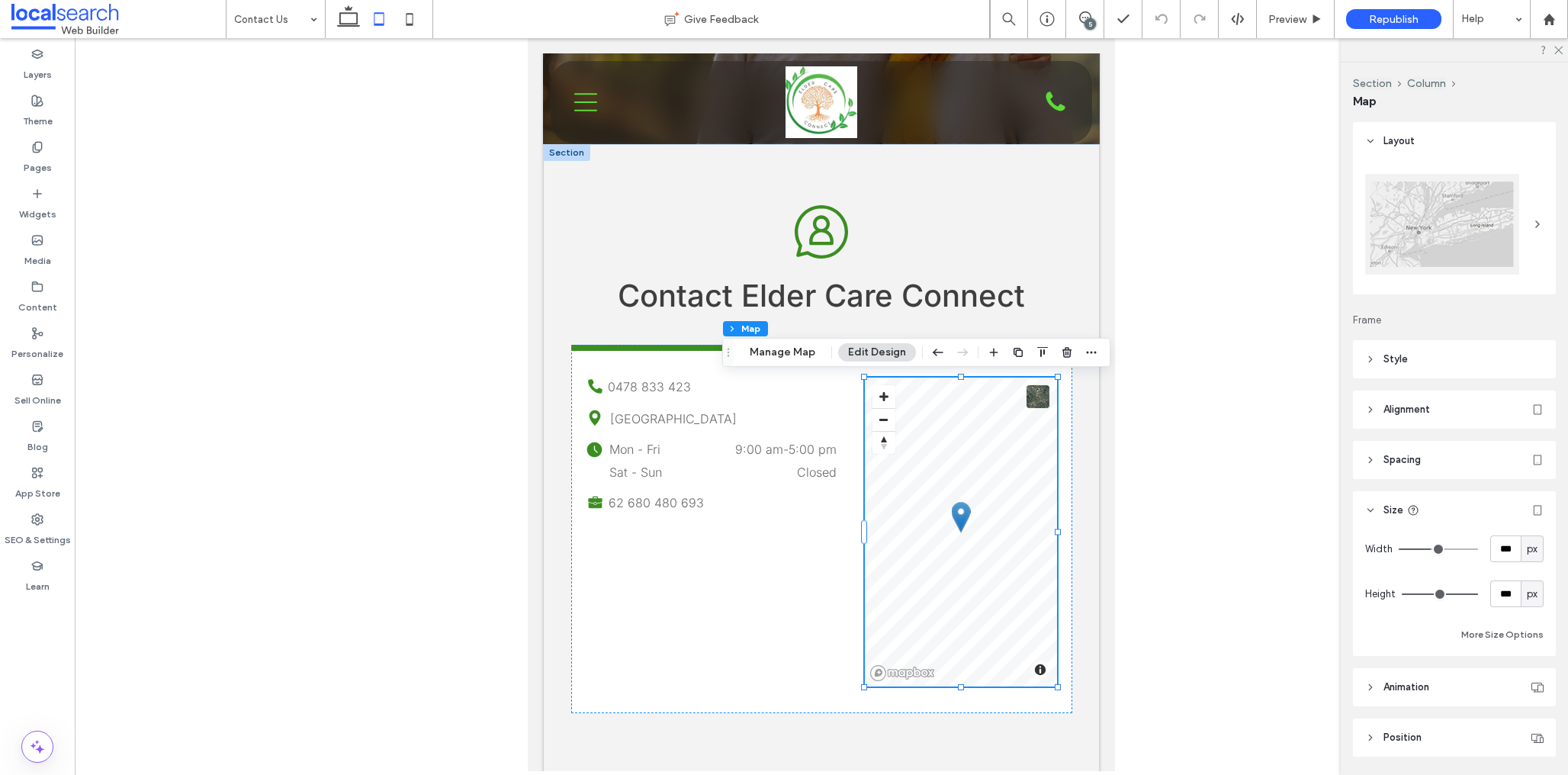
click at [1536, 544] on span "px" at bounding box center [1532, 549] width 11 height 16
click at [1538, 607] on div "%" at bounding box center [1532, 602] width 21 height 27
type input "**"
click at [1513, 555] on input "****" at bounding box center [1506, 549] width 30 height 27
type input "**"
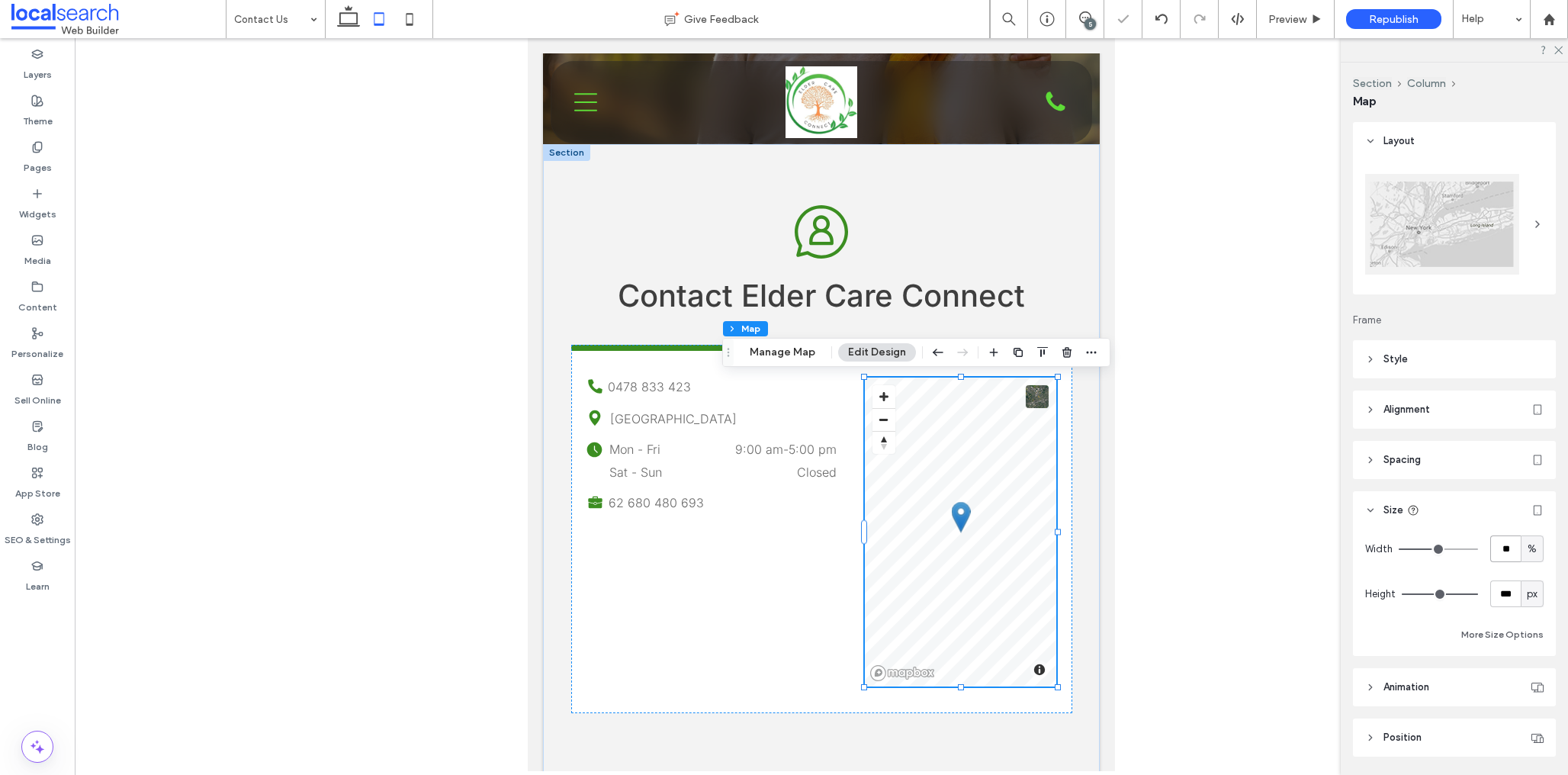
type input "**"
click at [725, 445] on div "Mon - Fri 9:00 am - 5:00 pm Sat - Sun Closed" at bounding box center [722, 461] width 226 height 38
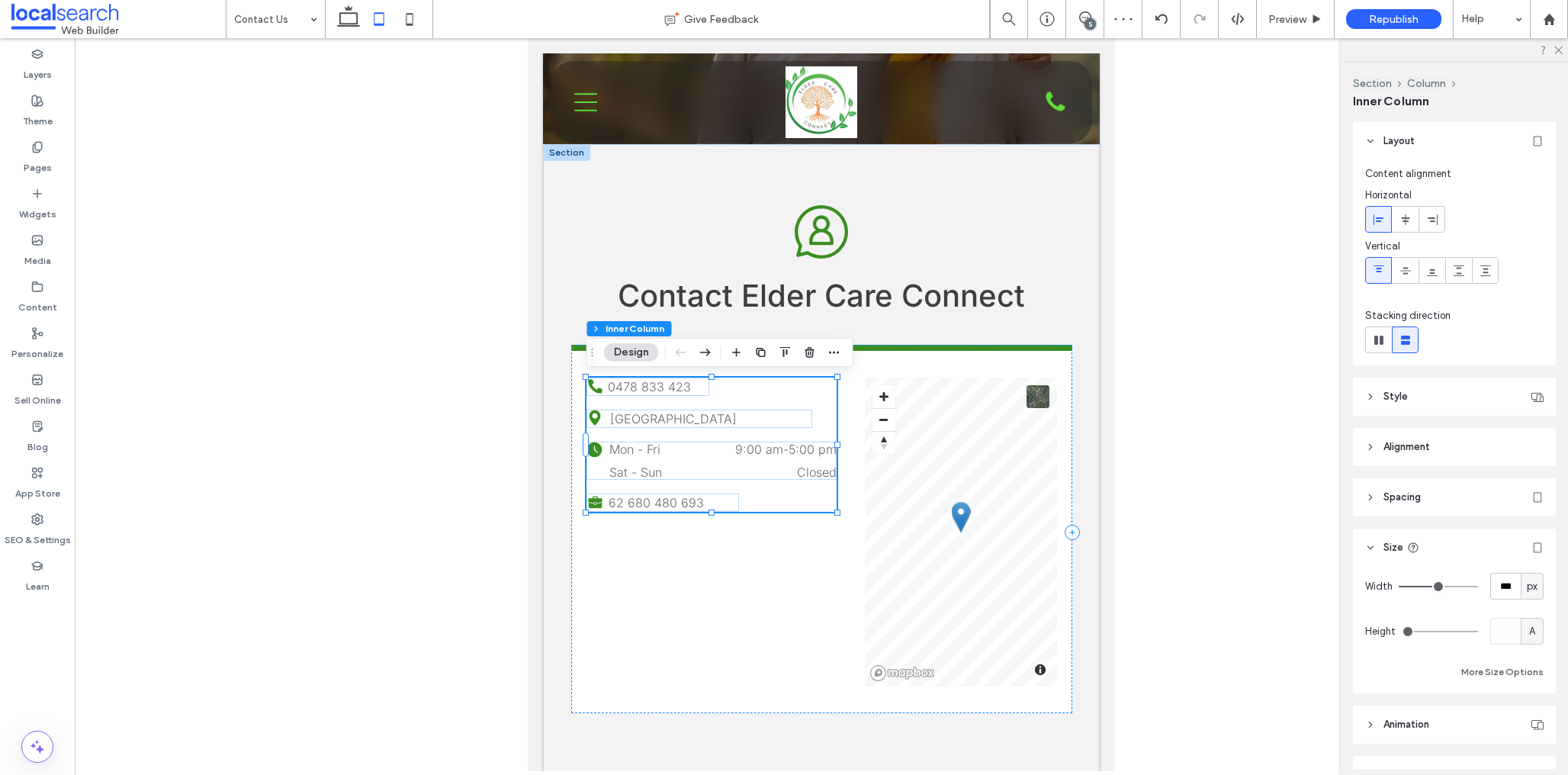
click at [1538, 584] on div "px" at bounding box center [1532, 587] width 16 height 16
click at [1545, 638] on div "Width *** px Height A More Size Options" at bounding box center [1455, 630] width 203 height 127
click at [1530, 590] on span "px" at bounding box center [1532, 587] width 11 height 16
click at [1532, 633] on span "%" at bounding box center [1532, 641] width 9 height 16
type input "**"
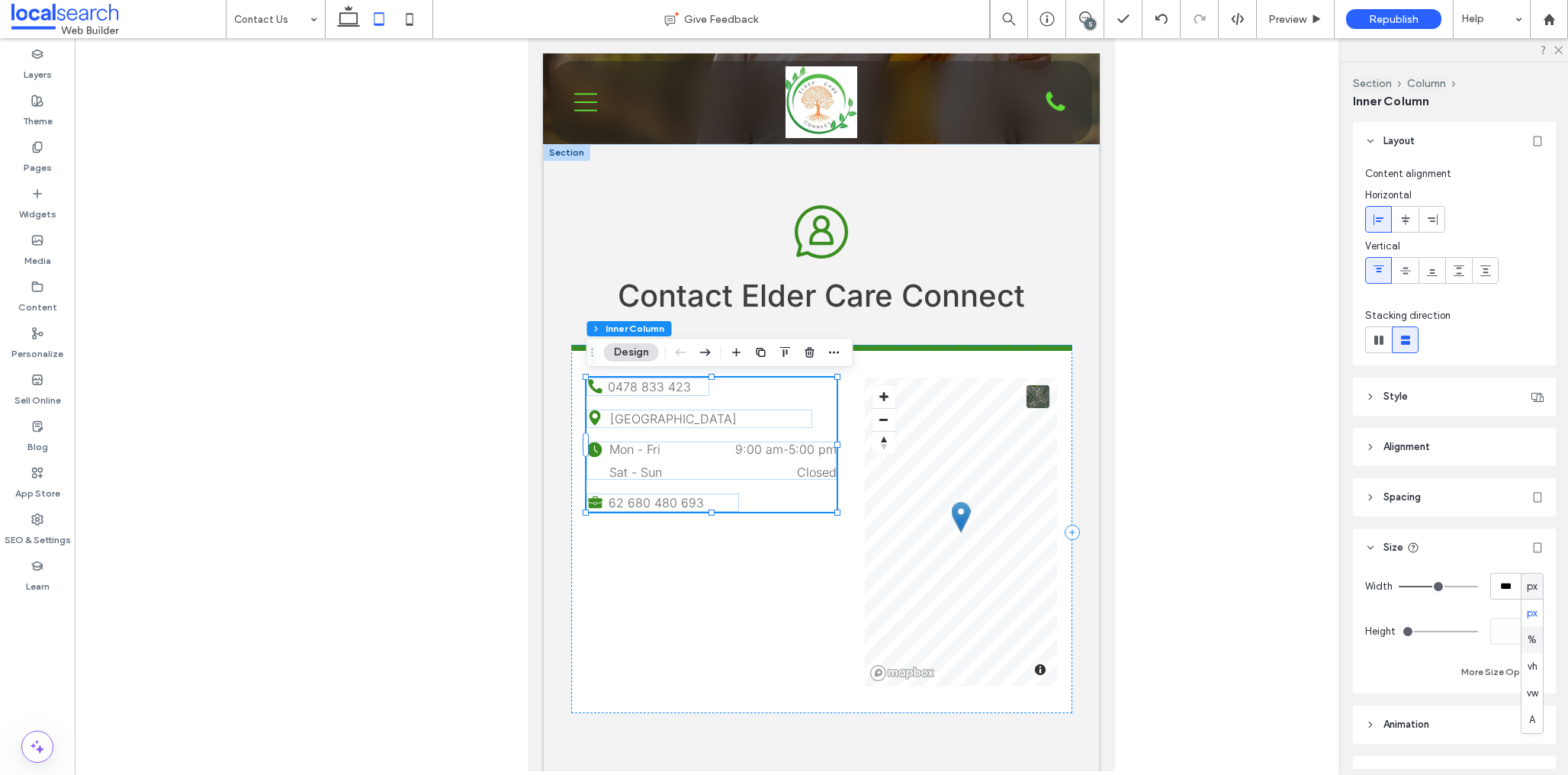
type input "****"
click at [49, 160] on label "Pages" at bounding box center [37, 163] width 28 height 21
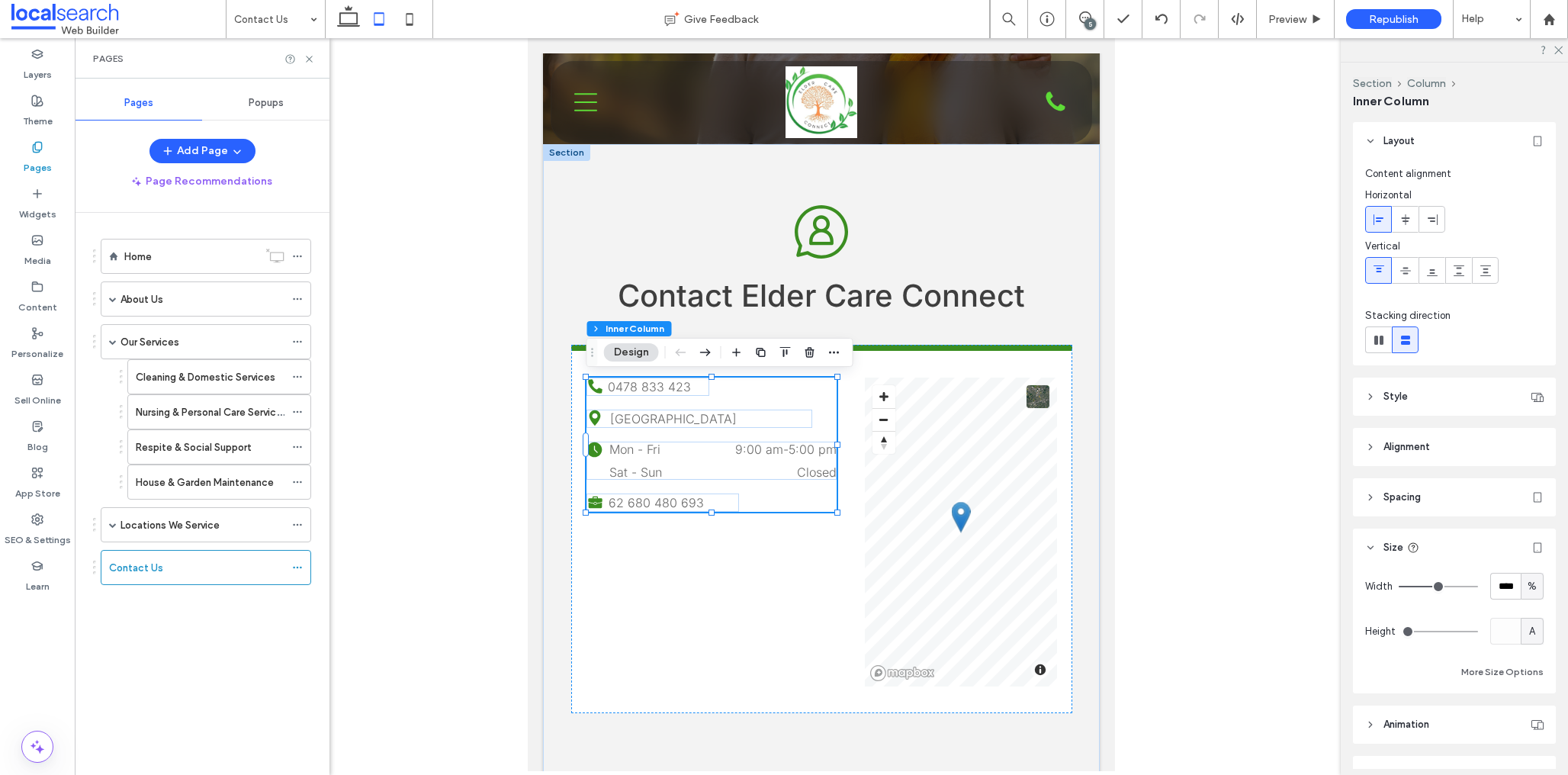
click at [183, 271] on div "Home" at bounding box center [191, 256] width 134 height 34
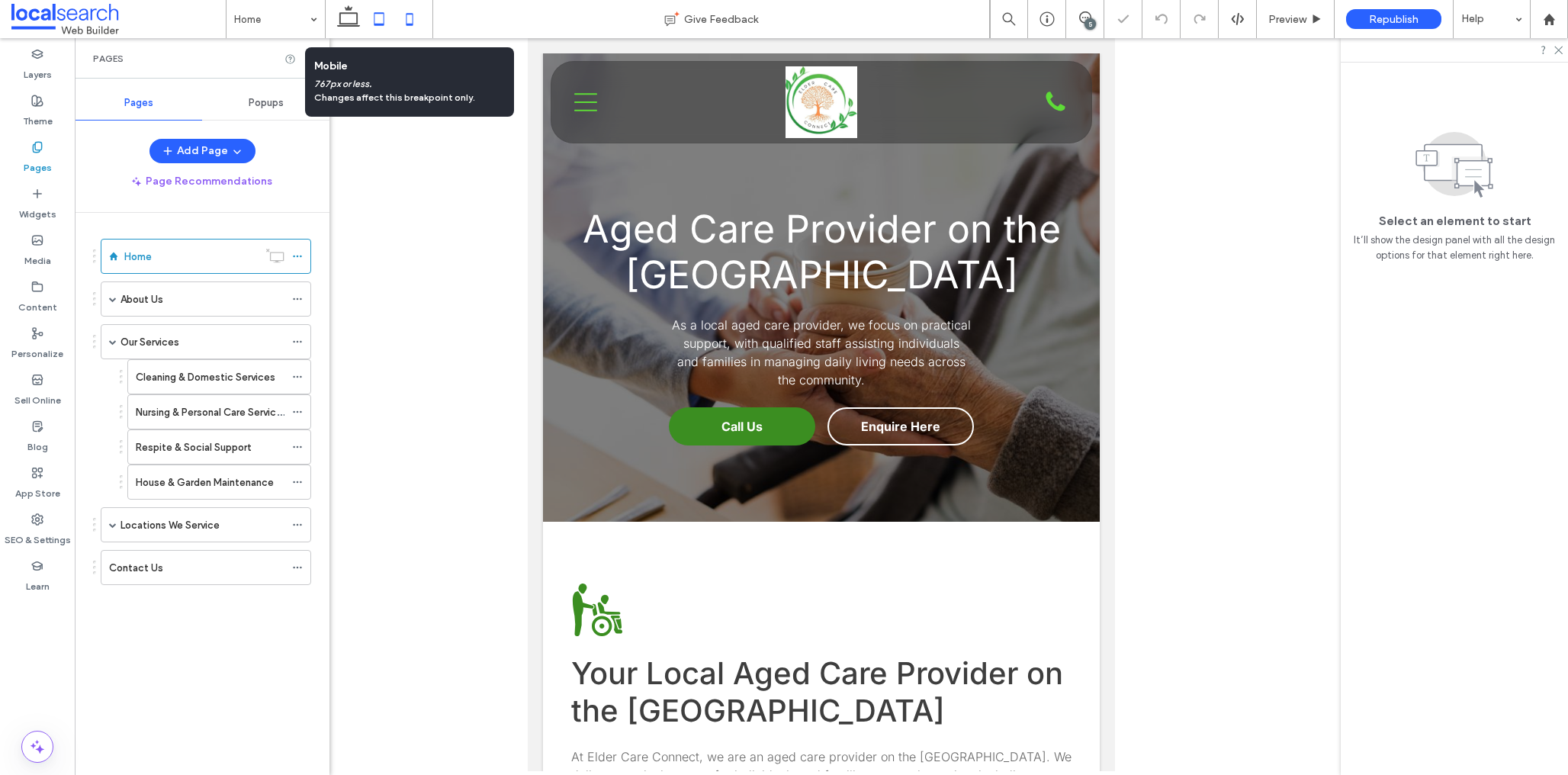
drag, startPoint x: 412, startPoint y: 19, endPoint x: 404, endPoint y: 27, distance: 11.3
click at [411, 19] on icon at bounding box center [409, 19] width 30 height 30
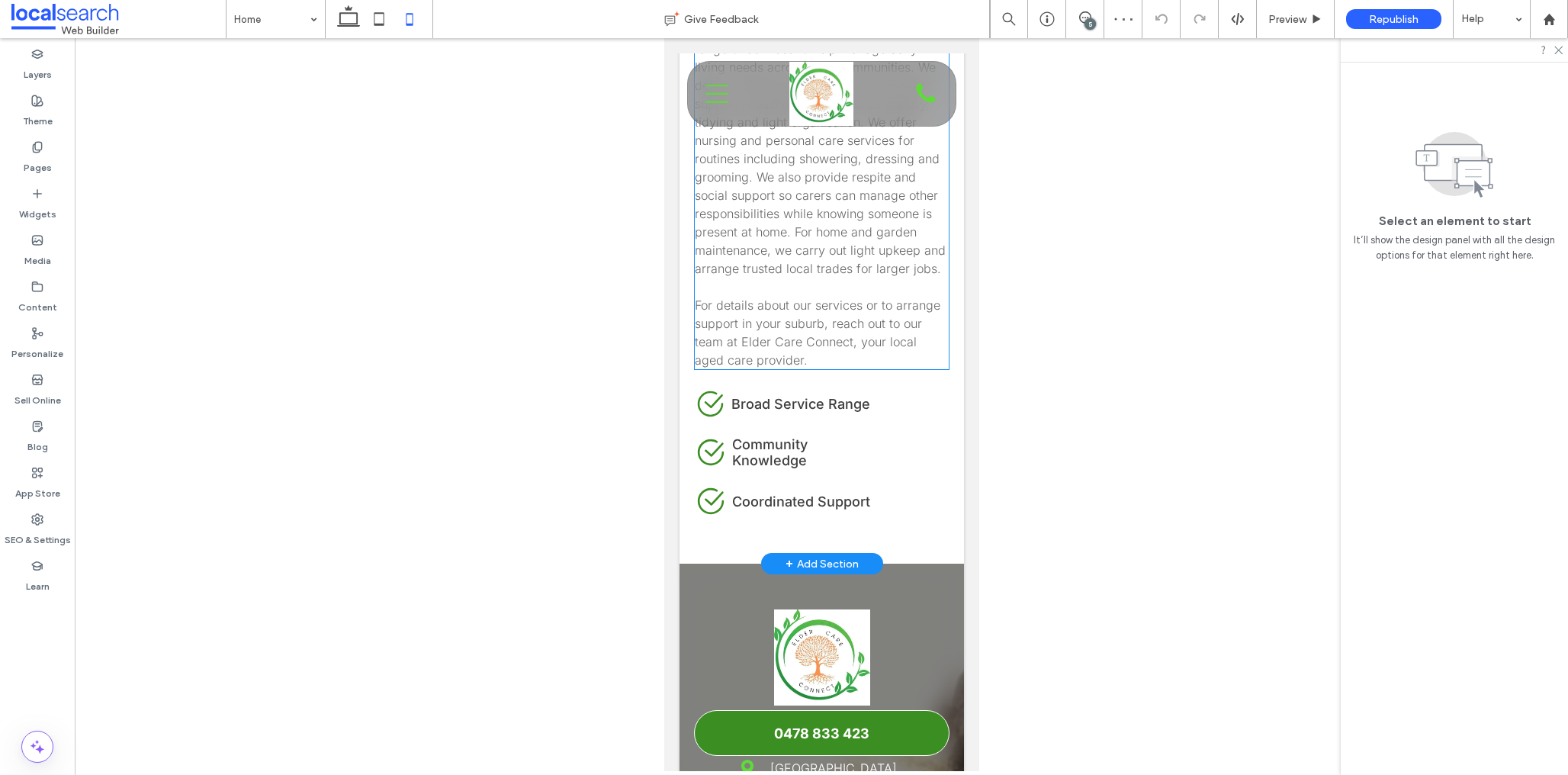
scroll to position [3041, 0]
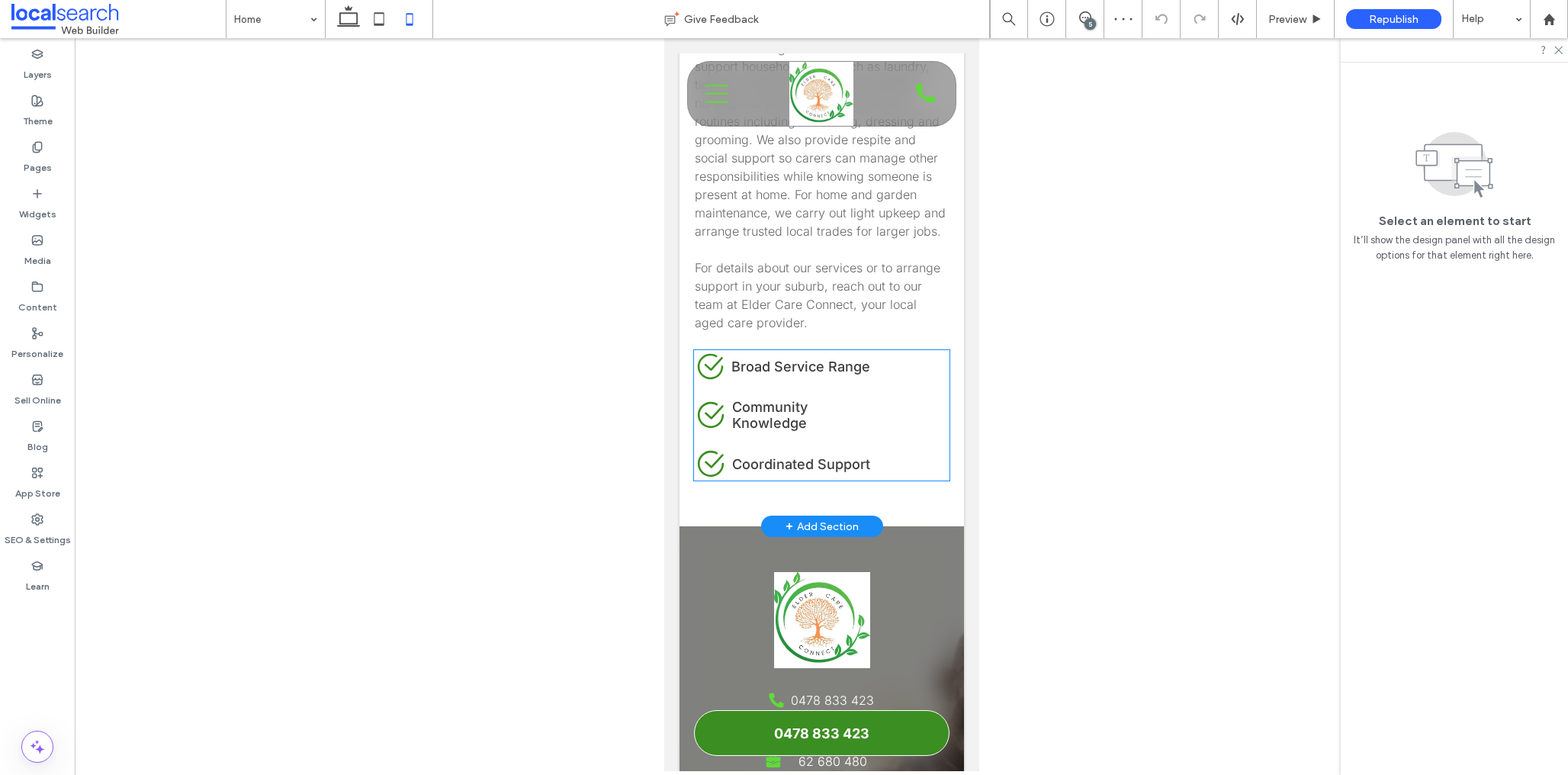
click at [779, 350] on div "Check Icon Broad Service Range Check Icon Community Knowledge Check Icon Coordi…" at bounding box center [821, 415] width 256 height 130
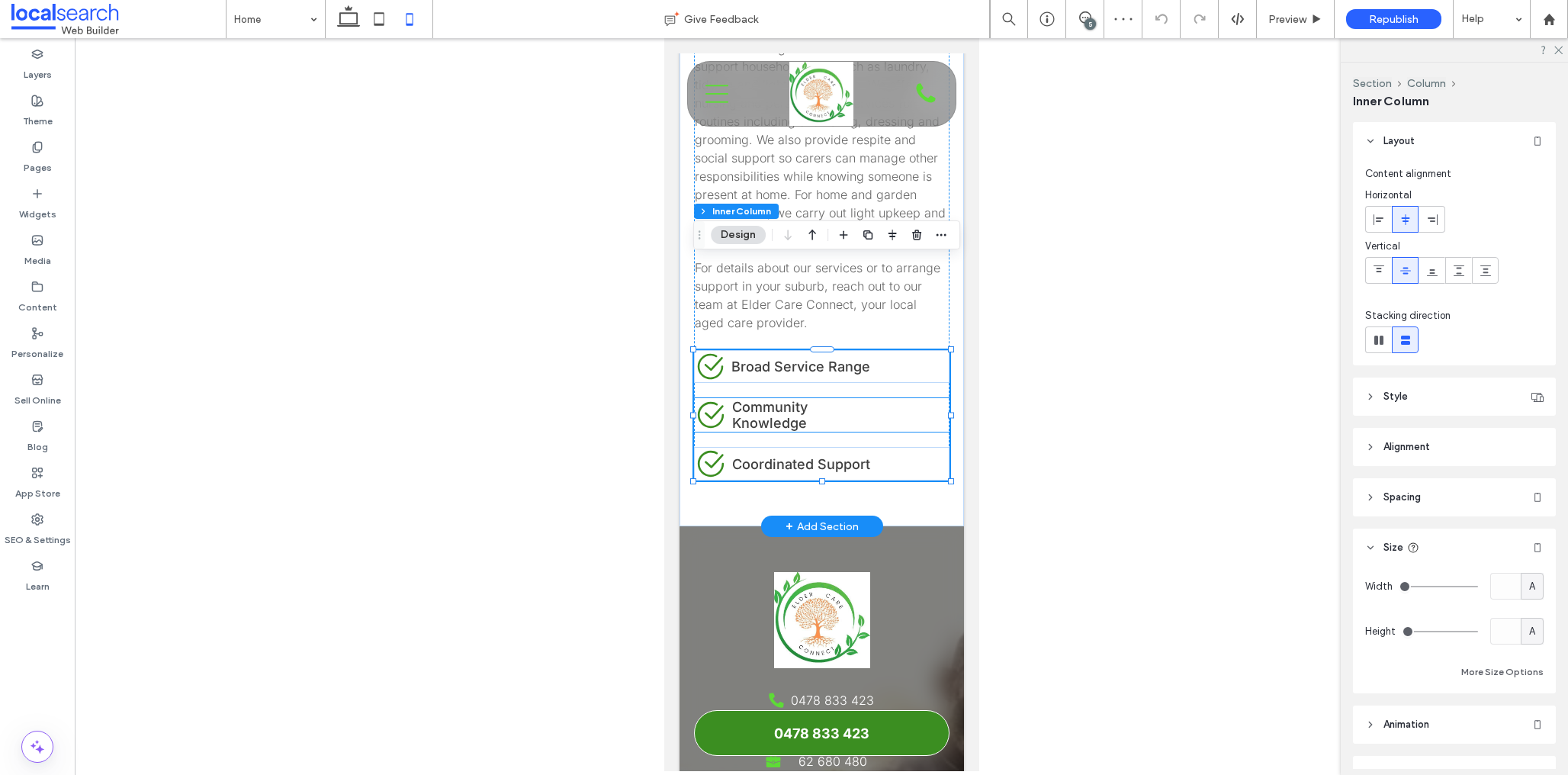
click at [901, 398] on div "Check Icon Community Knowledge" at bounding box center [821, 415] width 256 height 34
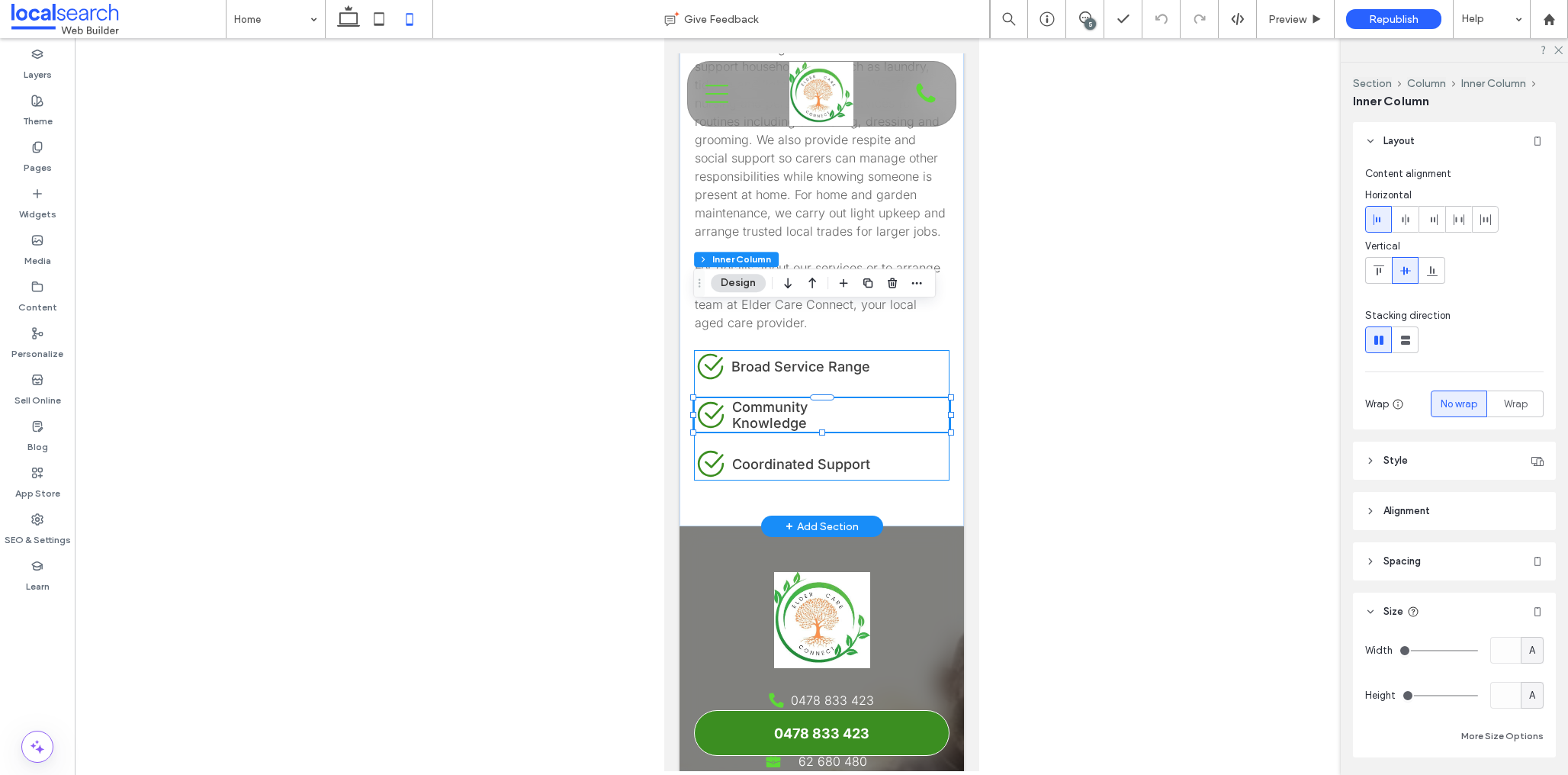
click at [938, 350] on div "Check Icon Broad Service Range Check Icon Community Knowledge Check Icon Coordi…" at bounding box center [821, 415] width 256 height 130
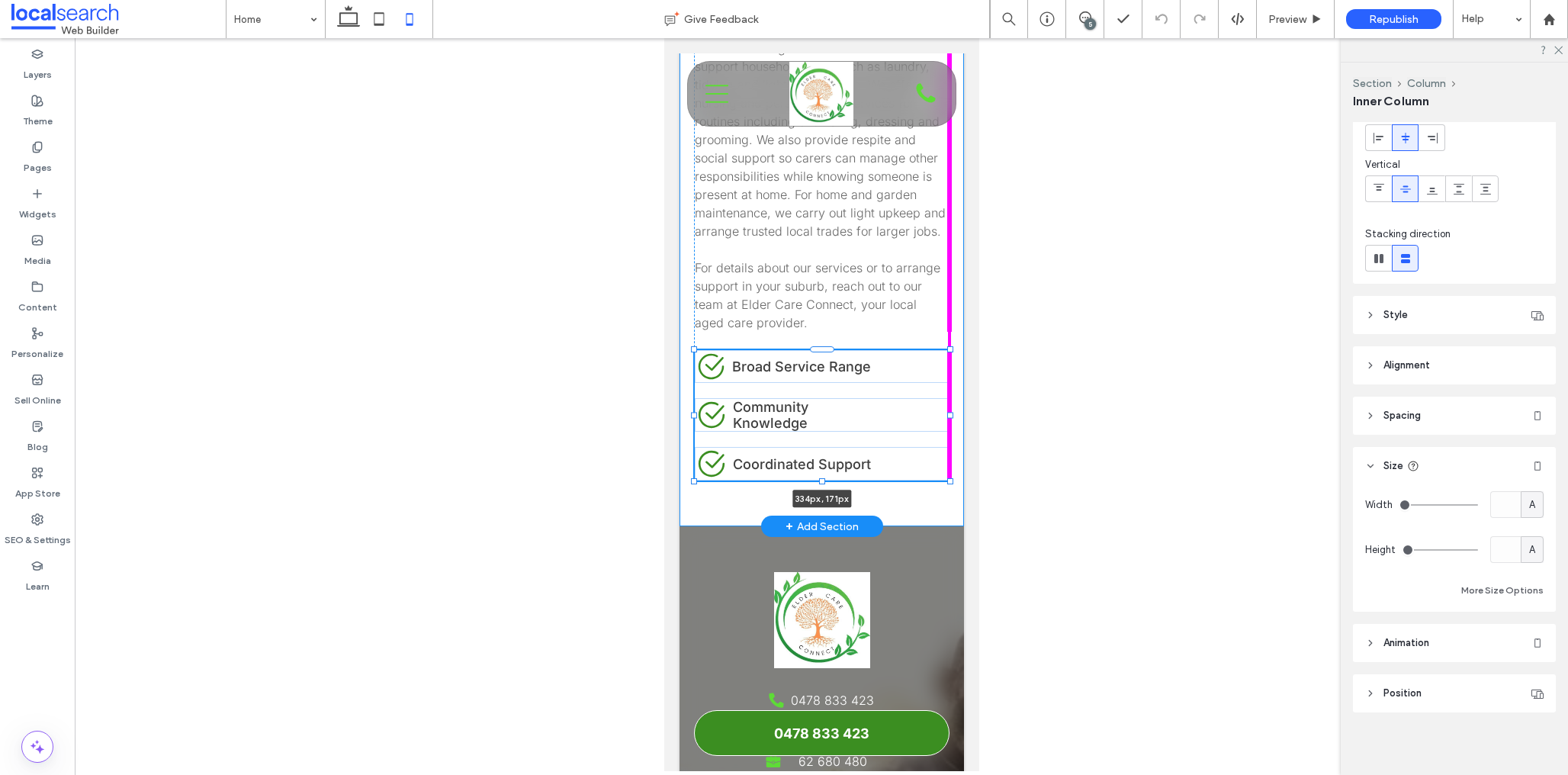
scroll to position [86, 0]
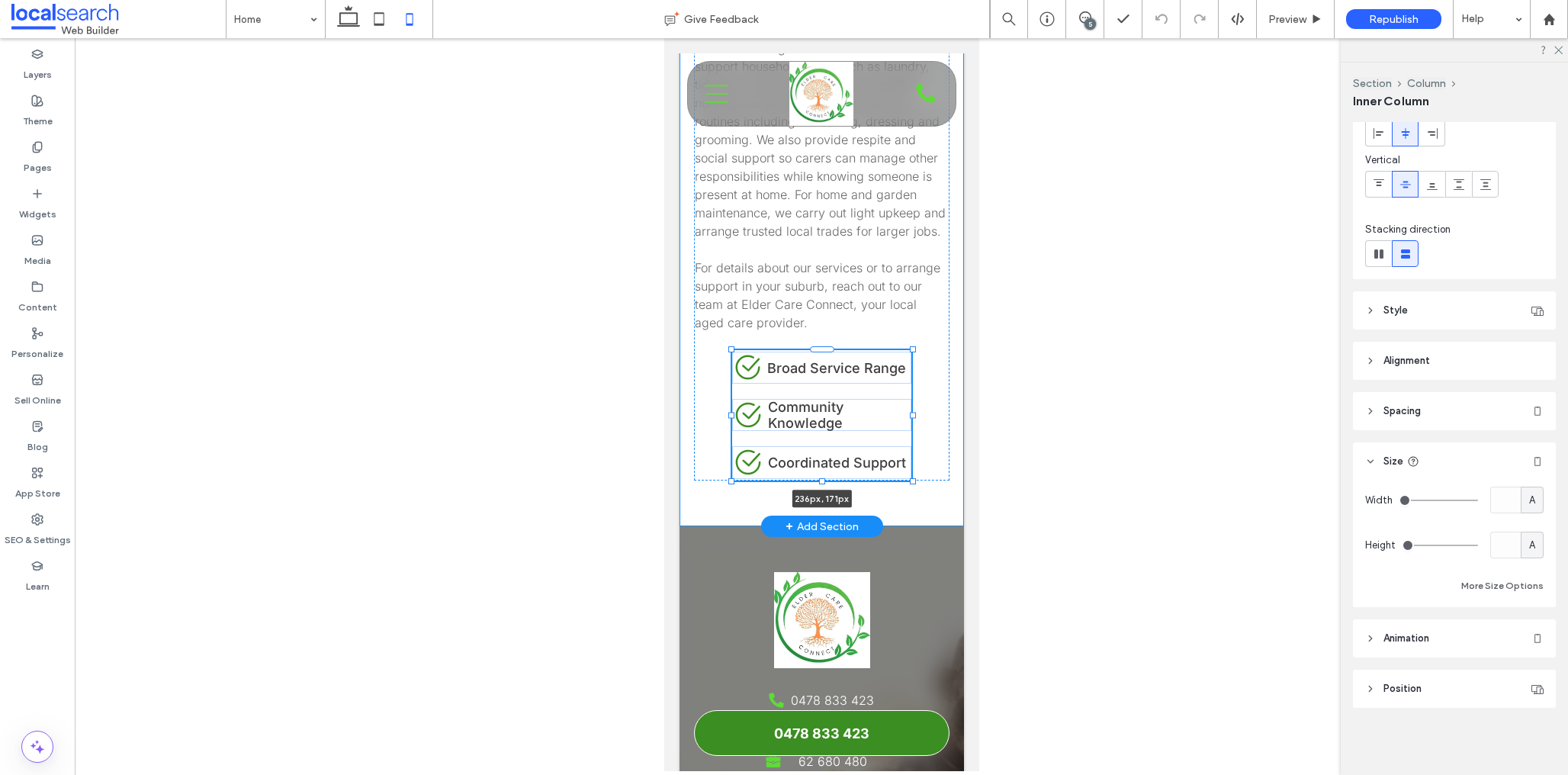
drag, startPoint x: 948, startPoint y: 323, endPoint x: 911, endPoint y: 320, distance: 37.1
click at [732, 350] on div at bounding box center [732, 350] width 1 height 1
type input "***"
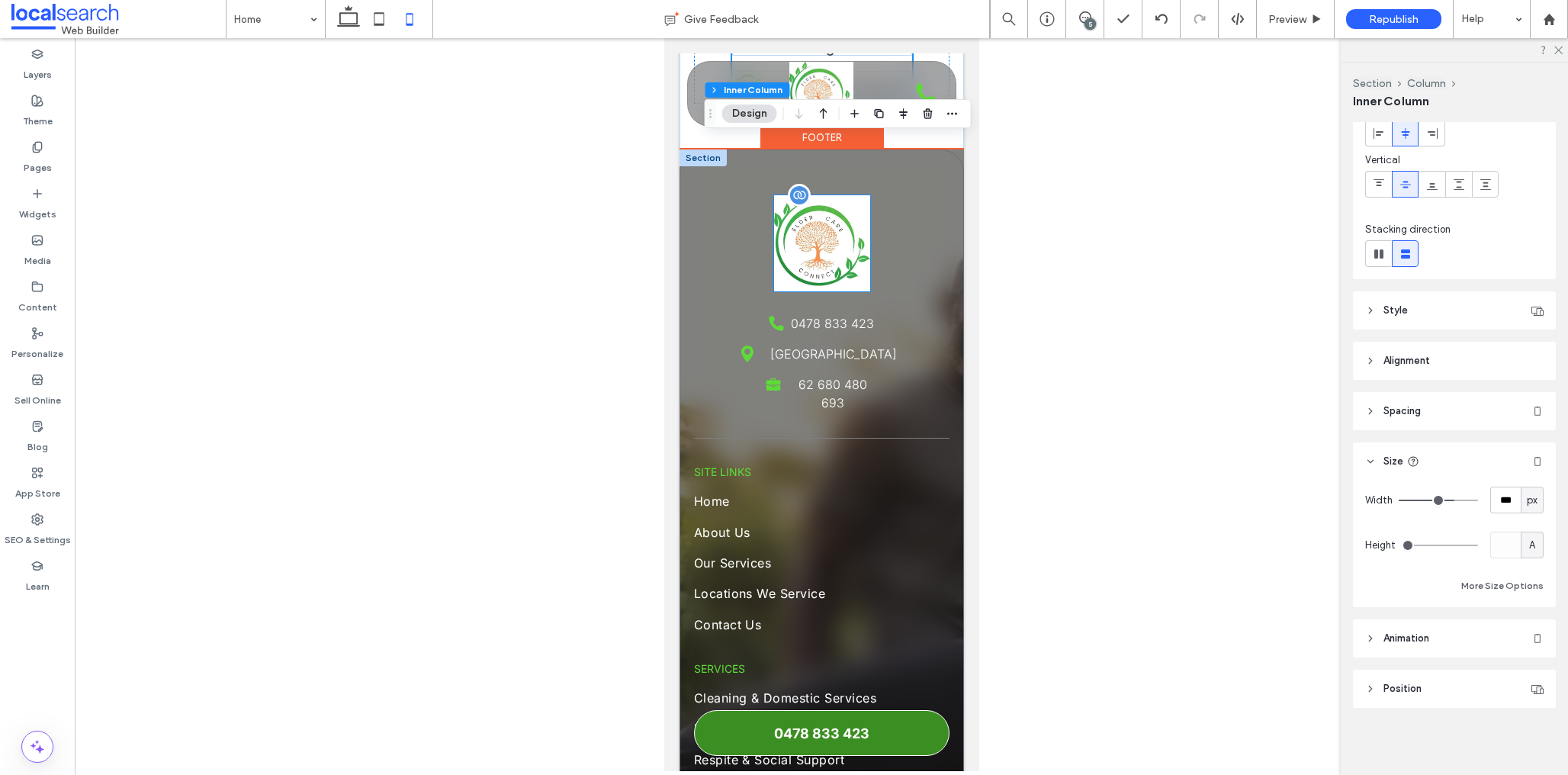
scroll to position [3410, 0]
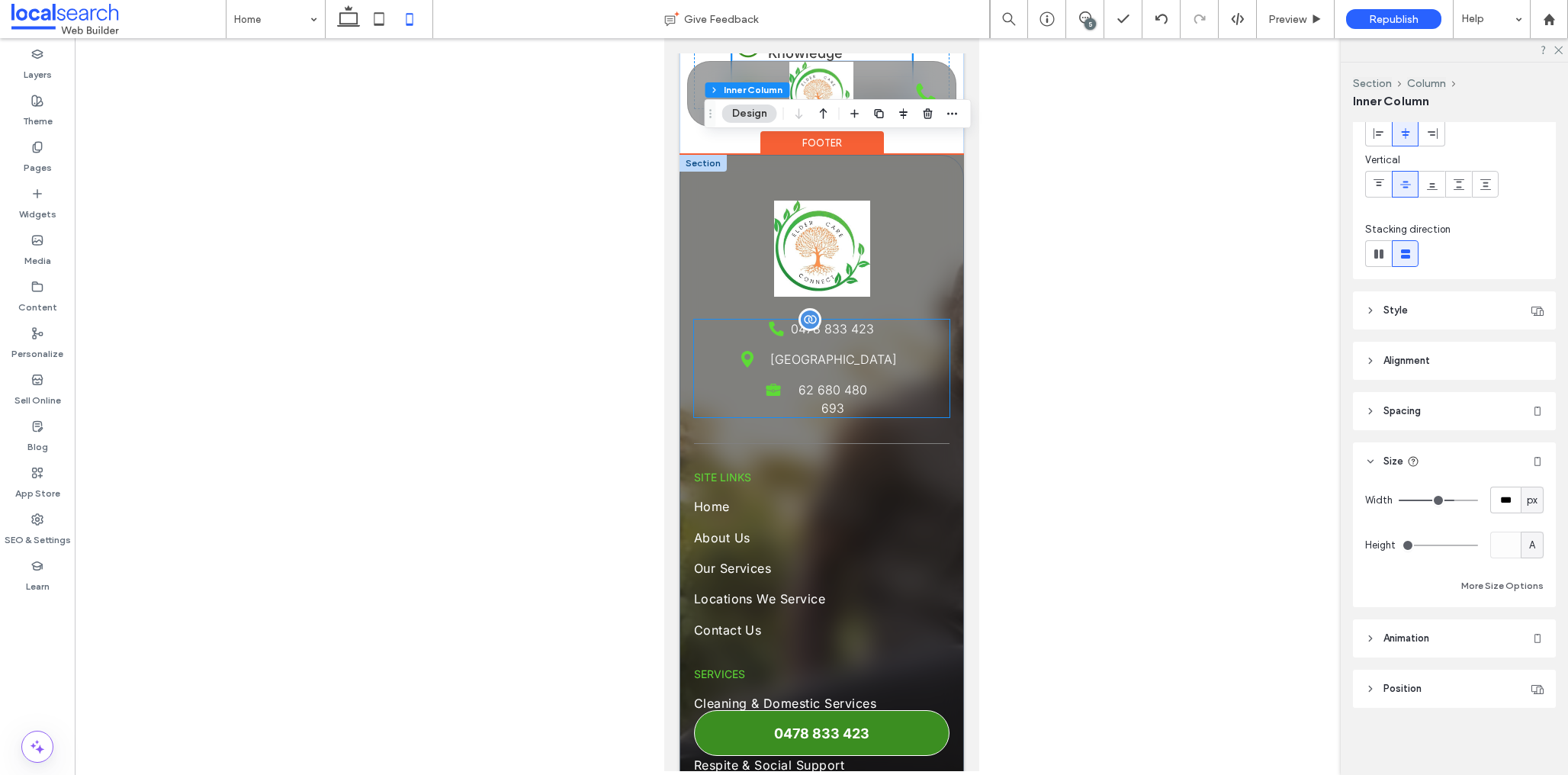
click at [812, 321] on span "0478 833 423" at bounding box center [832, 329] width 83 height 16
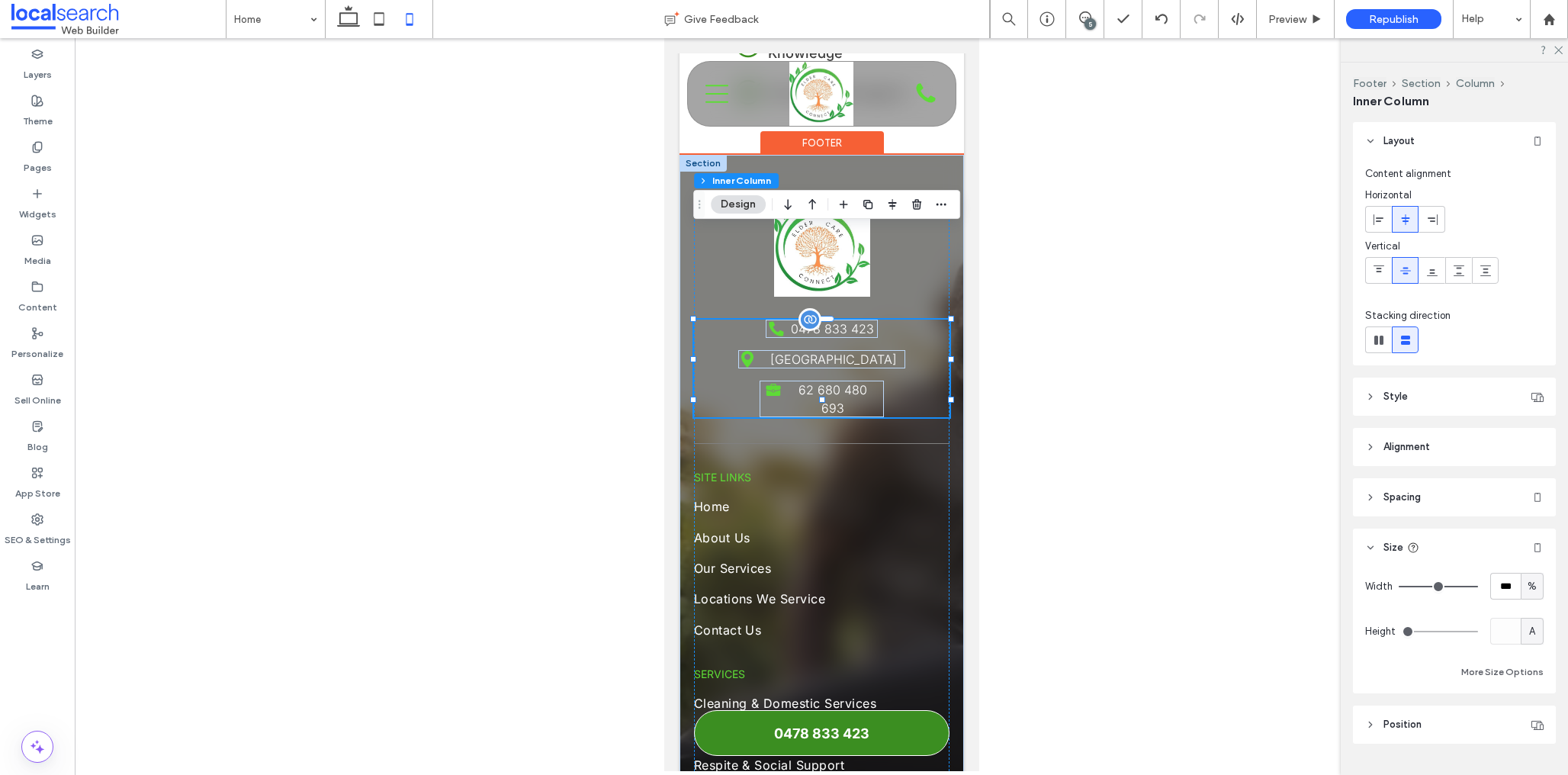
click at [837, 321] on span "0478 833 423" at bounding box center [832, 329] width 83 height 16
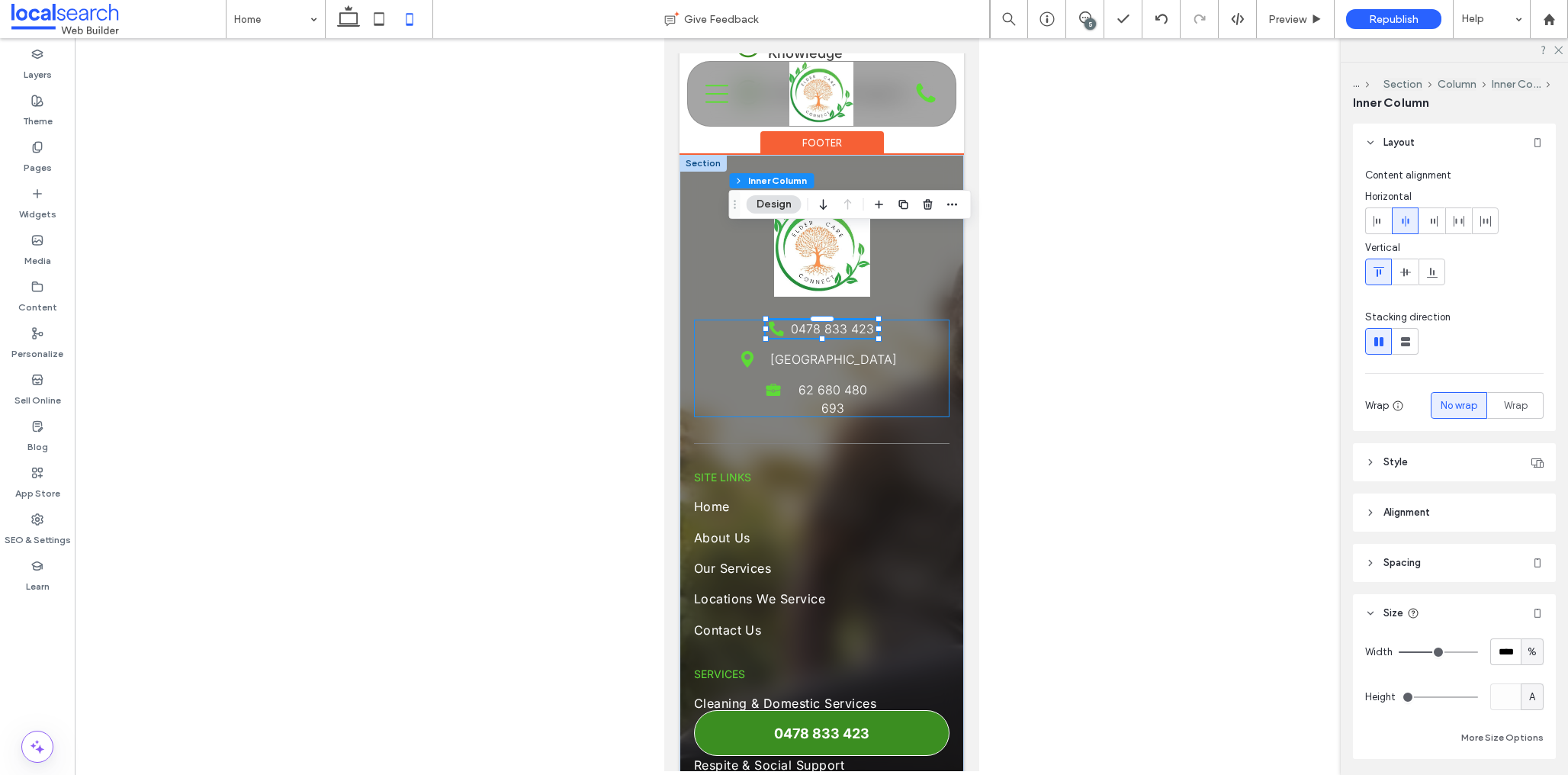
click at [794, 321] on span "0478 833 423" at bounding box center [832, 329] width 83 height 16
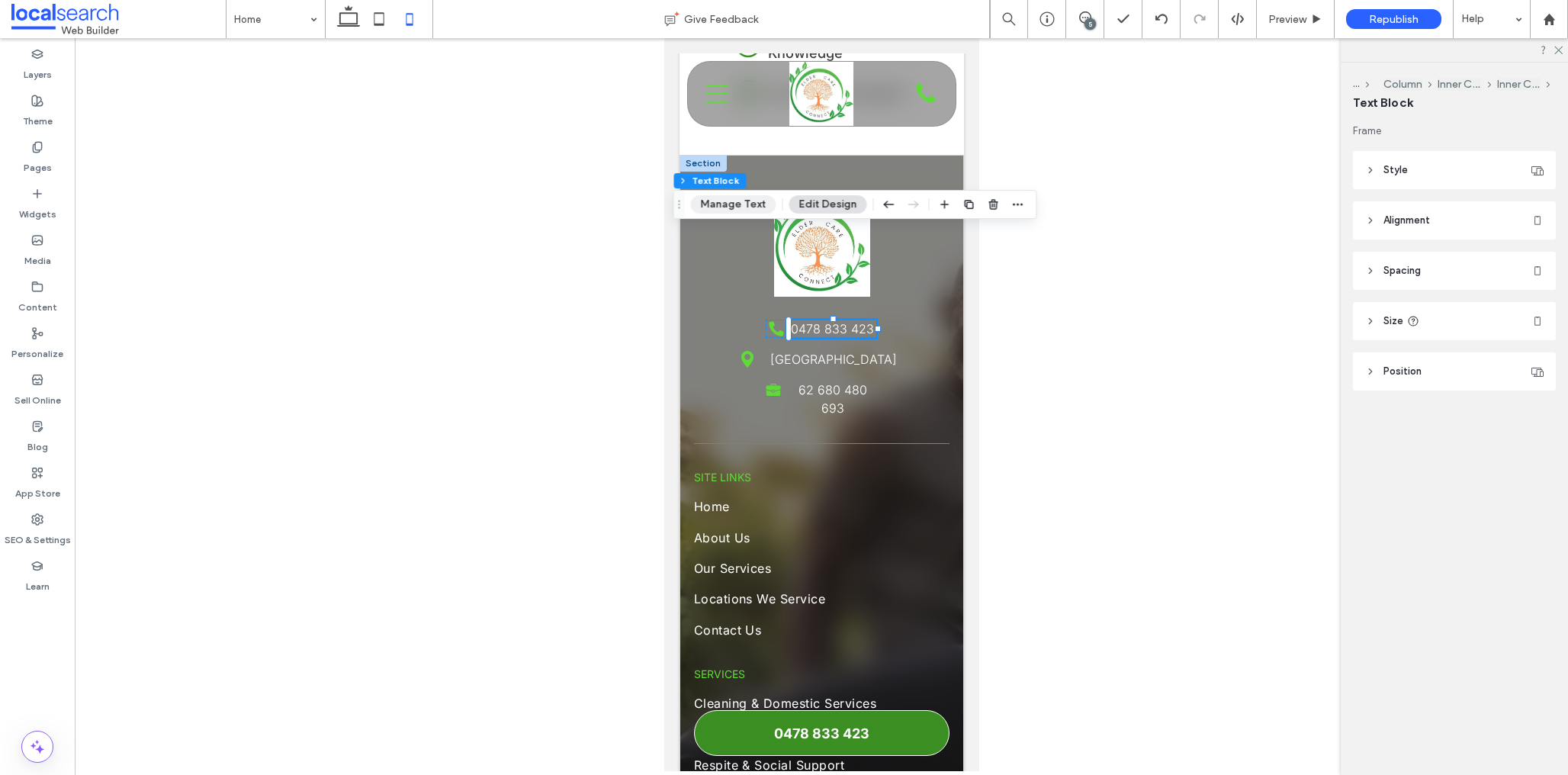
click at [729, 202] on button "Manage Text" at bounding box center [733, 204] width 85 height 18
type input "*****"
type input "**"
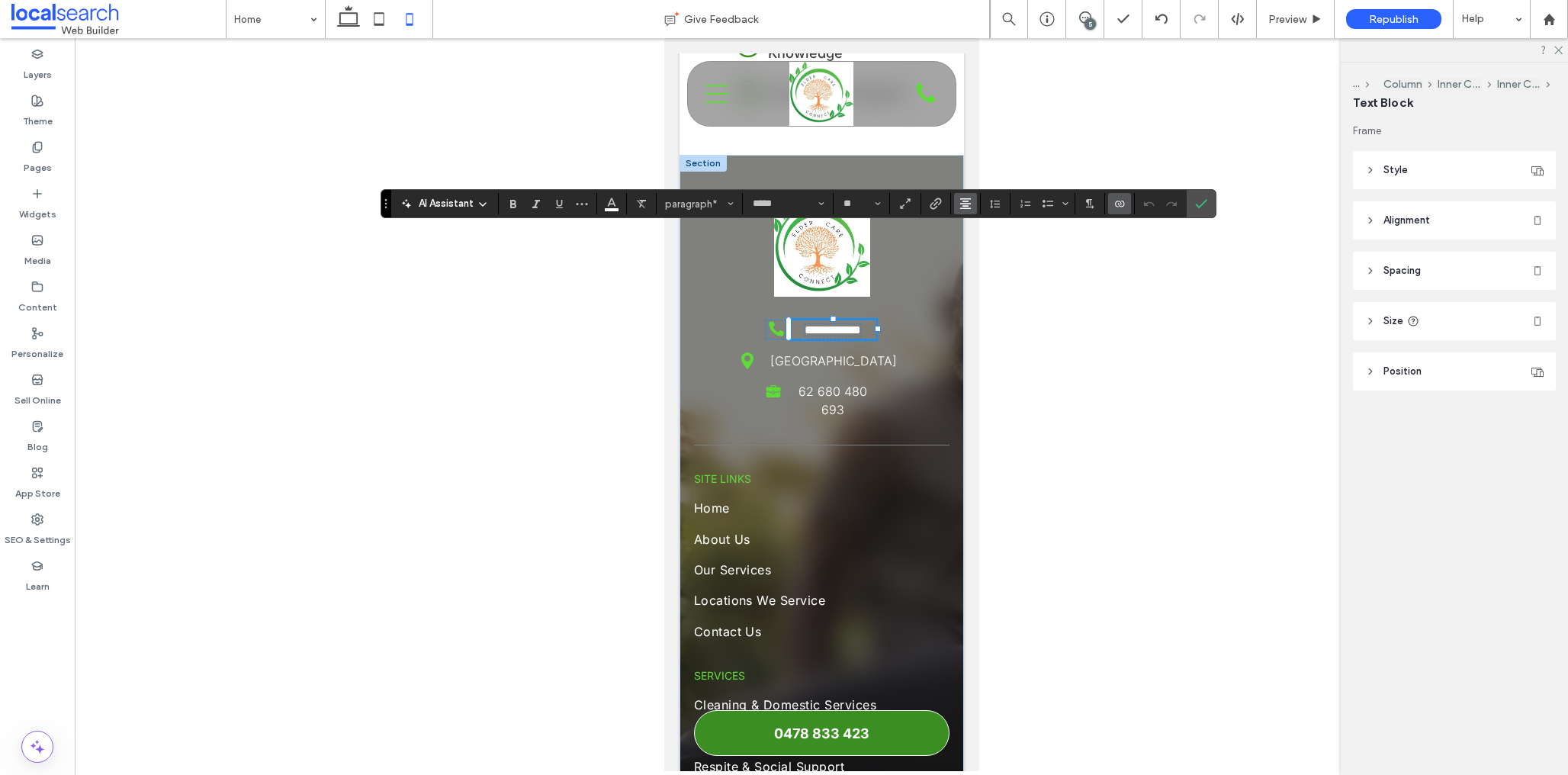
click at [967, 198] on icon "Alignment" at bounding box center [966, 204] width 12 height 12
click at [978, 227] on icon "ui.textEditor.alignment.left" at bounding box center [977, 229] width 12 height 12
click at [1208, 203] on label "Confirm" at bounding box center [1201, 203] width 23 height 27
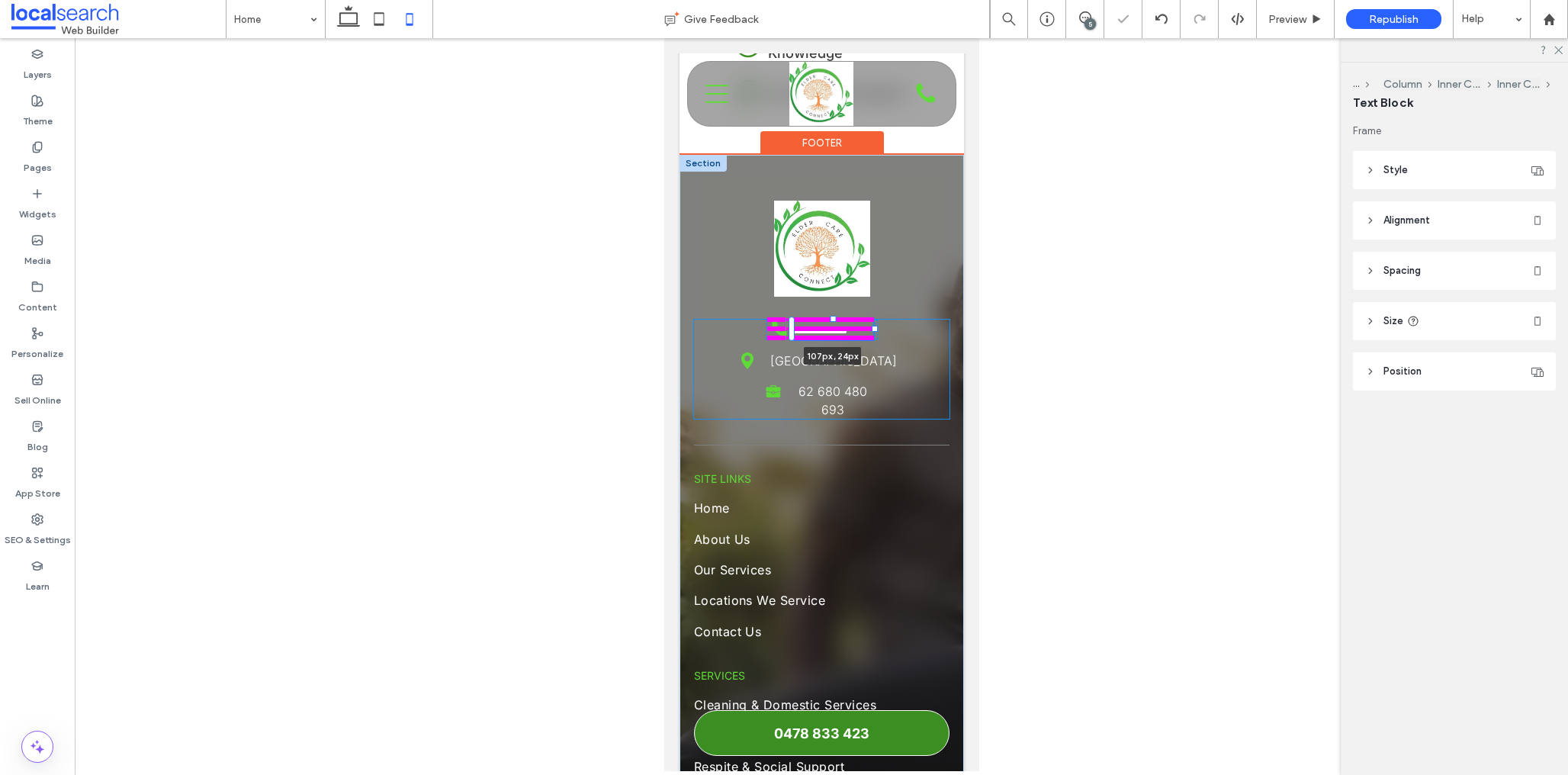
click at [872, 326] on div at bounding box center [874, 329] width 6 height 6
type input "***"
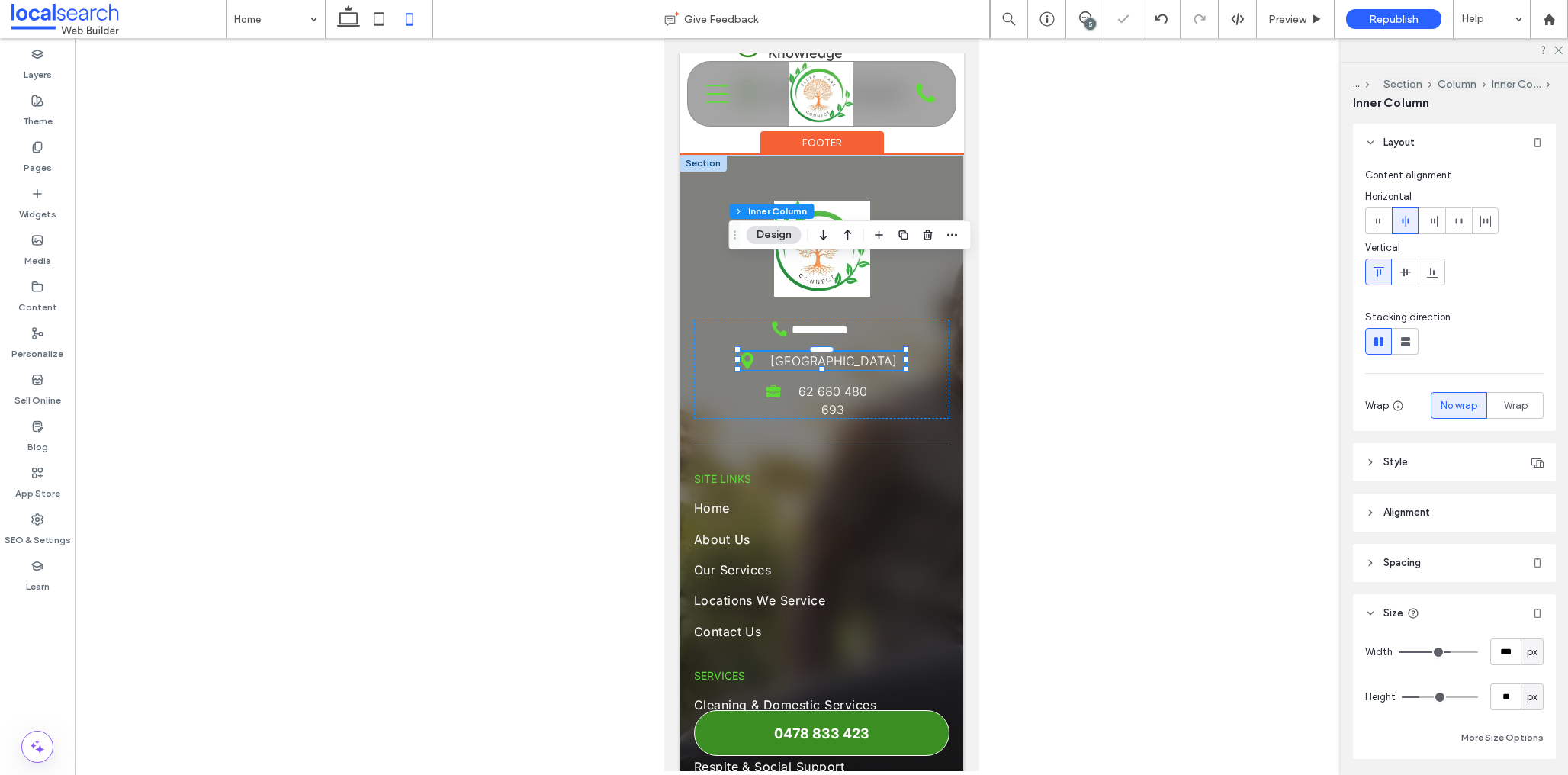
click at [811, 353] on link "[GEOGRAPHIC_DATA]" at bounding box center [833, 361] width 127 height 16
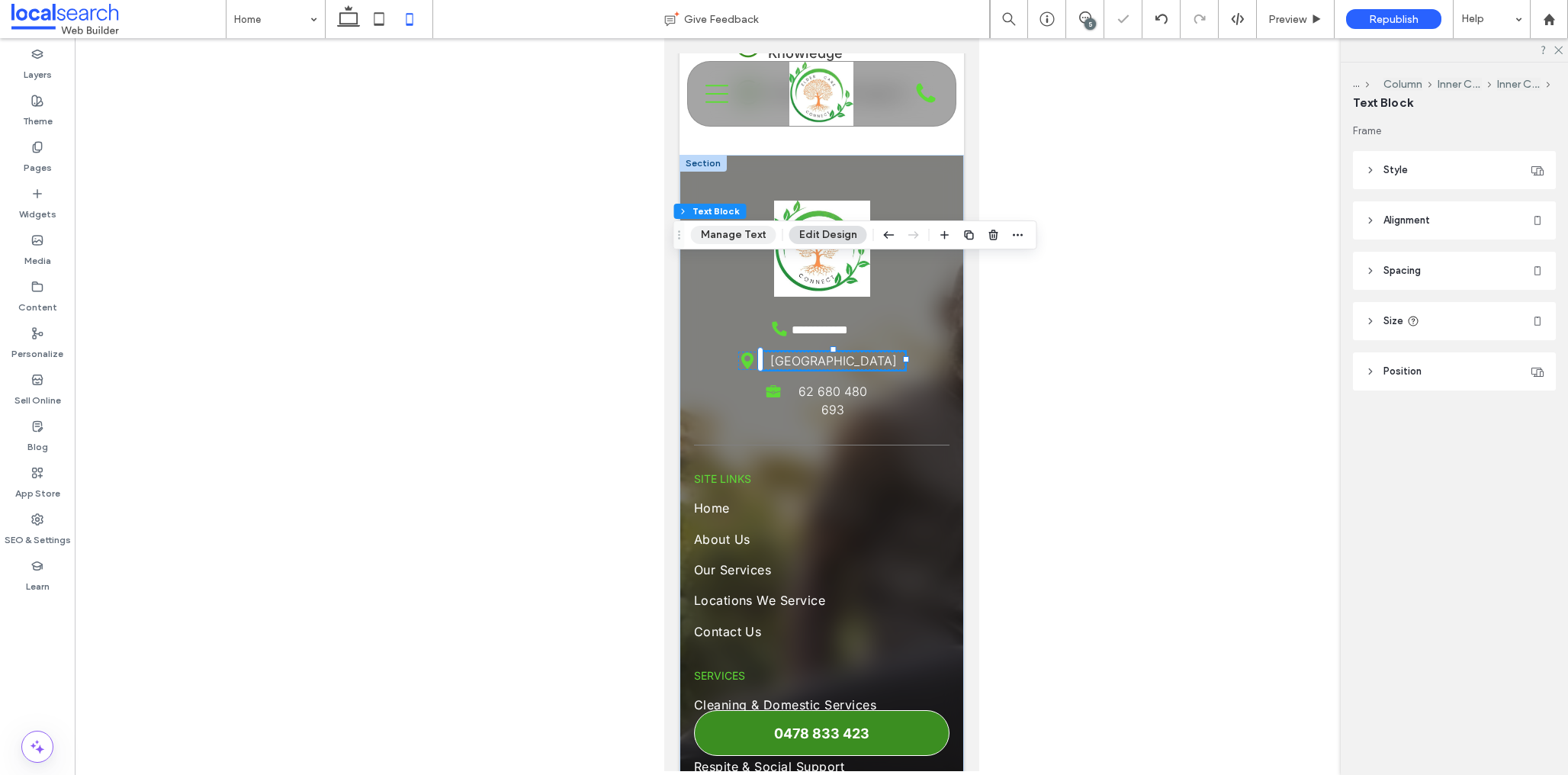
click at [747, 235] on button "Manage Text" at bounding box center [733, 234] width 85 height 18
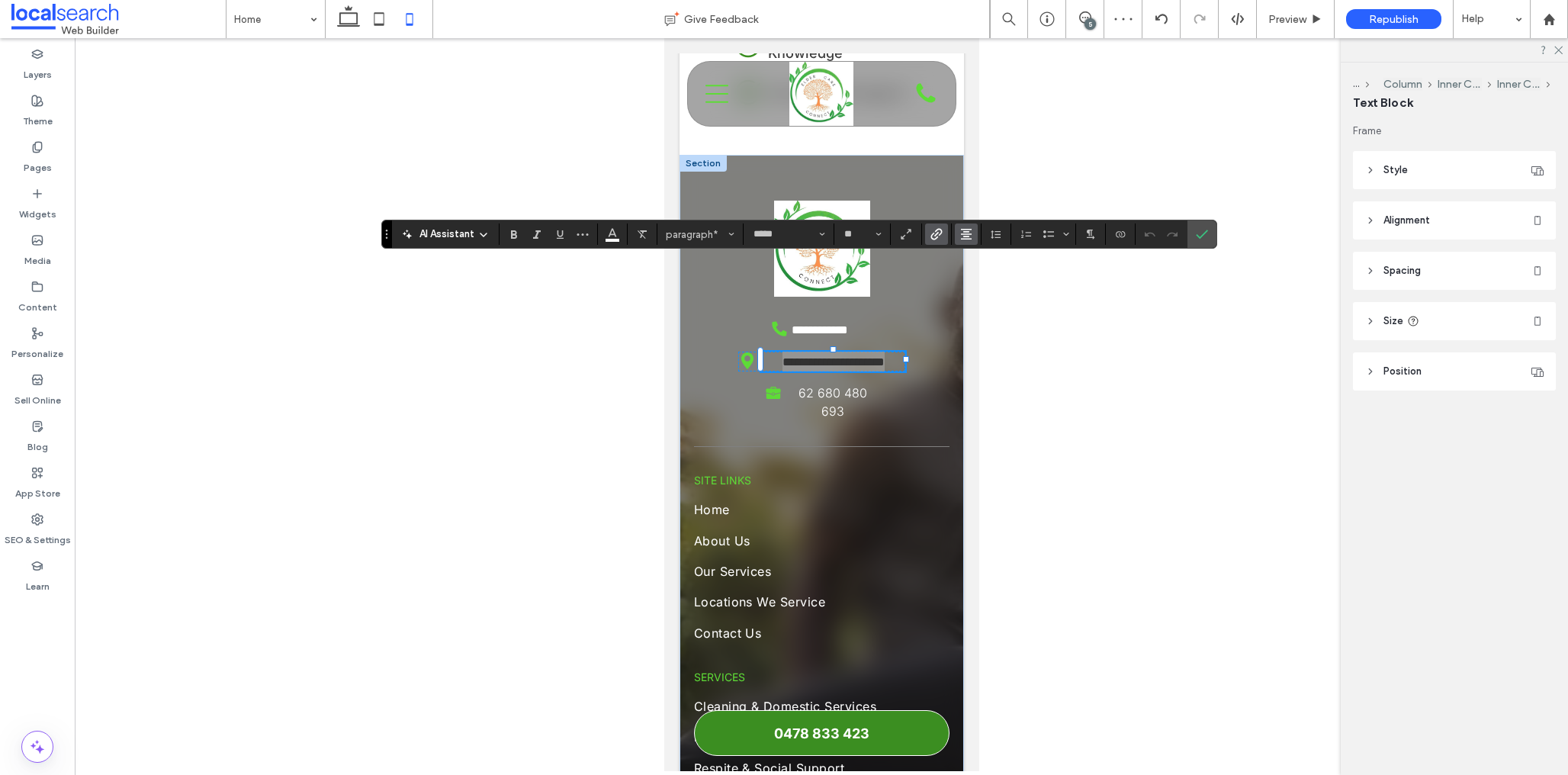
click at [962, 233] on icon "Alignment" at bounding box center [967, 234] width 12 height 12
click at [971, 259] on icon "ui.textEditor.alignment.left" at bounding box center [978, 259] width 12 height 12
drag, startPoint x: 1208, startPoint y: 235, endPoint x: 1190, endPoint y: 237, distance: 18.1
click at [1208, 235] on label "Confirm" at bounding box center [1202, 234] width 23 height 27
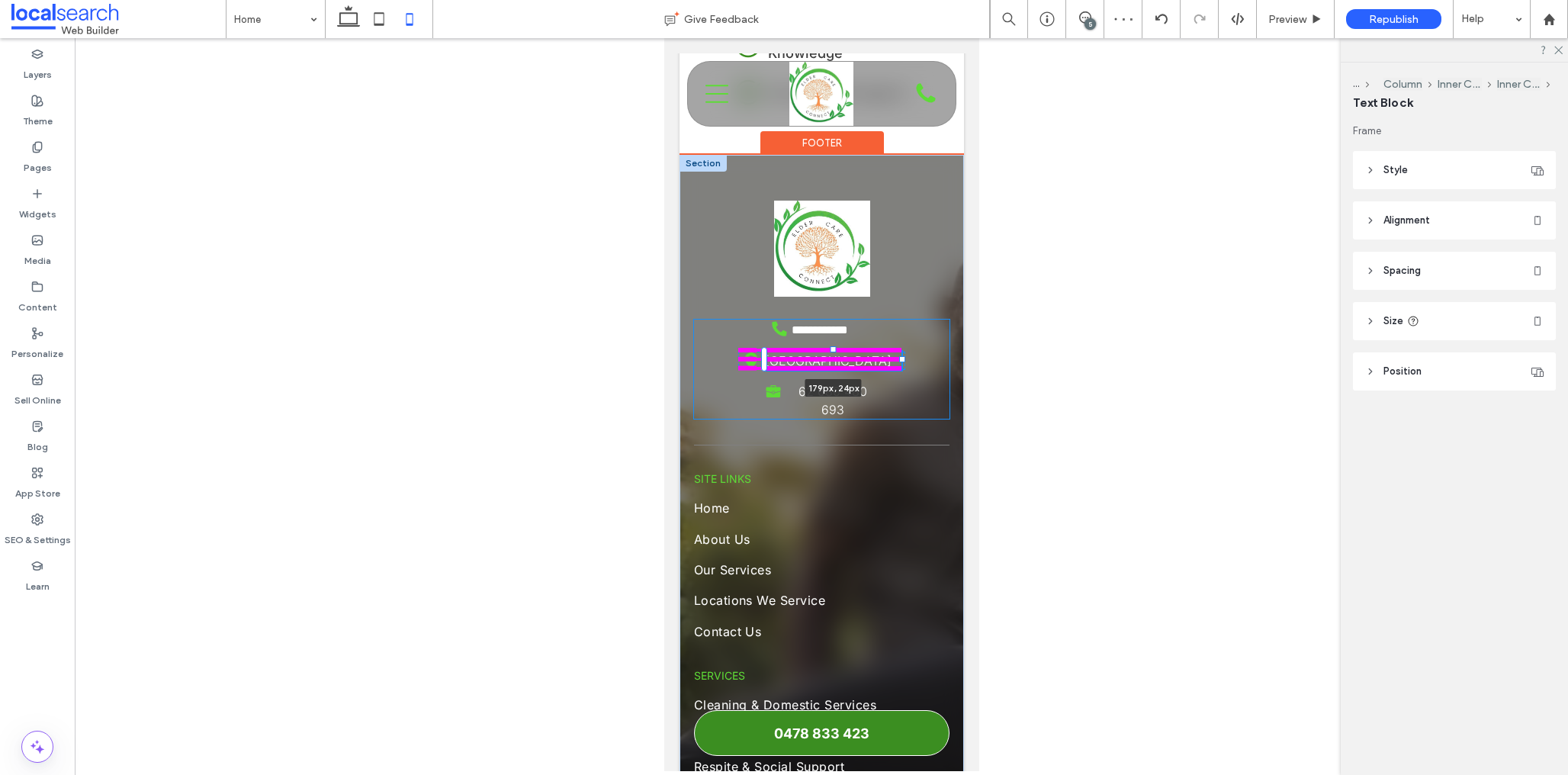
drag, startPoint x: 905, startPoint y: 270, endPoint x: 880, endPoint y: 277, distance: 26.0
click at [901, 356] on div at bounding box center [902, 359] width 6 height 6
type input "***"
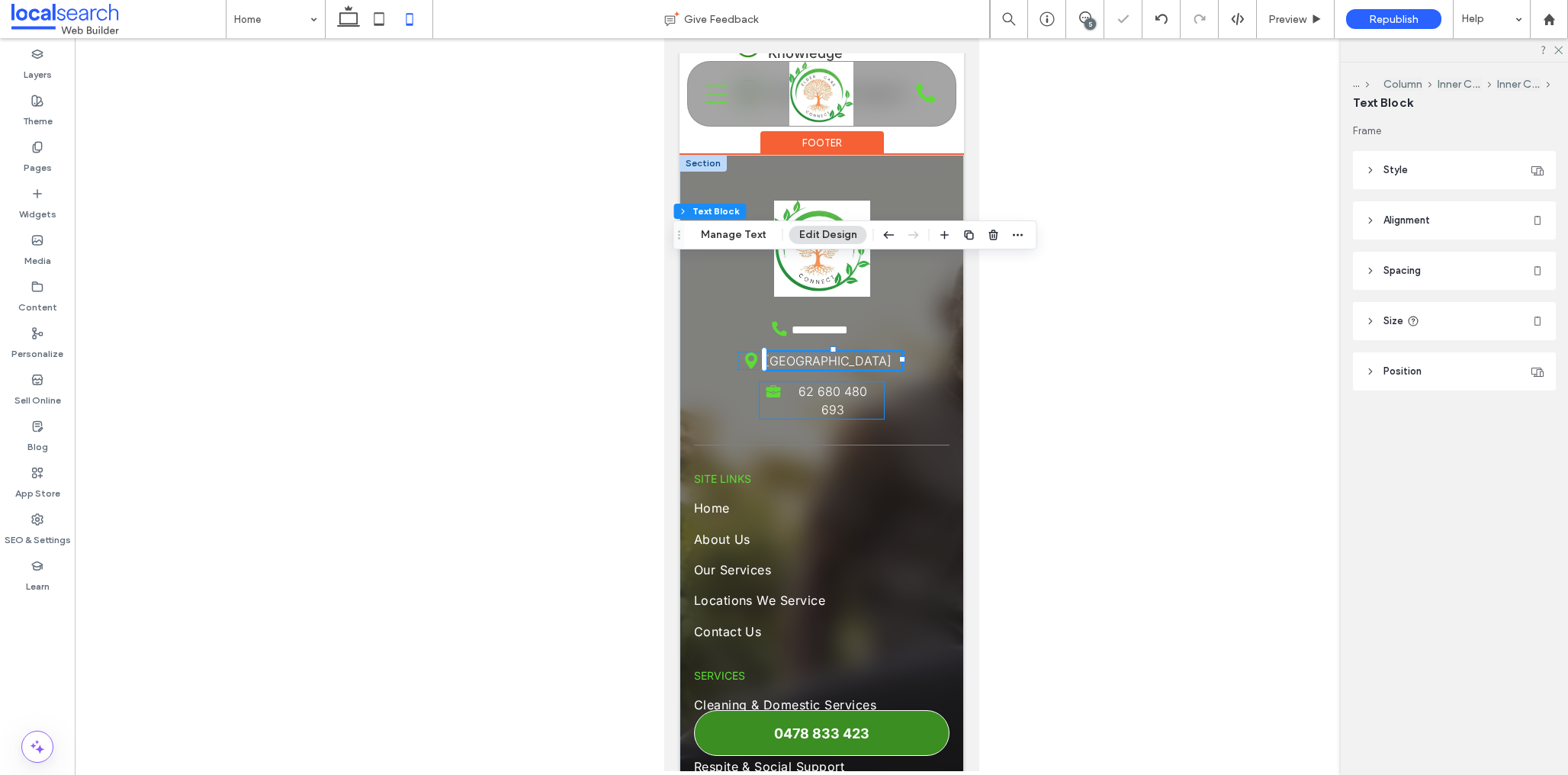
click at [844, 384] on span "62 680 480 693" at bounding box center [832, 400] width 69 height 34
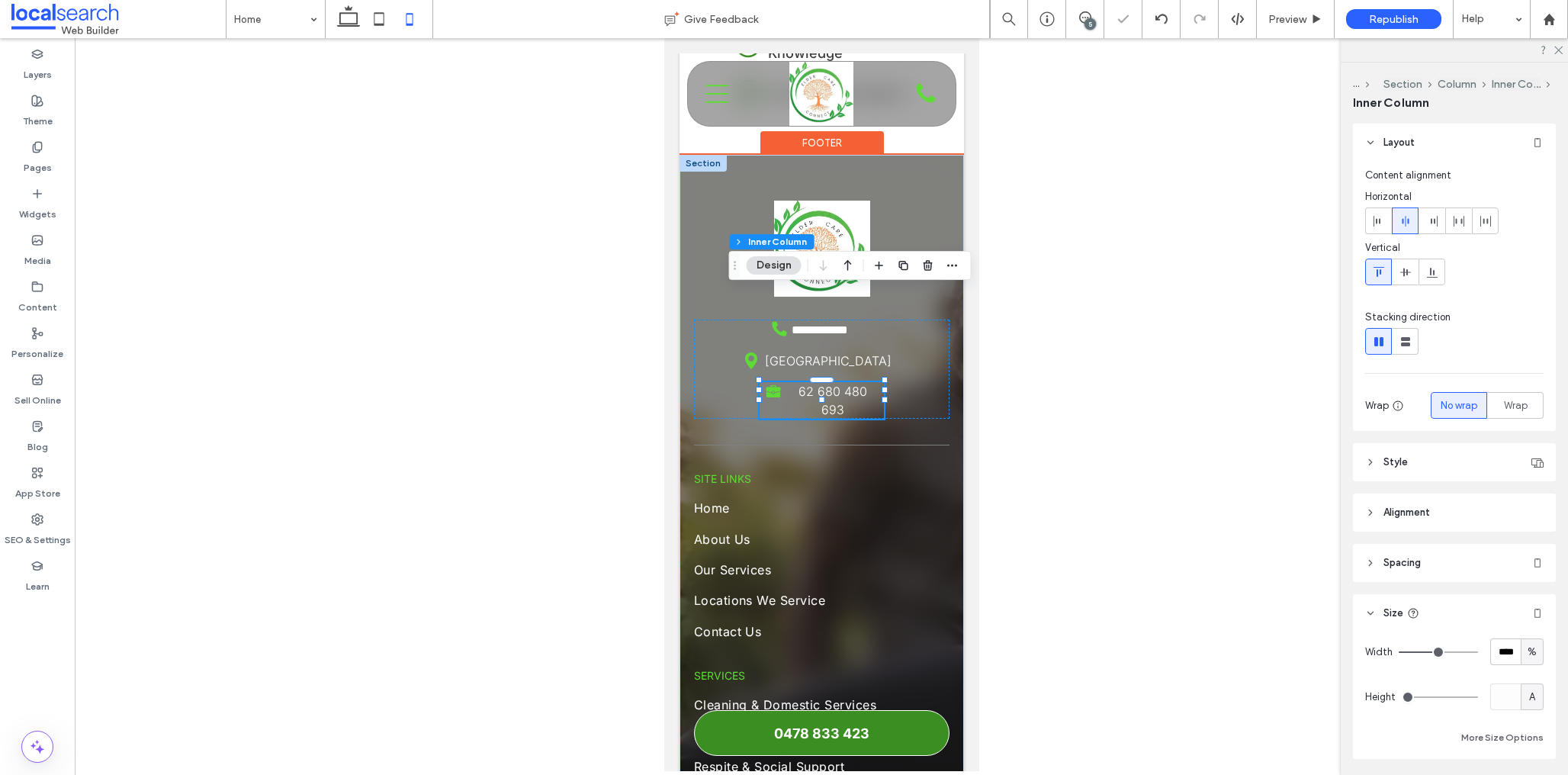
click at [836, 384] on span "62 680 480 693" at bounding box center [832, 400] width 69 height 34
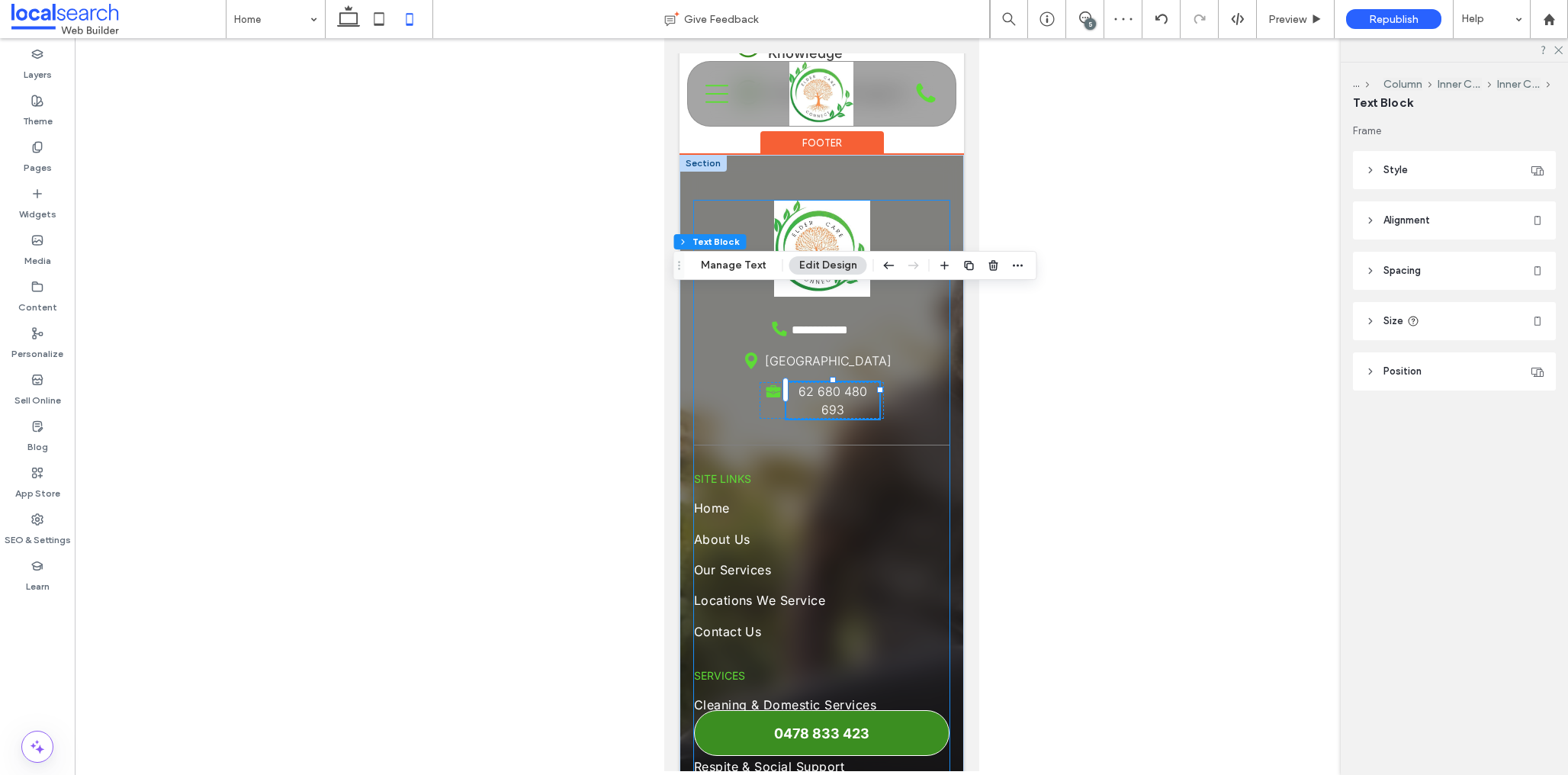
click at [919, 312] on div "**********" at bounding box center [821, 758] width 256 height 1114
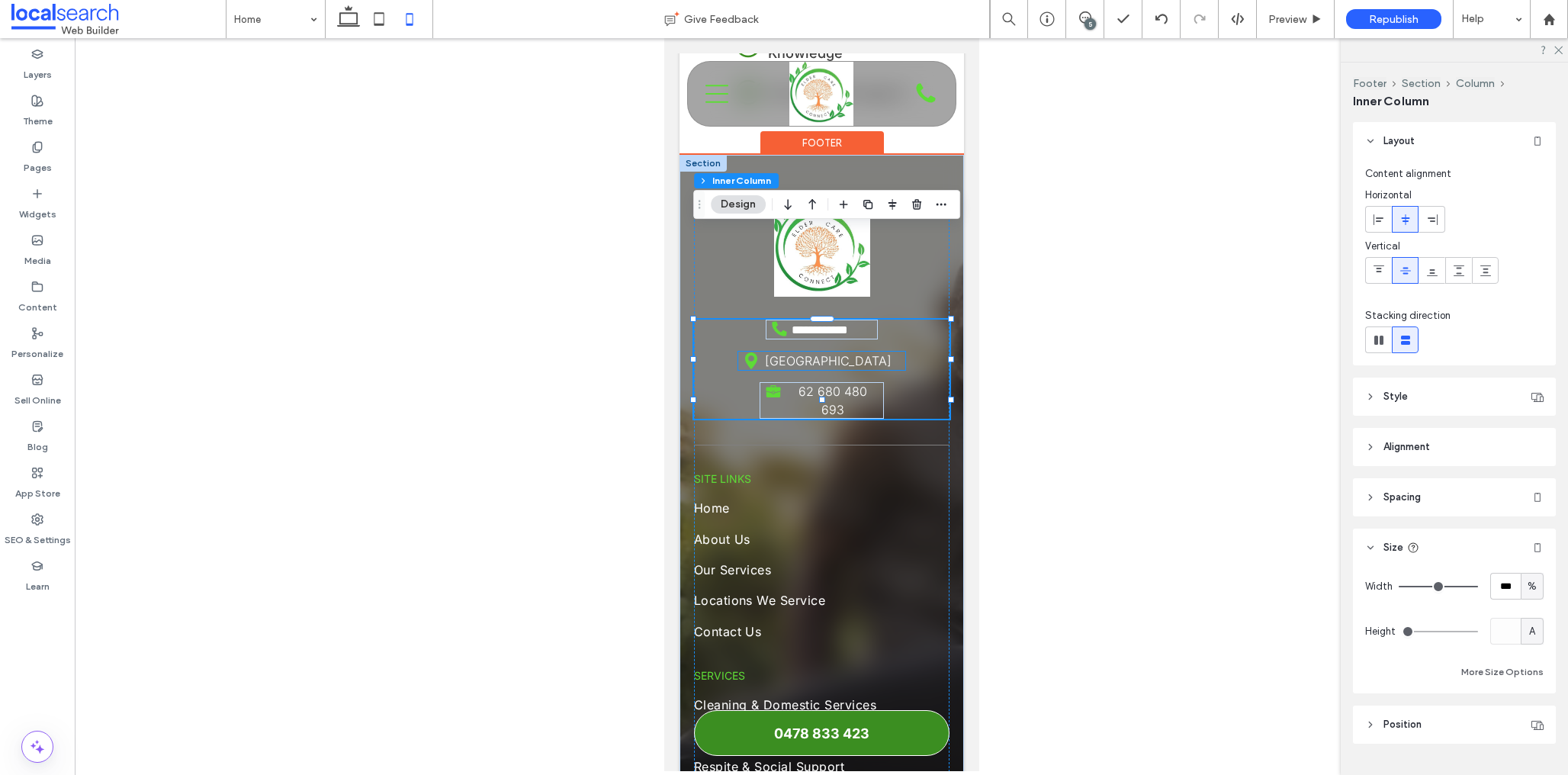
click at [756, 352] on icon at bounding box center [750, 360] width 12 height 16
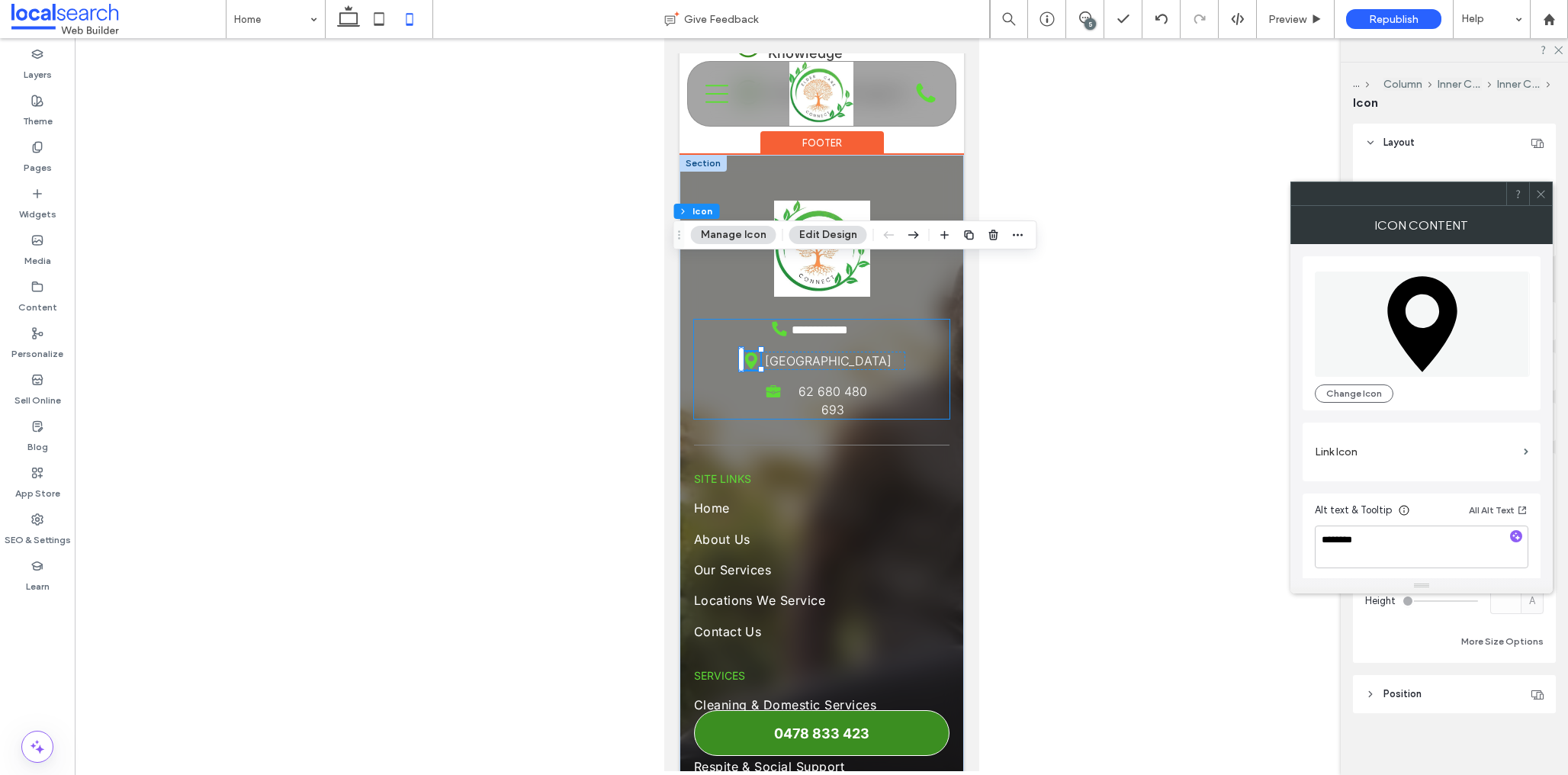
click at [915, 320] on div "**********" at bounding box center [821, 369] width 256 height 99
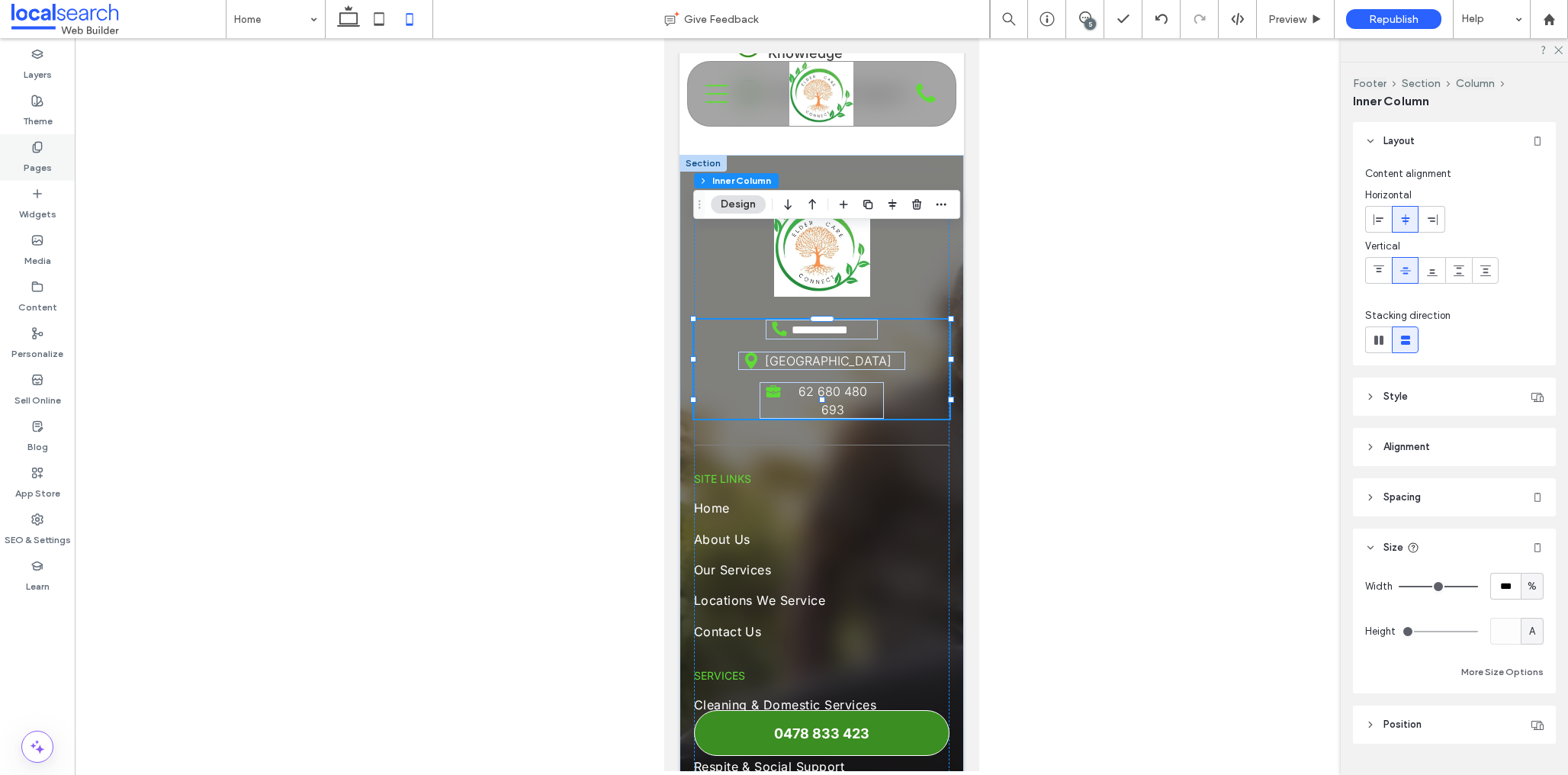
click at [31, 147] on icon at bounding box center [37, 148] width 12 height 12
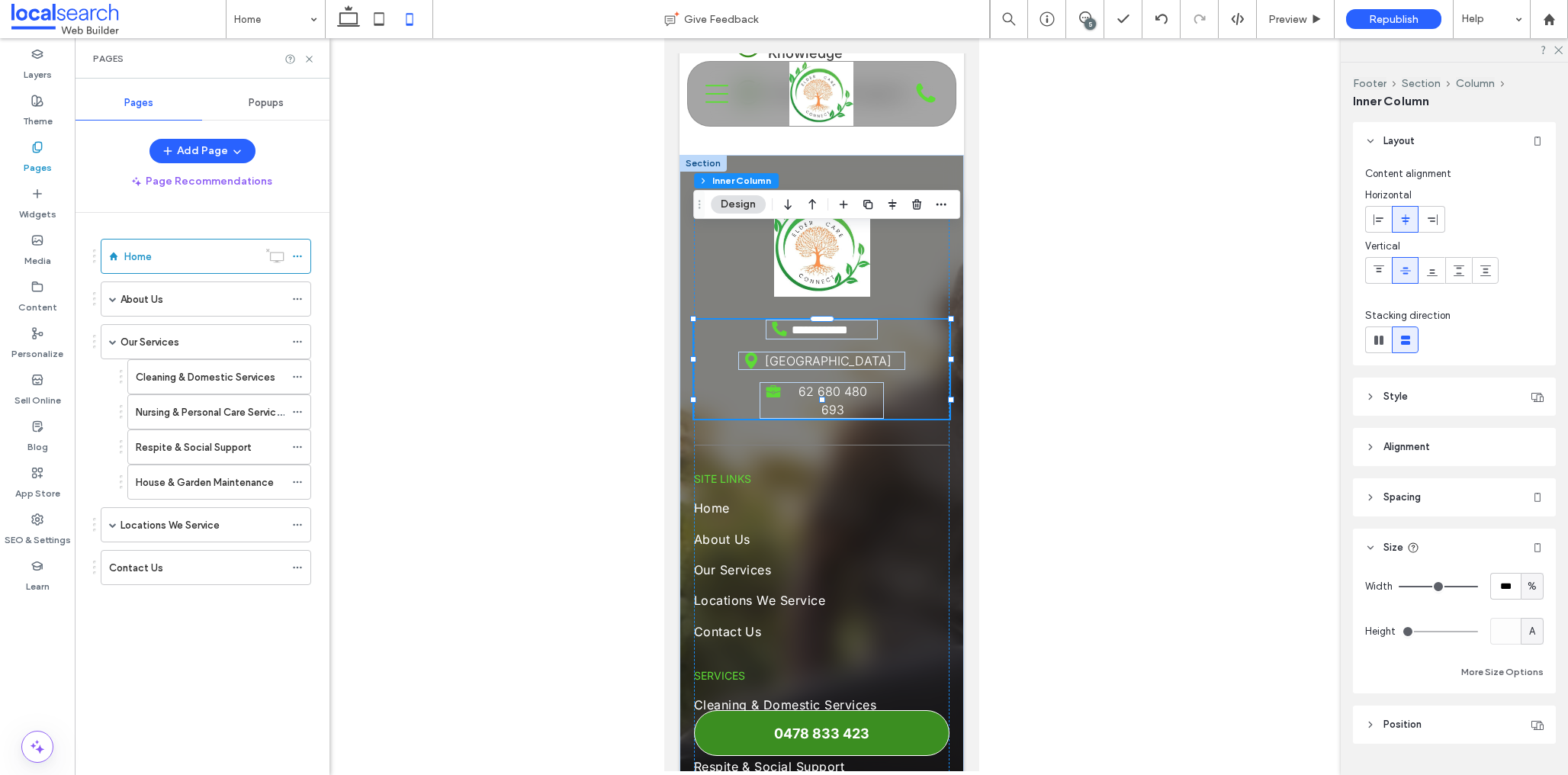
click at [198, 366] on div "Cleaning & Domestic Services" at bounding box center [210, 377] width 148 height 34
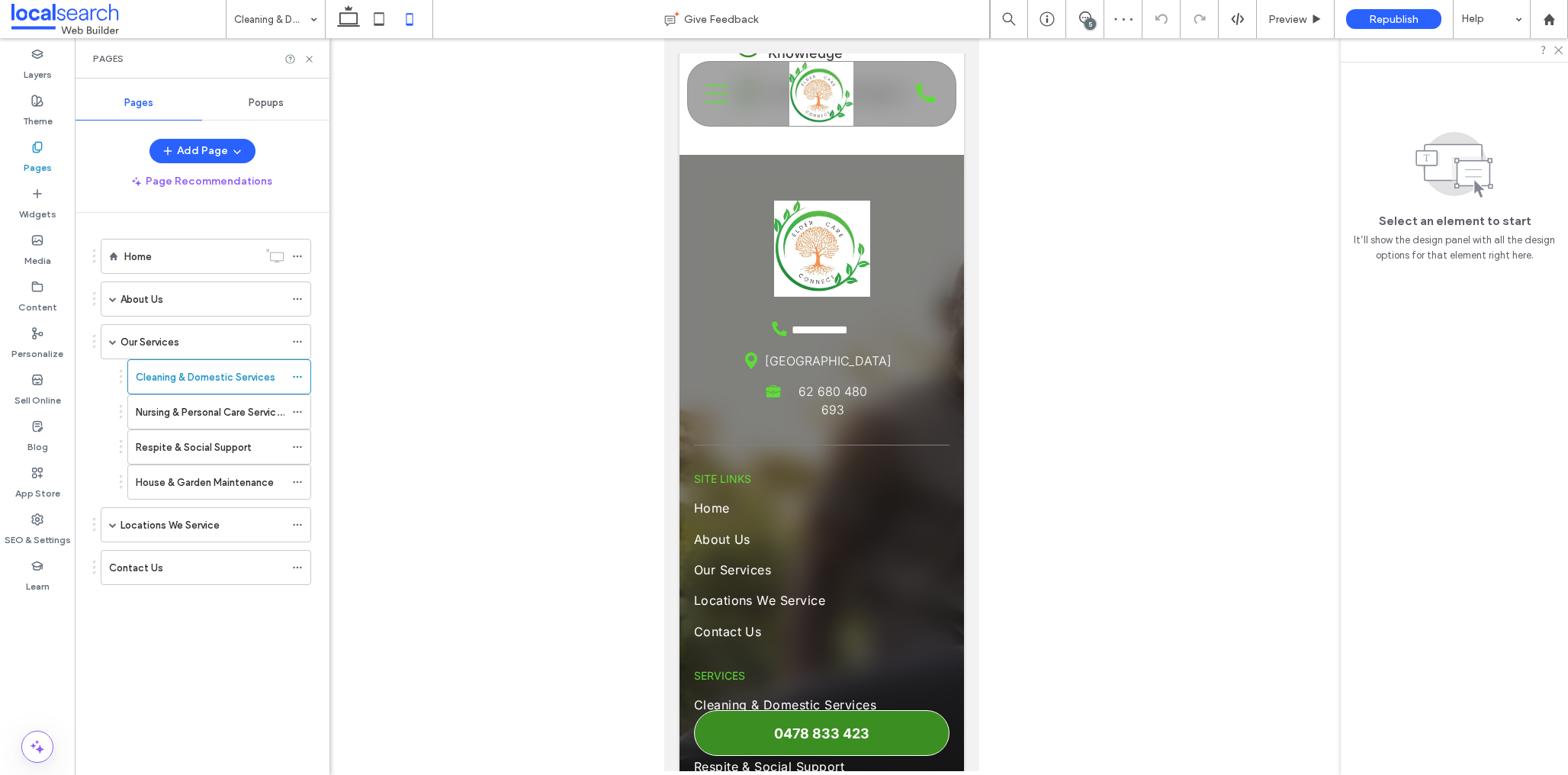
drag, startPoint x: 207, startPoint y: 423, endPoint x: 270, endPoint y: 435, distance: 64.1
click at [207, 423] on div "Nursing & Personal Care Services" at bounding box center [210, 412] width 148 height 34
click at [180, 450] on label "Respite & Social Support" at bounding box center [193, 448] width 115 height 27
click at [190, 487] on label "House & Garden Maintenance" at bounding box center [205, 483] width 138 height 27
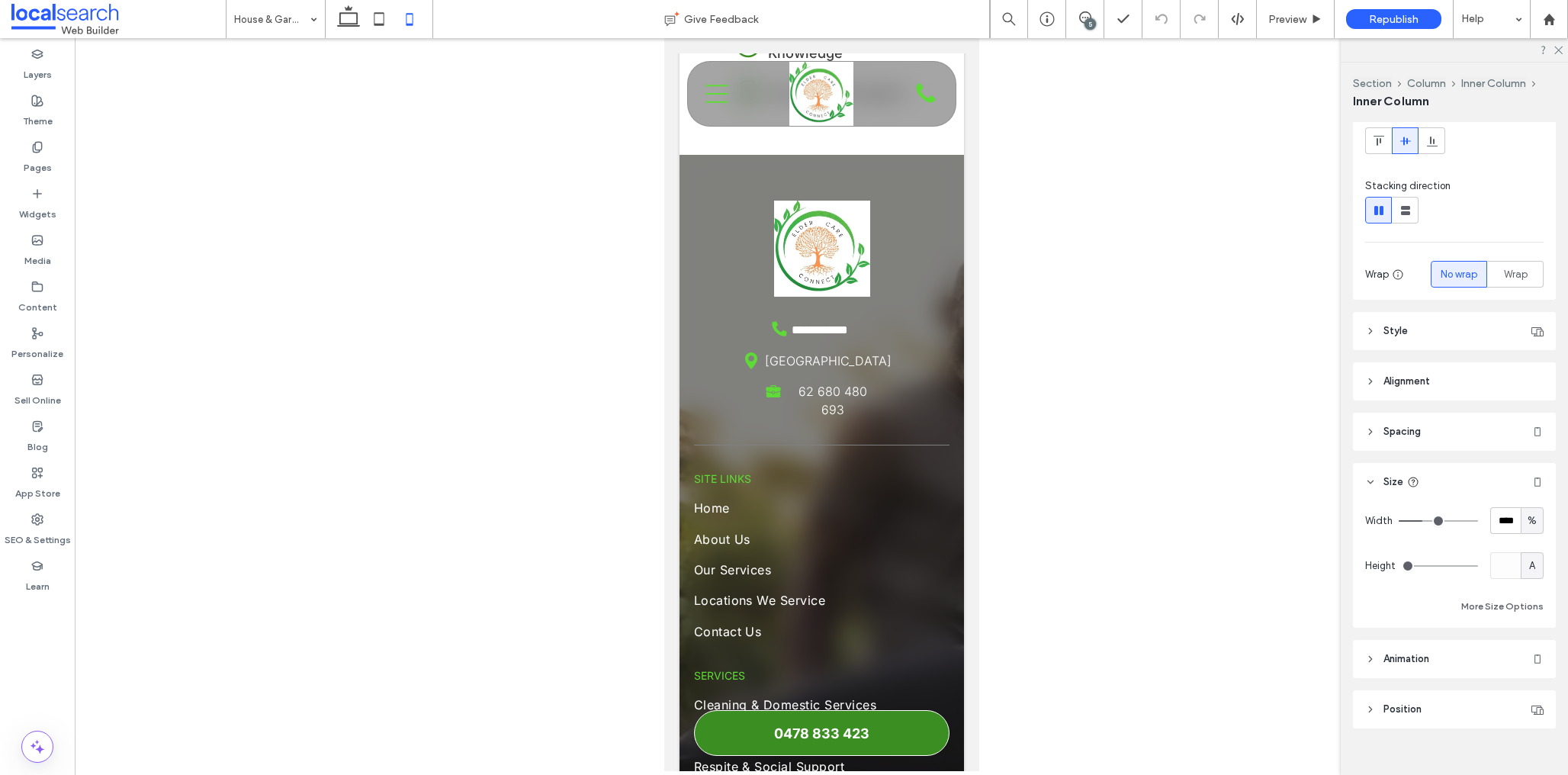
scroll to position [150, 0]
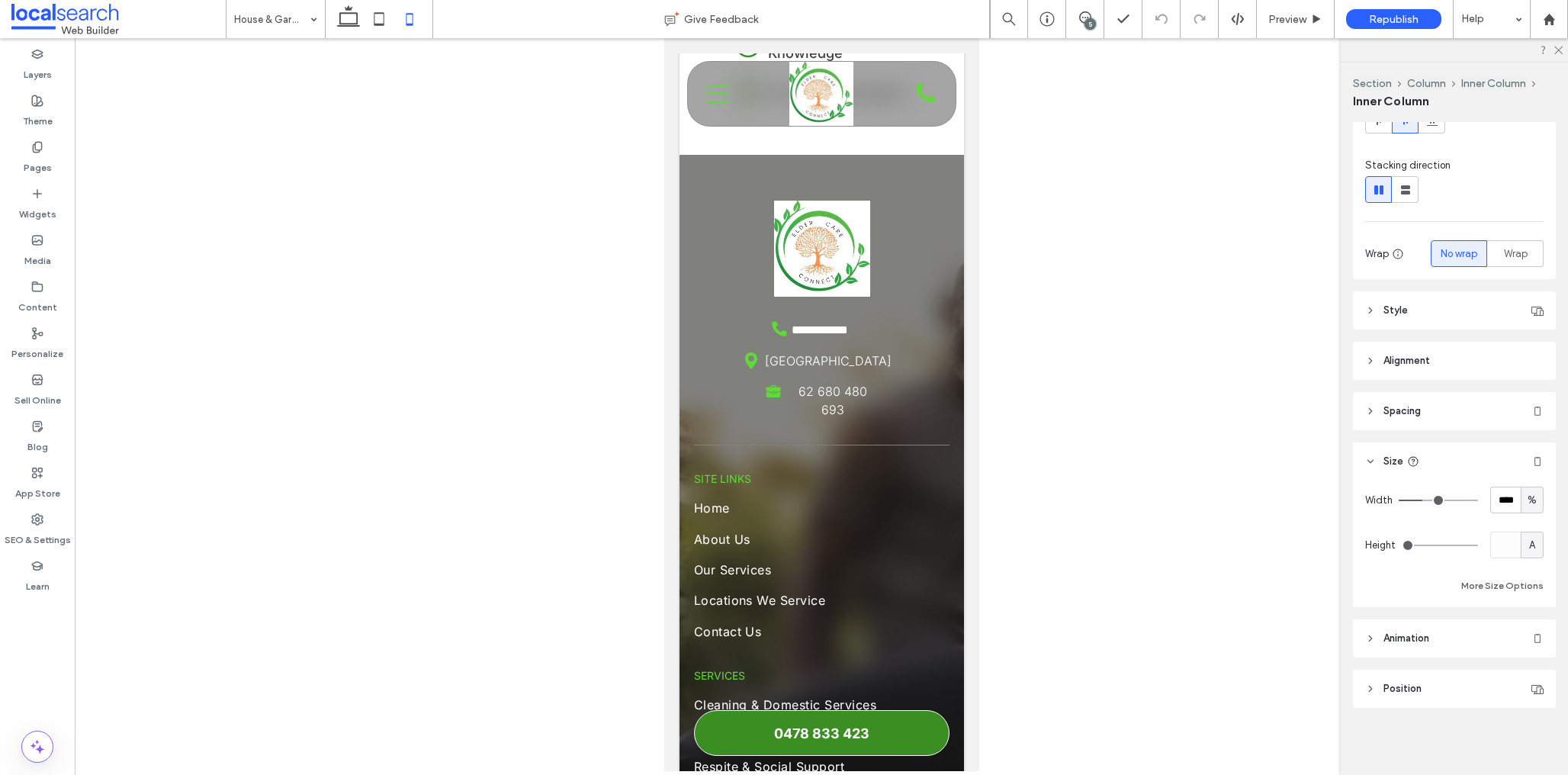
type input "***"
type input "*****"
type input "***"
type input "*****"
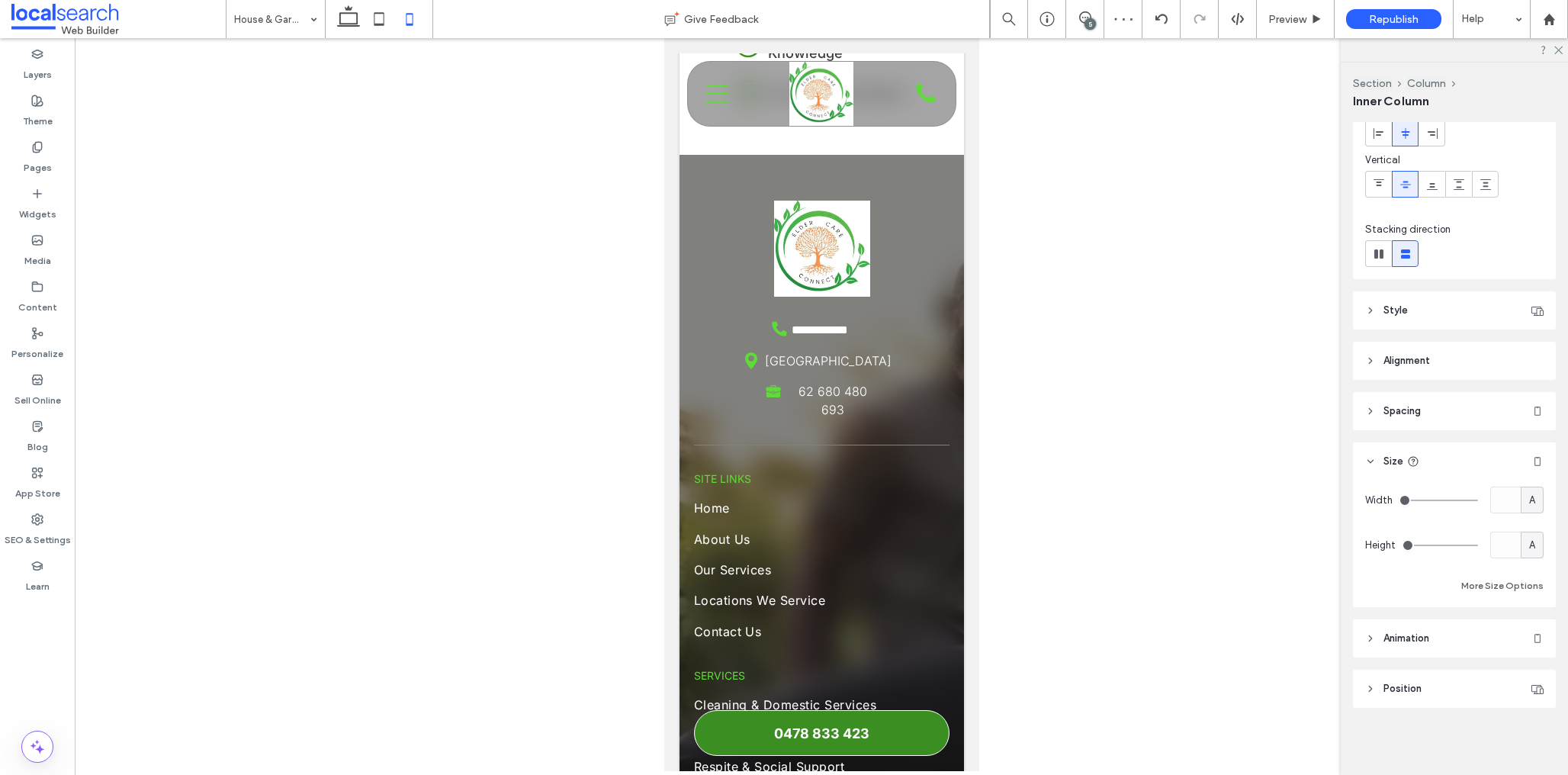
type input "***"
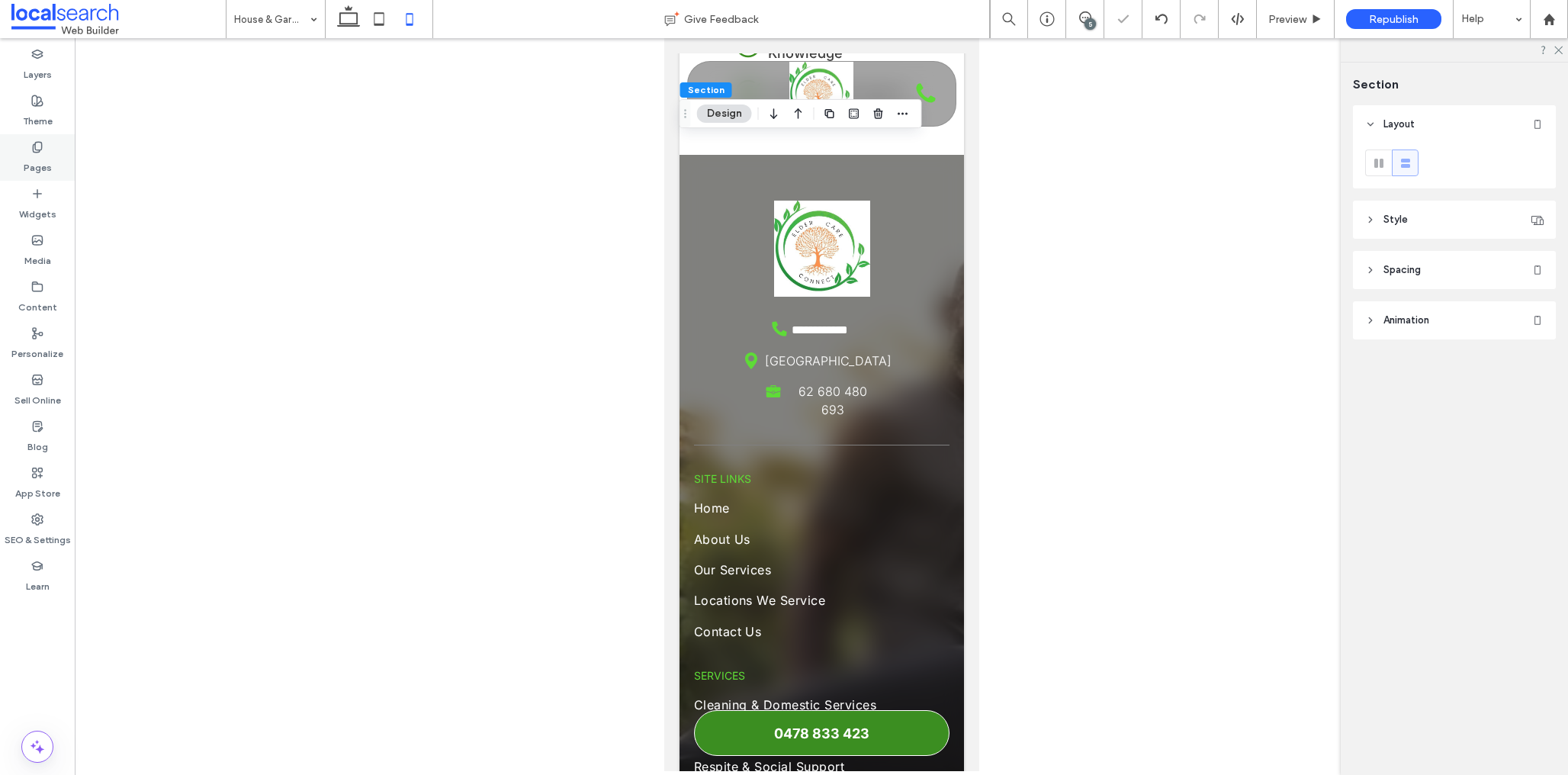
click at [16, 148] on div "Pages" at bounding box center [37, 158] width 75 height 47
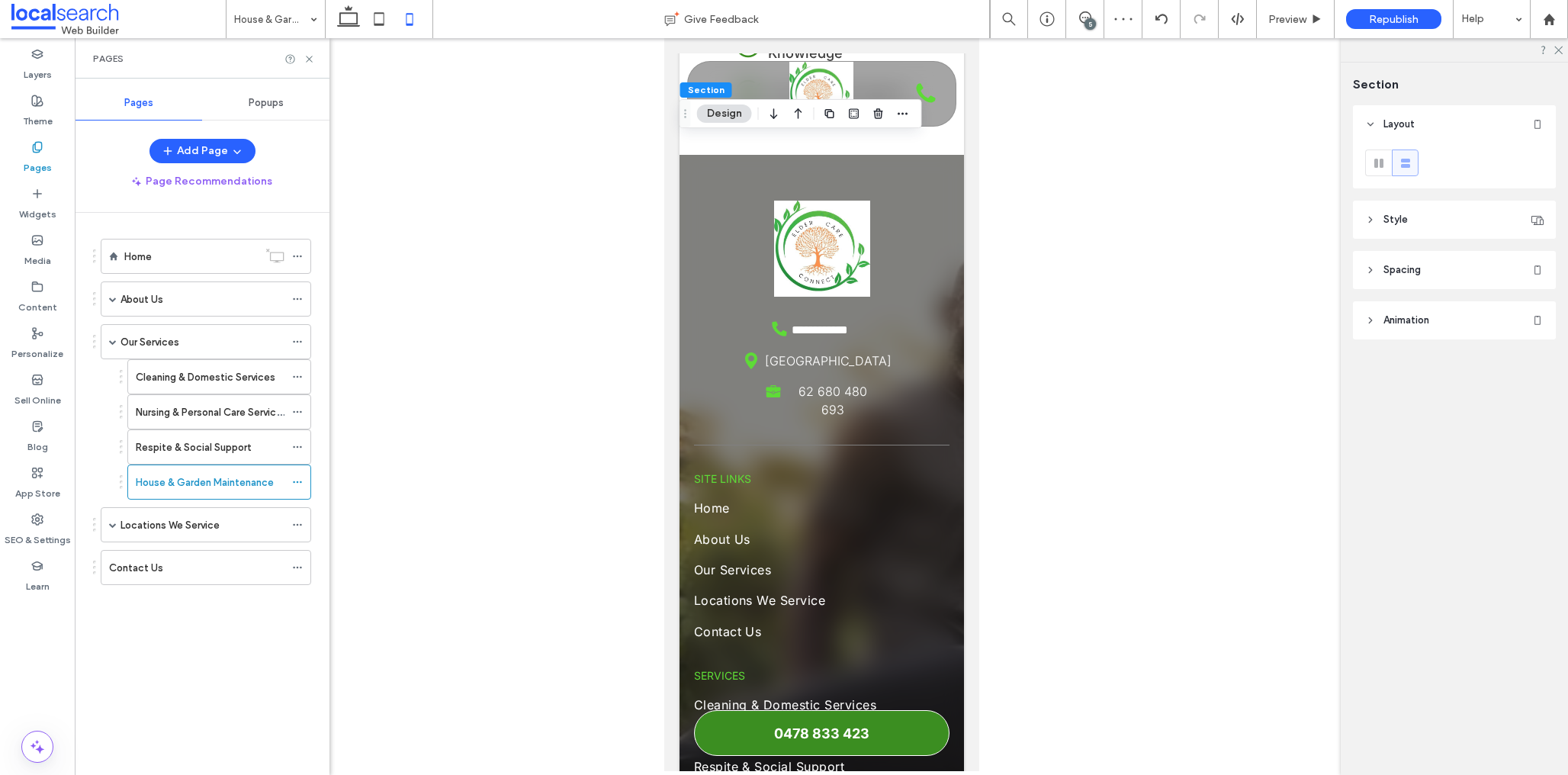
click at [150, 532] on label "Locations We Service" at bounding box center [169, 525] width 99 height 27
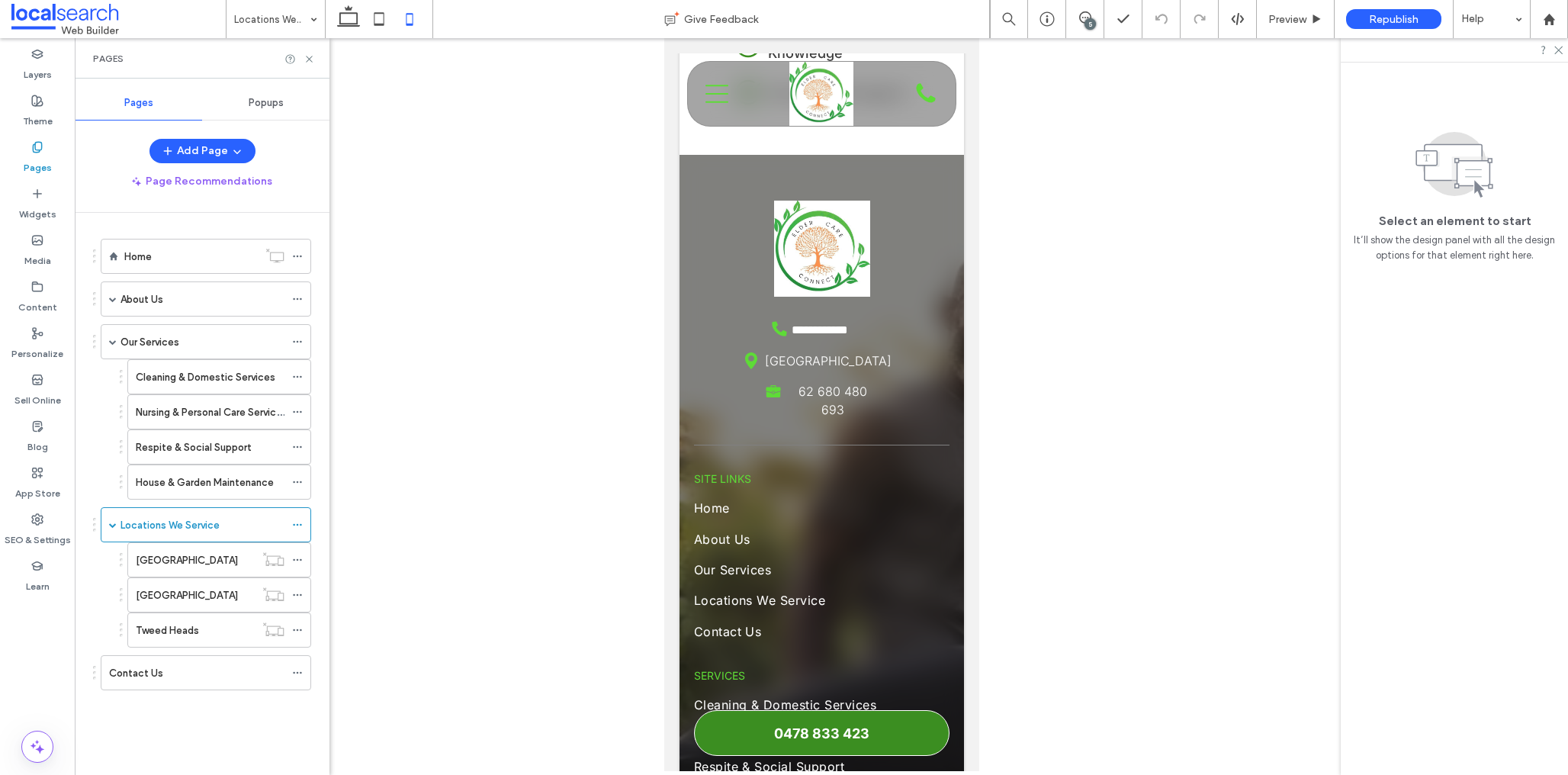
click at [167, 583] on div "[GEOGRAPHIC_DATA]" at bounding box center [195, 595] width 119 height 34
click at [226, 626] on div "Tweed Heads" at bounding box center [195, 630] width 119 height 16
click at [187, 561] on div "[GEOGRAPHIC_DATA]" at bounding box center [195, 560] width 119 height 16
click at [172, 672] on div "Contact Us" at bounding box center [197, 673] width 176 height 16
click at [312, 60] on icon at bounding box center [309, 59] width 12 height 12
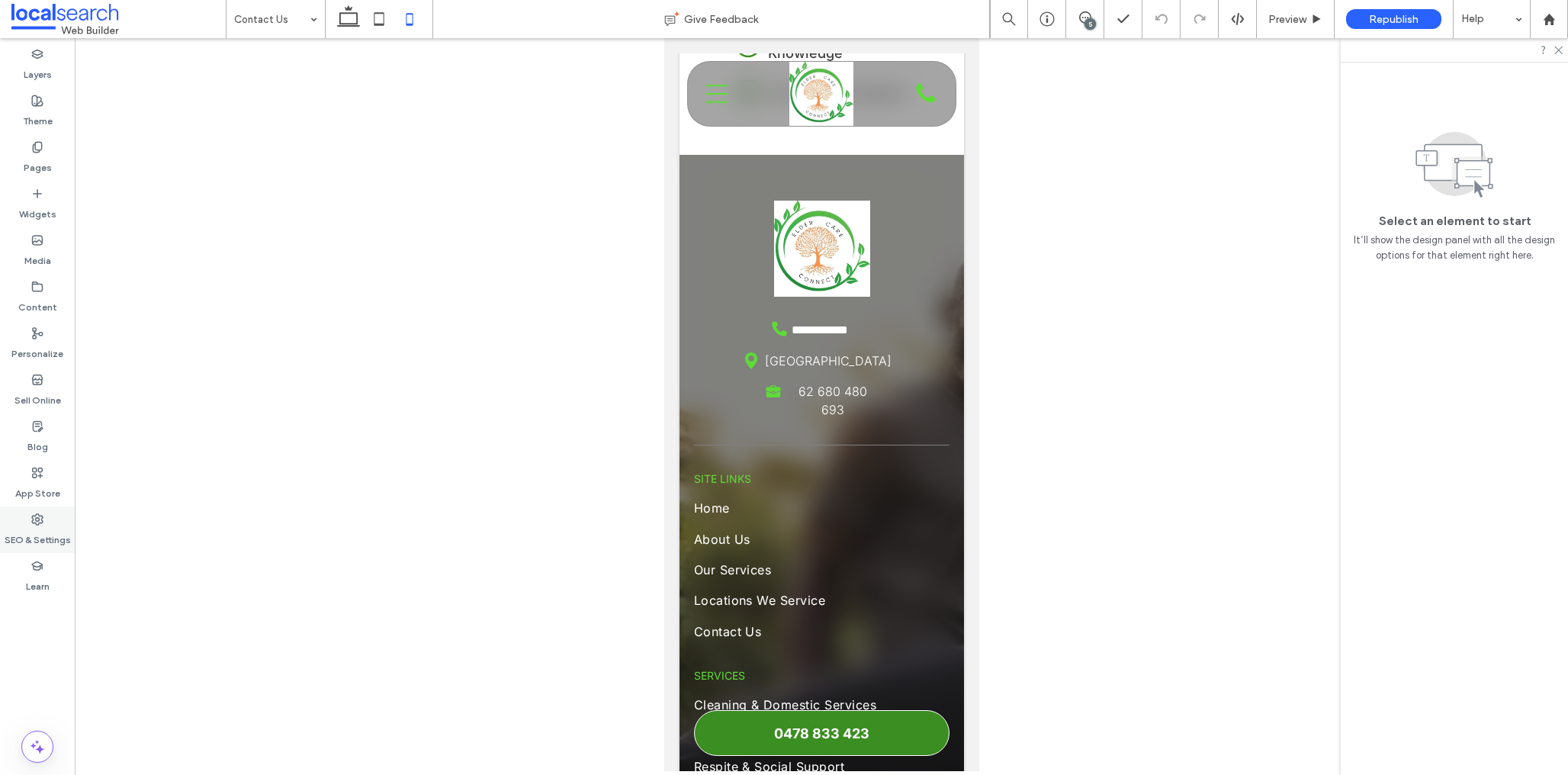
click at [35, 527] on label "SEO & Settings" at bounding box center [37, 536] width 66 height 21
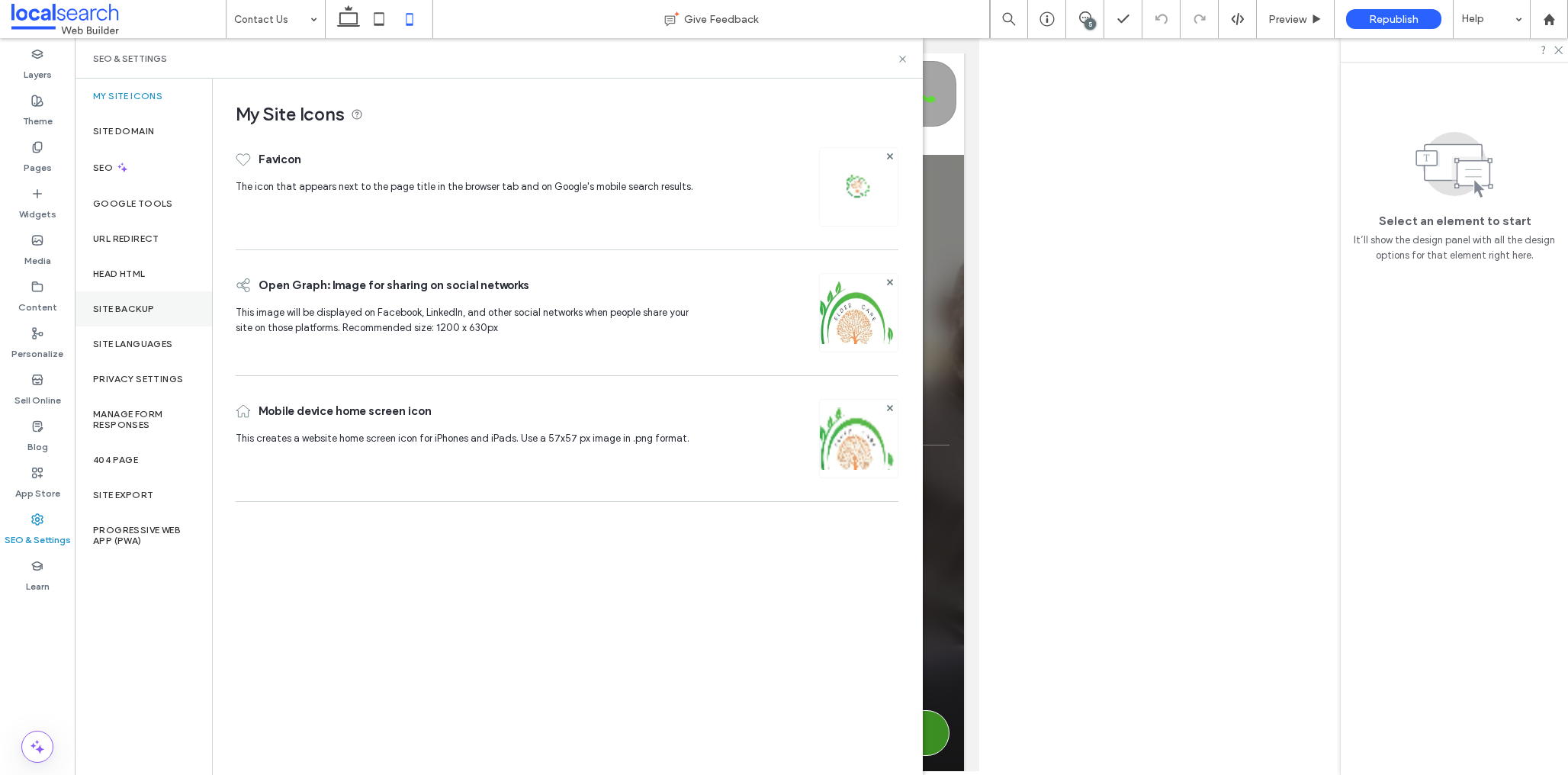
click at [139, 302] on div "Site Backup" at bounding box center [144, 309] width 137 height 35
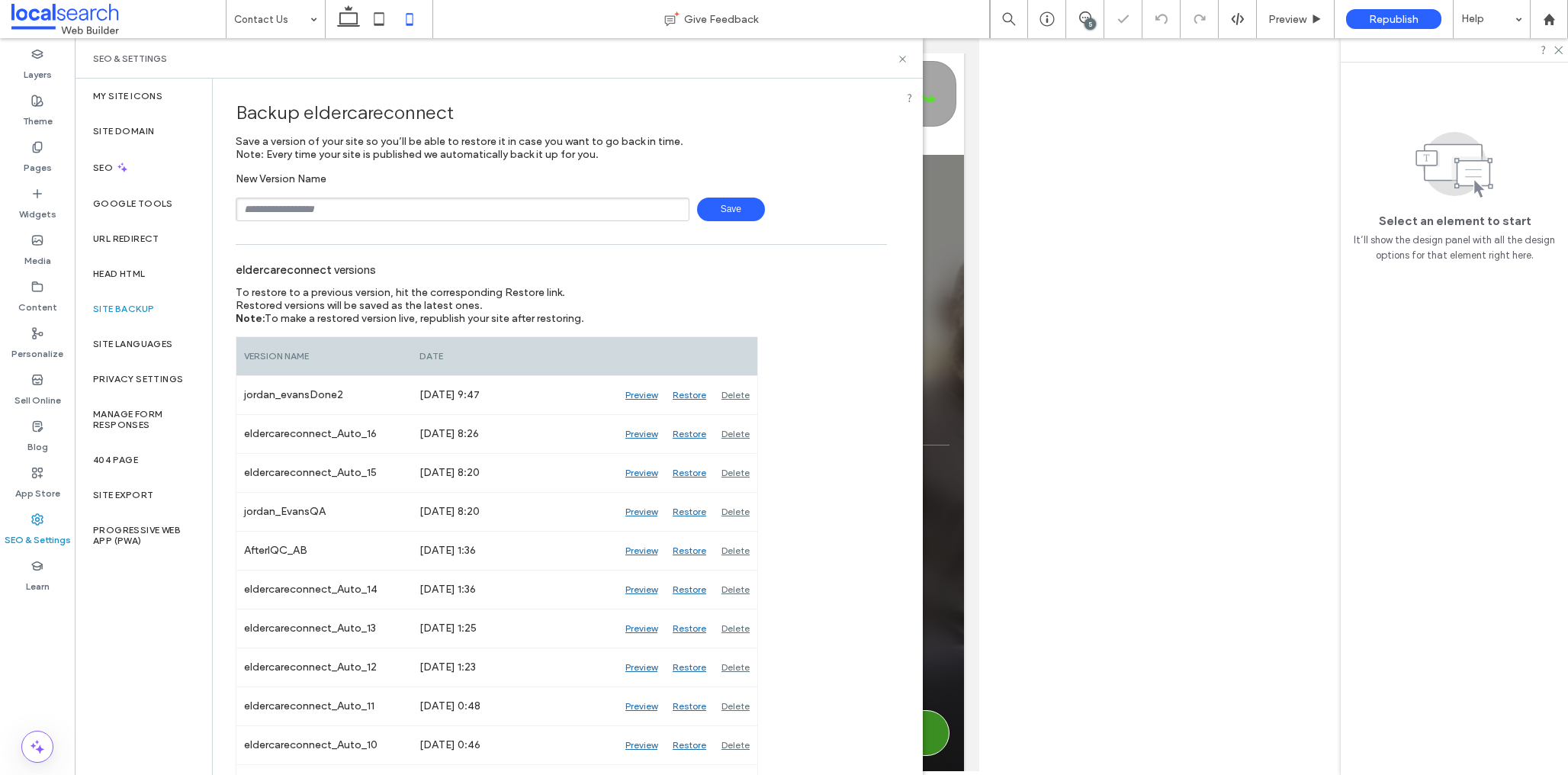
click at [344, 209] on input "text" at bounding box center [462, 209] width 454 height 23
type input "**********"
click at [731, 207] on span "Save" at bounding box center [731, 209] width 68 height 23
click at [904, 61] on icon at bounding box center [903, 59] width 12 height 12
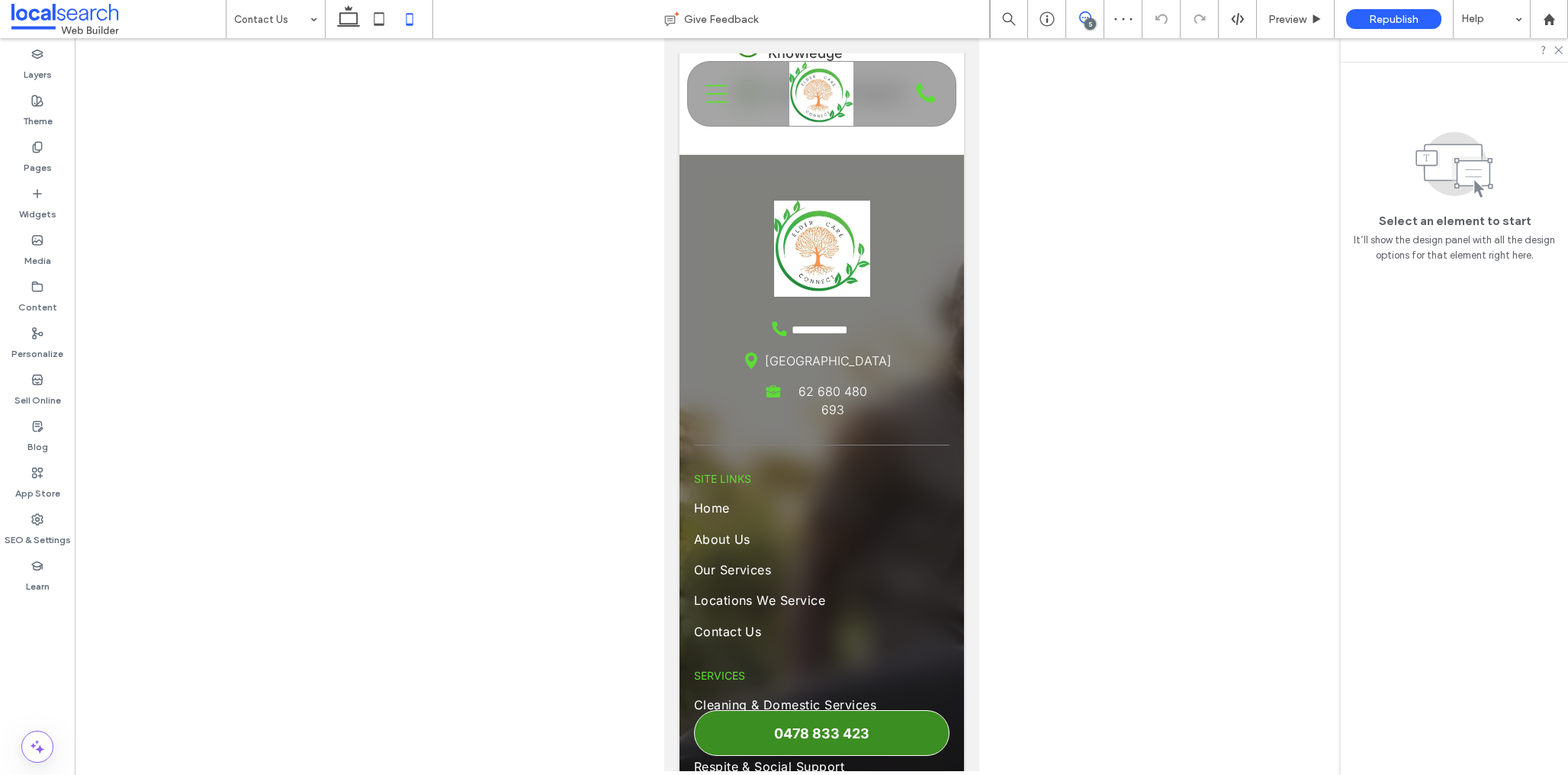
click at [1079, 16] on use at bounding box center [1085, 18] width 12 height 12
